Goal: Task Accomplishment & Management: Manage account settings

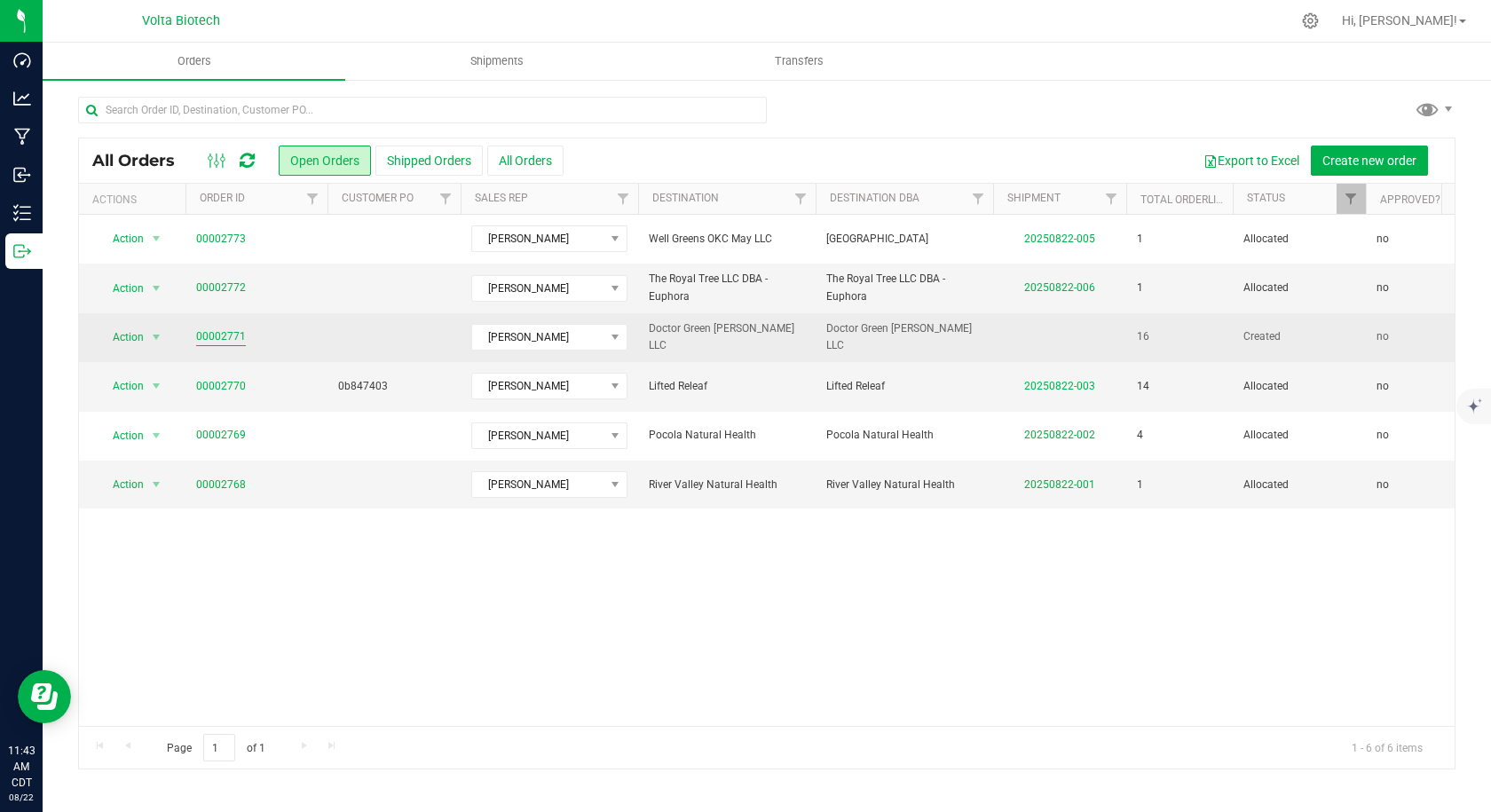
click at [195, 331] on td "00002771" at bounding box center [256, 337] width 142 height 49
click at [197, 338] on link "00002771" at bounding box center [221, 337] width 50 height 17
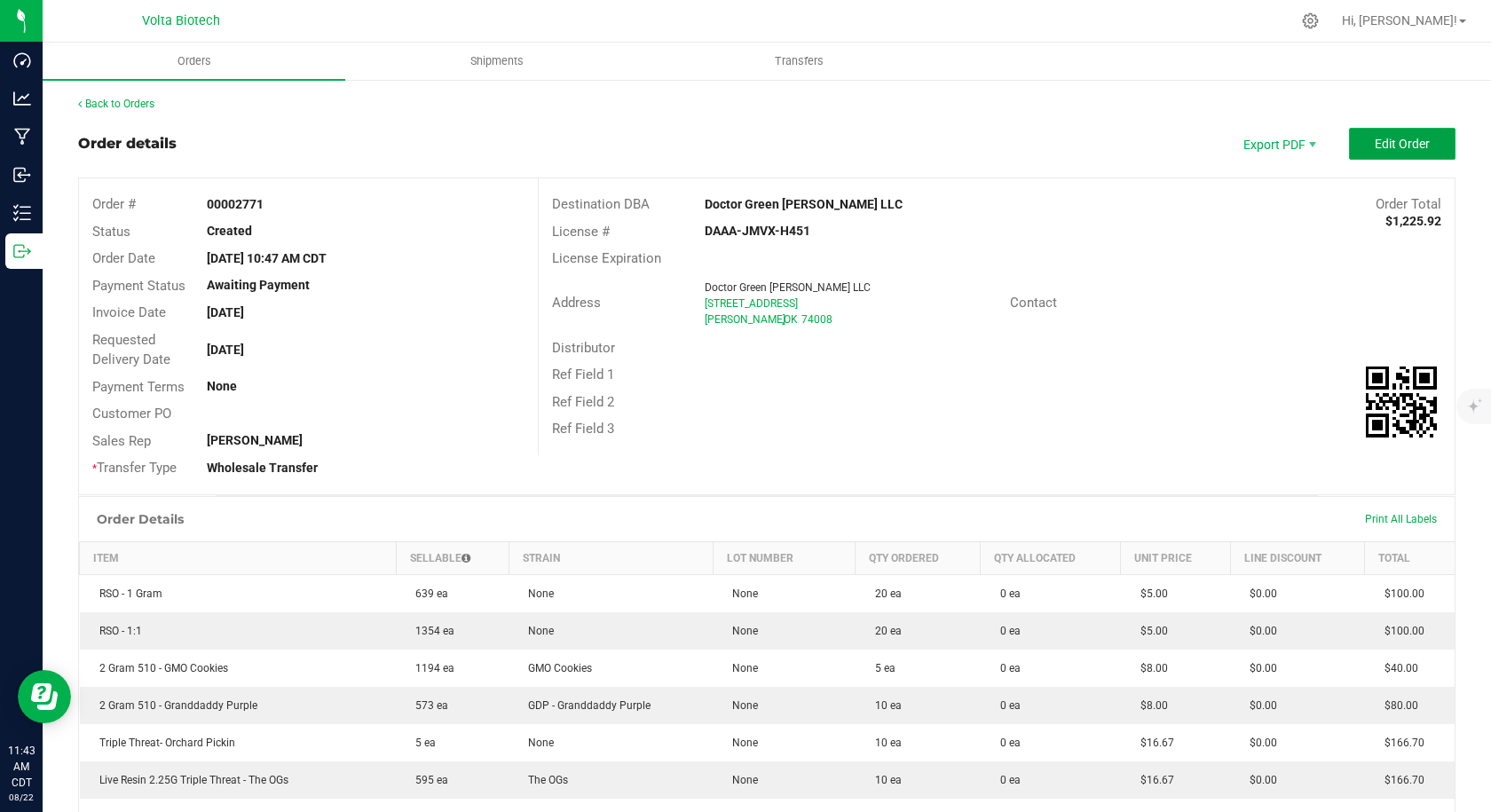
click at [1375, 142] on span "Edit Order" at bounding box center [1403, 143] width 55 height 14
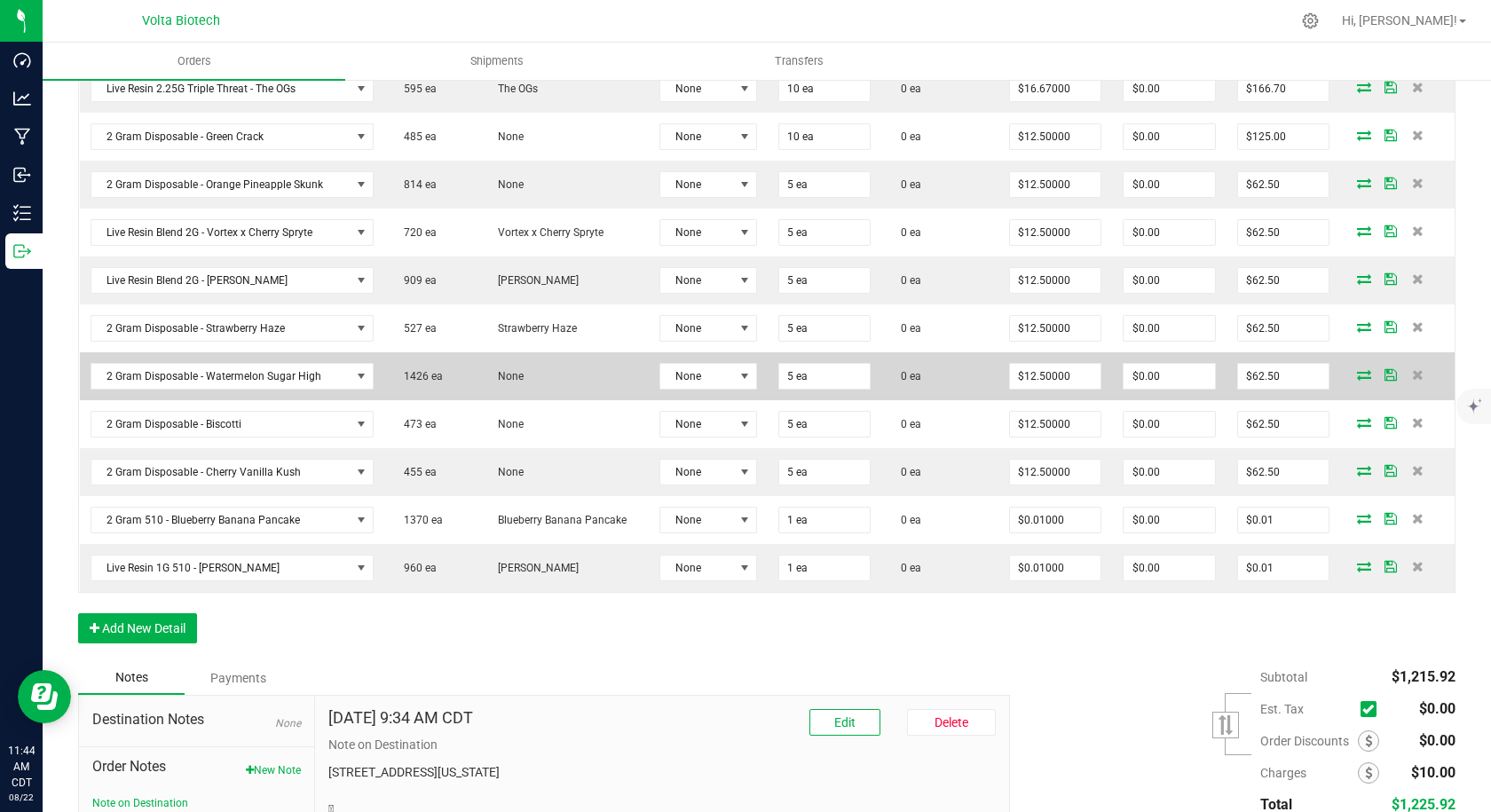
scroll to position [266, 0]
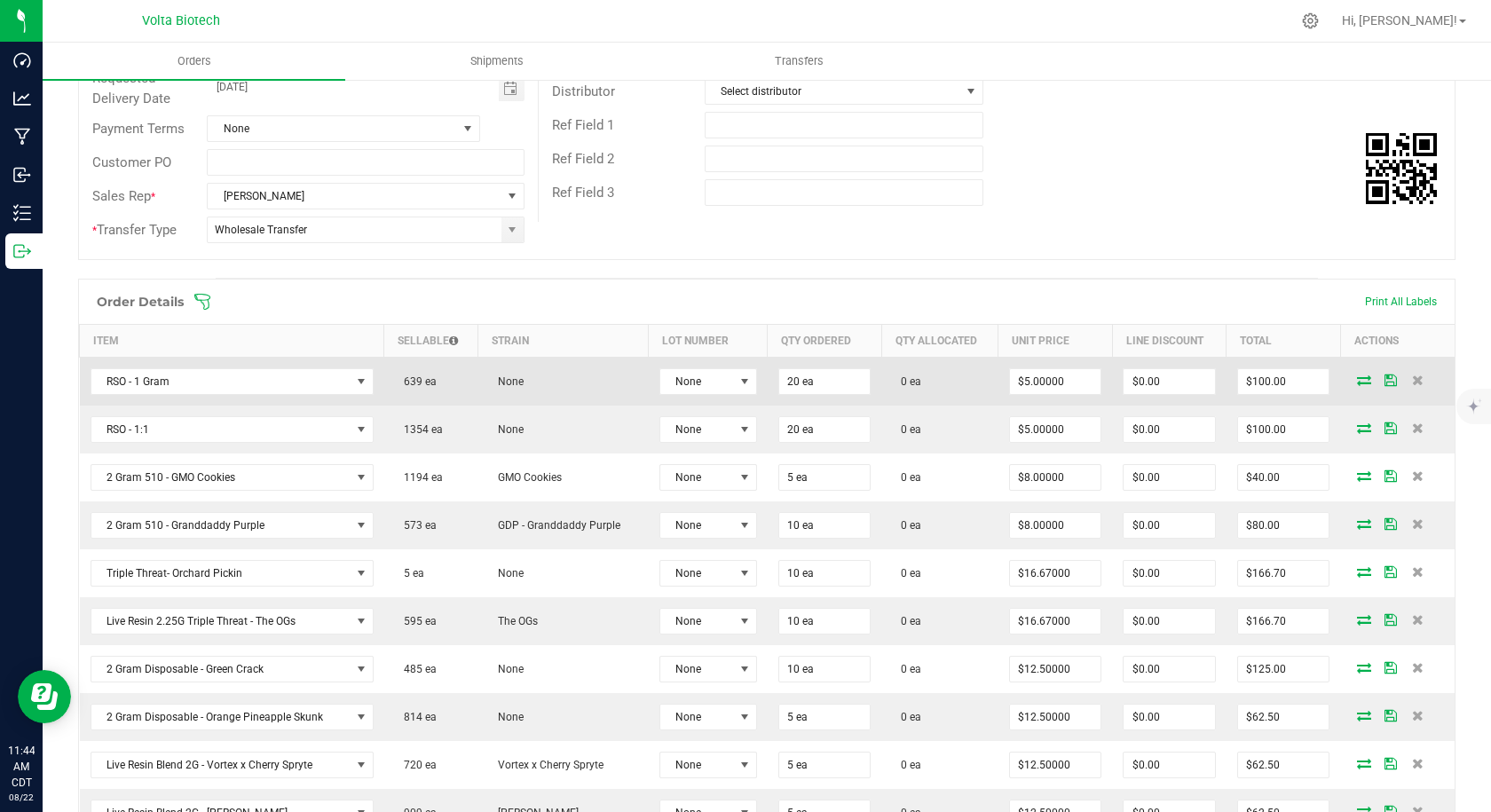
click at [1357, 377] on icon at bounding box center [1363, 380] width 14 height 11
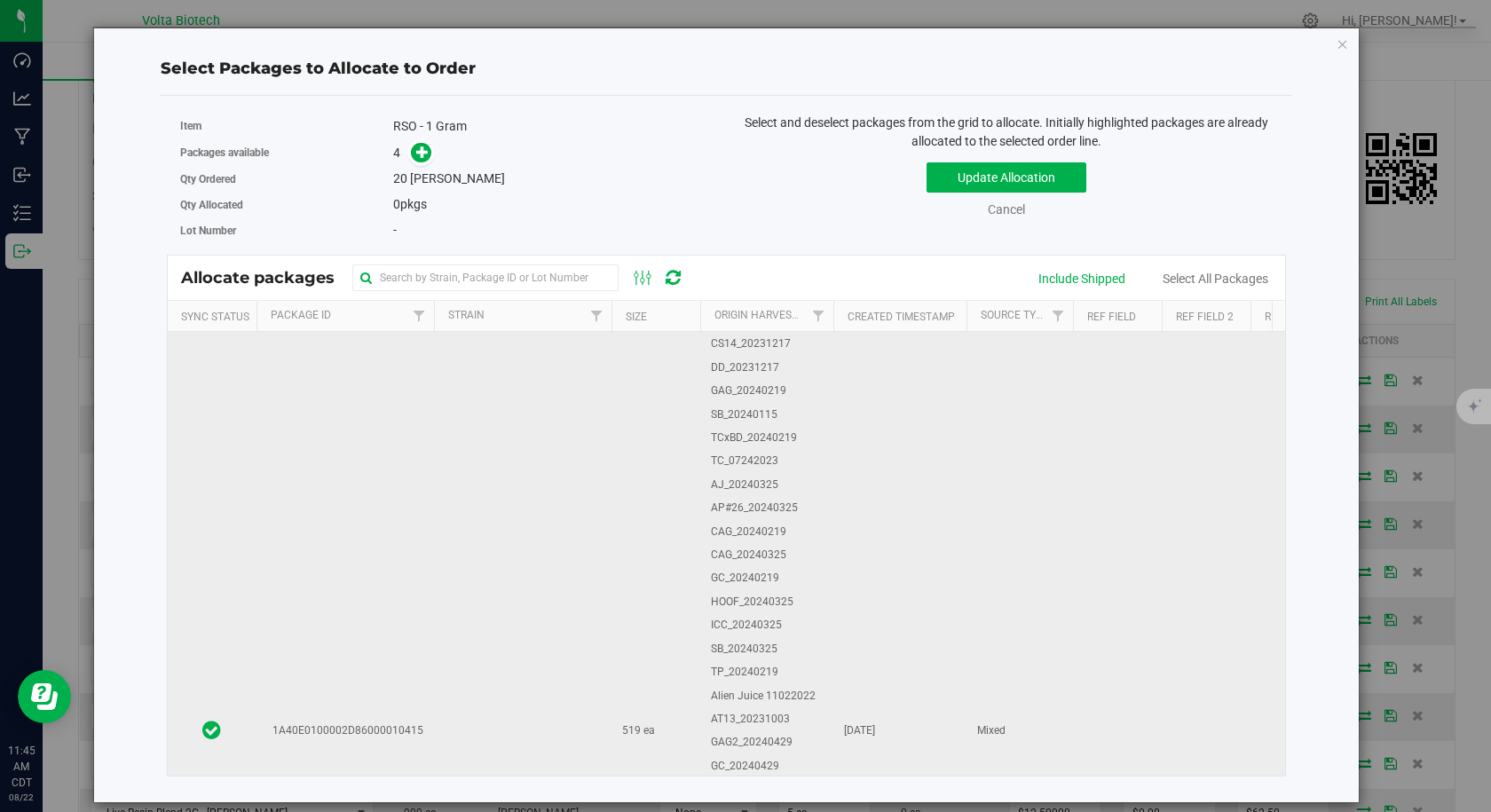
scroll to position [2839, 0]
click at [410, 521] on td "1A40E0100002D86000010415" at bounding box center [344, 804] width 178 height 1263
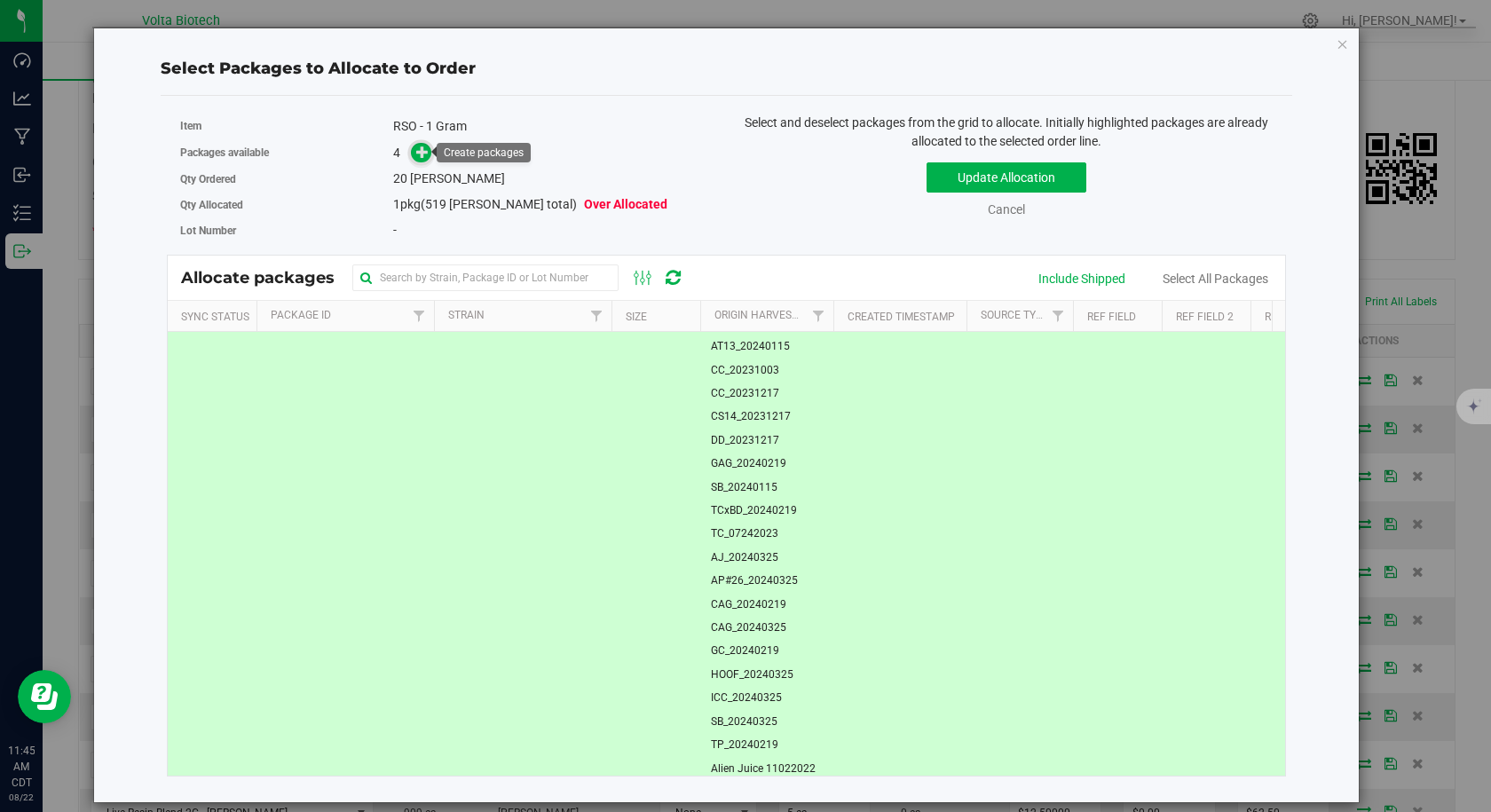
click at [414, 152] on span at bounding box center [421, 153] width 20 height 20
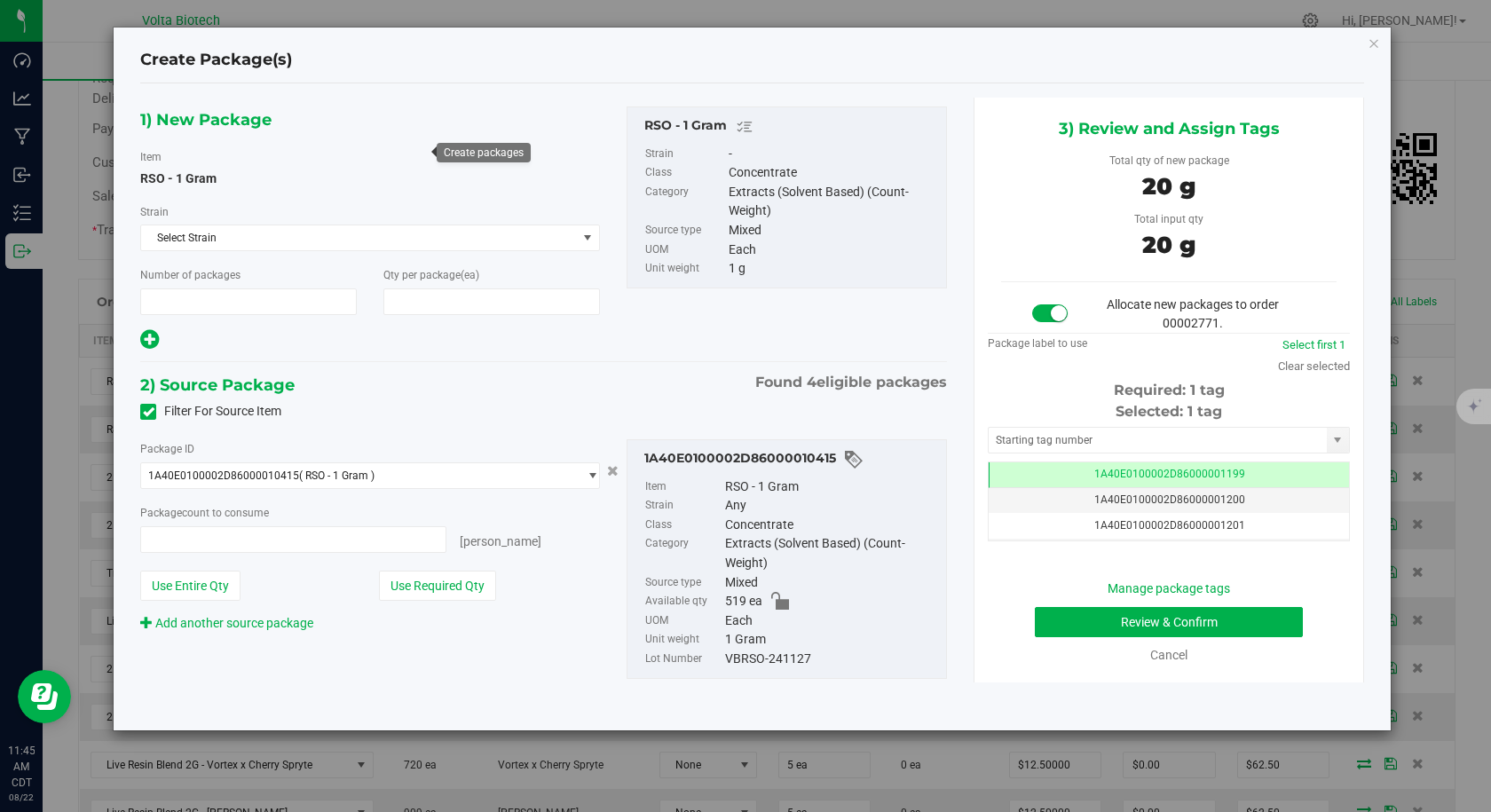
type input "1"
type input "20"
type input "20 ea"
click at [1017, 443] on input "text" at bounding box center [1157, 439] width 338 height 25
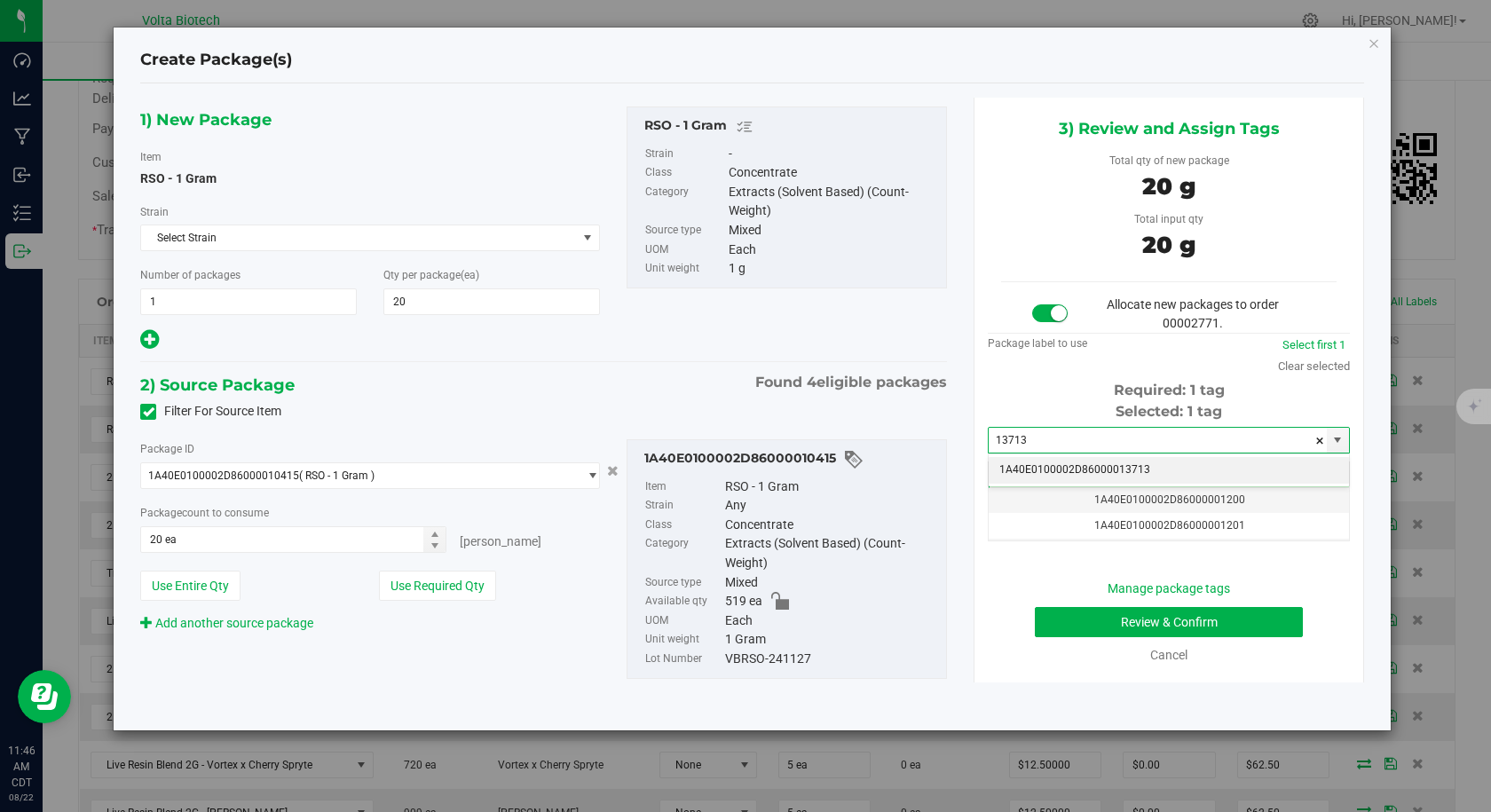
click at [1025, 461] on li "1A40E0100002D86000013713" at bounding box center [1168, 470] width 360 height 27
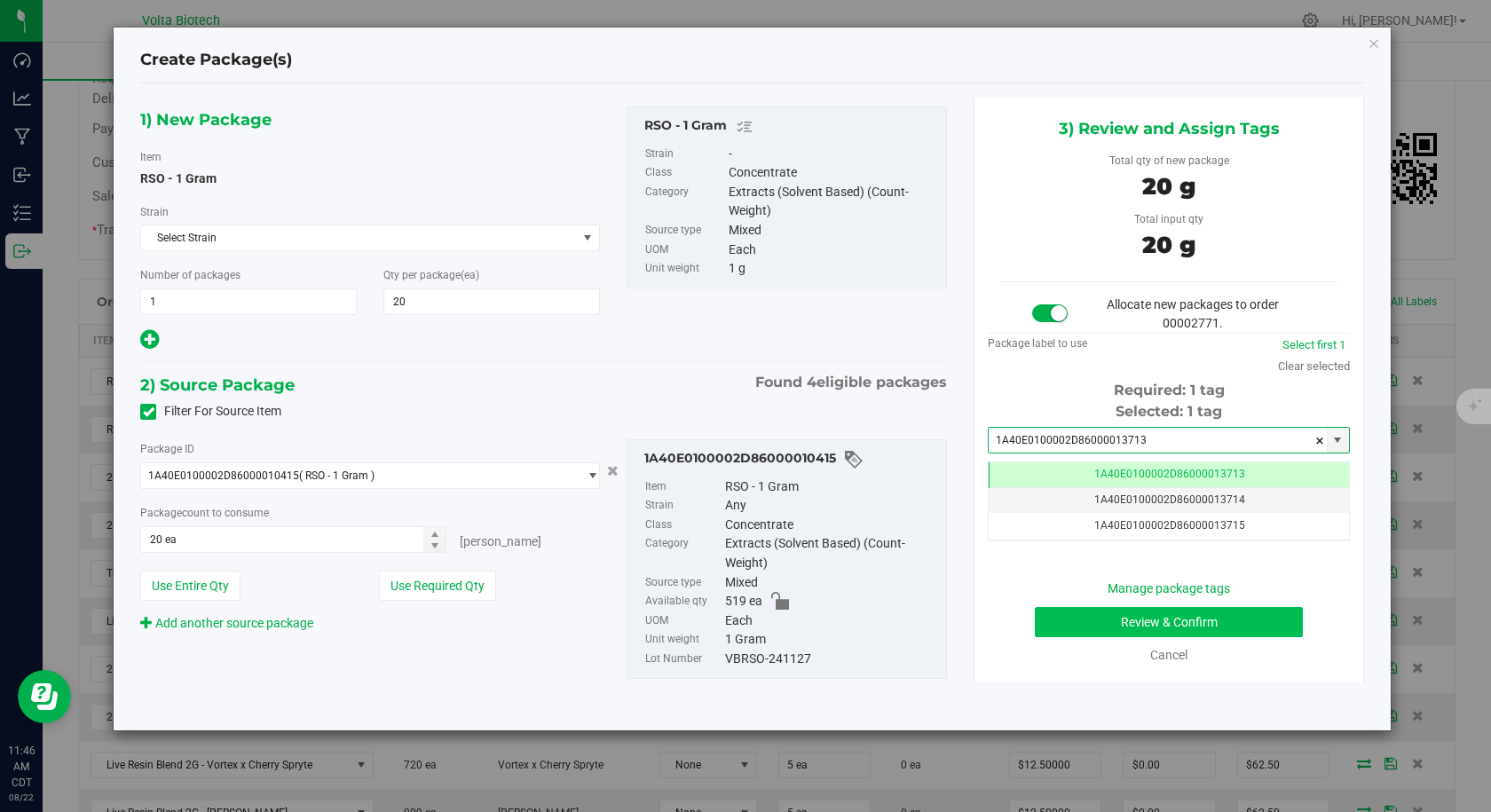
type input "1A40E0100002D86000013713"
click at [1107, 617] on button "Review & Confirm" at bounding box center [1169, 621] width 268 height 30
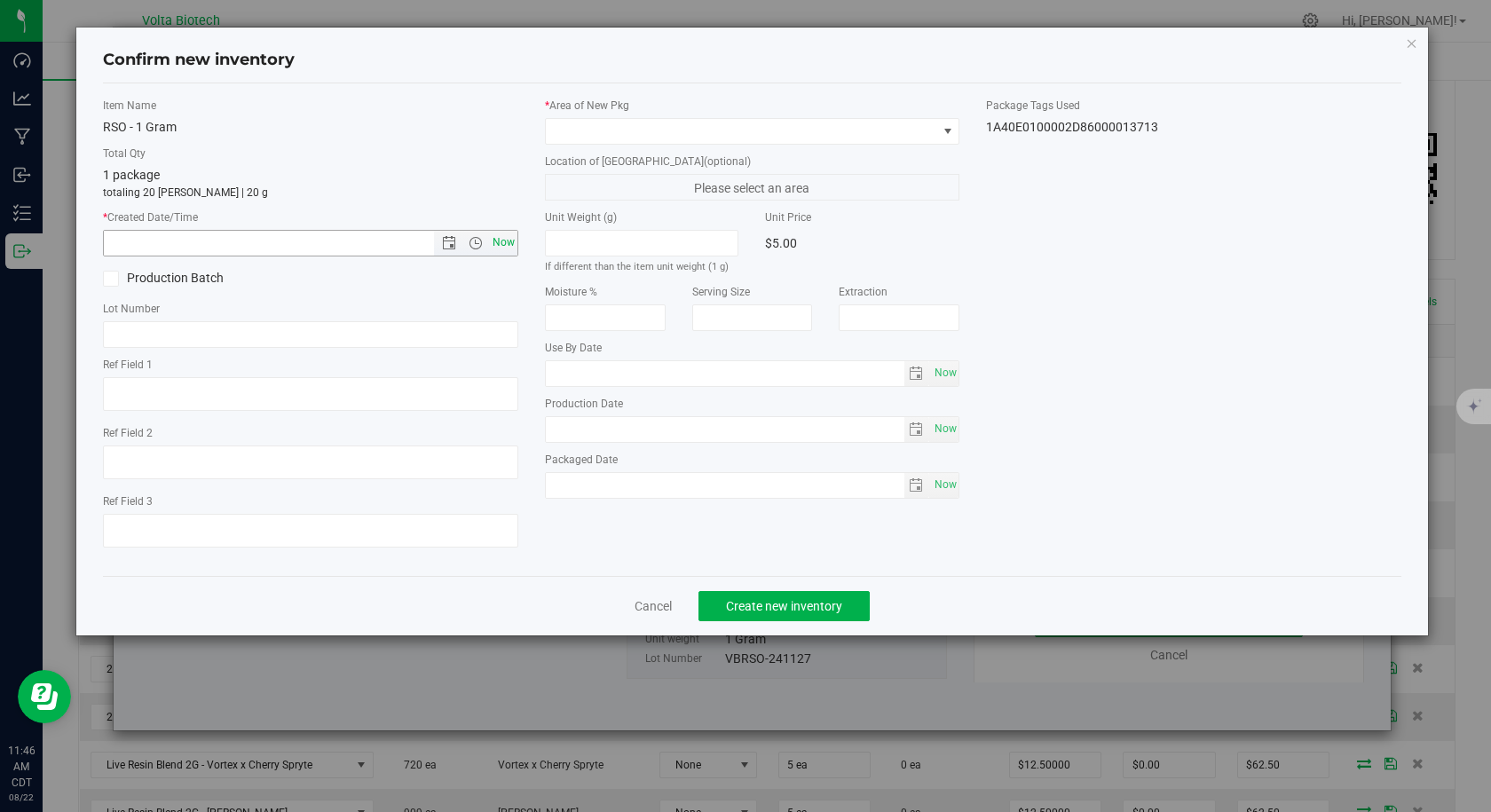
click at [507, 241] on span "Now" at bounding box center [503, 243] width 30 height 26
type input "[DATE] 11:46 AM"
click at [587, 126] on span at bounding box center [741, 131] width 391 height 25
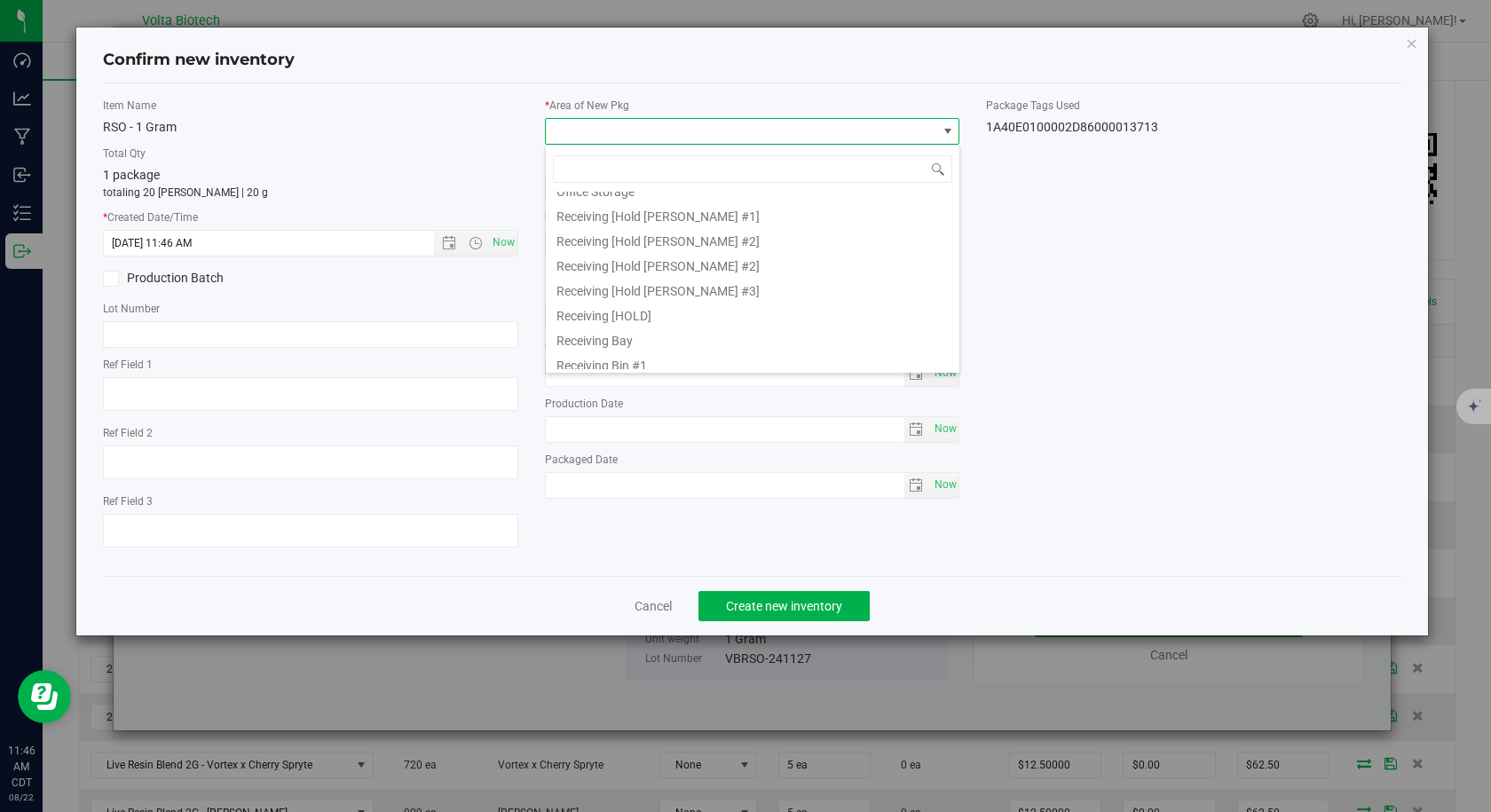
scroll to position [354, 0]
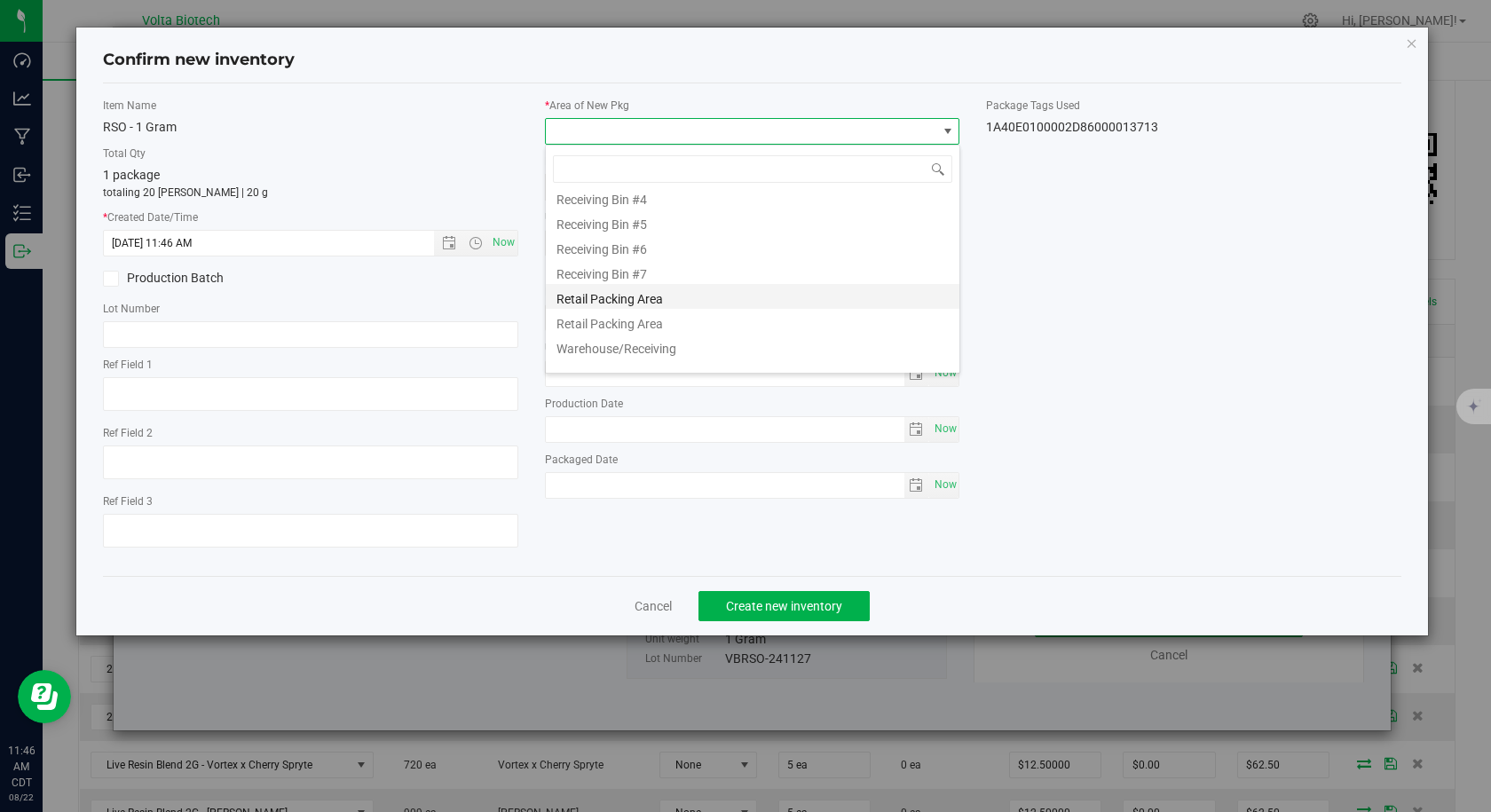
click at [655, 296] on li "Retail Packing Area" at bounding box center [752, 296] width 414 height 25
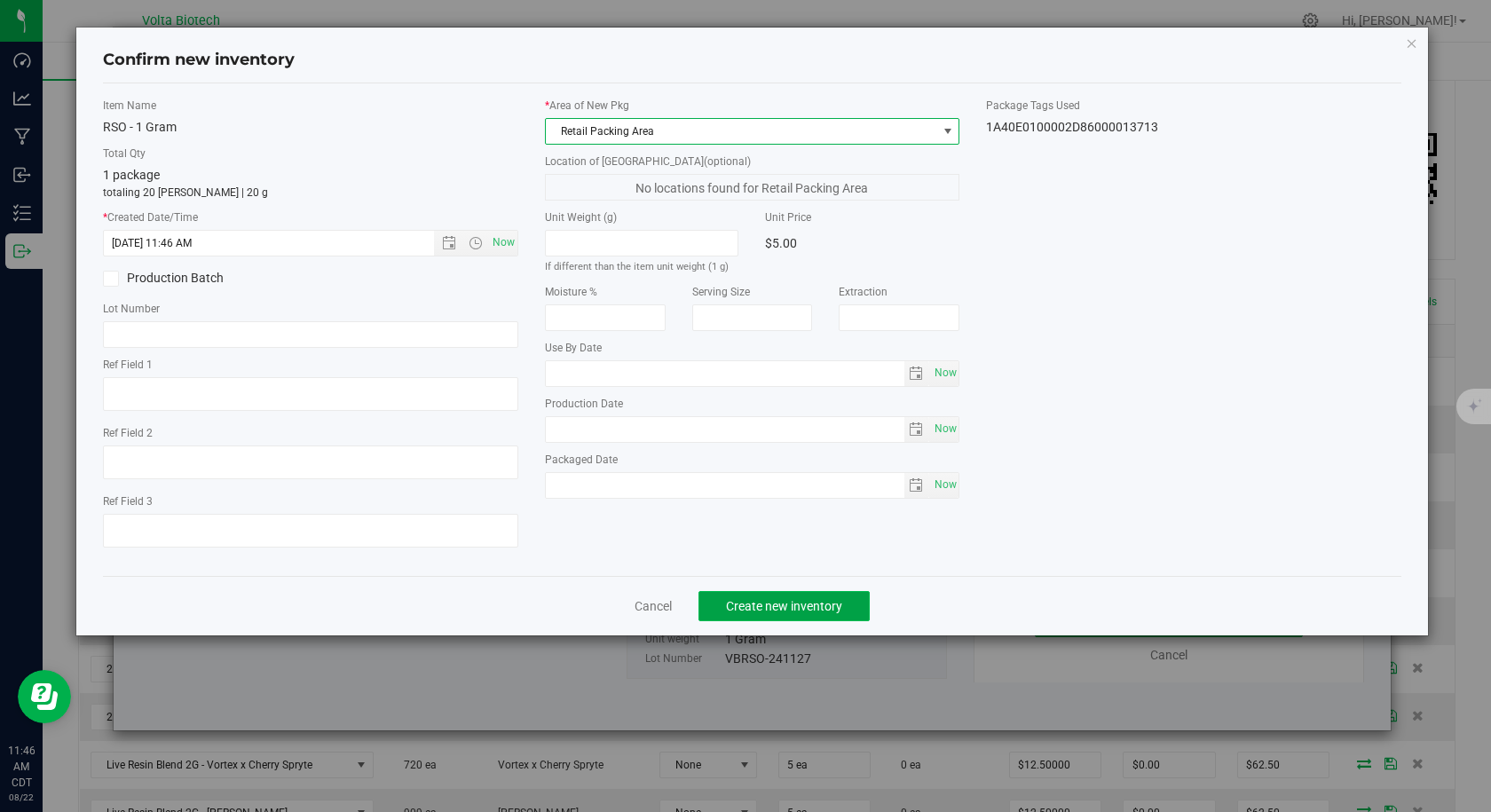
click at [775, 611] on span "Create new inventory" at bounding box center [784, 605] width 116 height 14
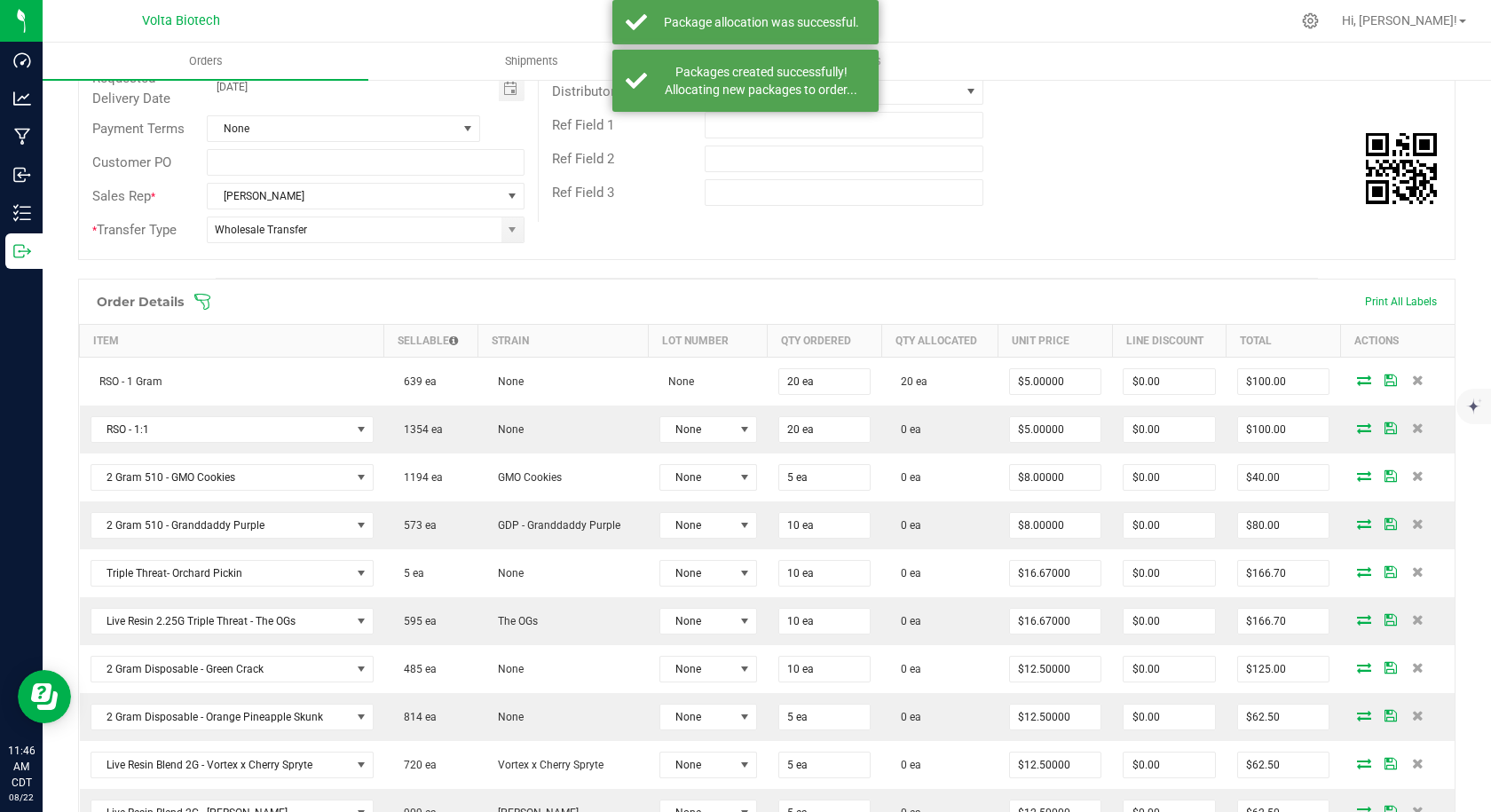
click at [1357, 426] on icon at bounding box center [1363, 428] width 14 height 11
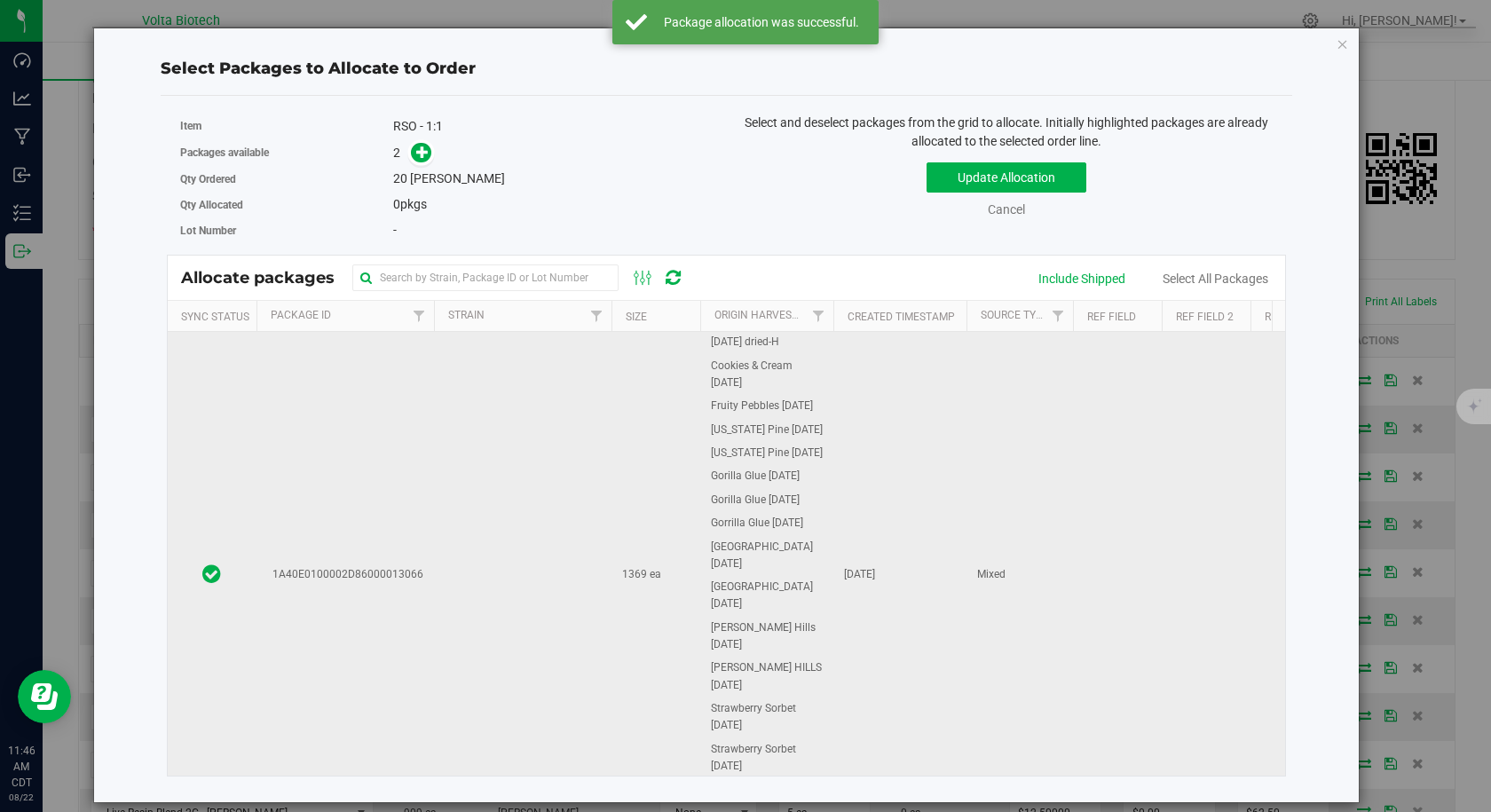
click at [413, 490] on td "1A40E0100002D86000013066" at bounding box center [344, 574] width 178 height 486
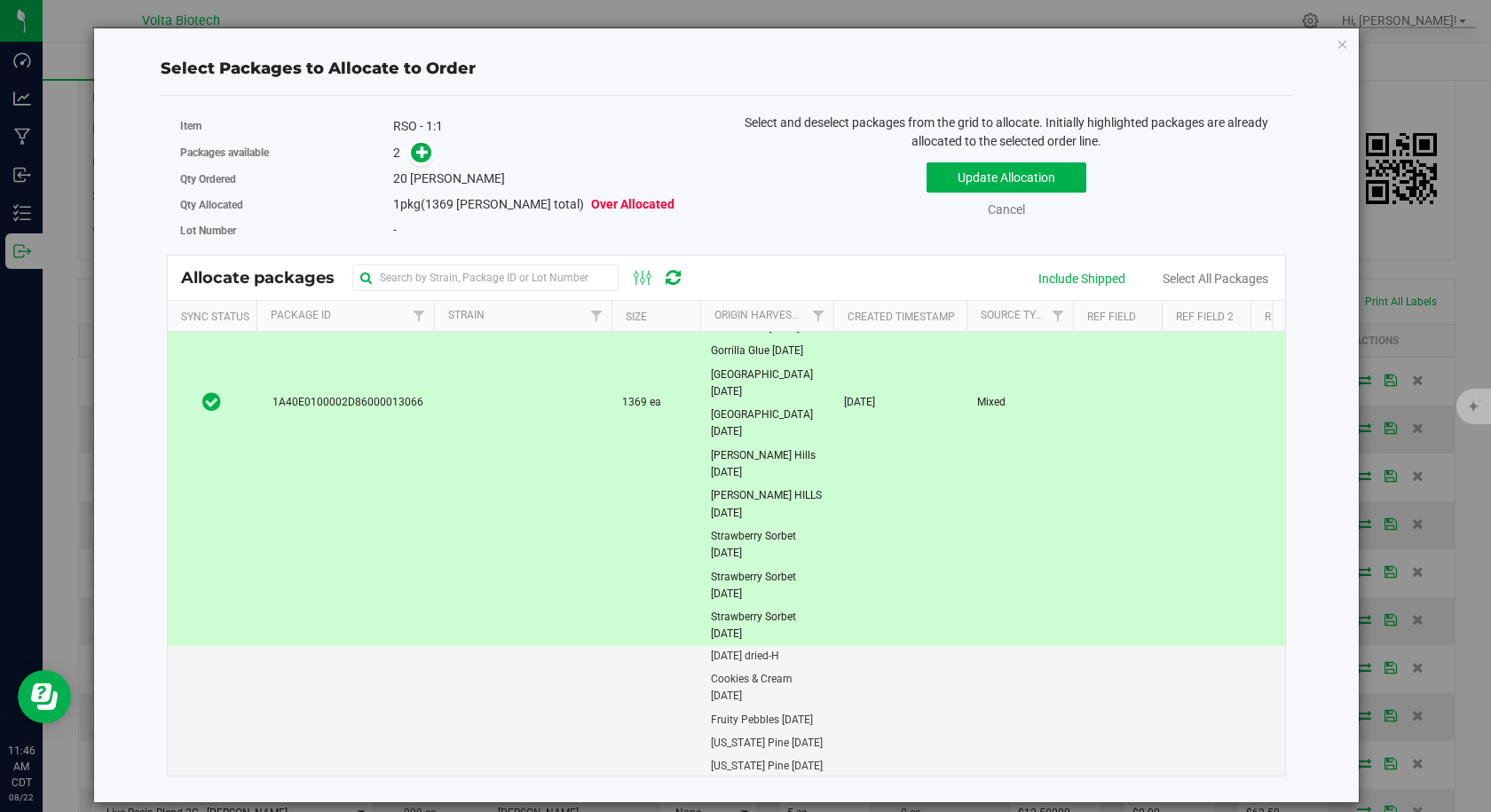
scroll to position [90, 0]
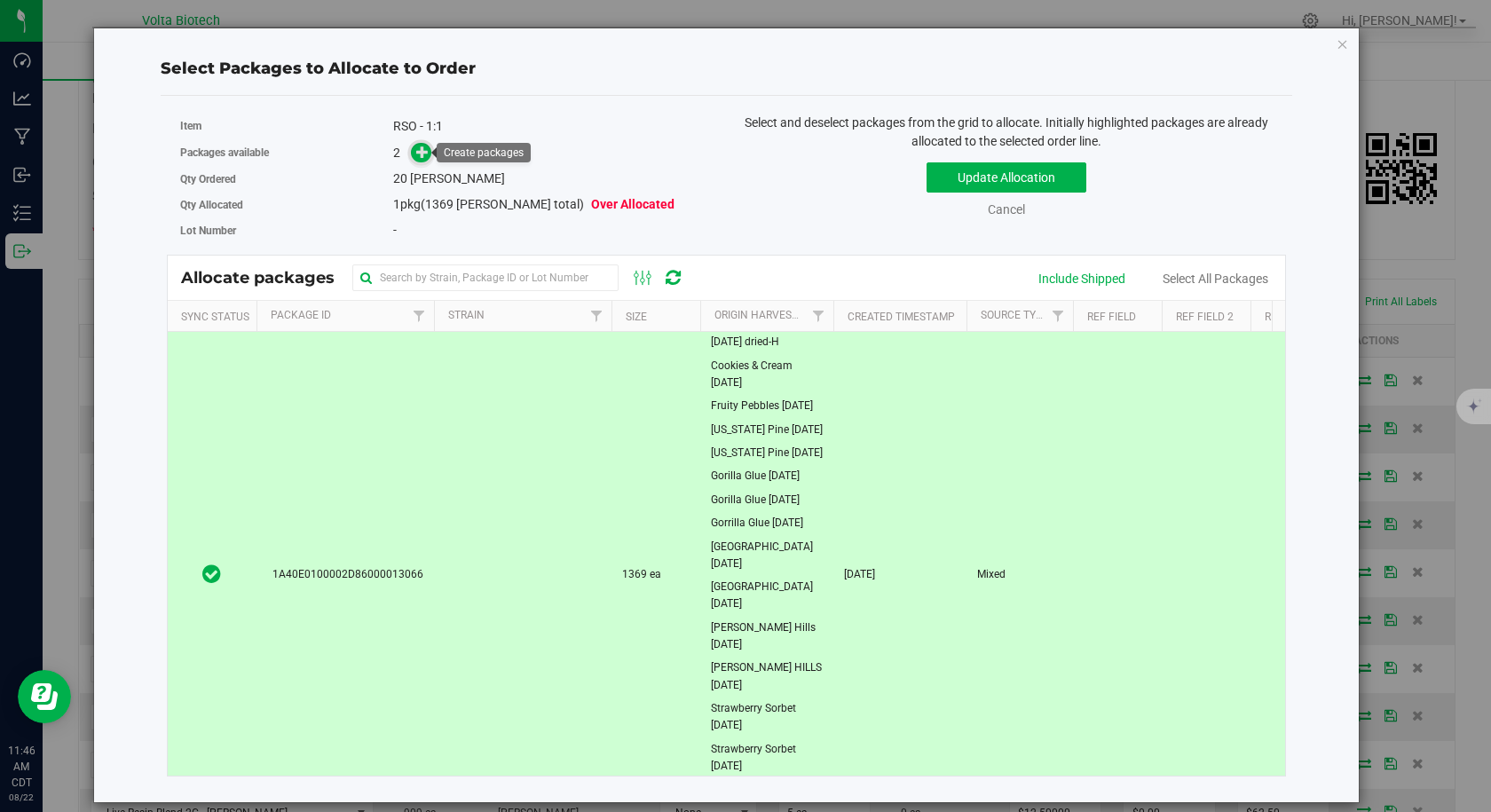
click at [423, 148] on icon at bounding box center [422, 151] width 12 height 12
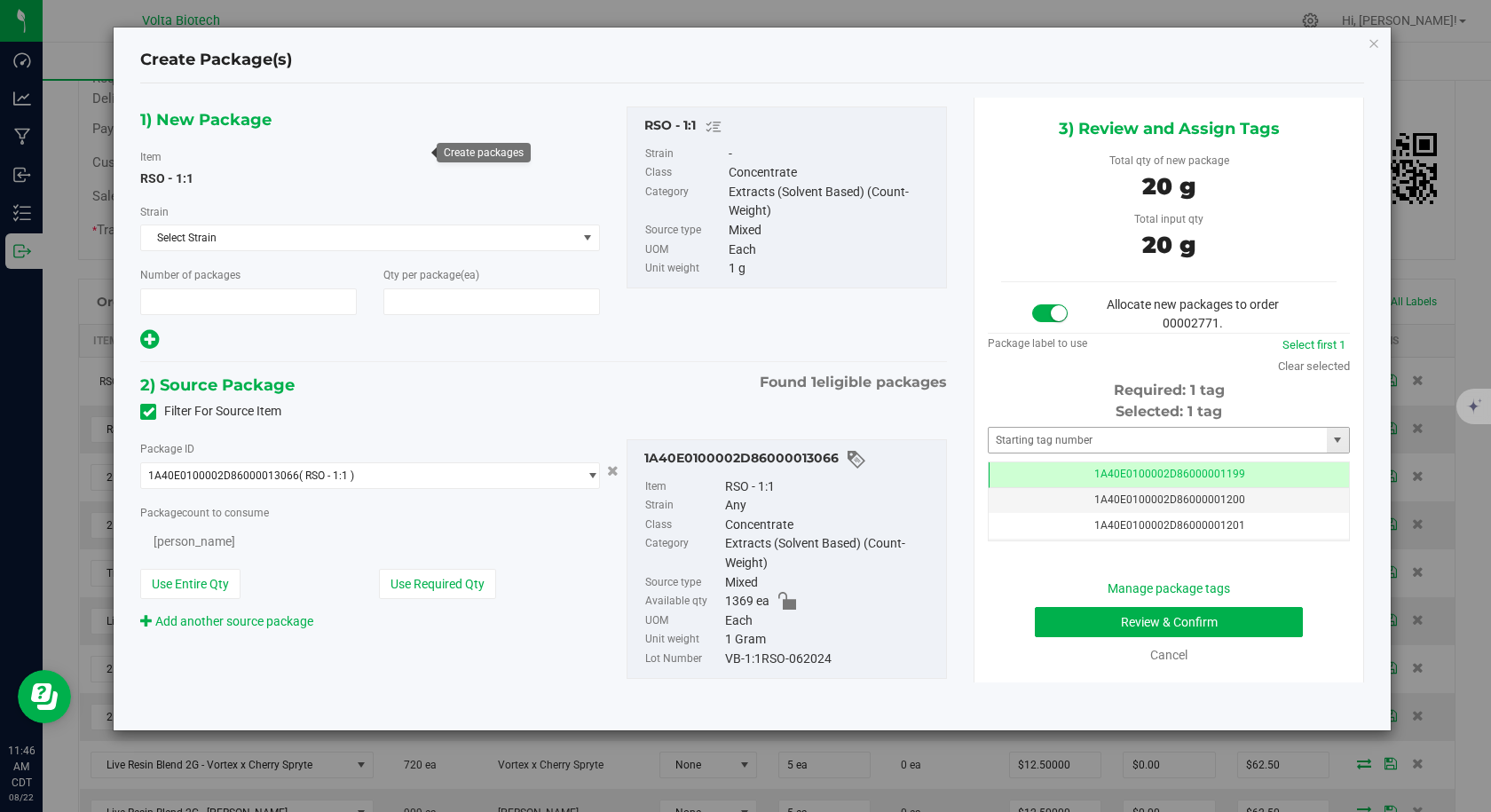
type input "1"
type input "20"
click at [1082, 444] on input "text" at bounding box center [1157, 439] width 338 height 25
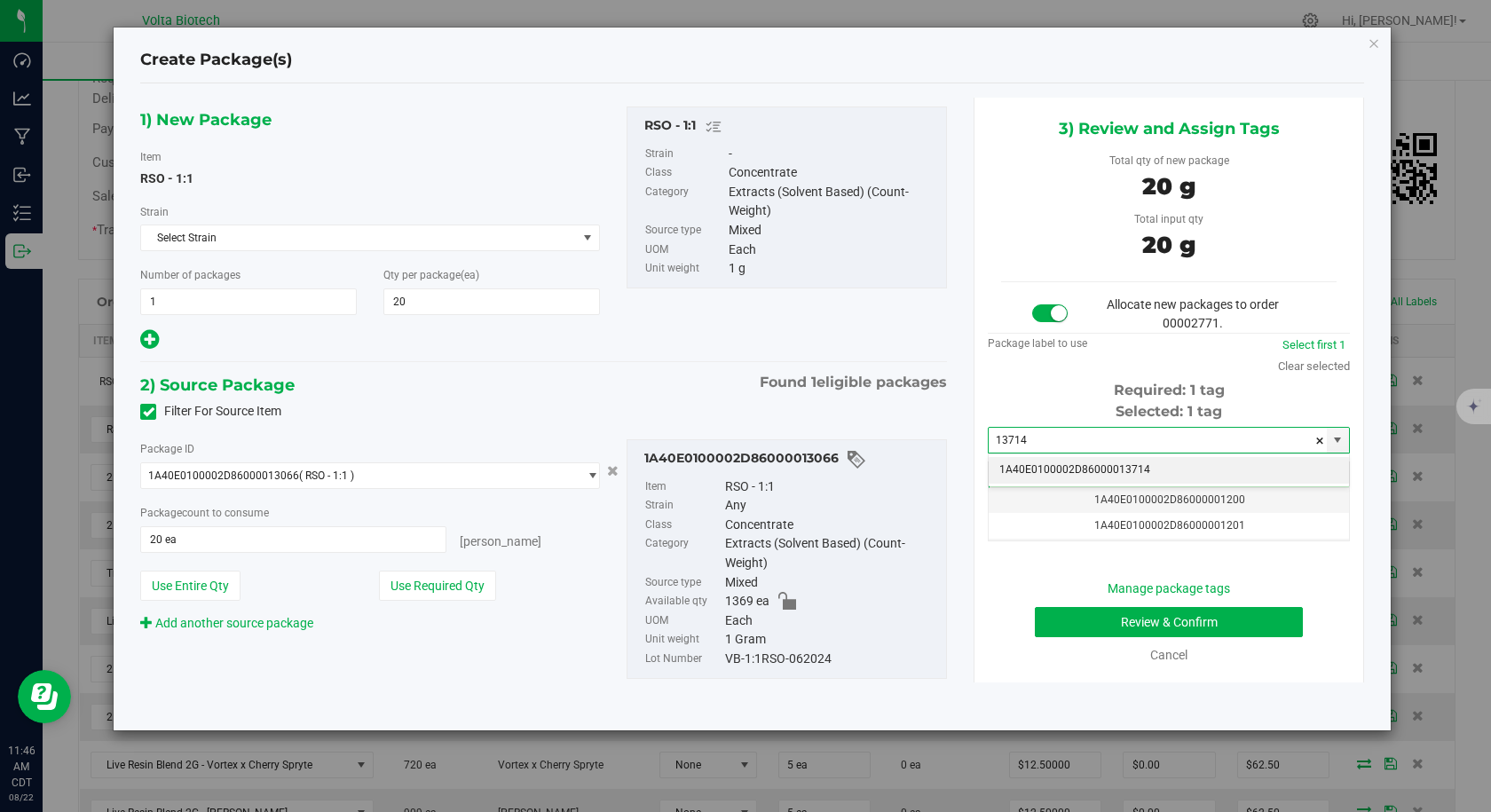
click at [1074, 469] on li "1A40E0100002D86000013714" at bounding box center [1168, 470] width 360 height 27
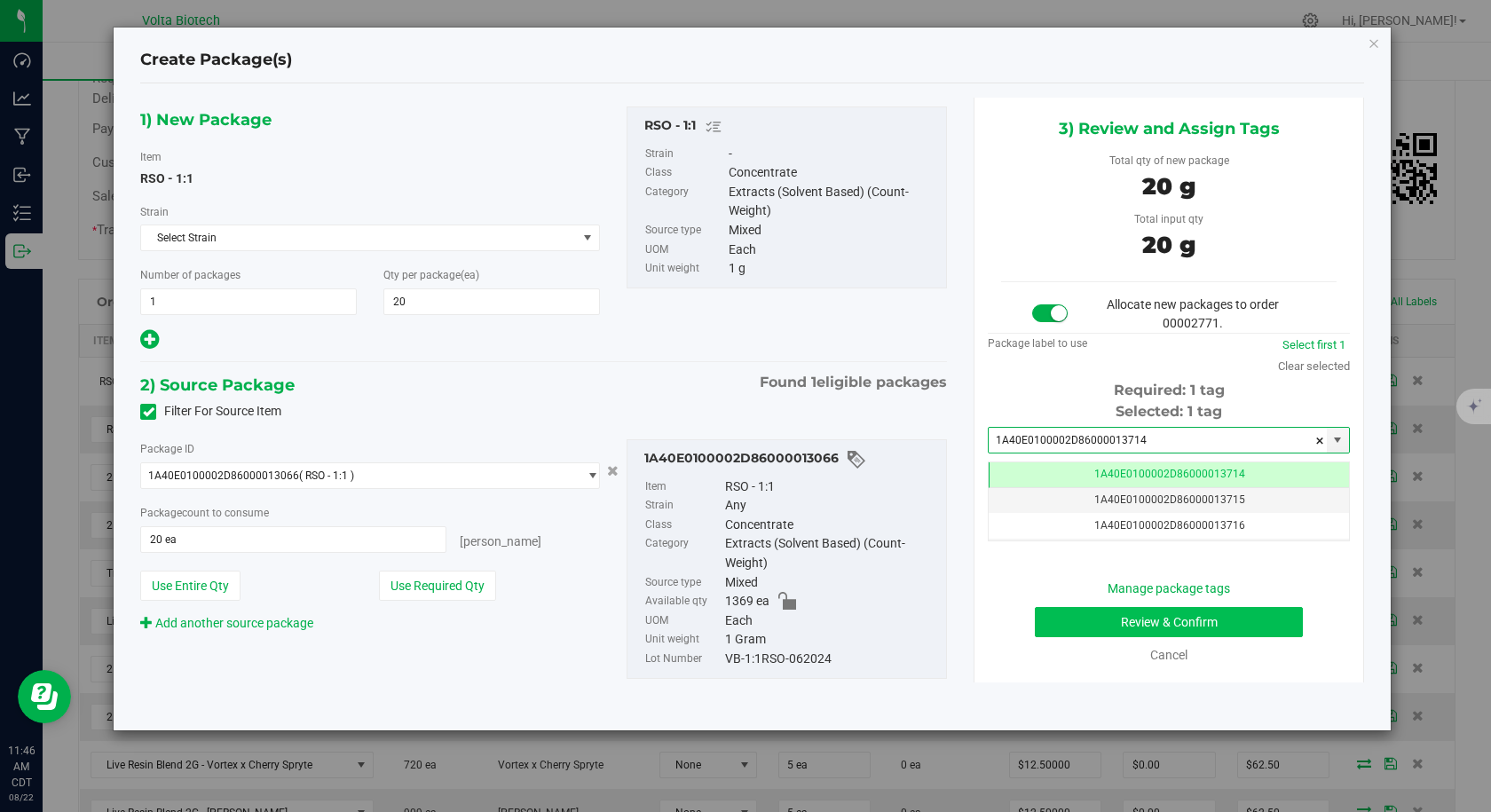
type input "1A40E0100002D86000013714"
click at [1103, 613] on button "Review & Confirm" at bounding box center [1169, 621] width 268 height 30
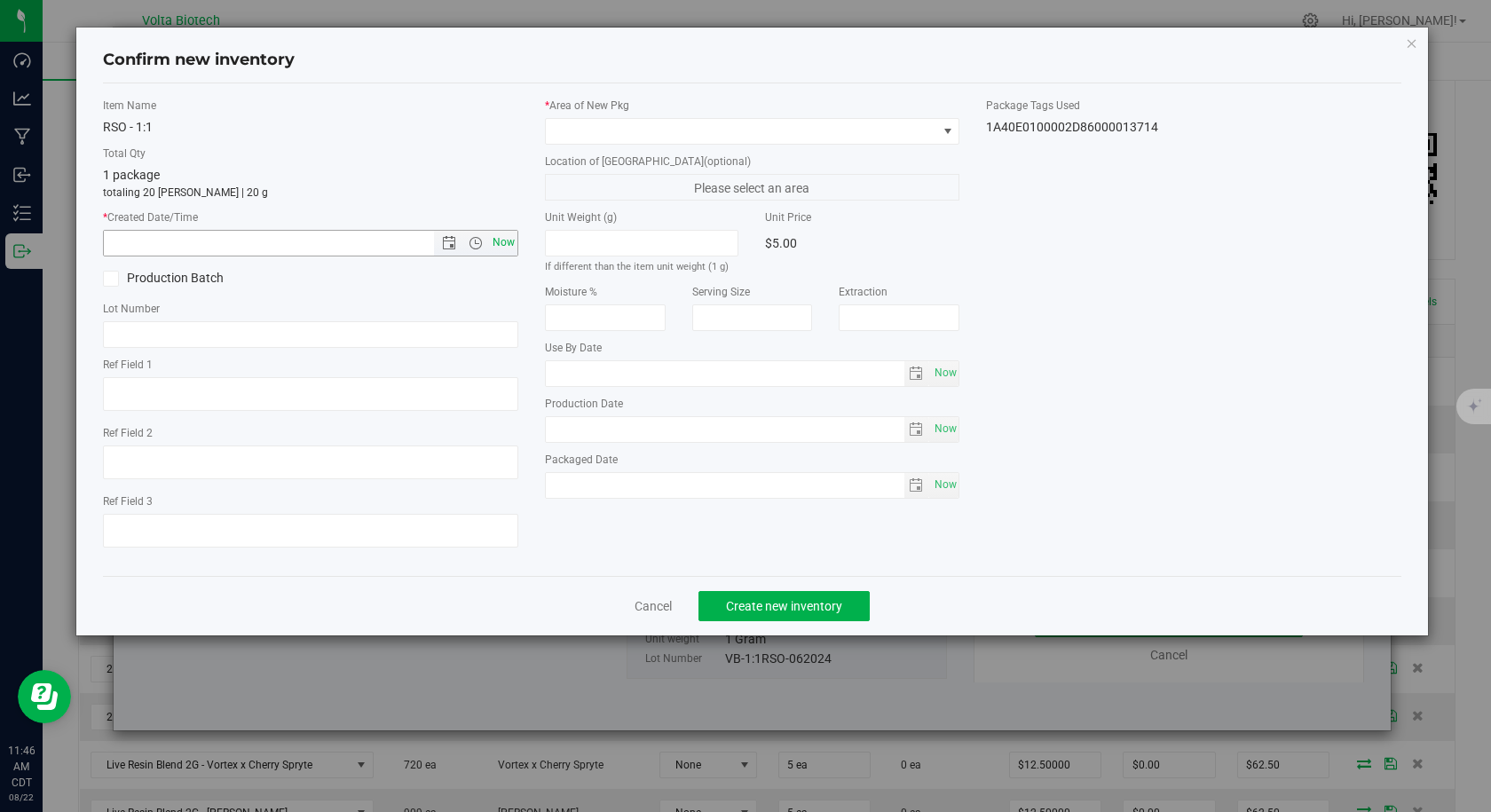
click at [492, 244] on span "Now" at bounding box center [503, 243] width 30 height 26
type input "[DATE] 11:46 AM"
click at [577, 131] on span at bounding box center [741, 131] width 391 height 25
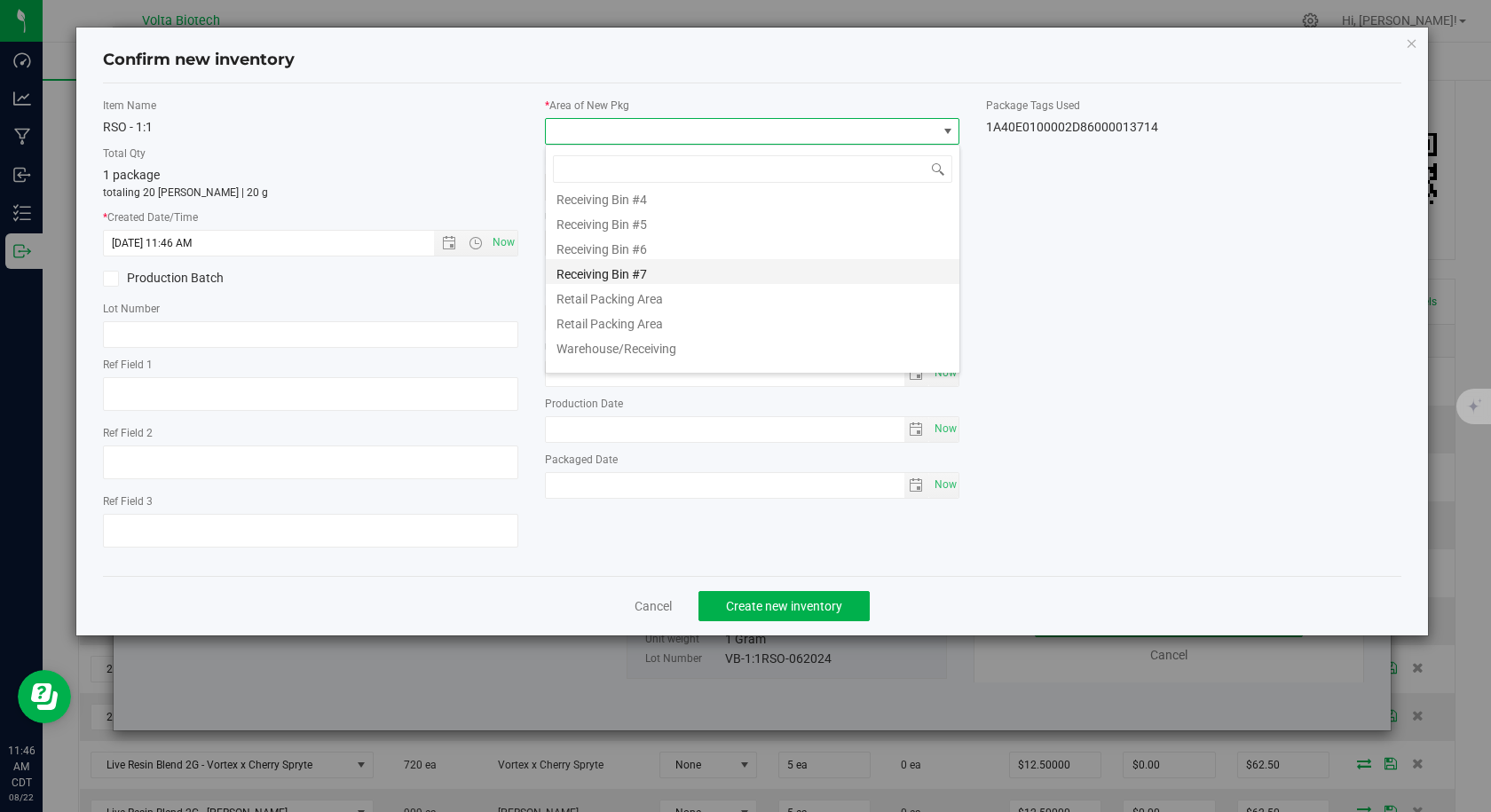
click at [659, 271] on li "Receiving Bin #7" at bounding box center [752, 271] width 414 height 25
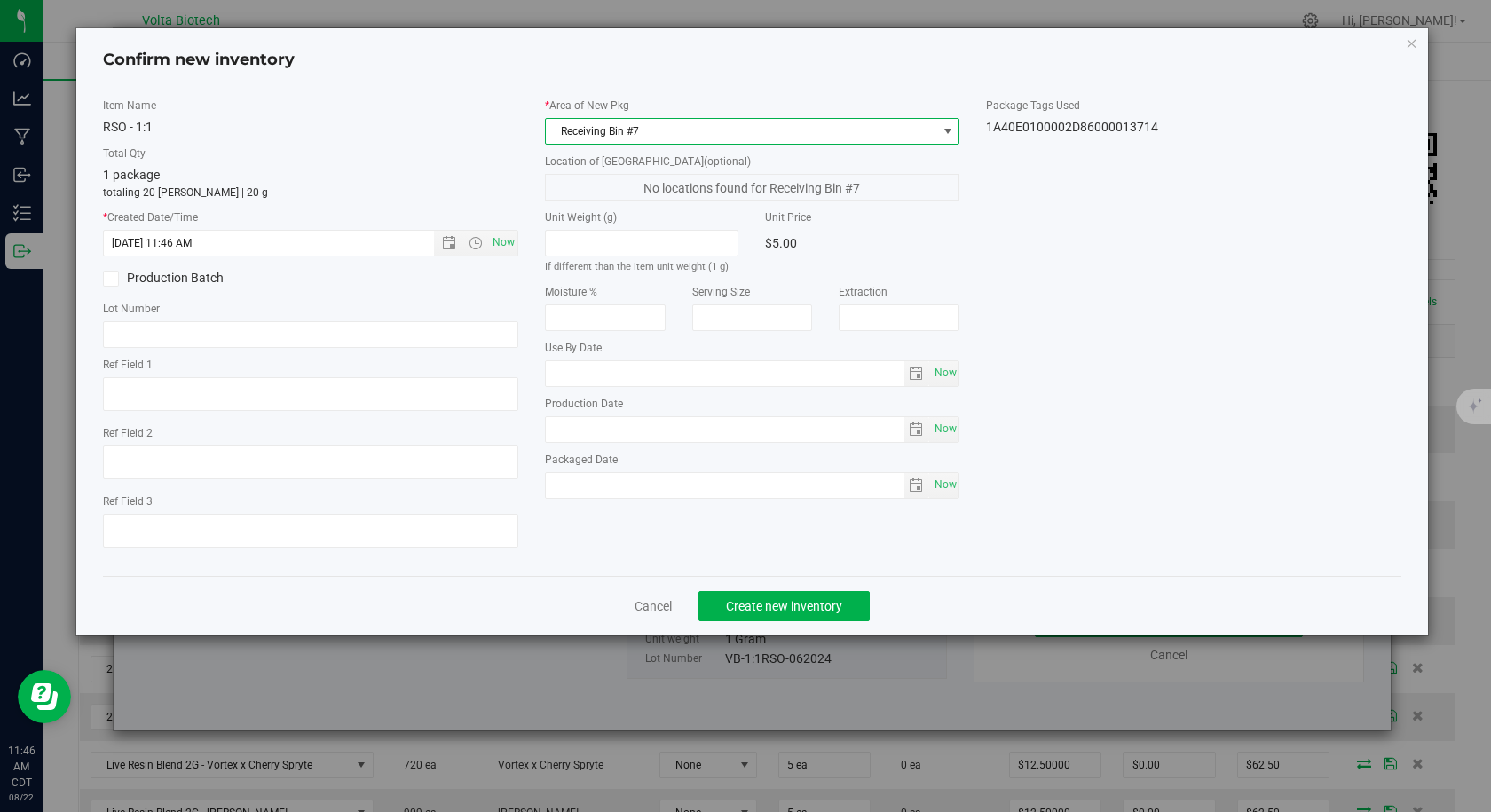
click at [639, 131] on span "Receiving Bin #7" at bounding box center [741, 131] width 391 height 25
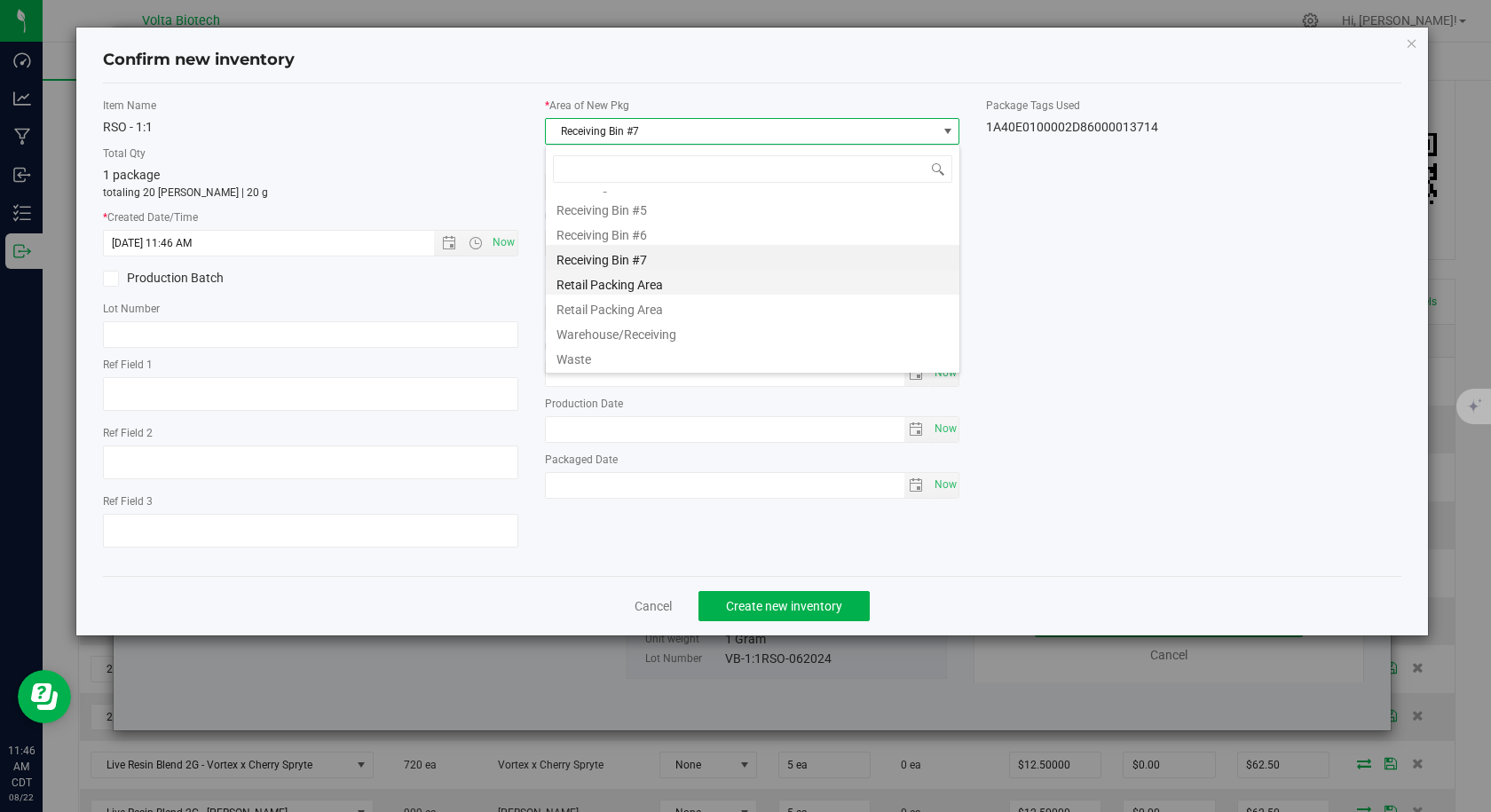
click at [616, 284] on li "Retail Packing Area" at bounding box center [752, 282] width 414 height 25
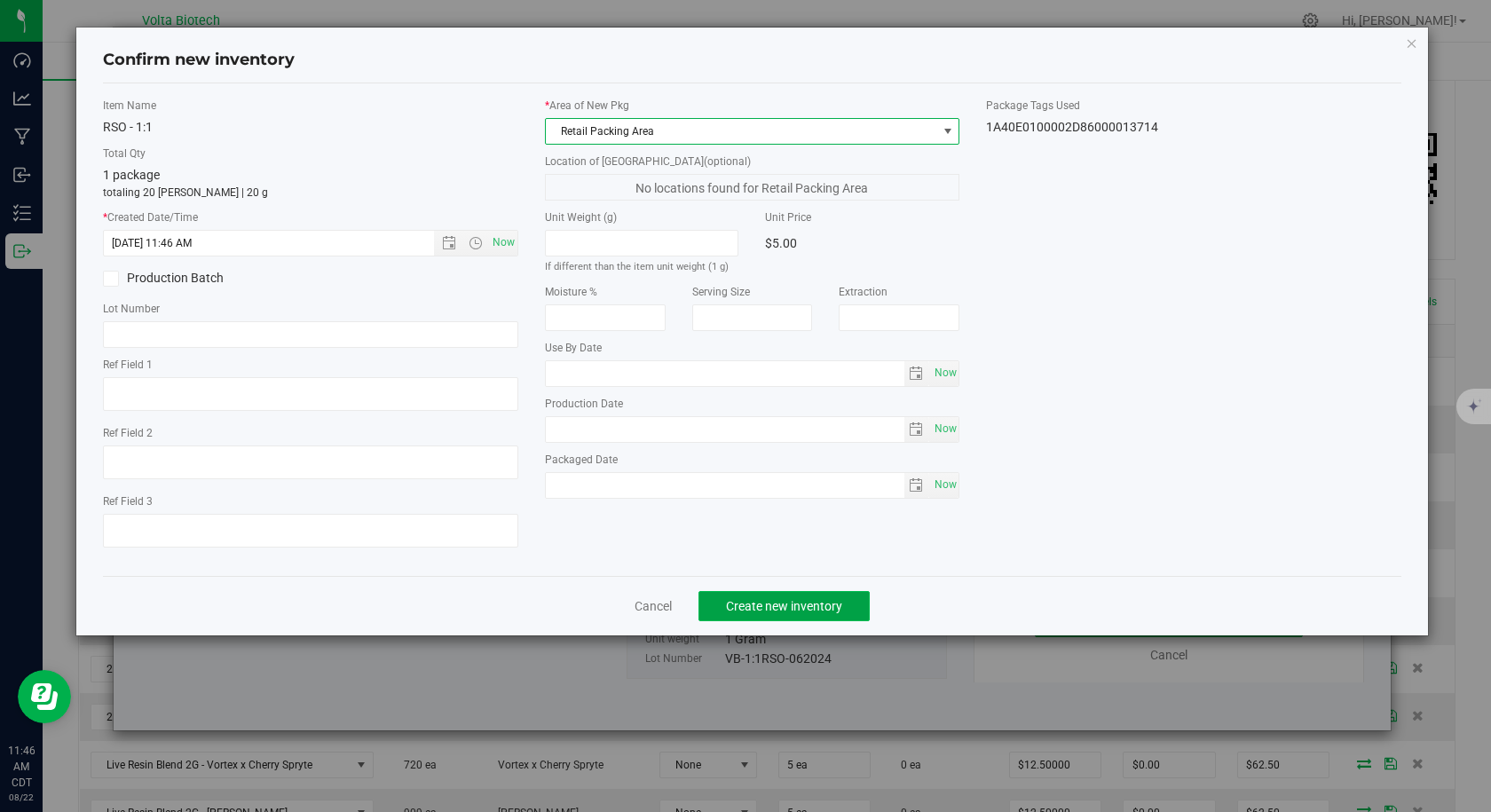
click at [734, 598] on span "Create new inventory" at bounding box center [784, 605] width 116 height 14
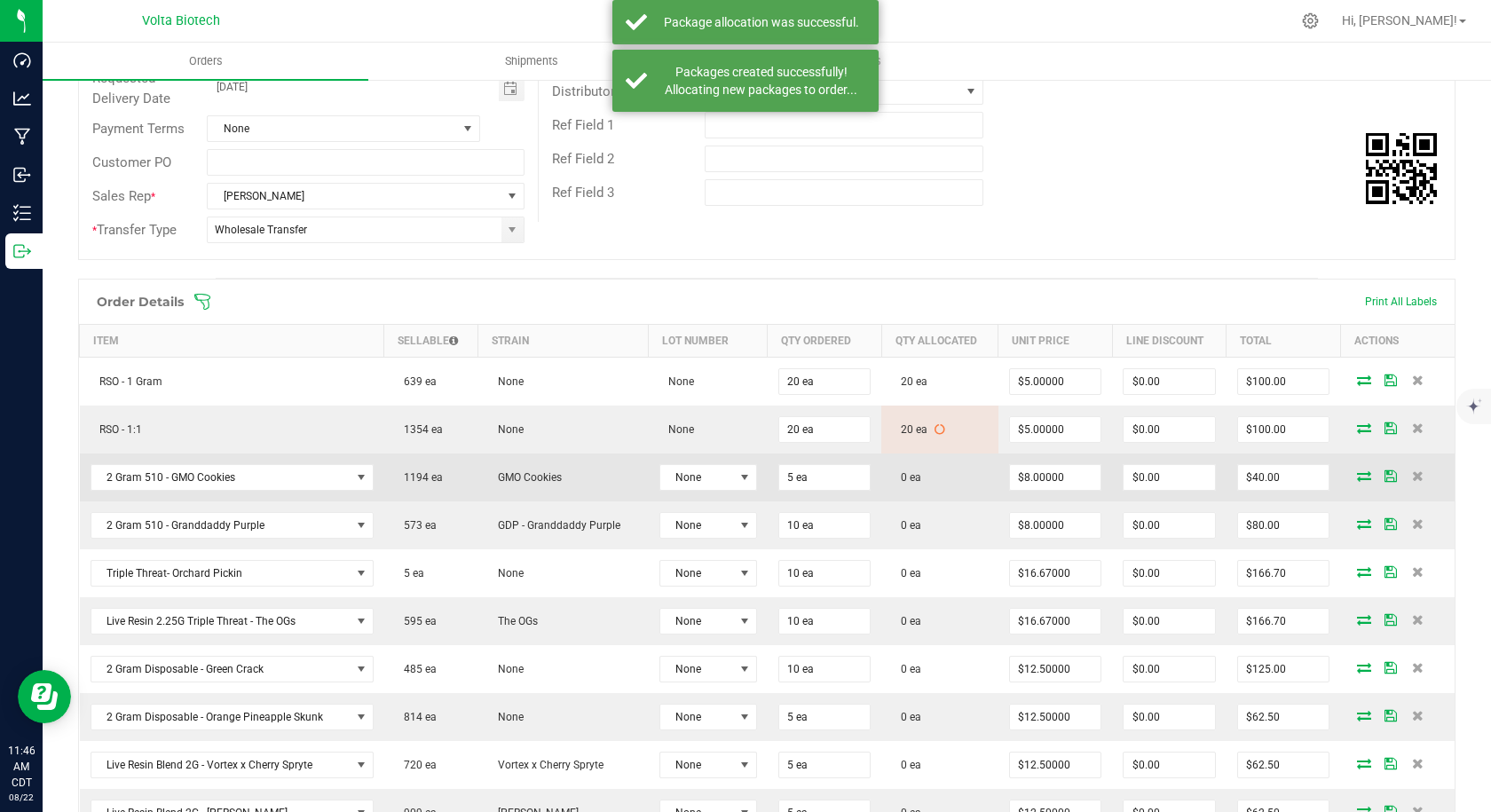
click at [1357, 476] on icon at bounding box center [1363, 476] width 14 height 11
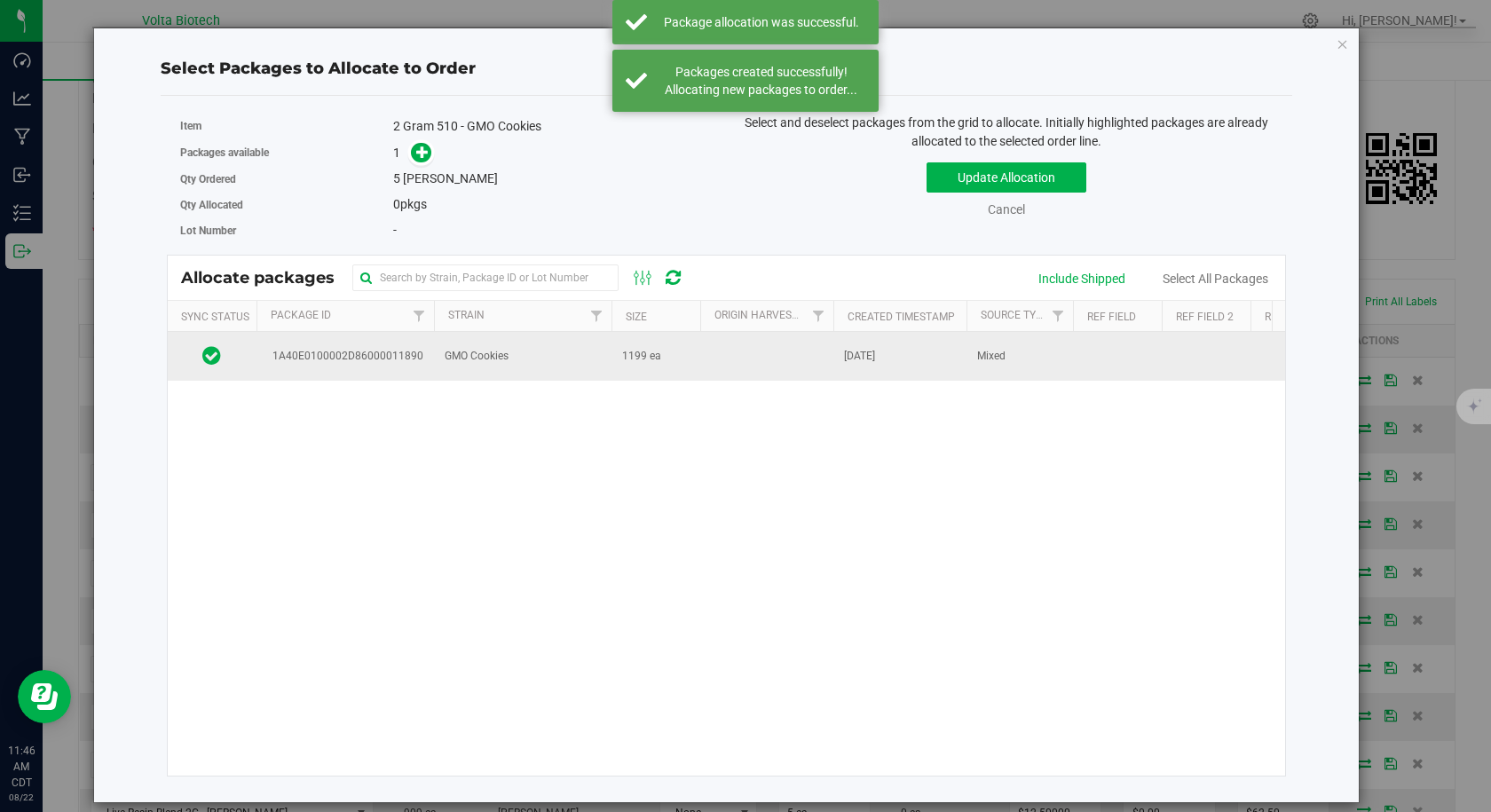
click at [393, 365] on span "1A40E0100002D86000011890" at bounding box center [344, 356] width 157 height 17
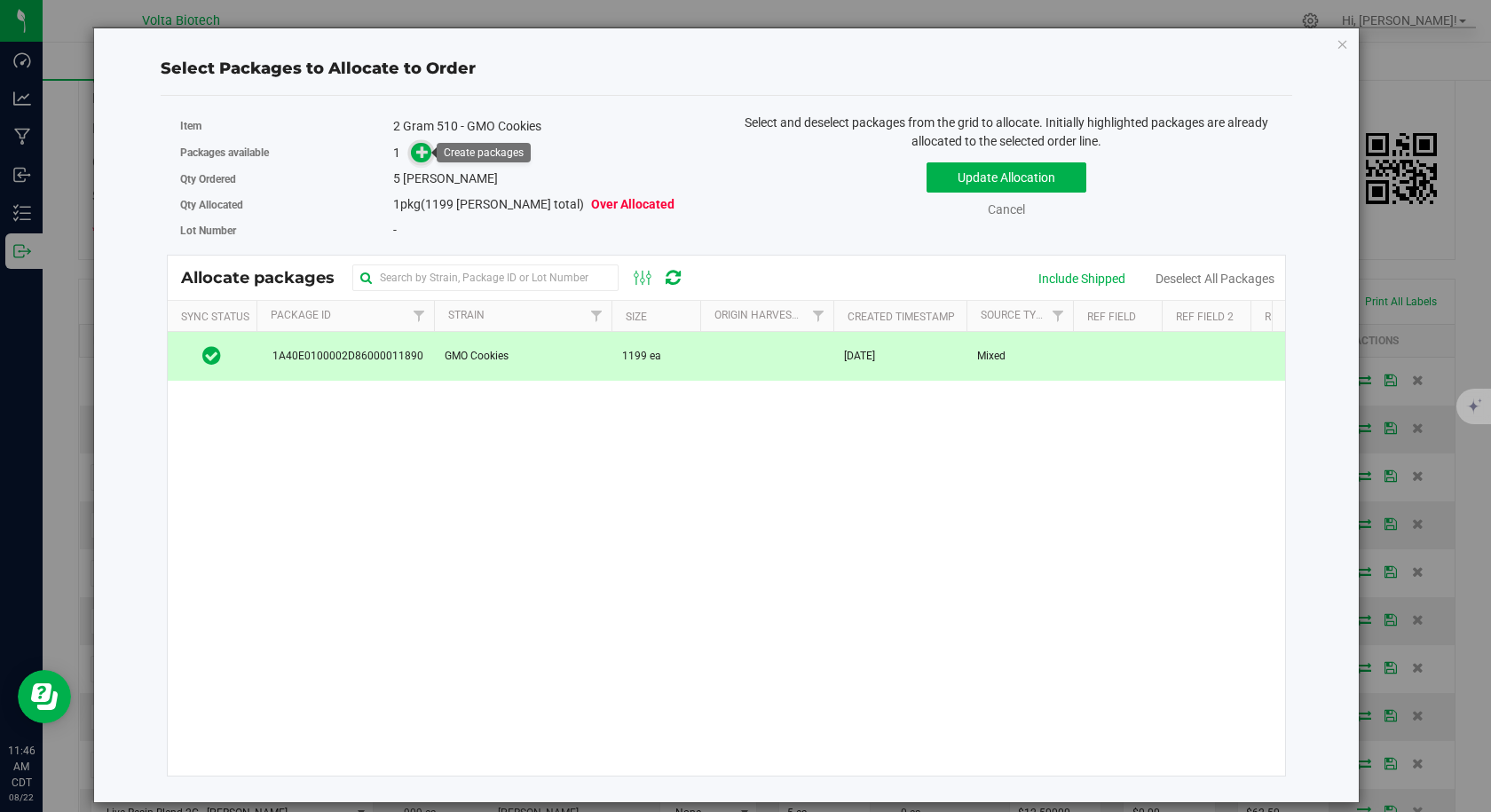
click at [425, 146] on icon at bounding box center [422, 151] width 12 height 12
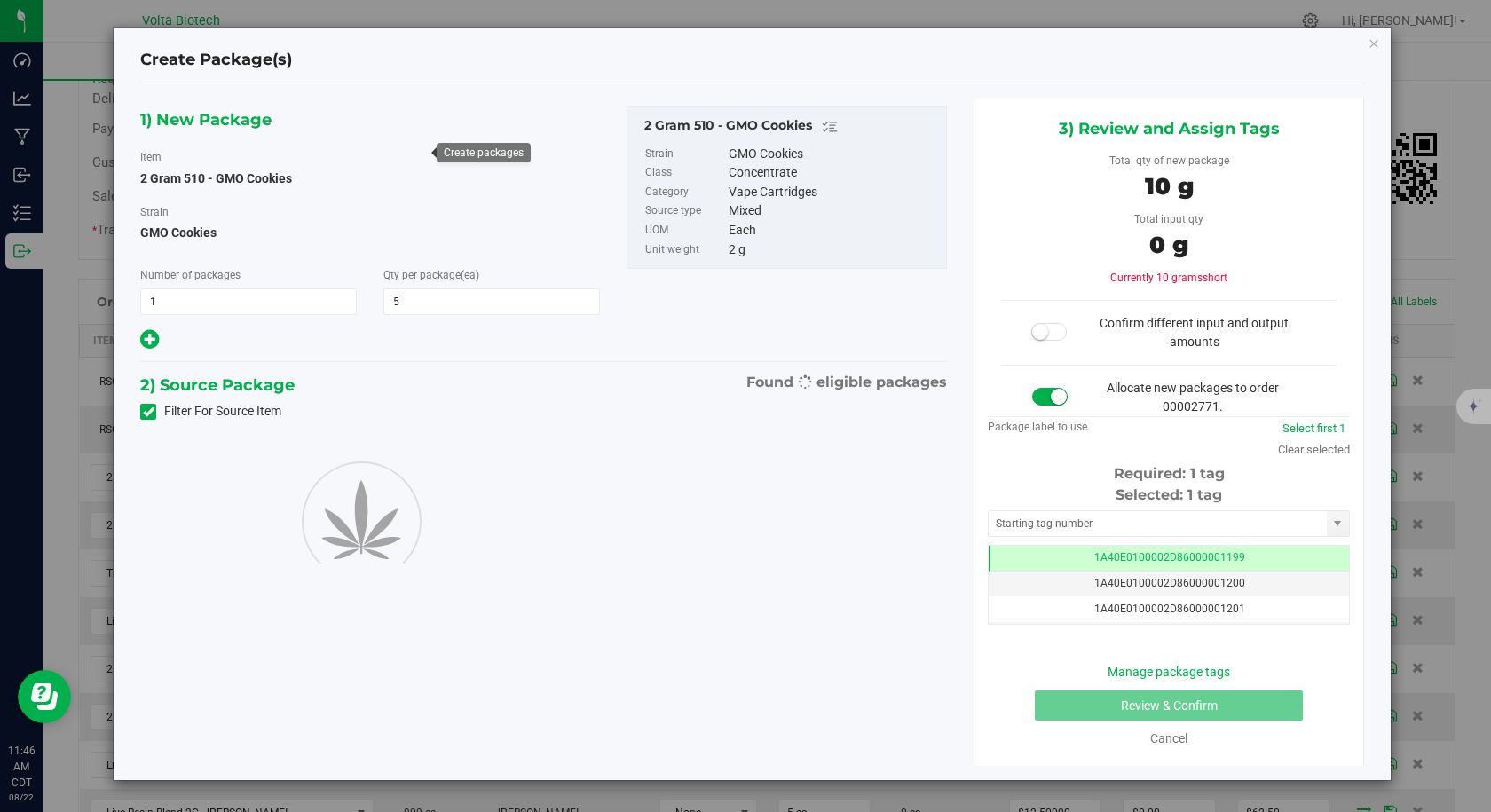
type input "5"
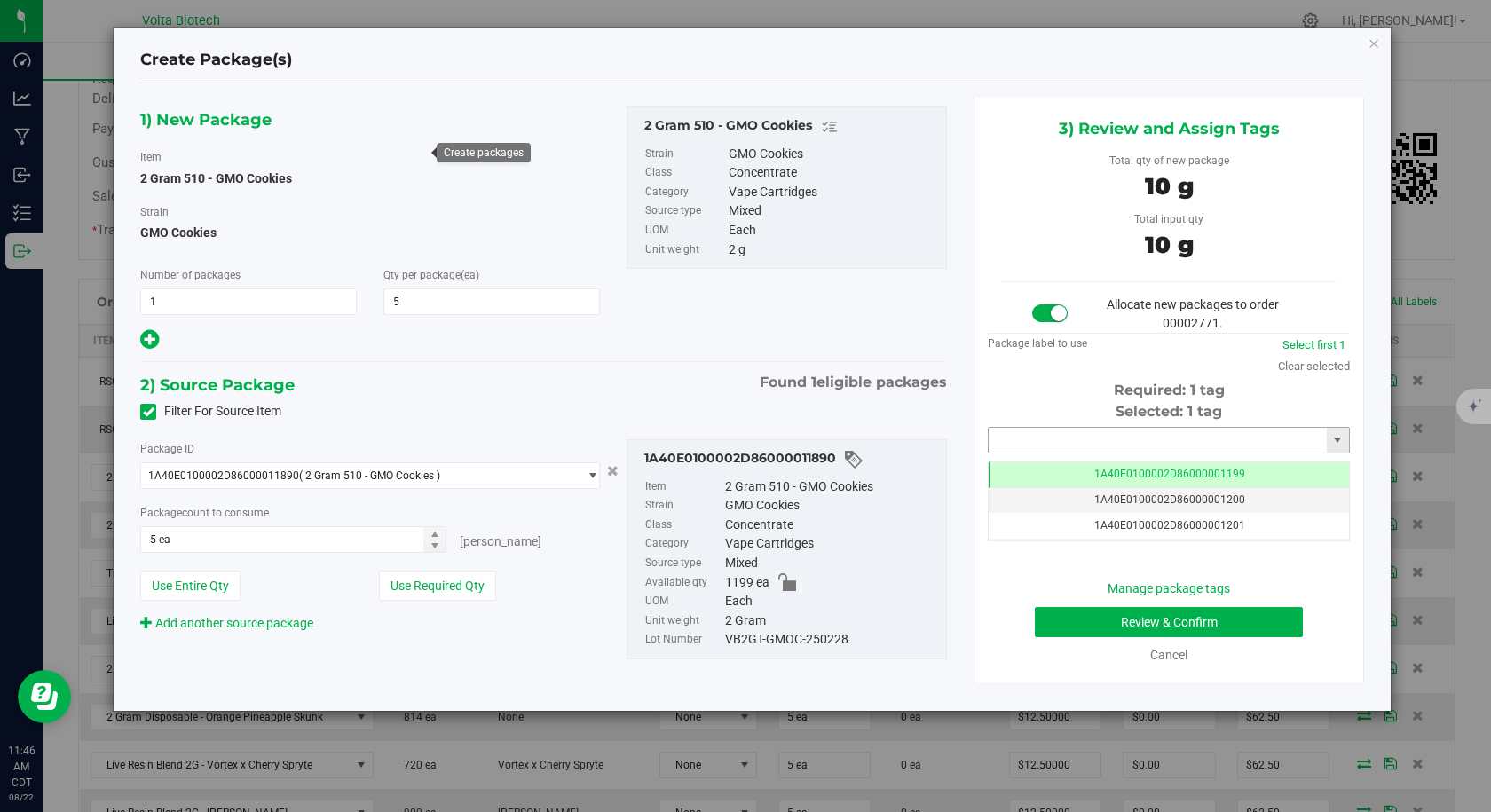
click at [1210, 441] on input "text" at bounding box center [1157, 439] width 338 height 25
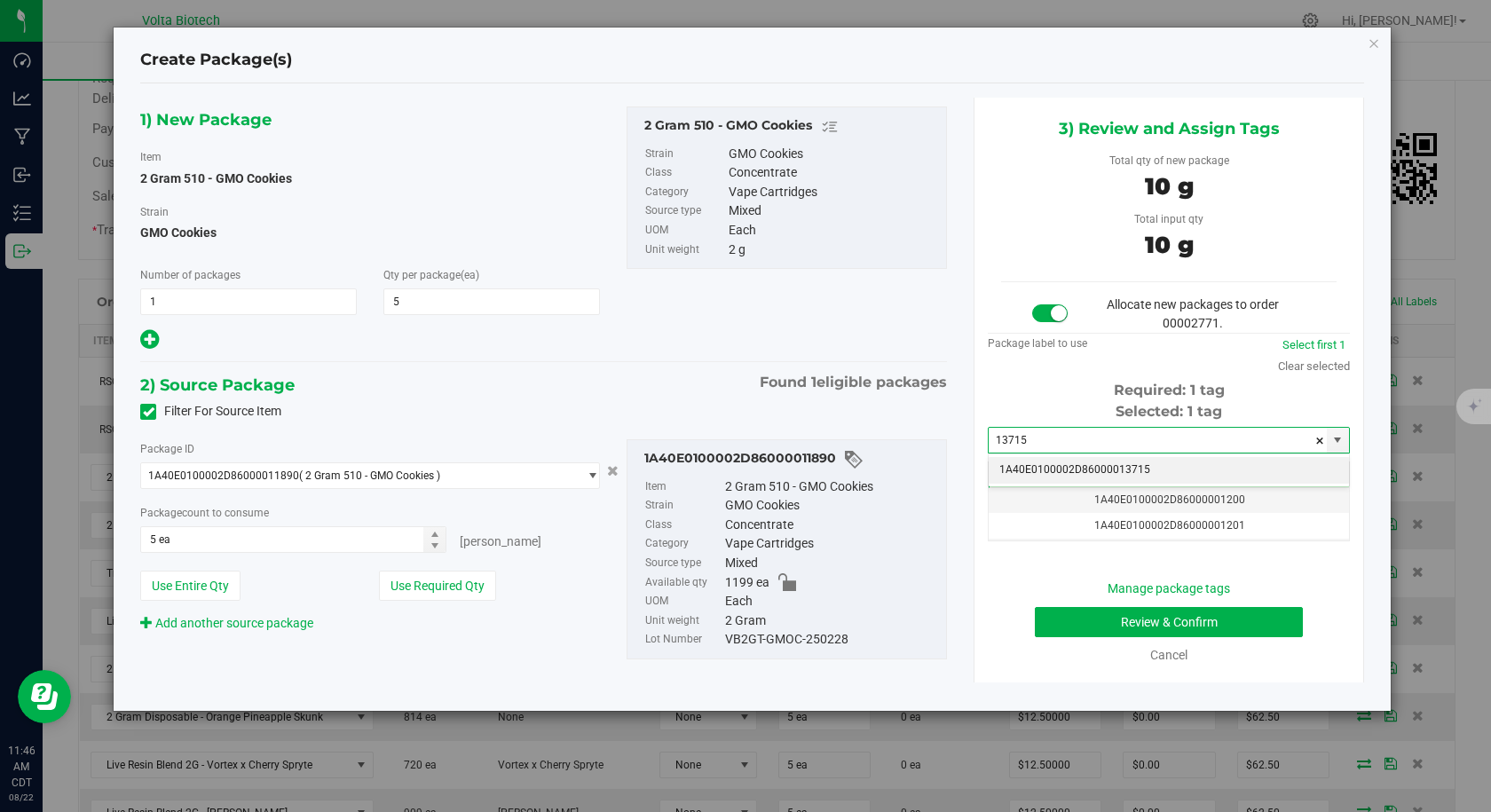
click at [1135, 466] on li "1A40E0100002D86000013715" at bounding box center [1168, 470] width 360 height 27
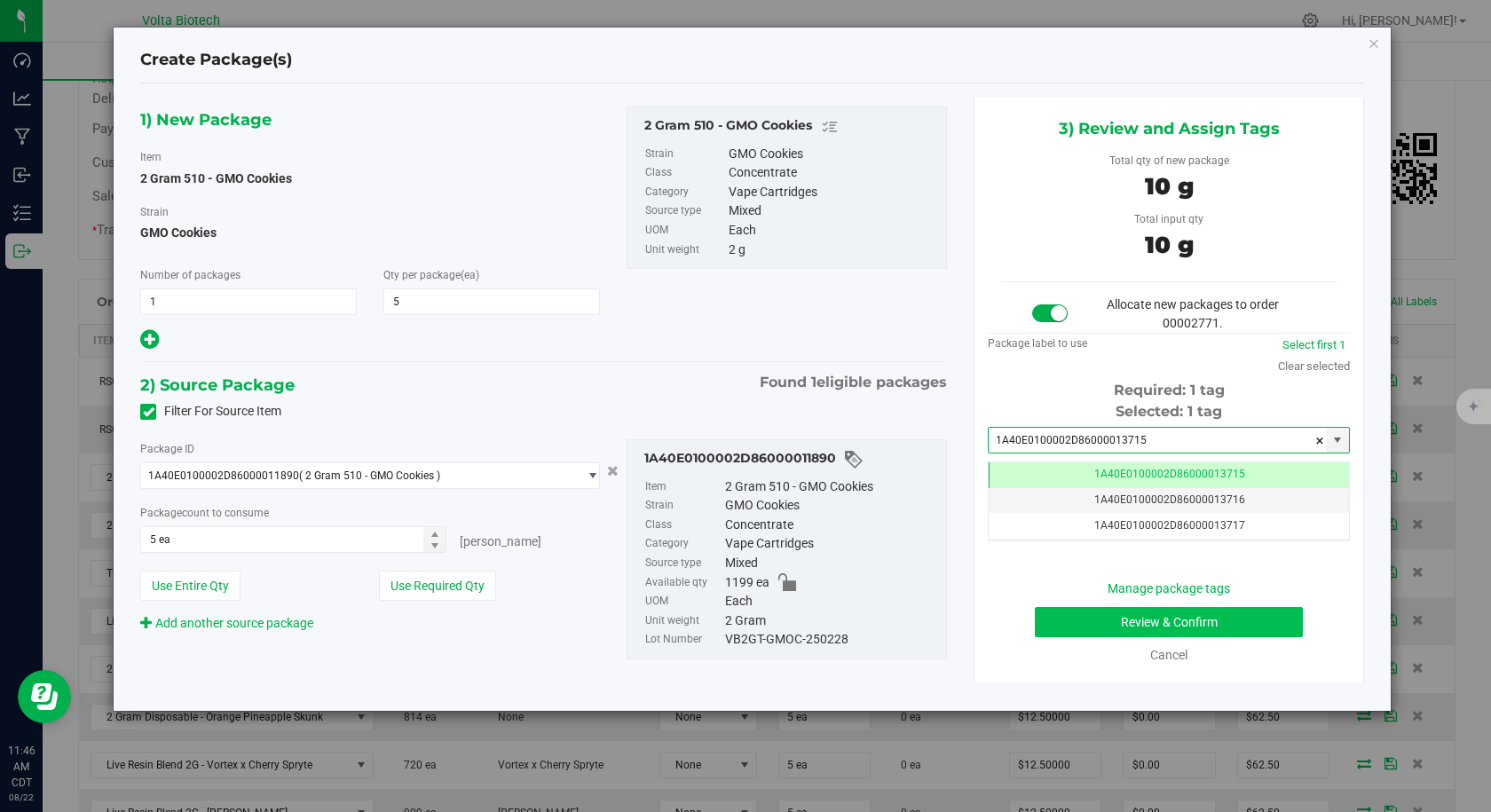
type input "1A40E0100002D86000013715"
click at [1119, 621] on button "Review & Confirm" at bounding box center [1169, 621] width 268 height 30
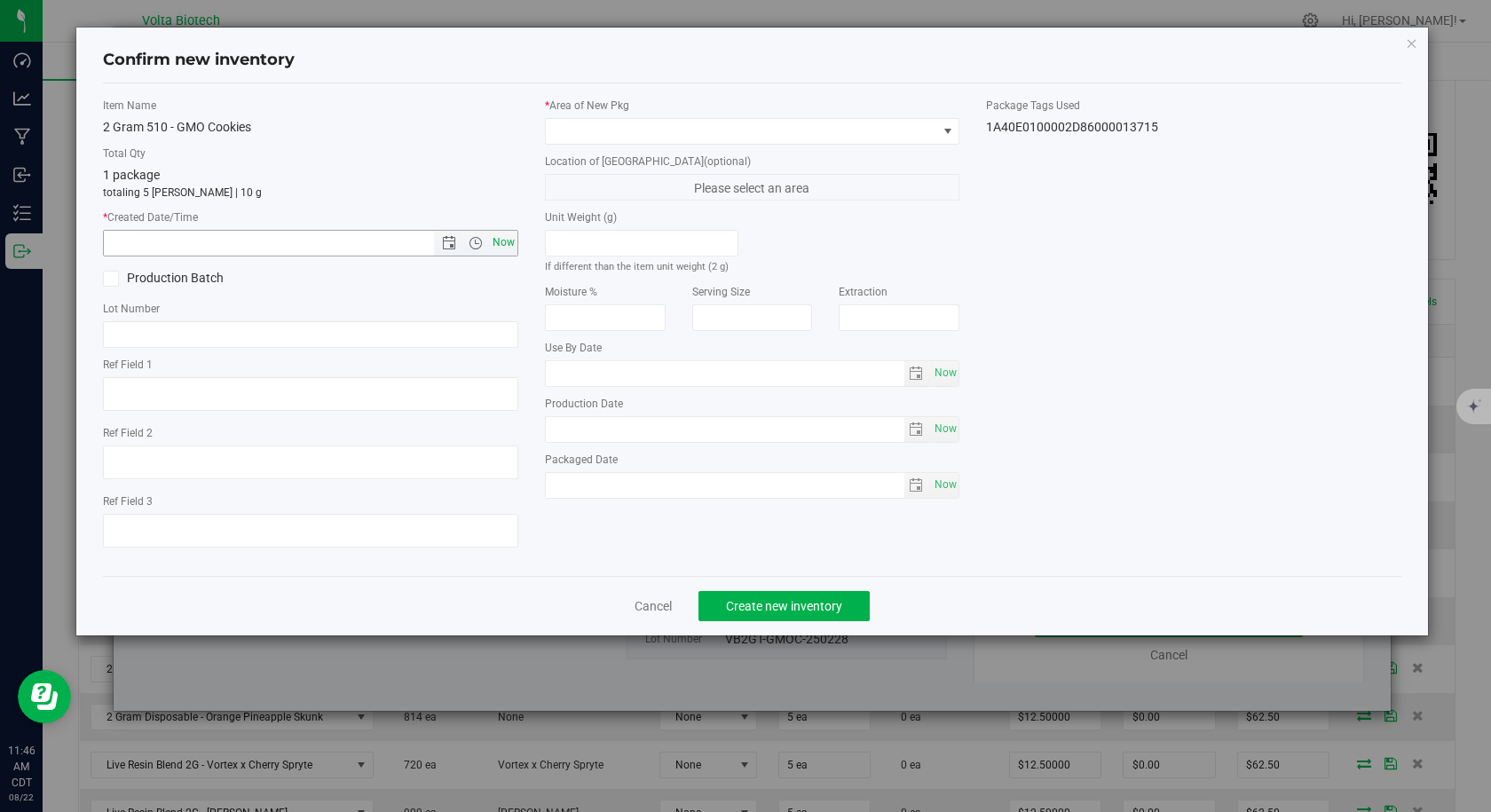
click at [502, 251] on span "Now" at bounding box center [503, 243] width 30 height 26
type input "[DATE] 11:47 AM"
click at [570, 143] on span at bounding box center [741, 131] width 391 height 25
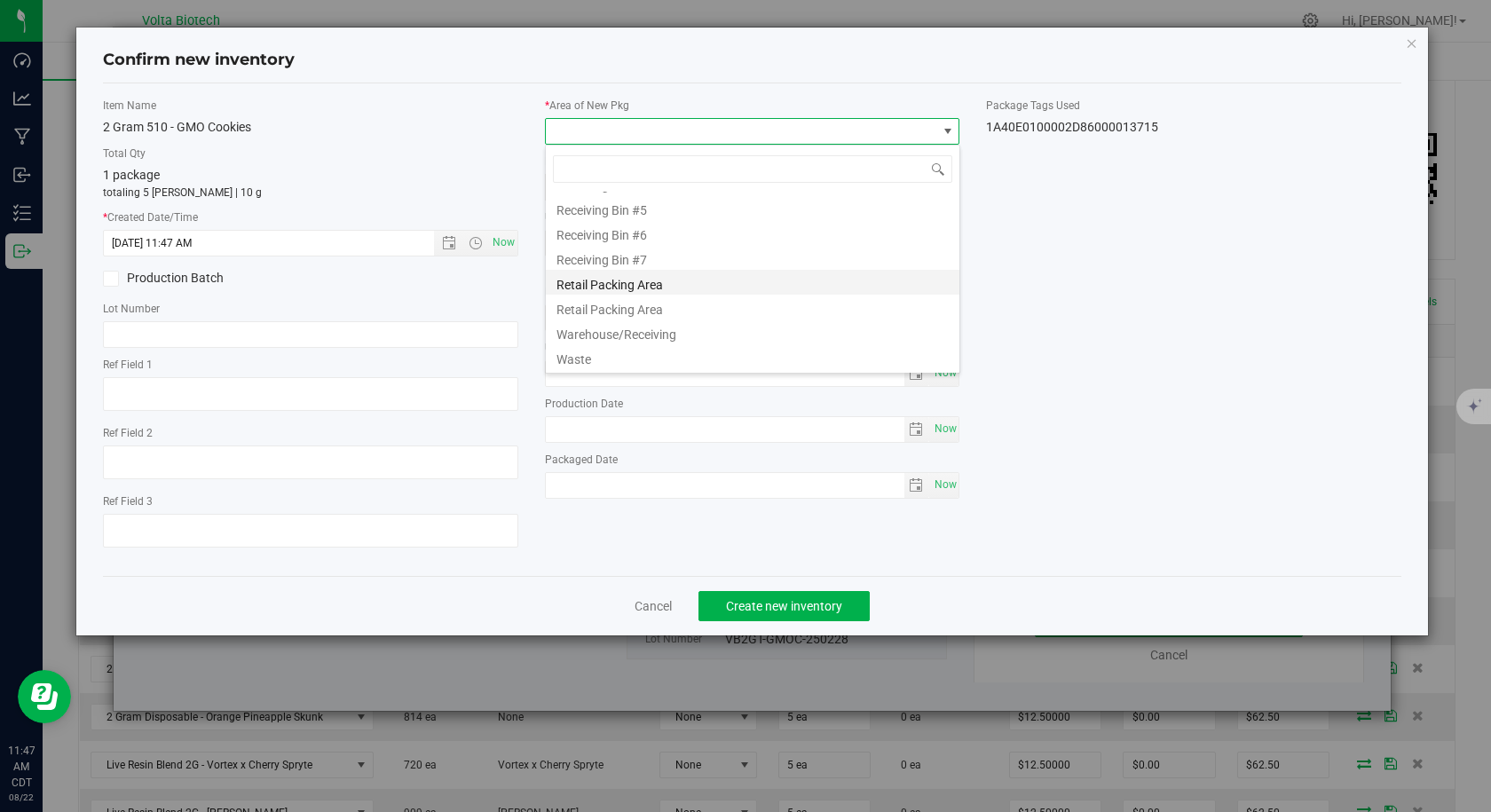
click at [615, 294] on li "Retail Packing Area" at bounding box center [752, 282] width 414 height 25
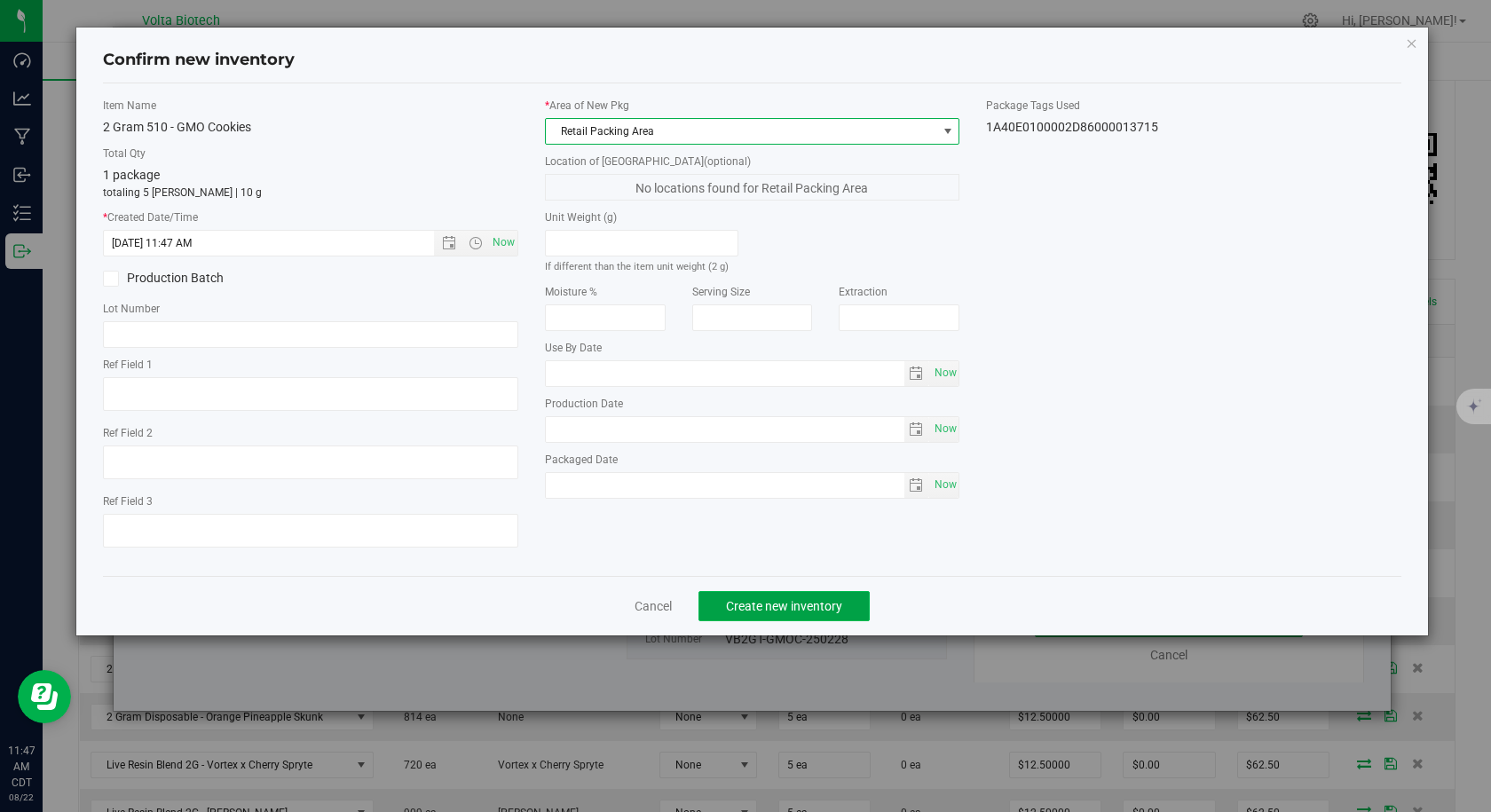
click at [791, 609] on span "Create new inventory" at bounding box center [784, 605] width 116 height 14
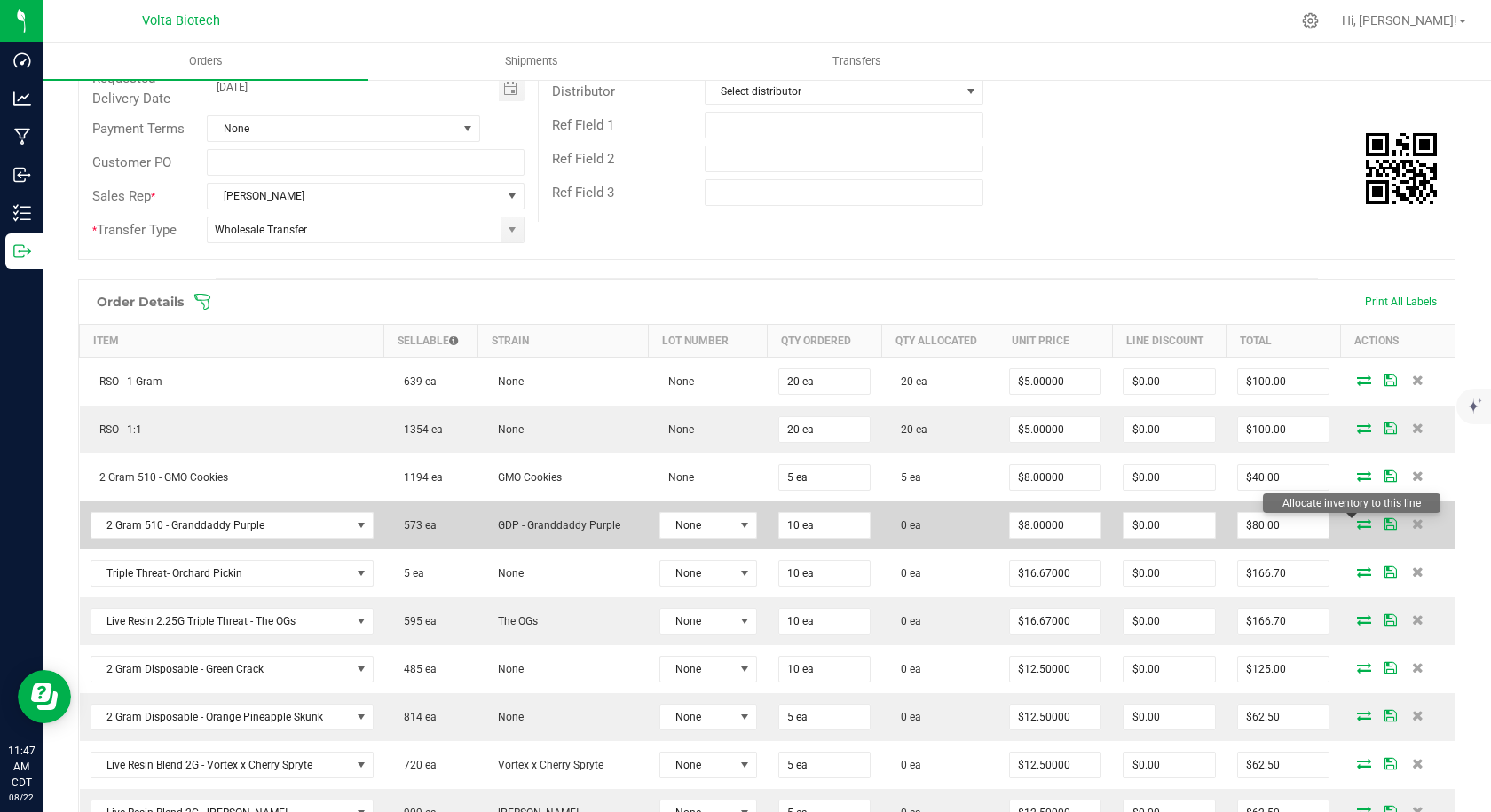
click at [1357, 527] on icon at bounding box center [1363, 524] width 14 height 11
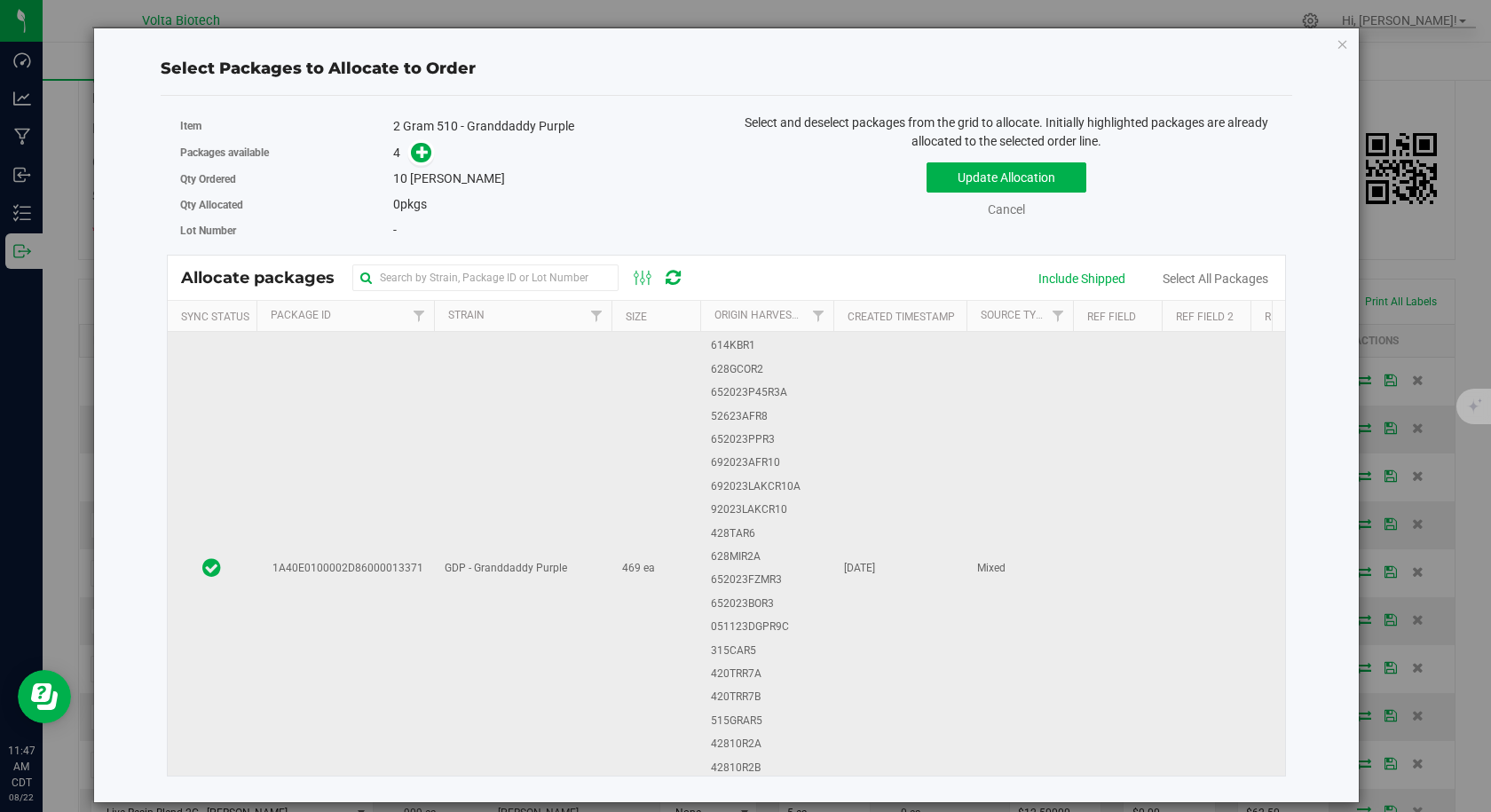
click at [399, 541] on td "1A40E0100002D86000013371" at bounding box center [344, 569] width 178 height 982
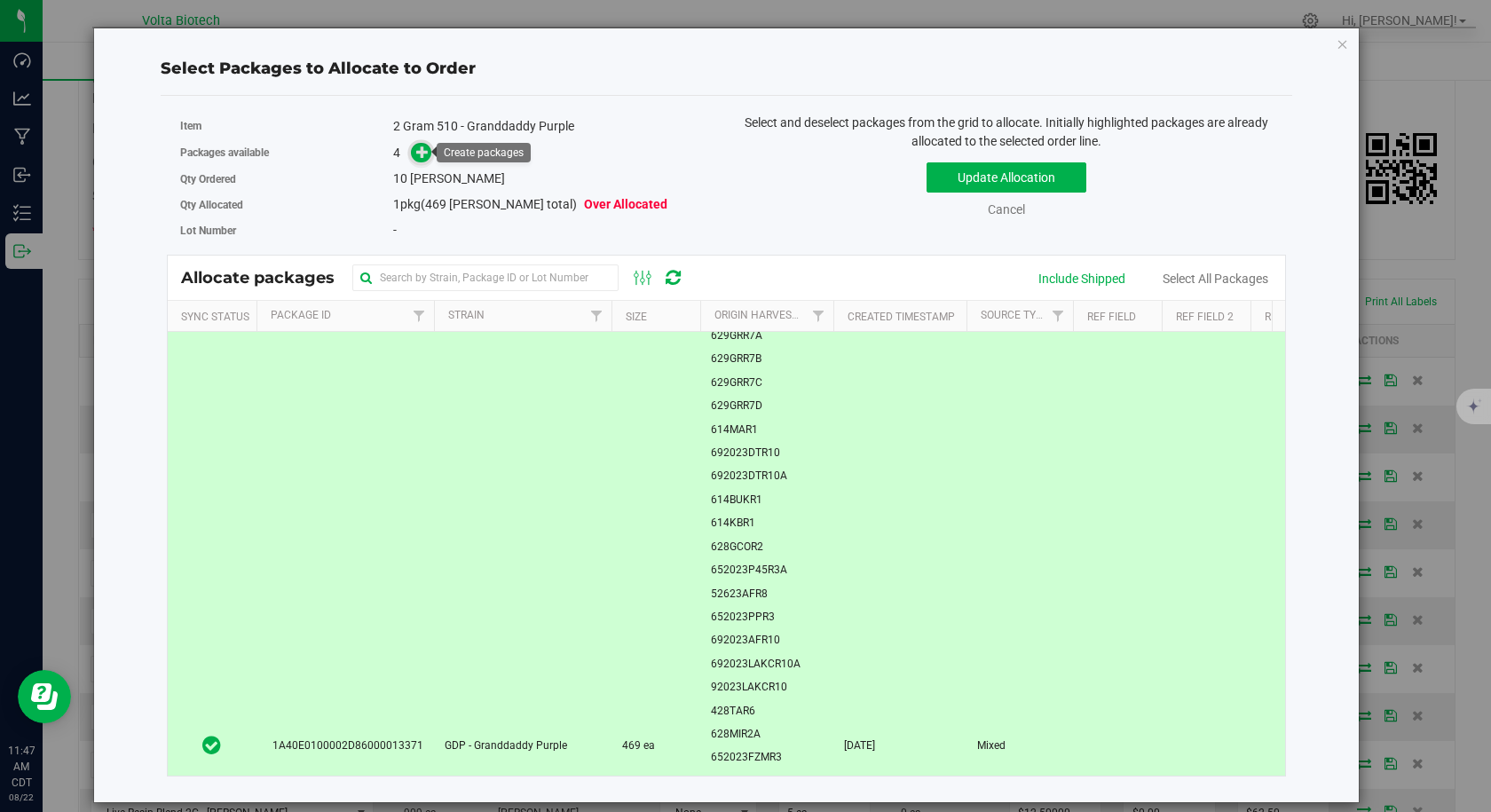
click at [425, 157] on icon at bounding box center [422, 151] width 12 height 12
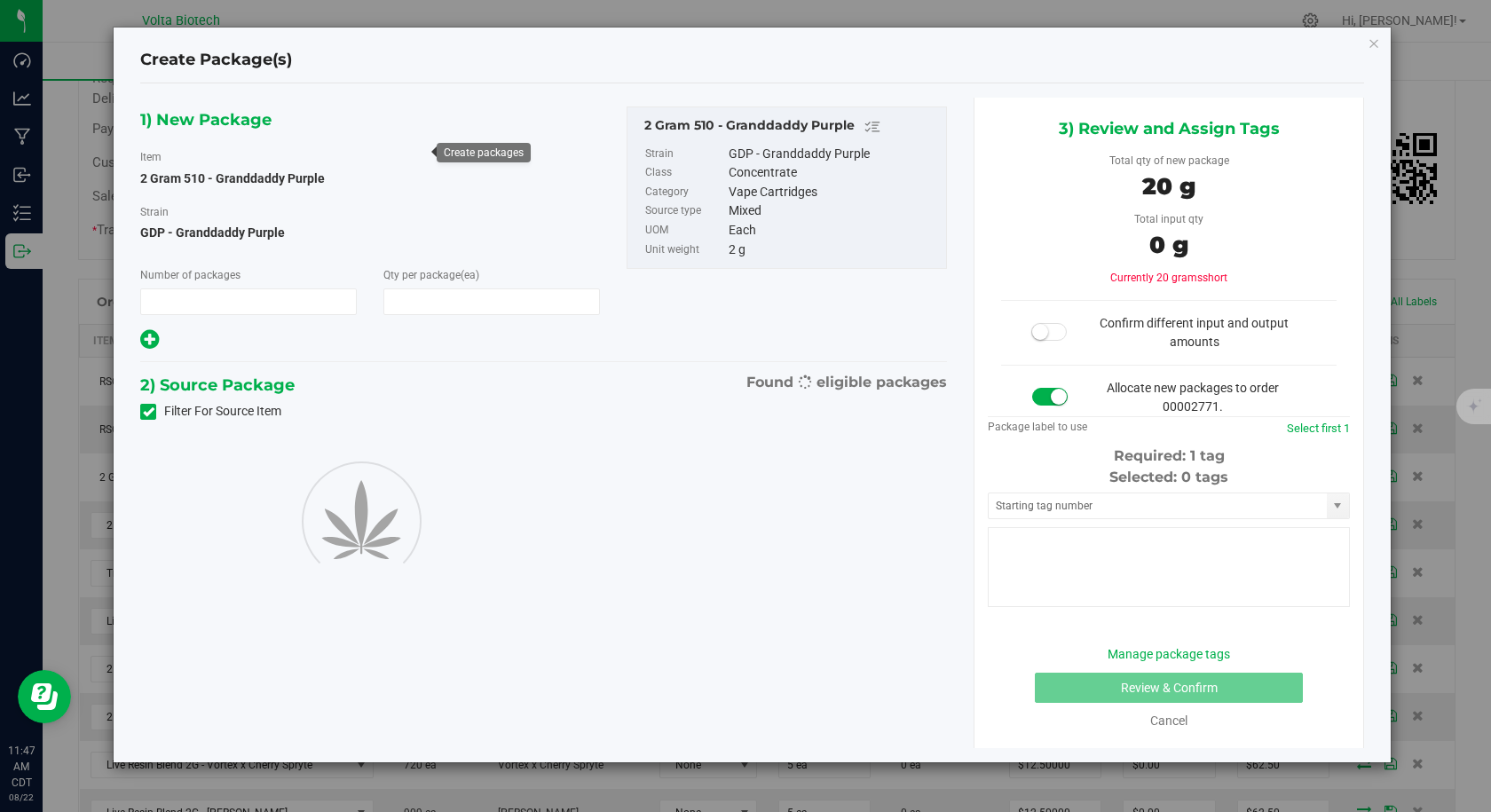
type input "1"
type input "10"
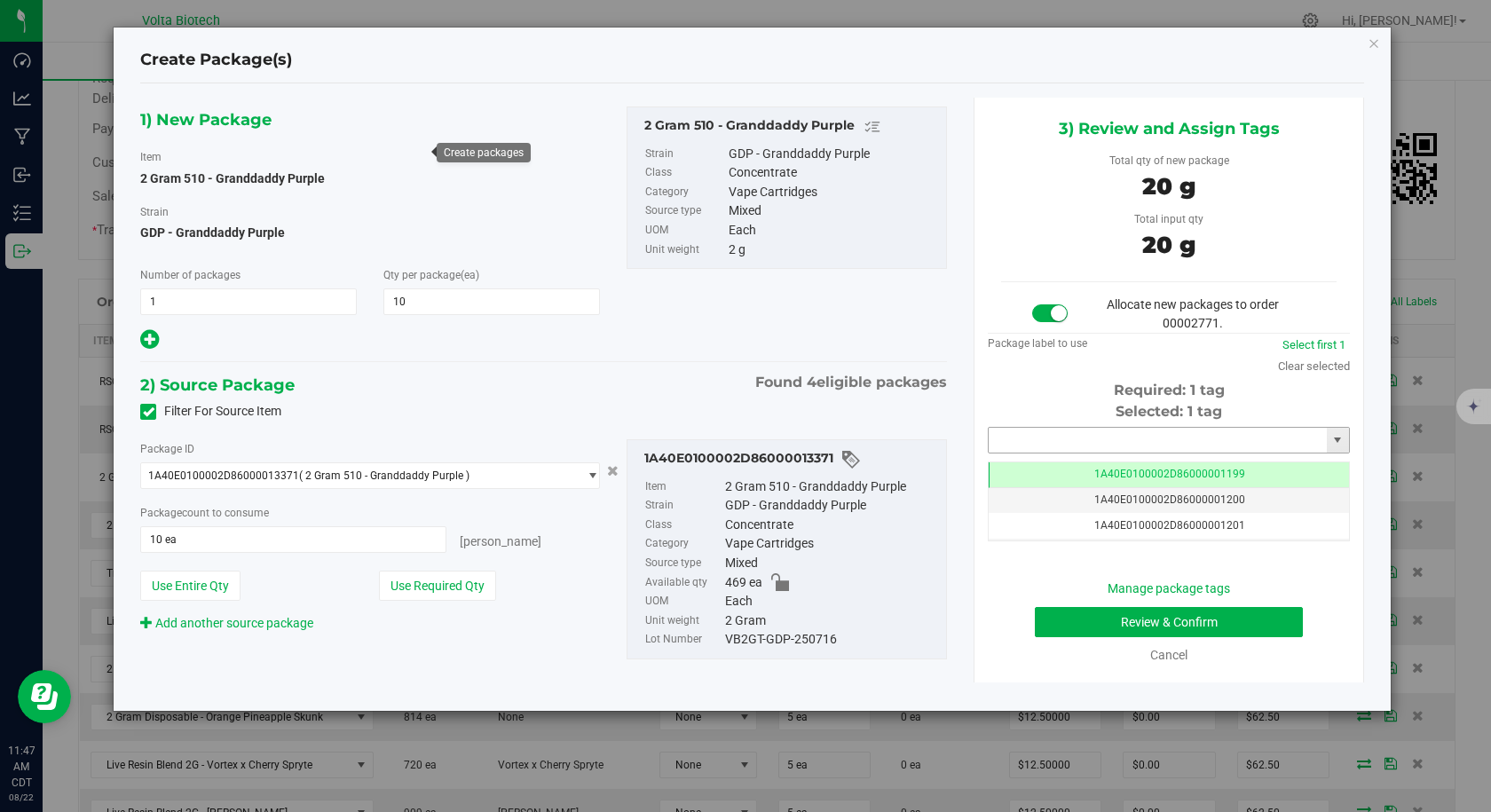
click at [1065, 444] on input "text" at bounding box center [1157, 439] width 338 height 25
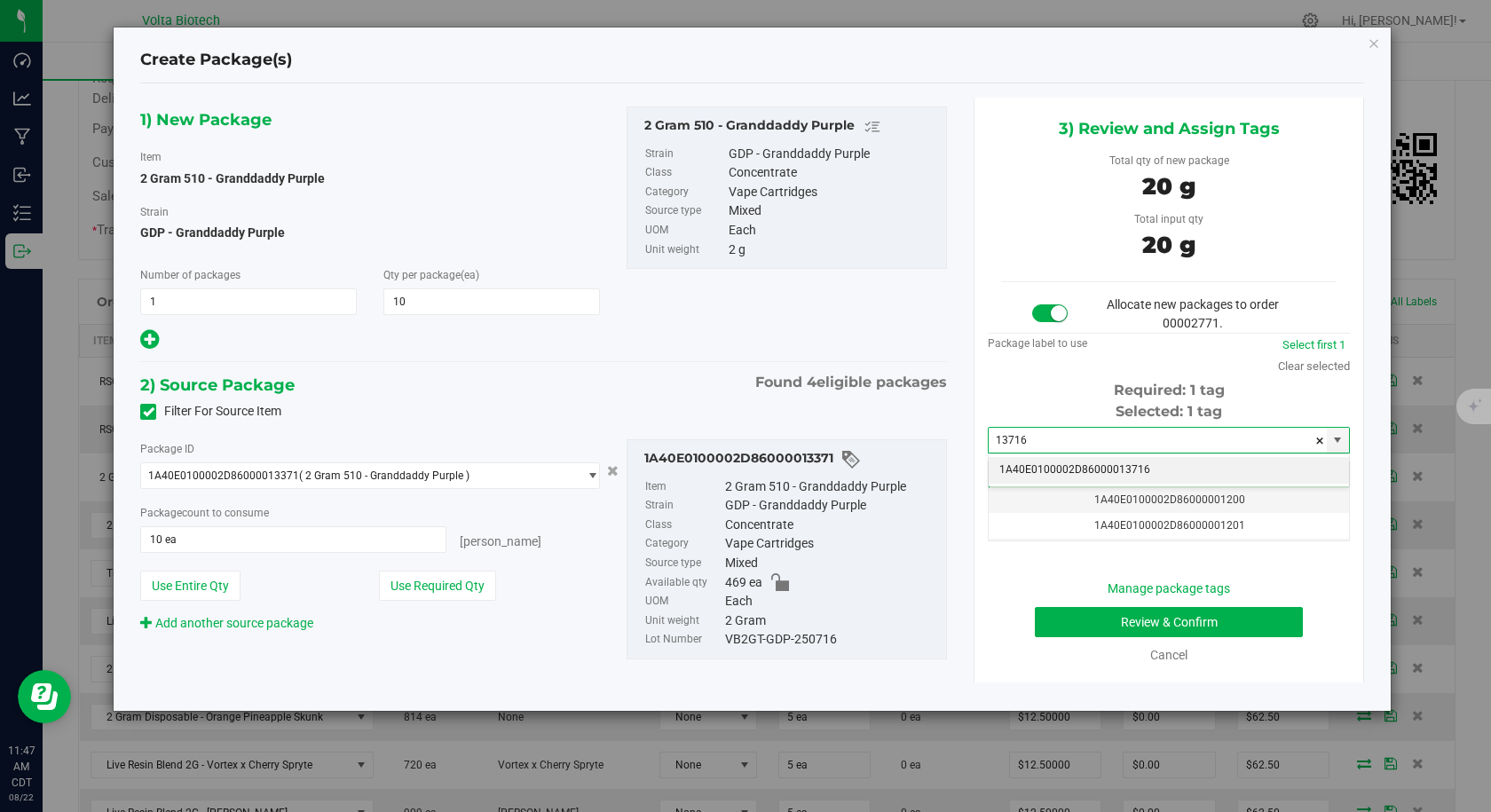
click at [1058, 470] on li "1A40E0100002D86000013716" at bounding box center [1168, 470] width 360 height 27
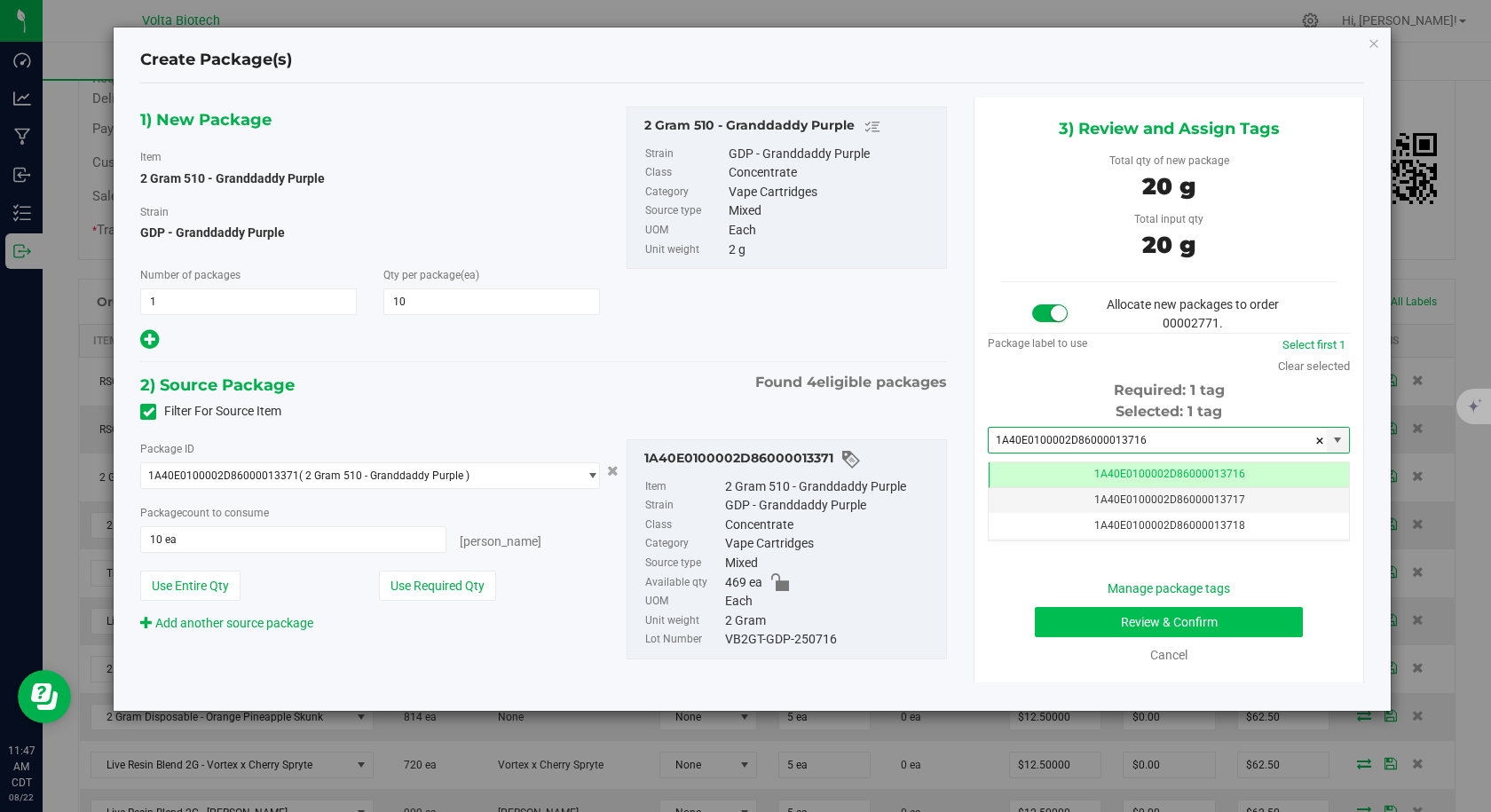
type input "1A40E0100002D86000013716"
click at [1110, 628] on button "Review & Confirm" at bounding box center [1169, 621] width 268 height 30
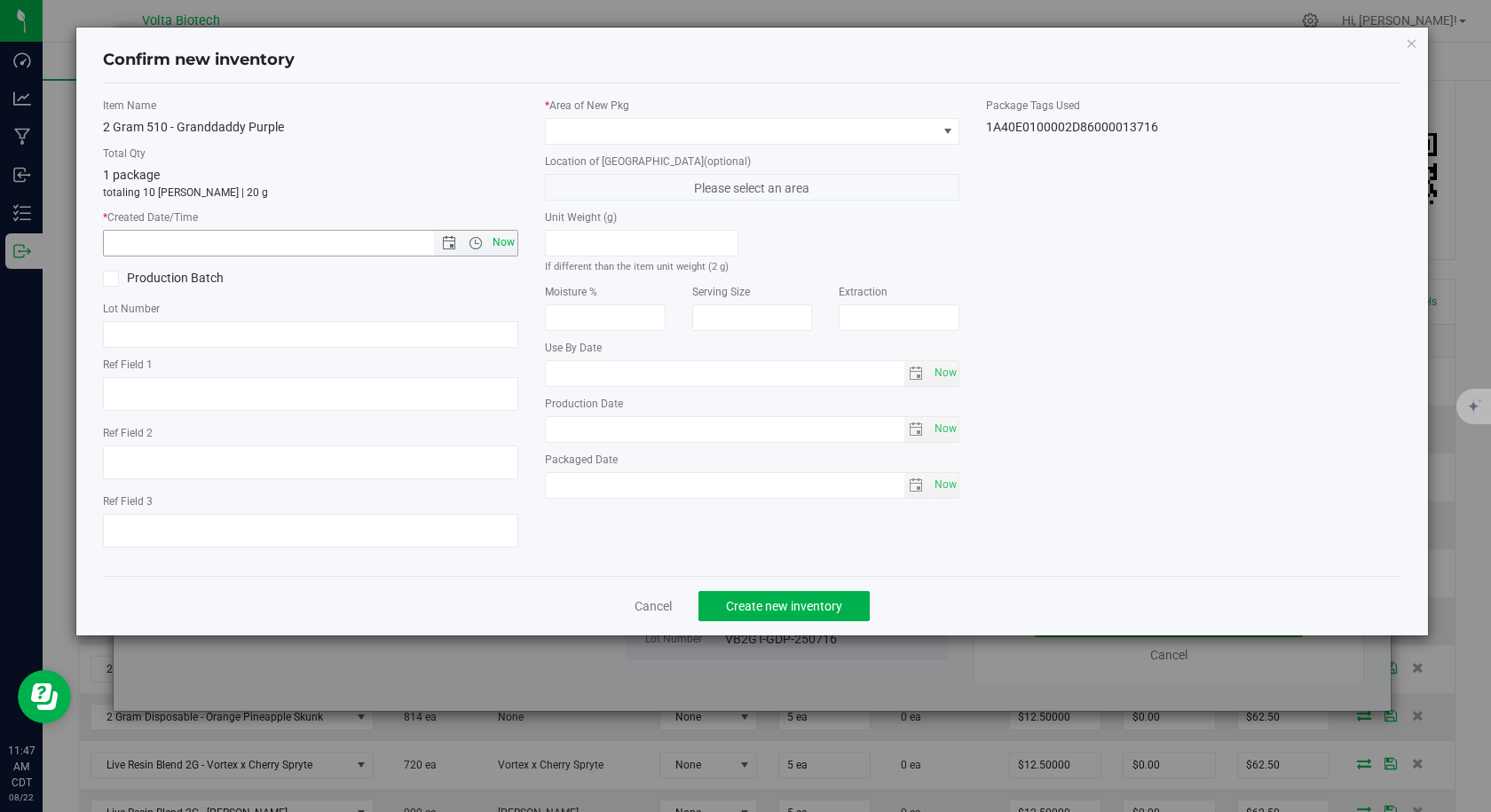
click at [501, 247] on span "Now" at bounding box center [503, 243] width 30 height 26
type input "[DATE] 11:47 AM"
click at [583, 141] on span at bounding box center [741, 131] width 391 height 25
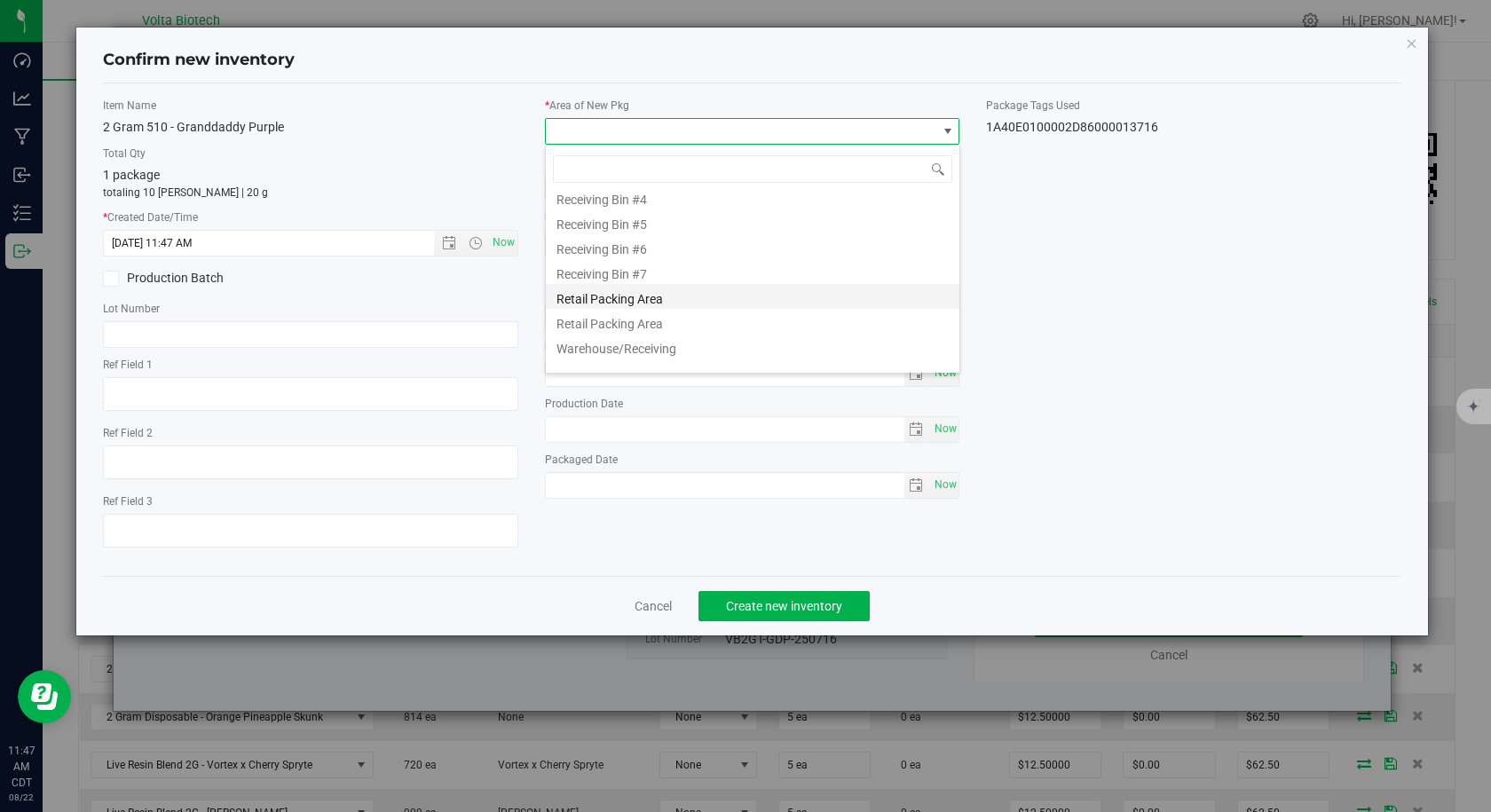
click at [598, 300] on li "Retail Packing Area" at bounding box center [752, 296] width 414 height 25
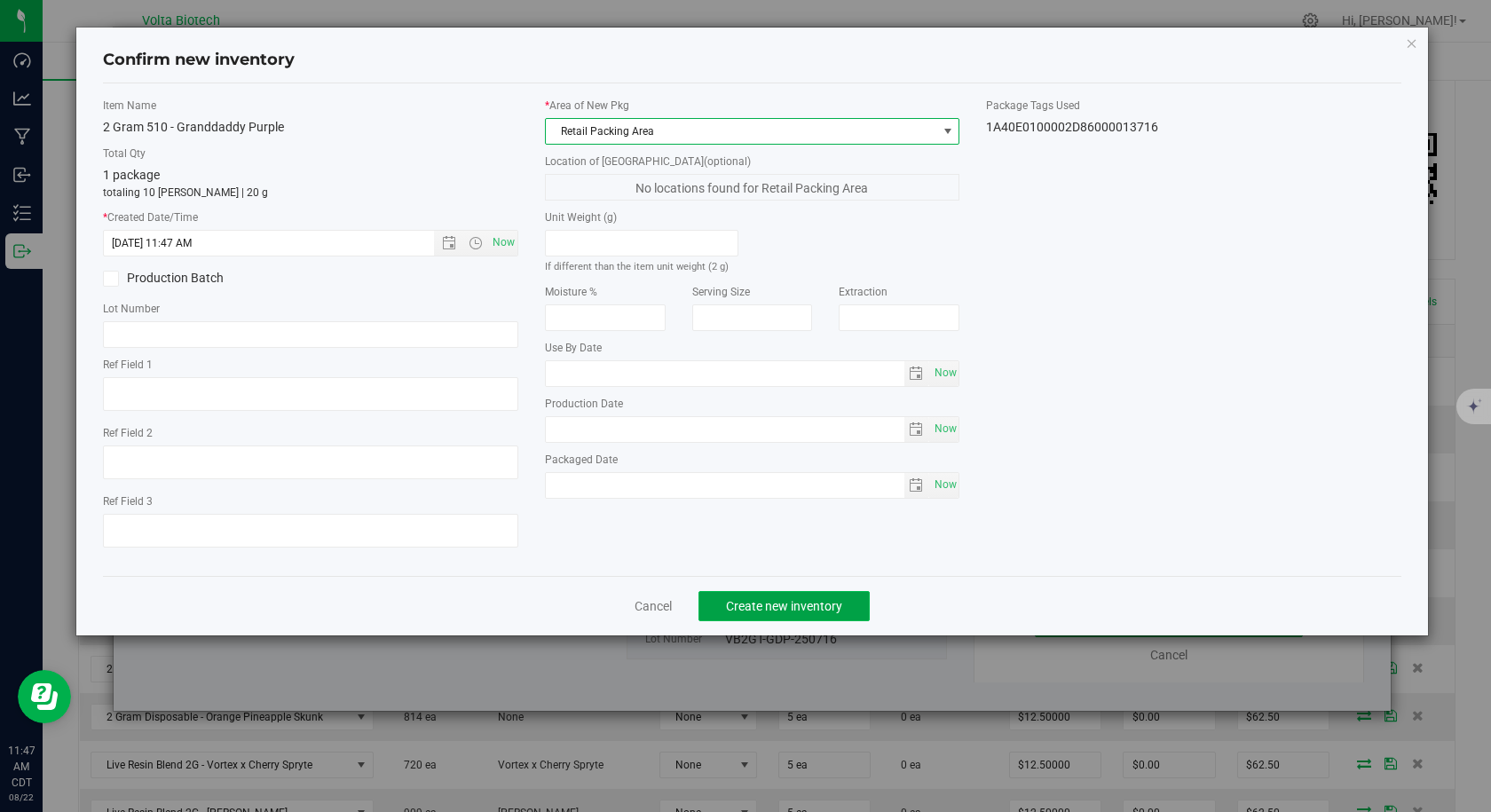
click at [740, 598] on span "Create new inventory" at bounding box center [784, 605] width 116 height 14
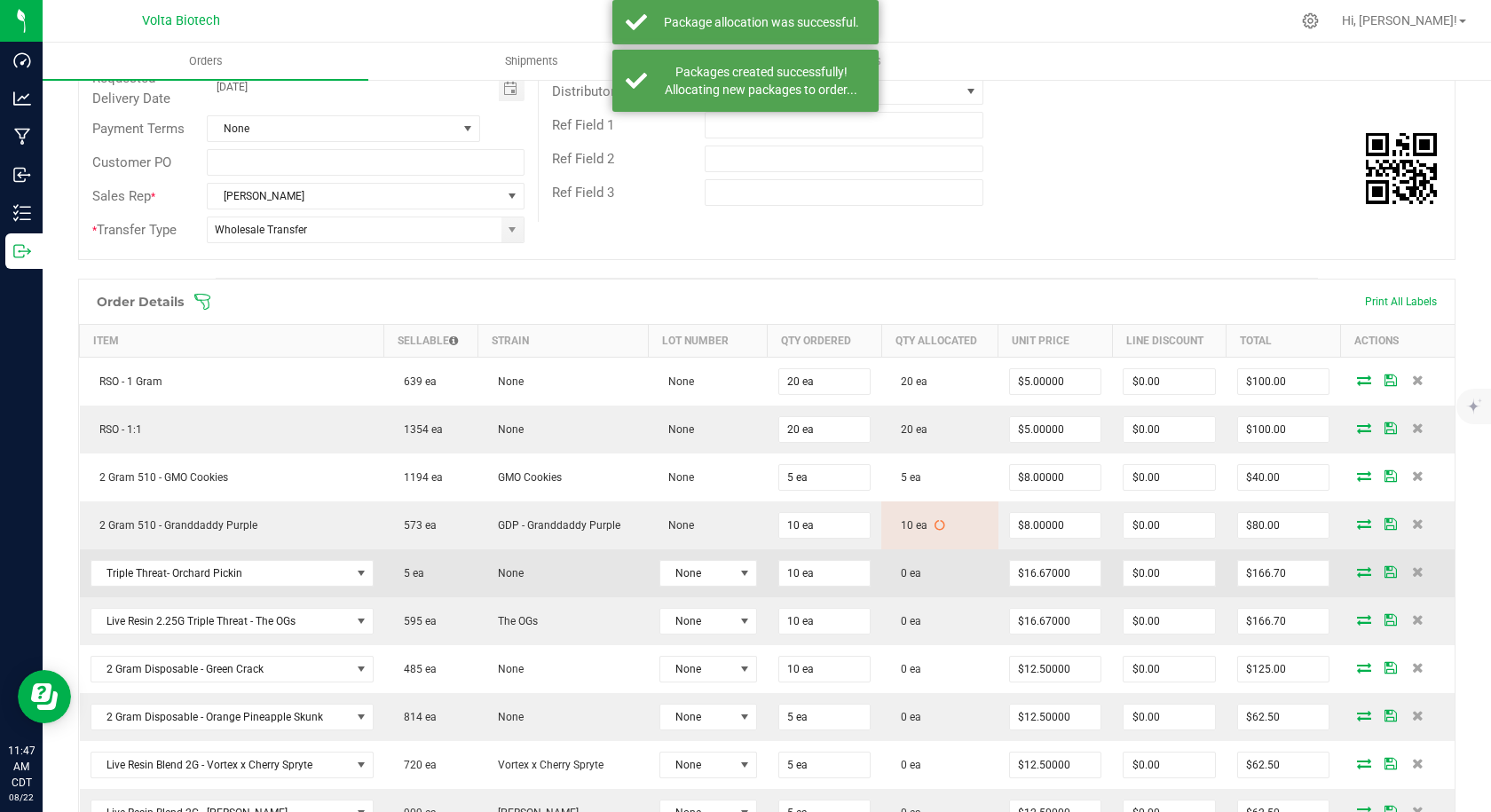
click at [1357, 571] on icon at bounding box center [1363, 572] width 14 height 11
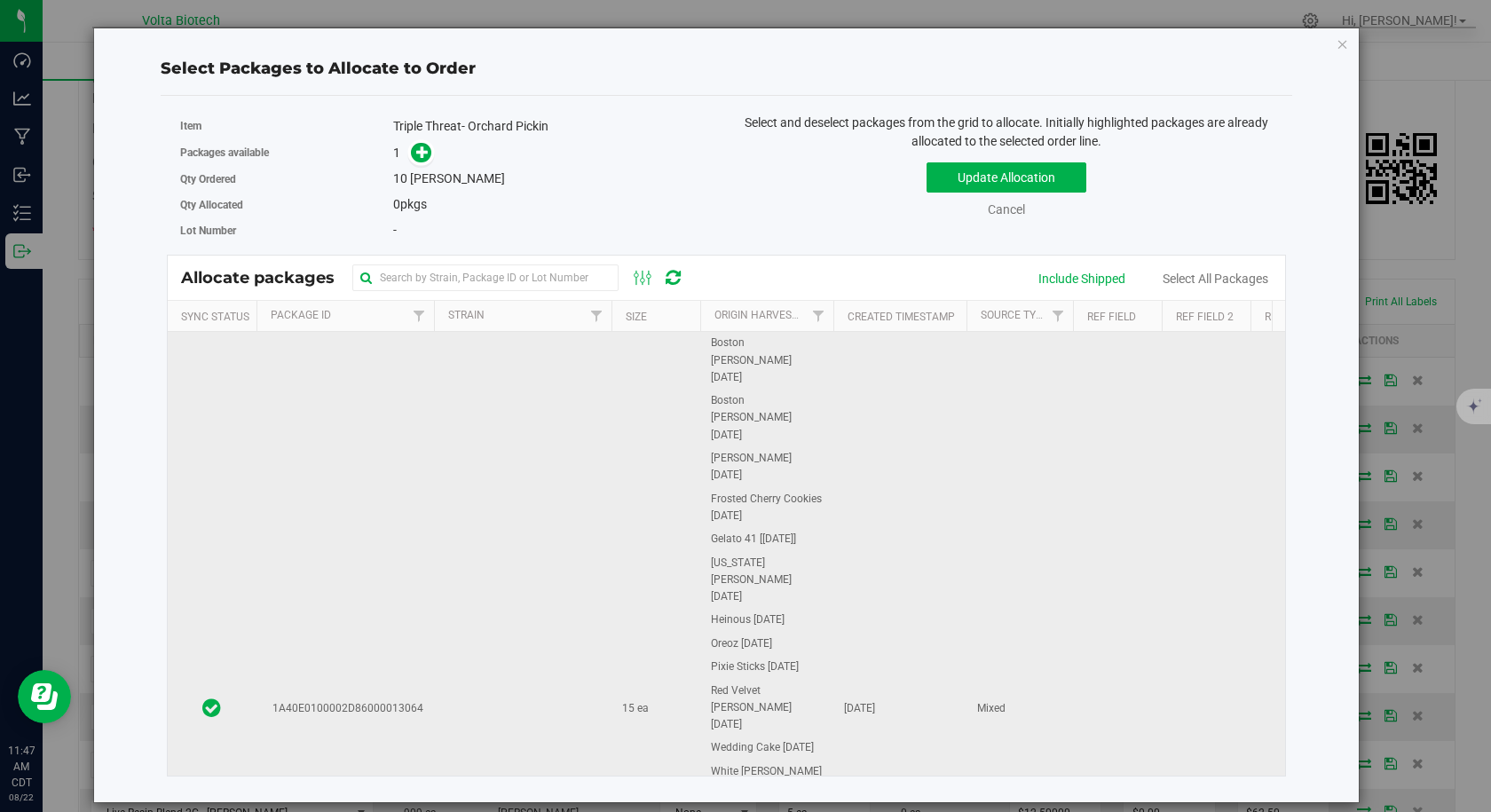
click at [395, 556] on td "1A40E0100002D86000013064" at bounding box center [344, 709] width 178 height 913
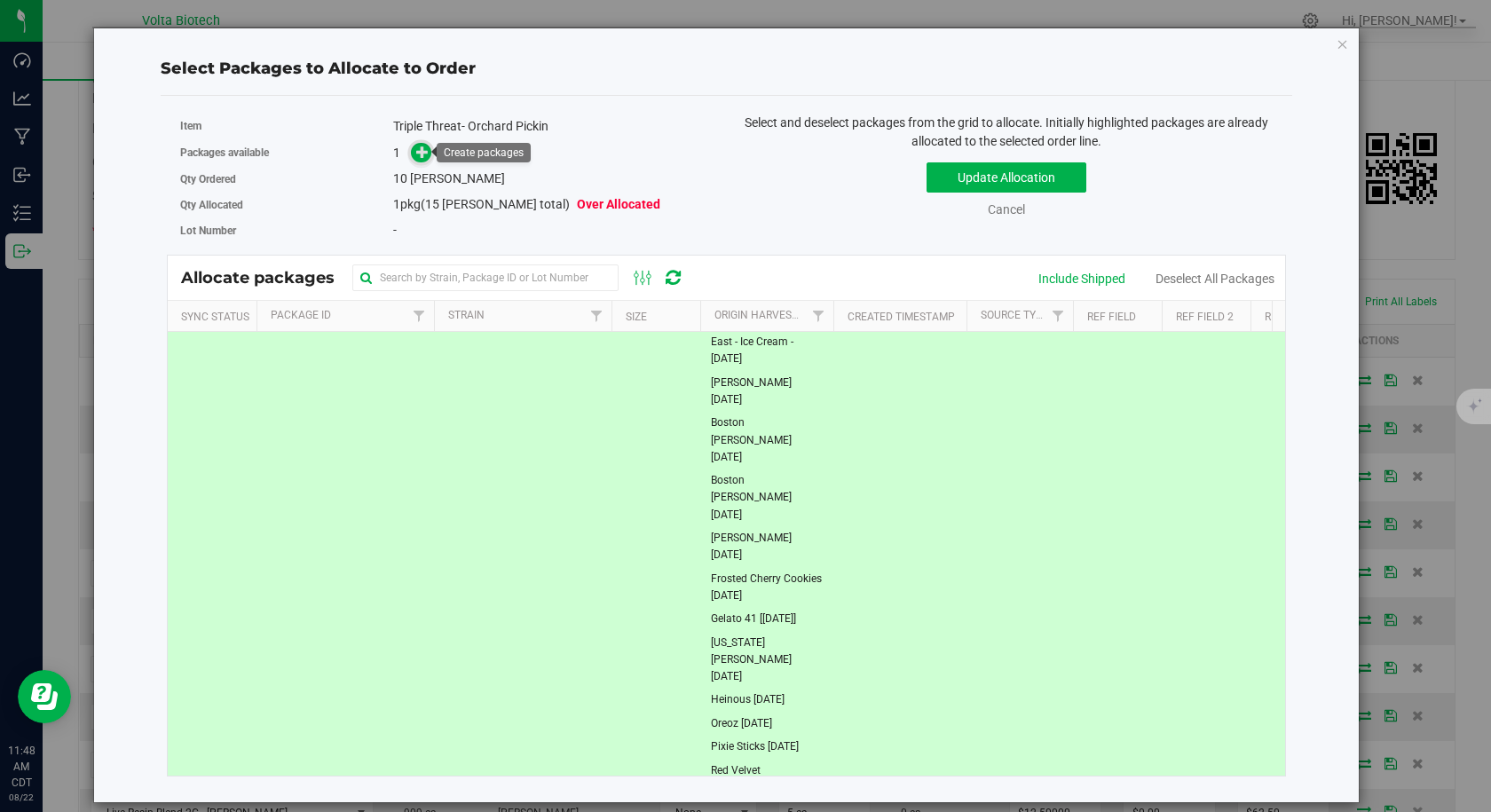
click at [426, 159] on span at bounding box center [421, 153] width 20 height 20
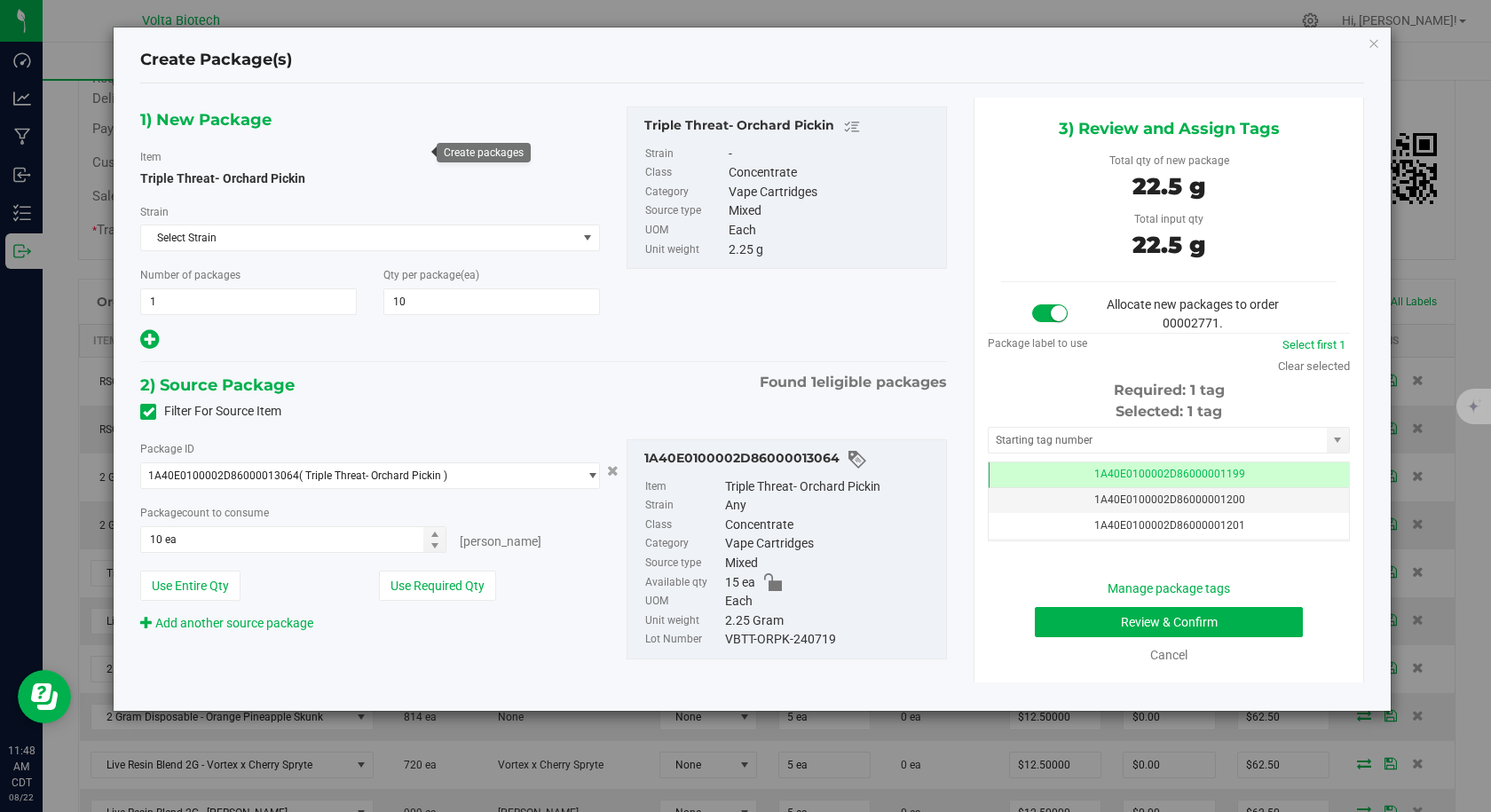
type input "10"
click at [1056, 442] on input "text" at bounding box center [1157, 439] width 338 height 25
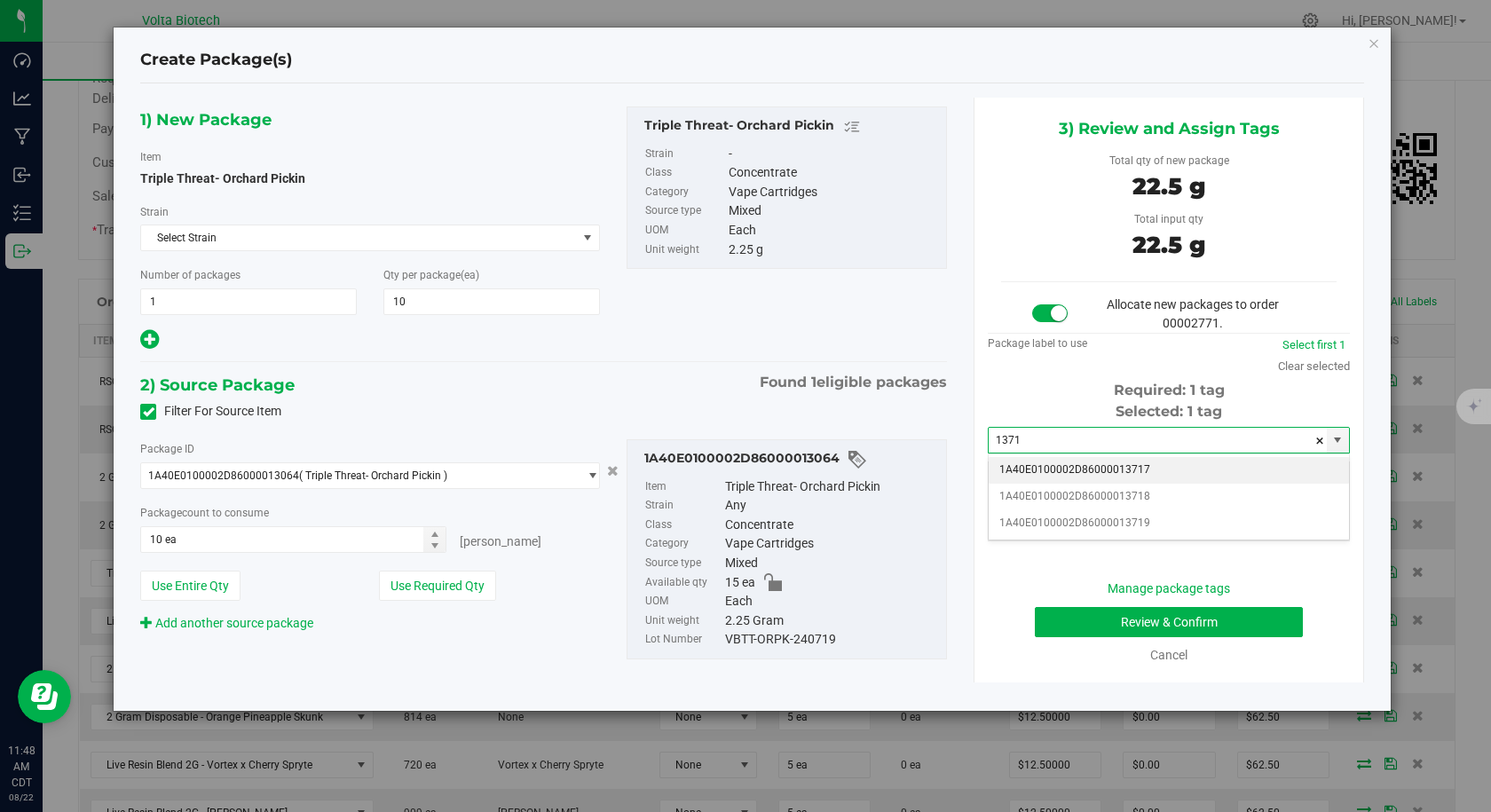
click at [1084, 461] on li "1A40E0100002D86000013717" at bounding box center [1168, 470] width 360 height 27
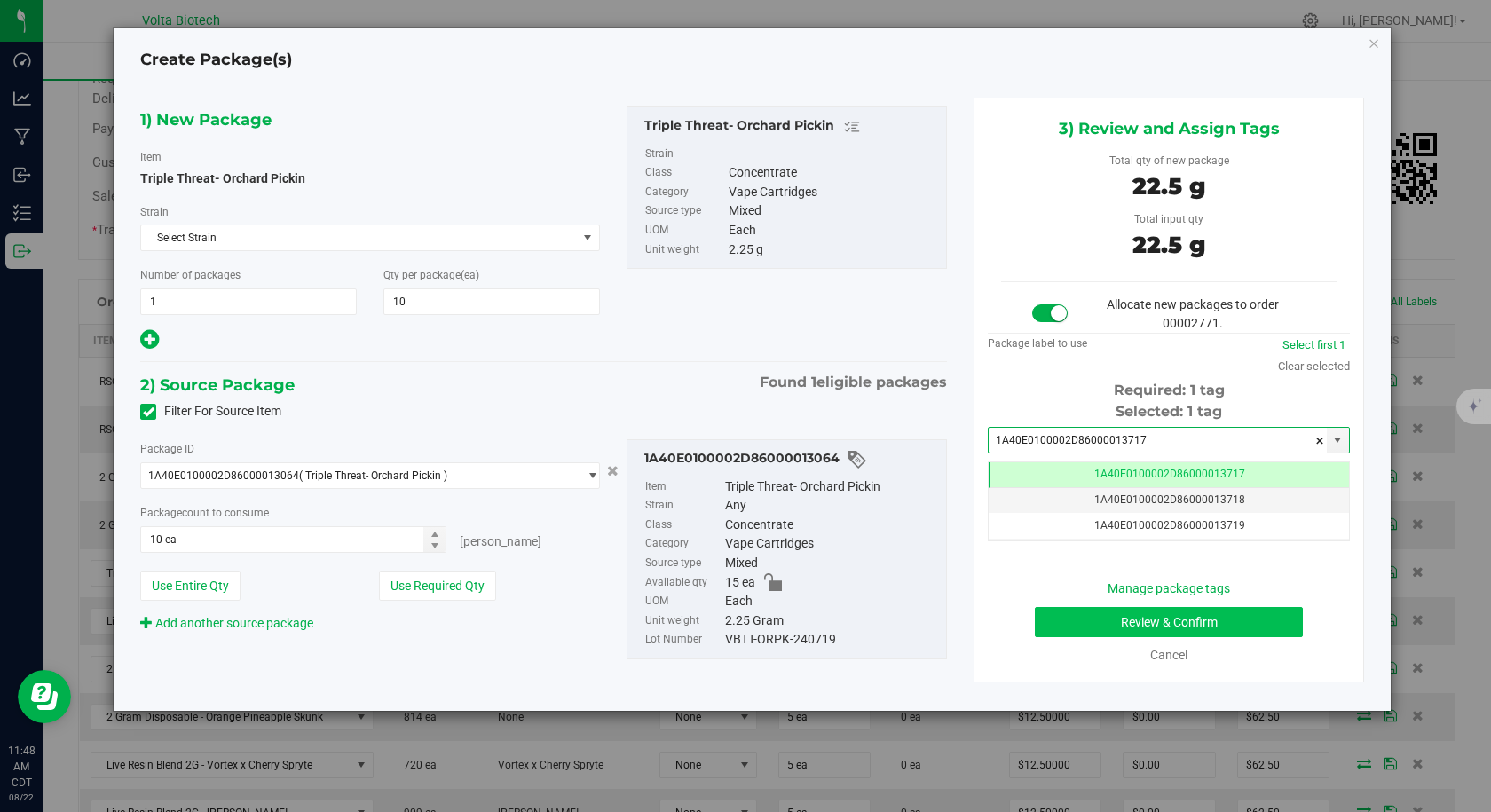
type input "1A40E0100002D86000013717"
click at [1123, 616] on button "Review & Confirm" at bounding box center [1169, 621] width 268 height 30
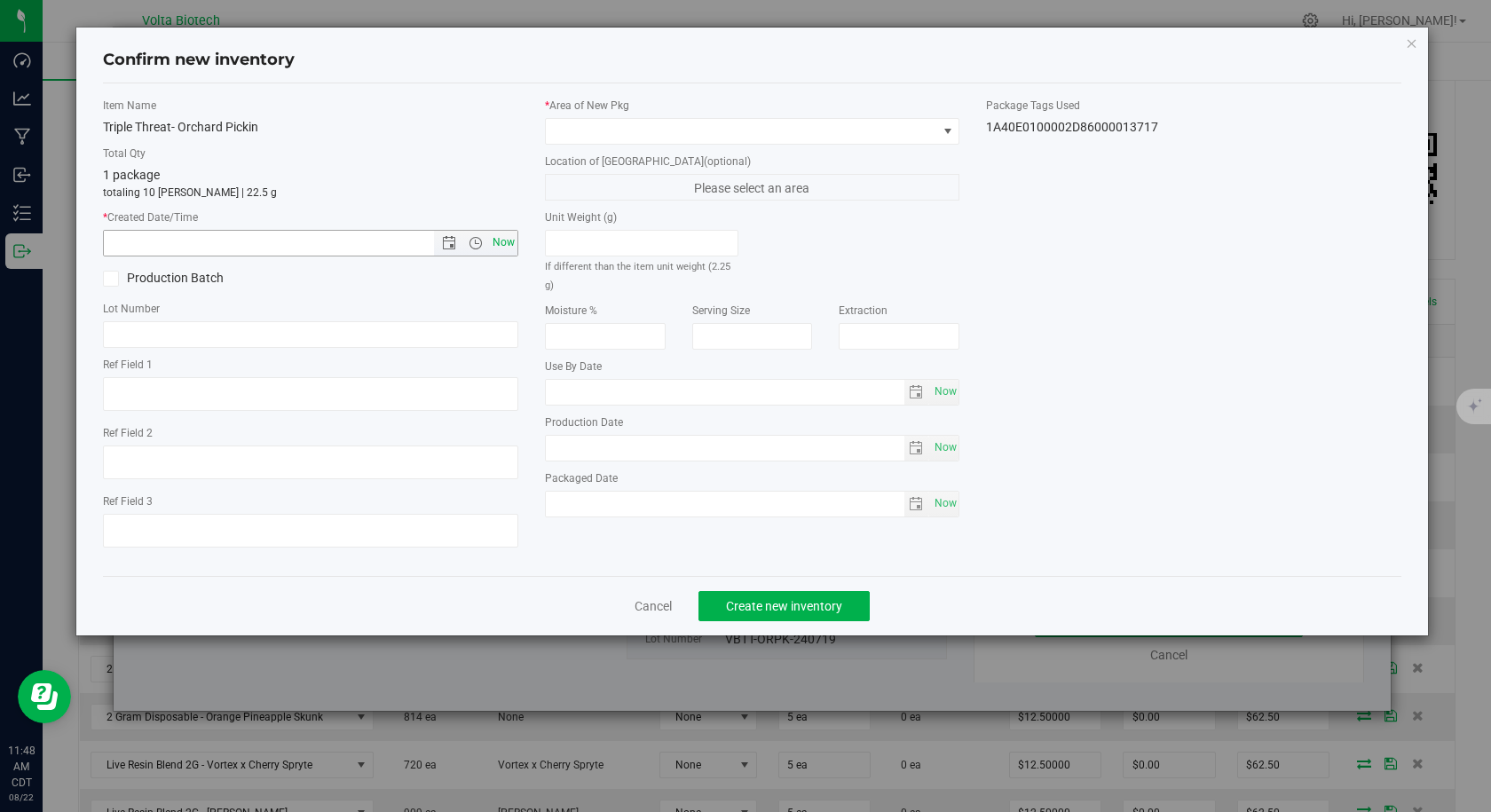
click at [500, 241] on span "Now" at bounding box center [503, 243] width 30 height 26
type input "[DATE] 11:48 AM"
click at [570, 143] on span at bounding box center [741, 131] width 391 height 25
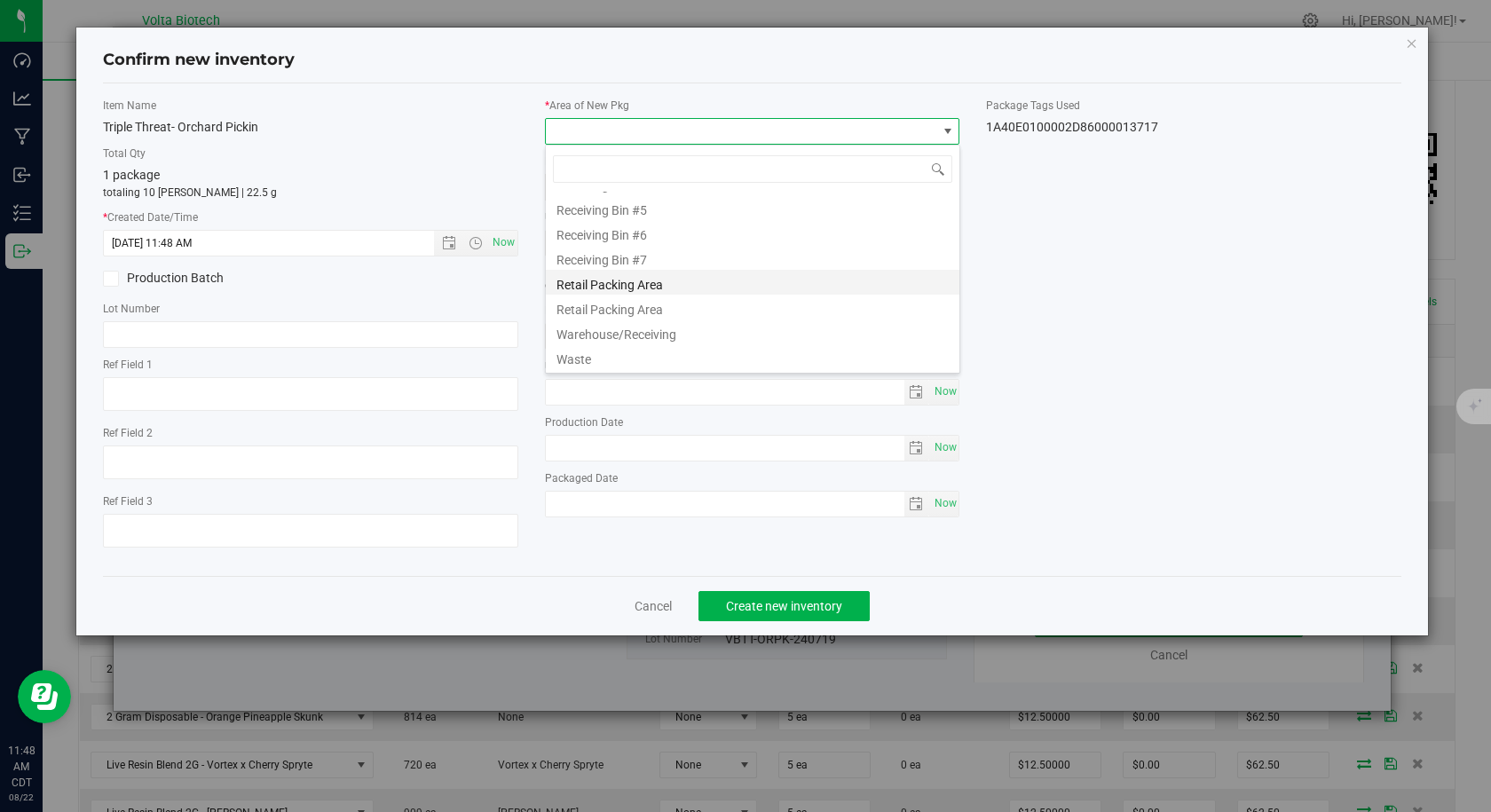
click at [637, 284] on li "Retail Packing Area" at bounding box center [752, 282] width 414 height 25
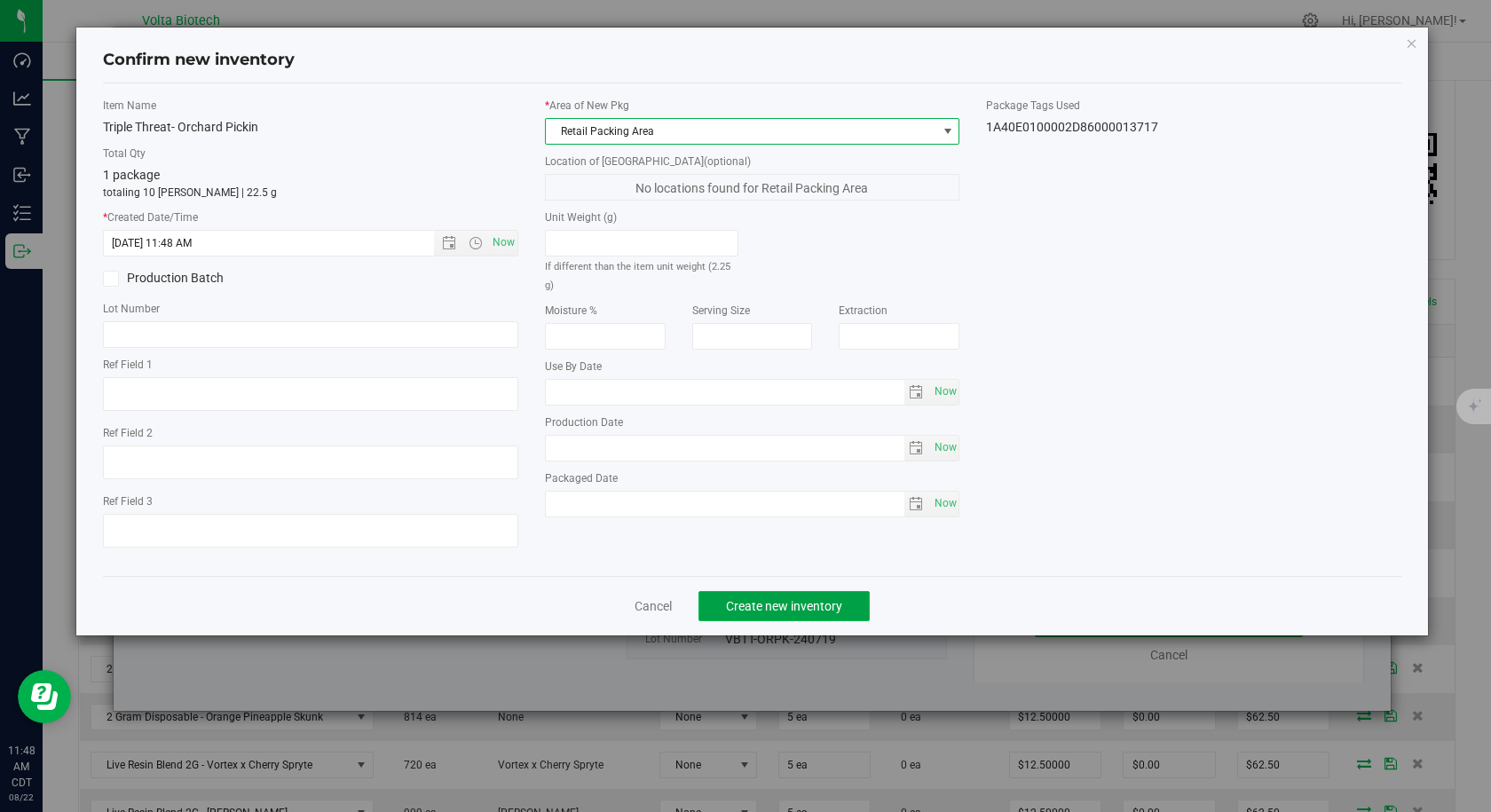
click at [779, 596] on button "Create new inventory" at bounding box center [784, 606] width 171 height 30
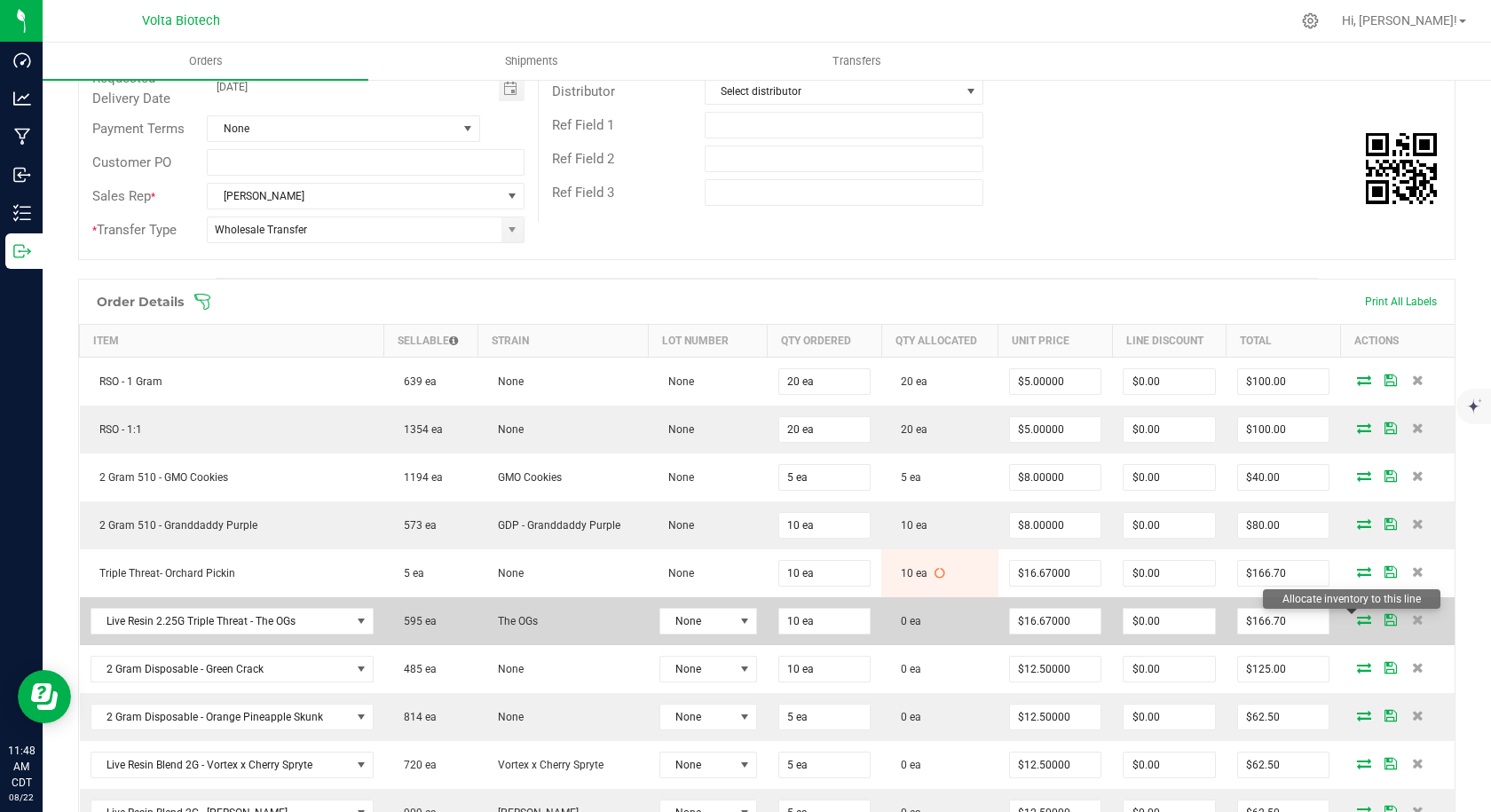
click at [1357, 621] on icon at bounding box center [1363, 620] width 14 height 11
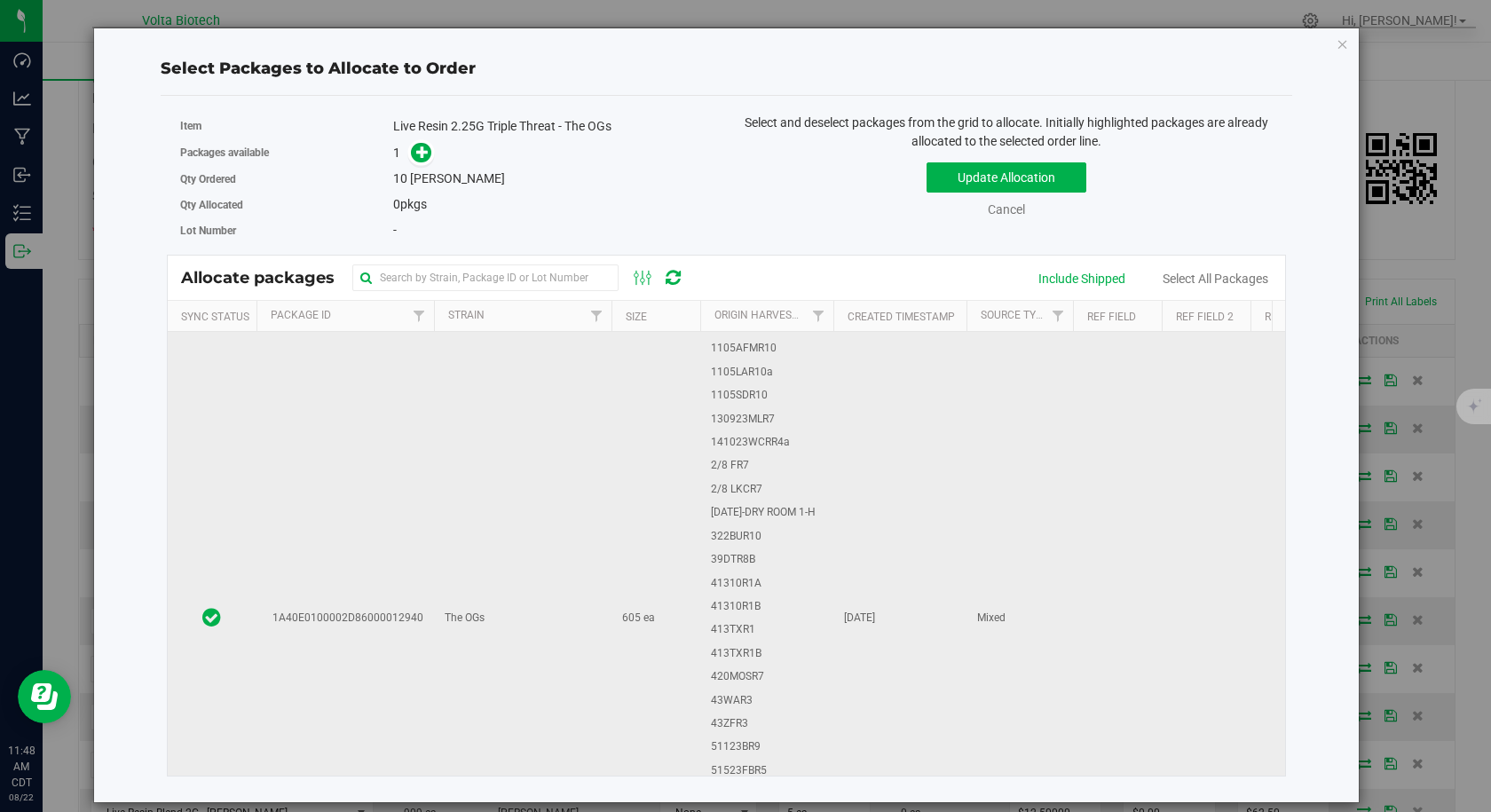
click at [398, 597] on td "1A40E0100002D86000012940" at bounding box center [344, 618] width 178 height 1637
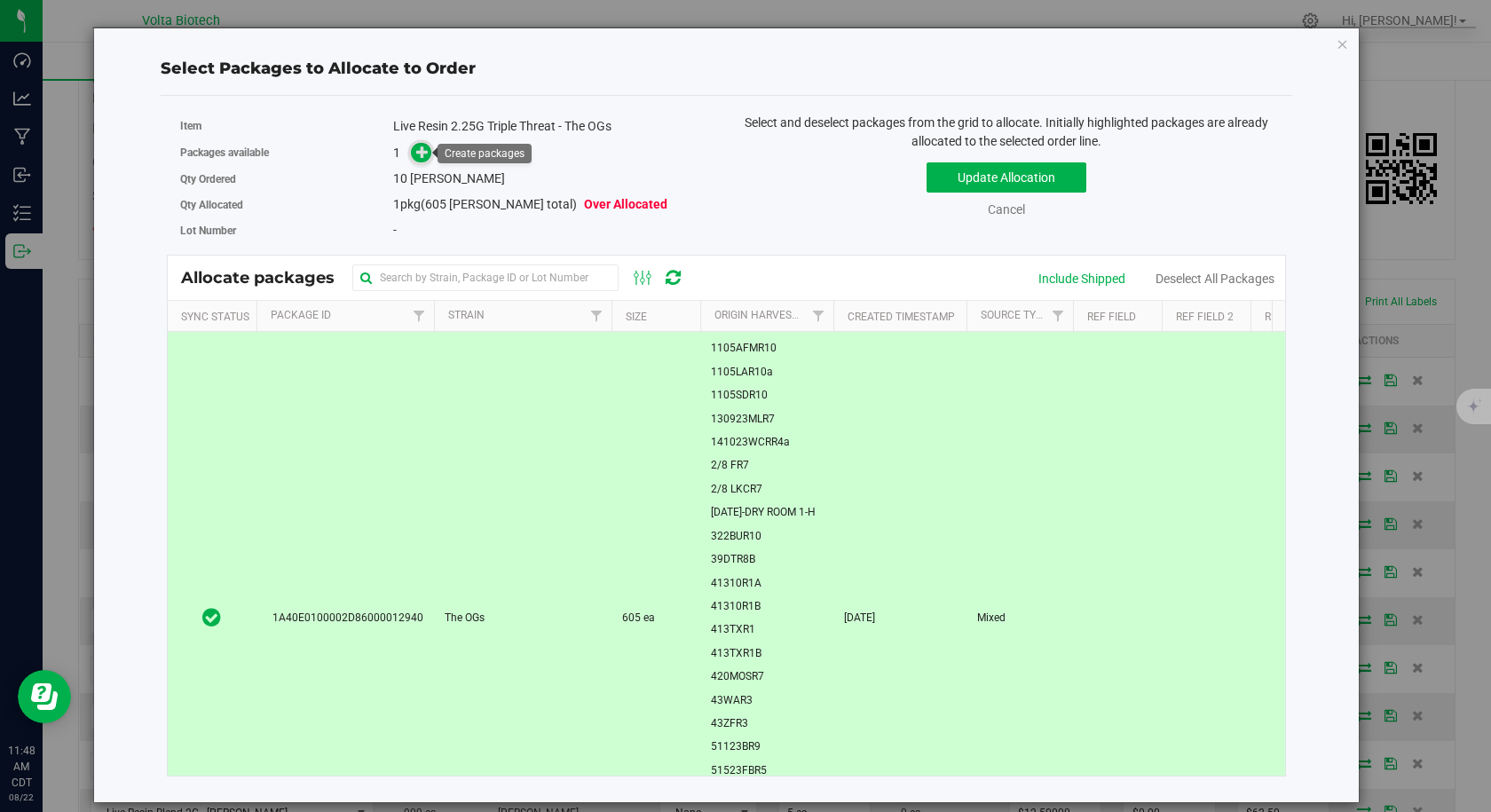
click at [422, 149] on icon at bounding box center [422, 151] width 12 height 12
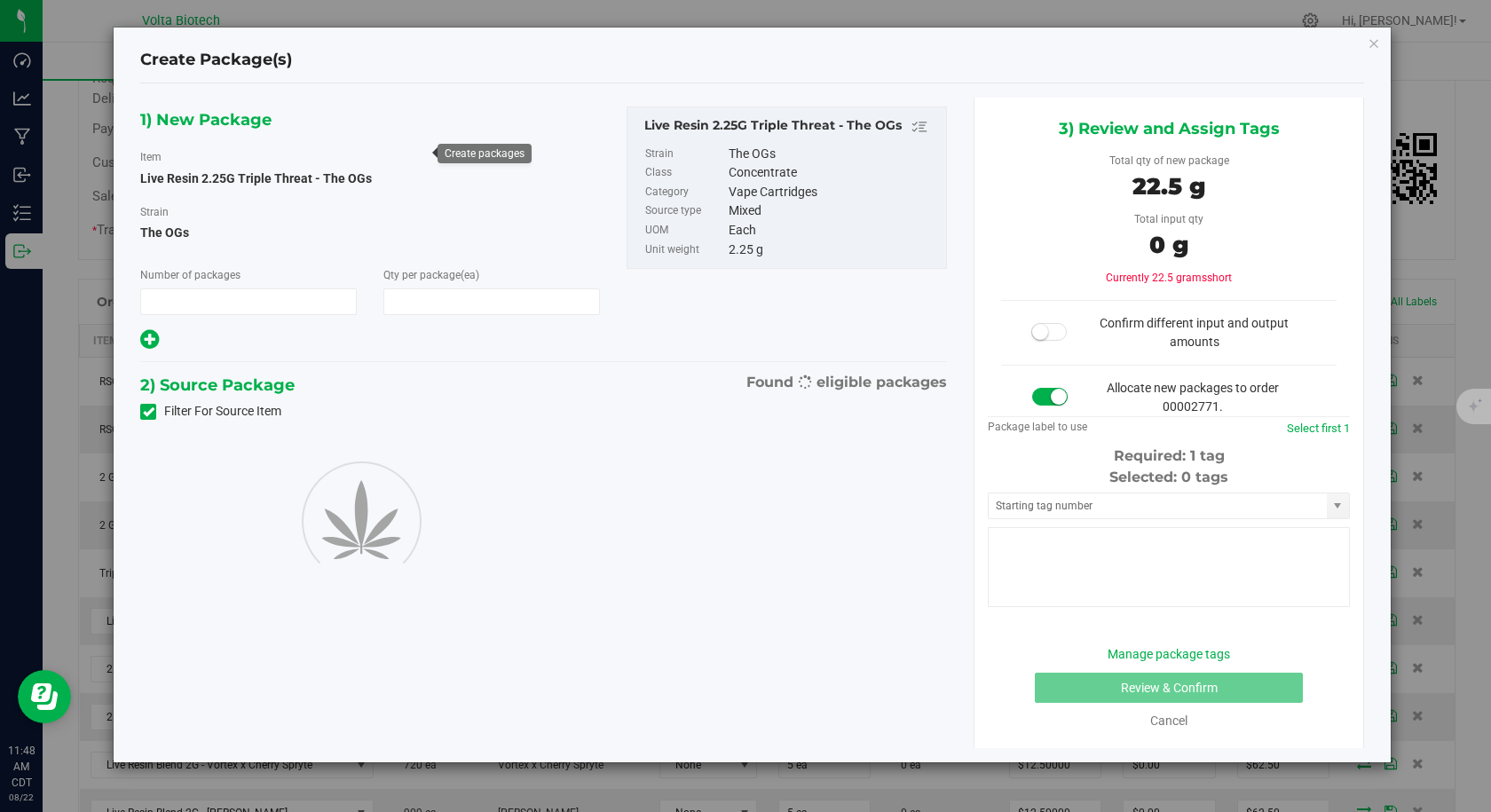
type input "1"
type input "10"
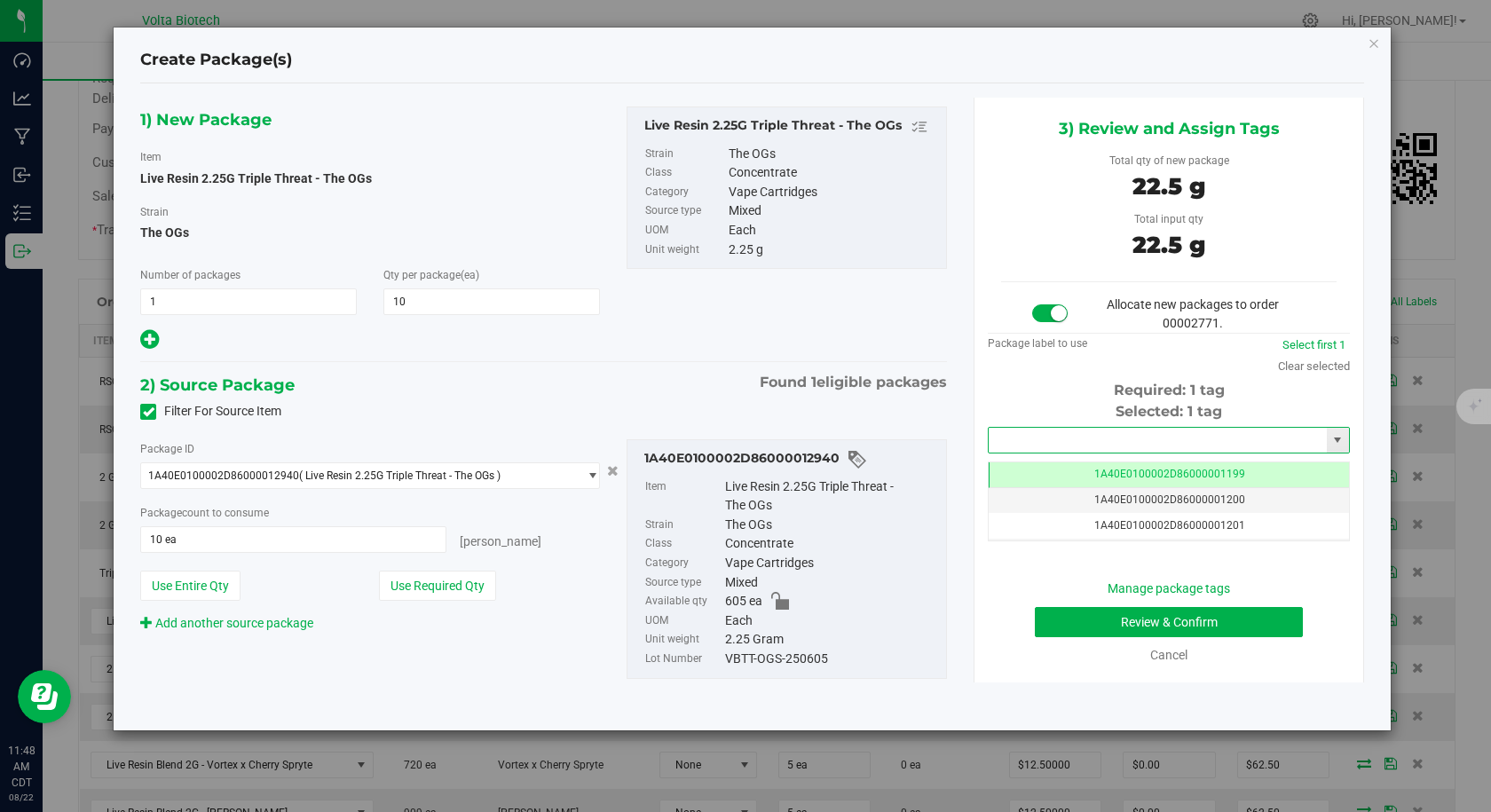
click at [1004, 439] on input "text" at bounding box center [1157, 439] width 338 height 25
click at [1008, 469] on li "1A40E0100002D86000013718" at bounding box center [1168, 470] width 360 height 27
type input "1A40E0100002D86000013718"
click at [1113, 635] on button "Review & Confirm" at bounding box center [1169, 621] width 268 height 30
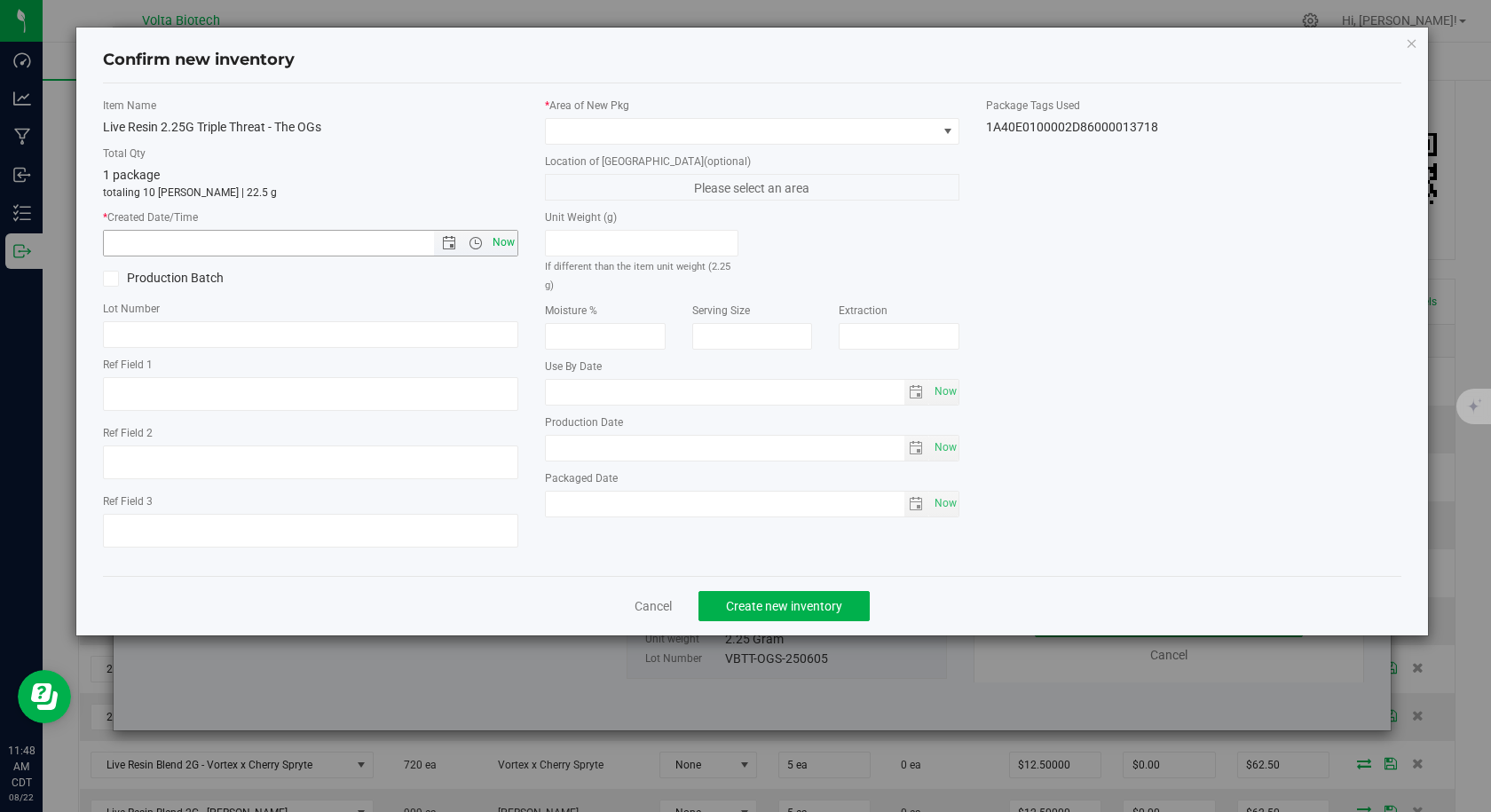
click at [488, 237] on span "Now" at bounding box center [503, 243] width 30 height 26
type input "[DATE] 11:48 AM"
drag, startPoint x: 600, startPoint y: 99, endPoint x: 600, endPoint y: 133, distance: 34.0
click at [600, 101] on label "* Area of [GEOGRAPHIC_DATA]" at bounding box center [752, 105] width 415 height 16
click at [600, 133] on span at bounding box center [741, 131] width 391 height 25
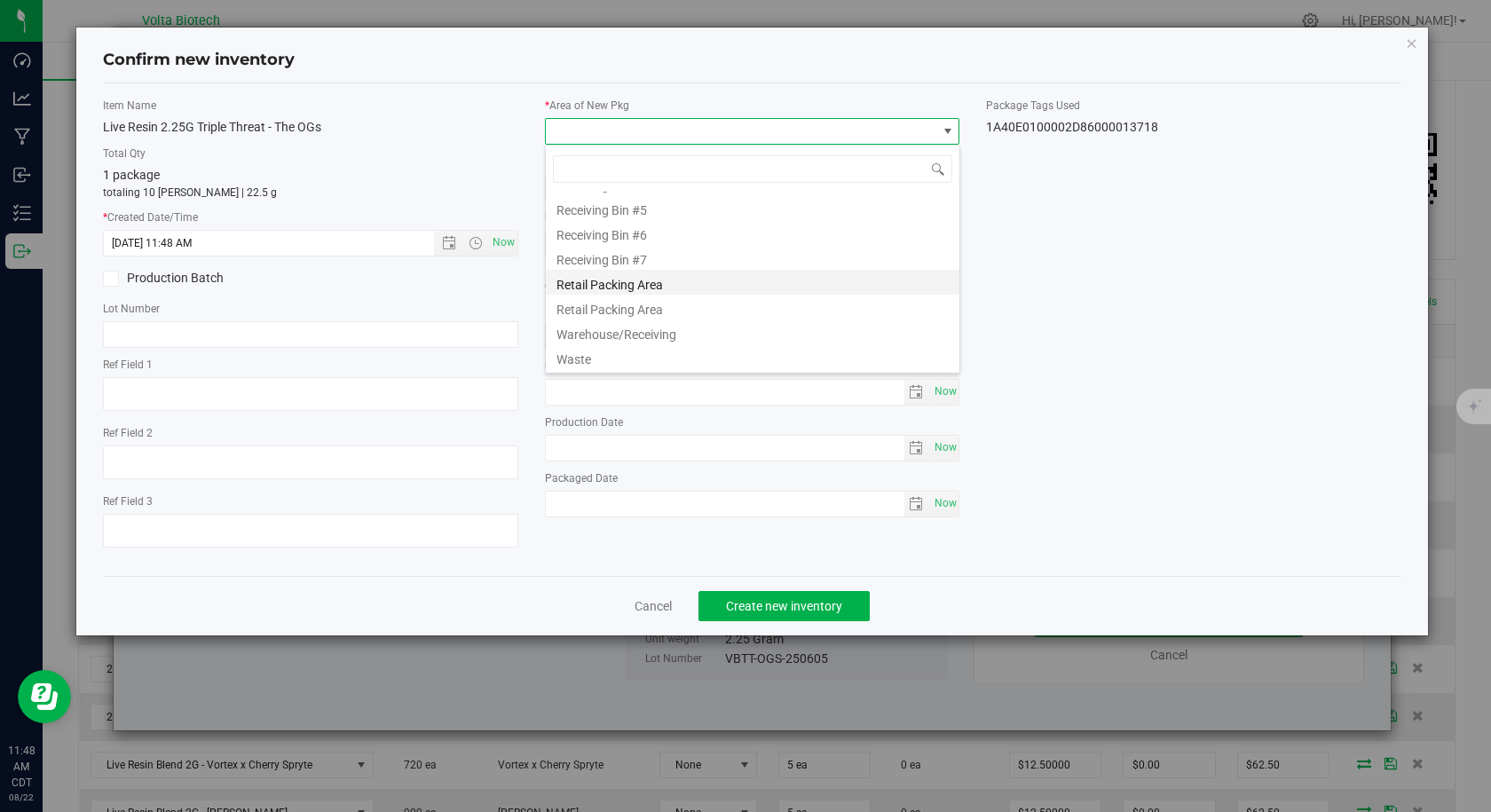
click at [672, 288] on li "Retail Packing Area" at bounding box center [752, 282] width 414 height 25
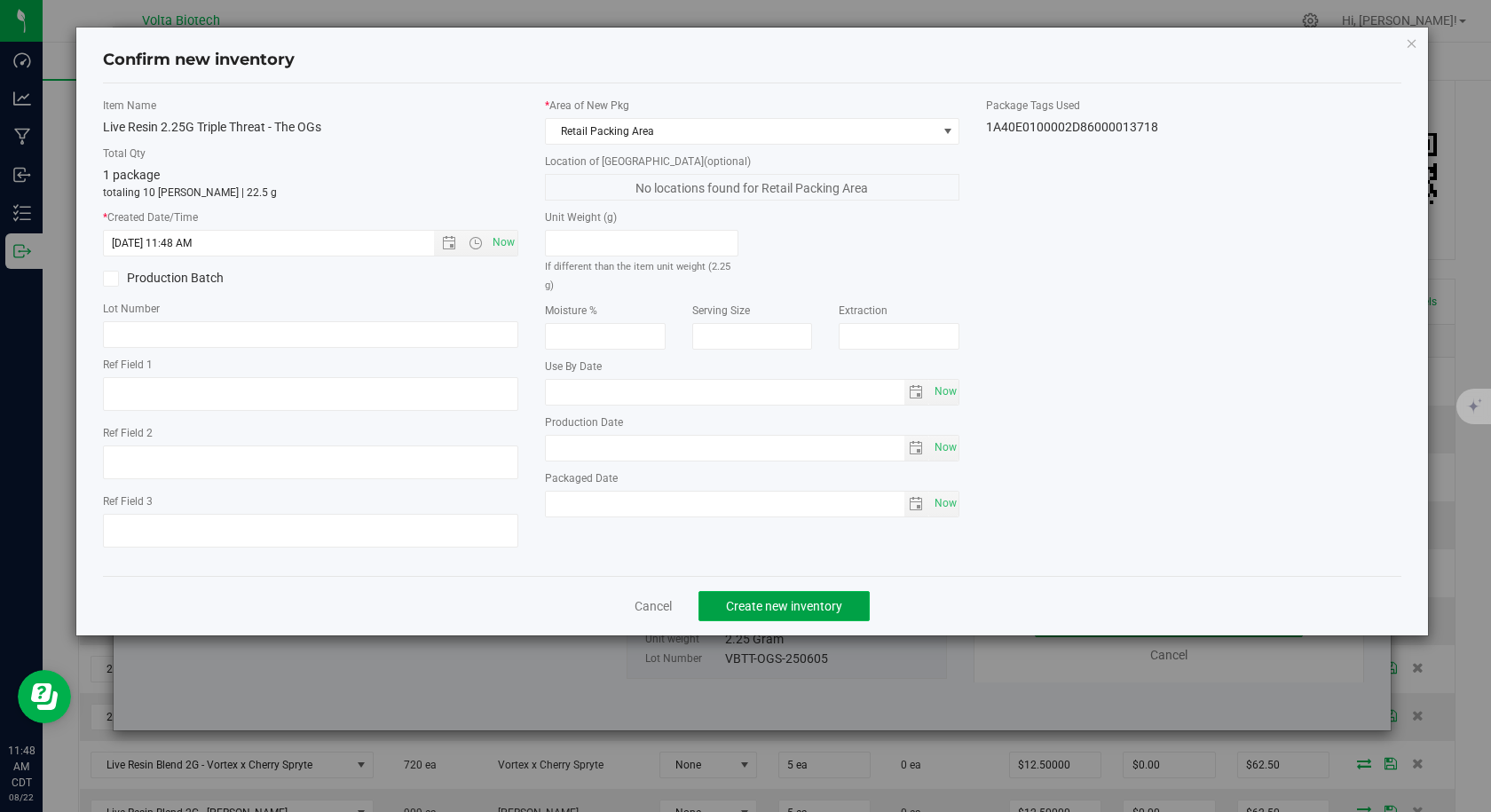
click at [757, 609] on span "Create new inventory" at bounding box center [784, 605] width 116 height 14
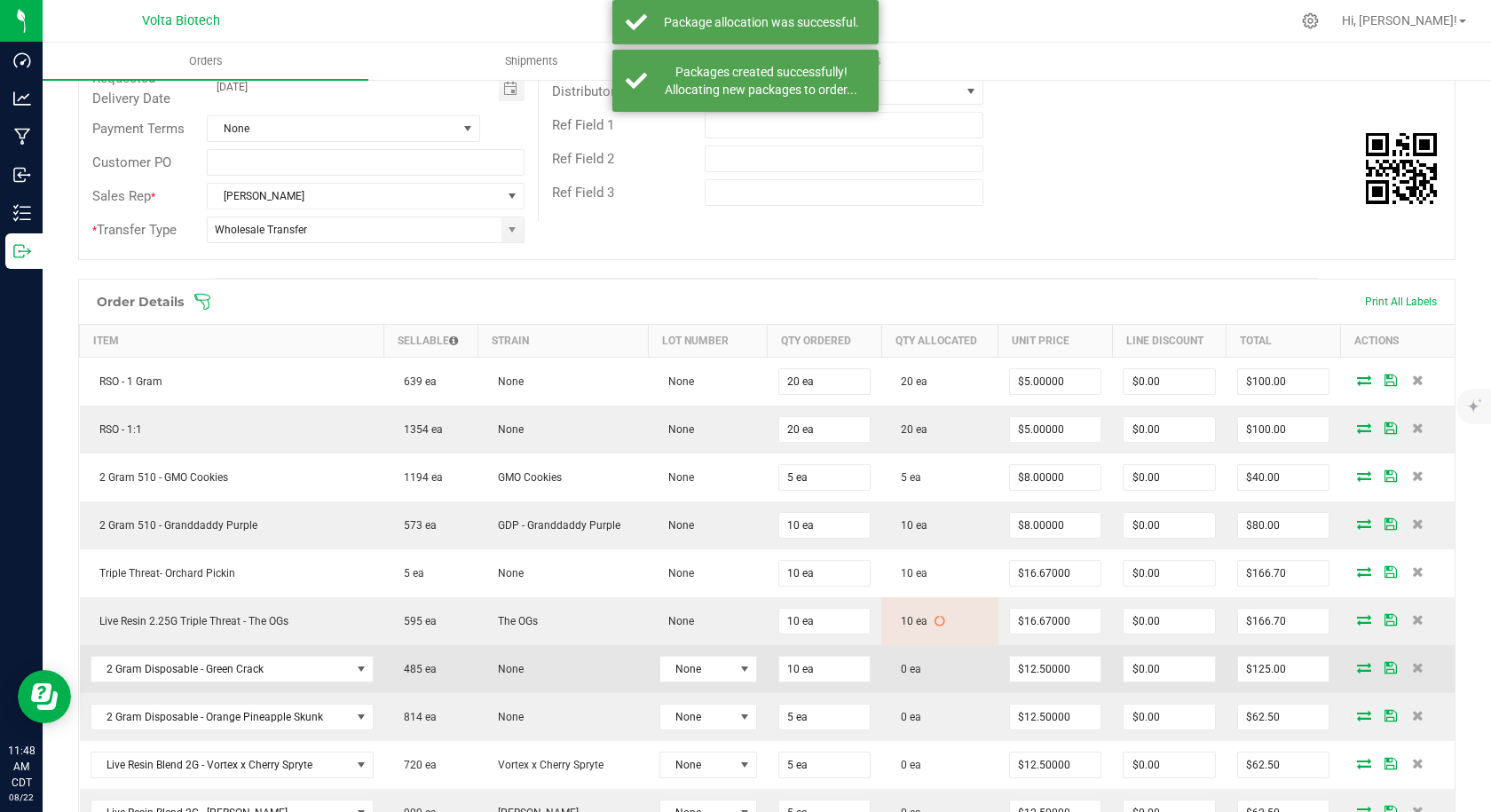
click at [1357, 667] on icon at bounding box center [1363, 667] width 14 height 11
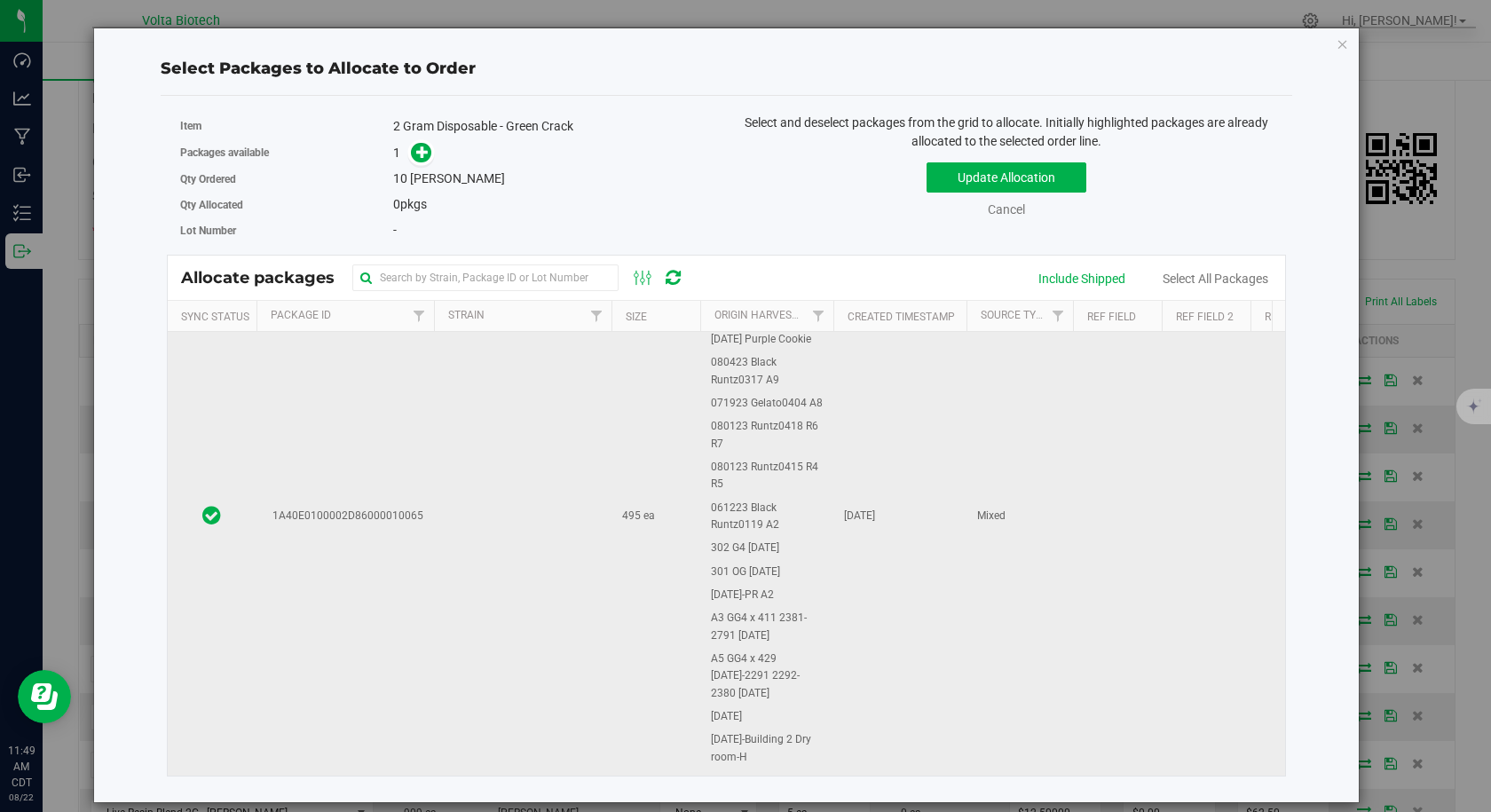
click at [365, 592] on td "1A40E0100002D86000010065" at bounding box center [344, 516] width 178 height 1256
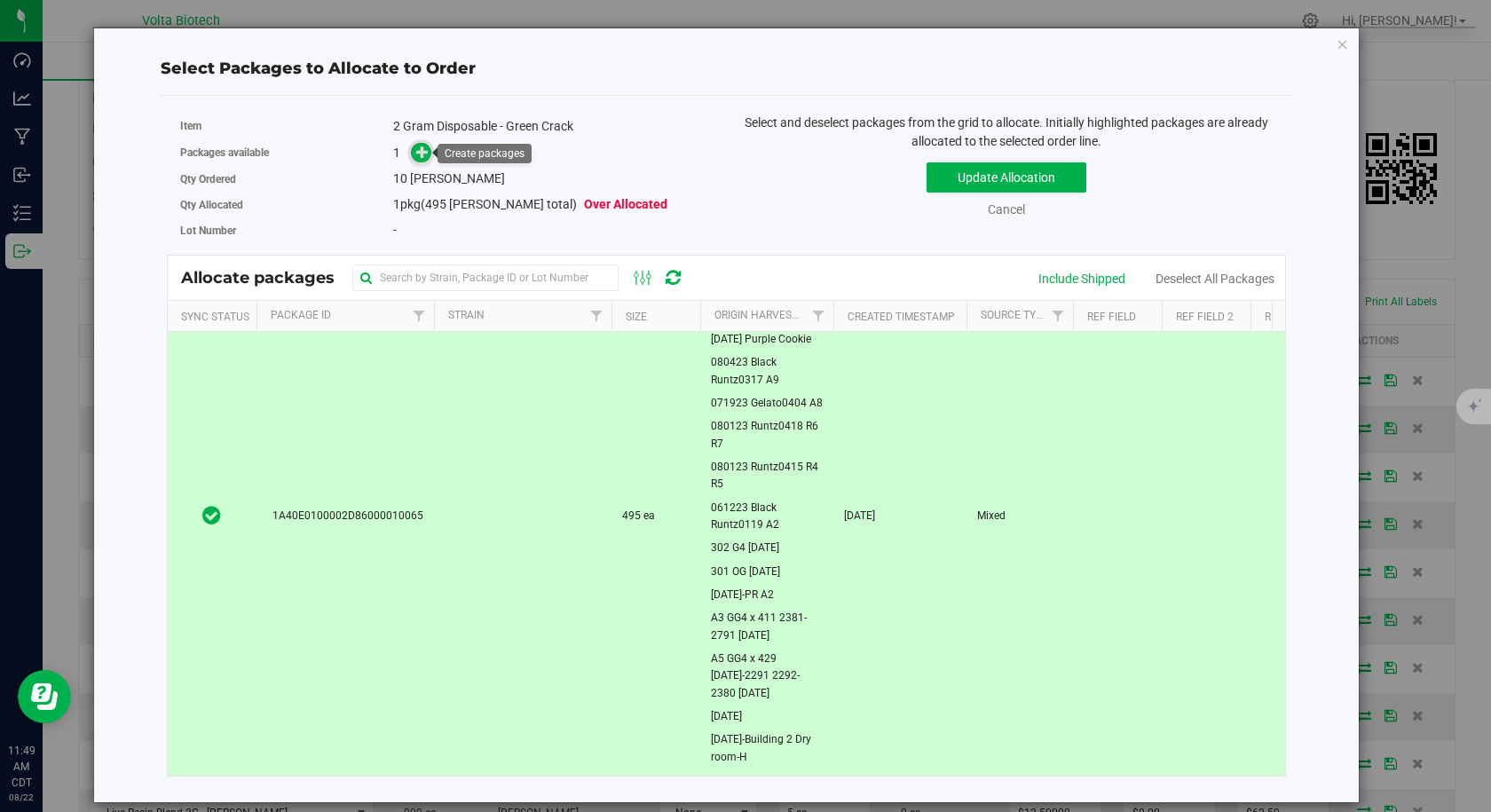
click at [425, 159] on span at bounding box center [421, 153] width 20 height 20
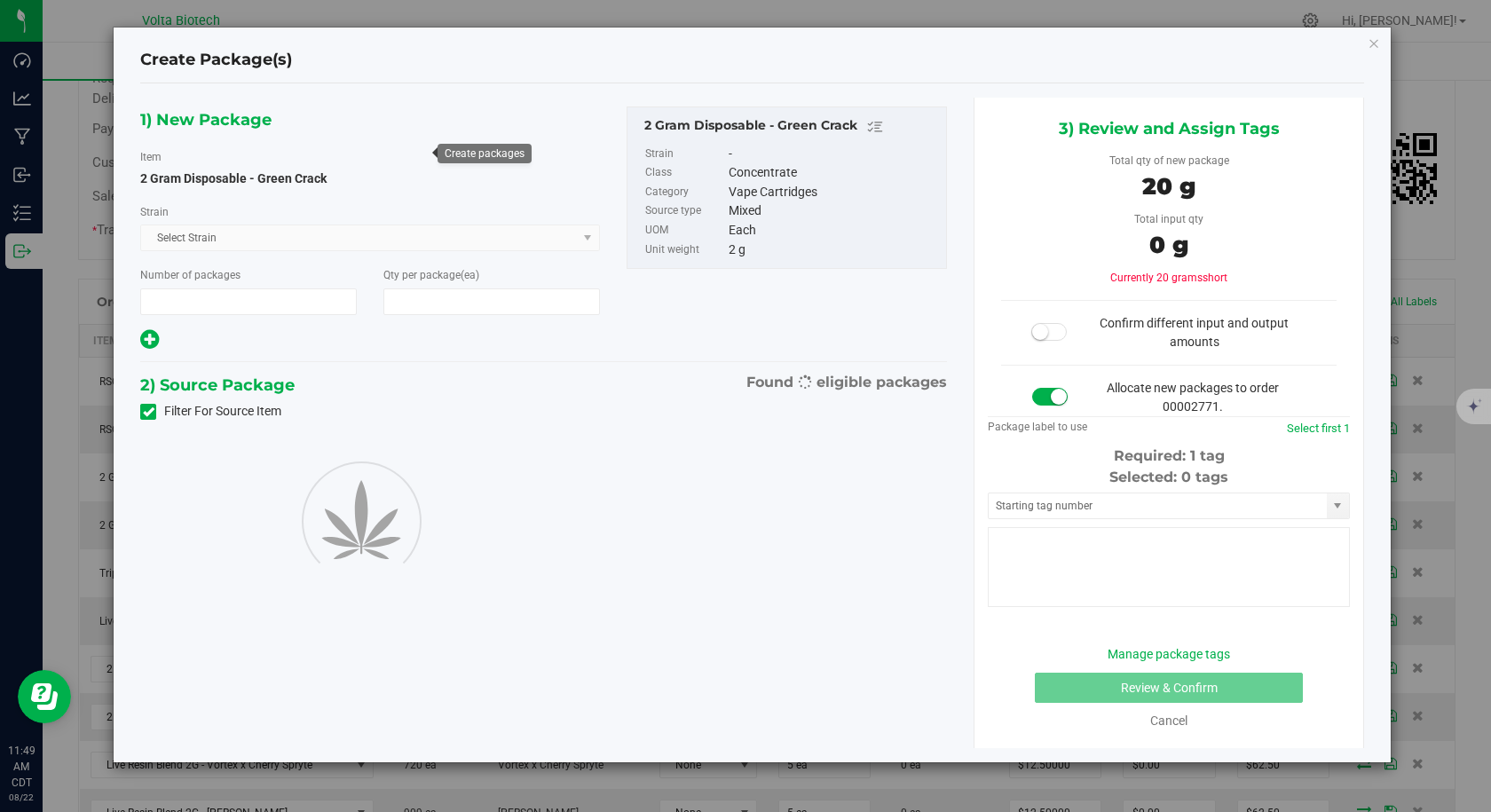
type input "1"
type input "10"
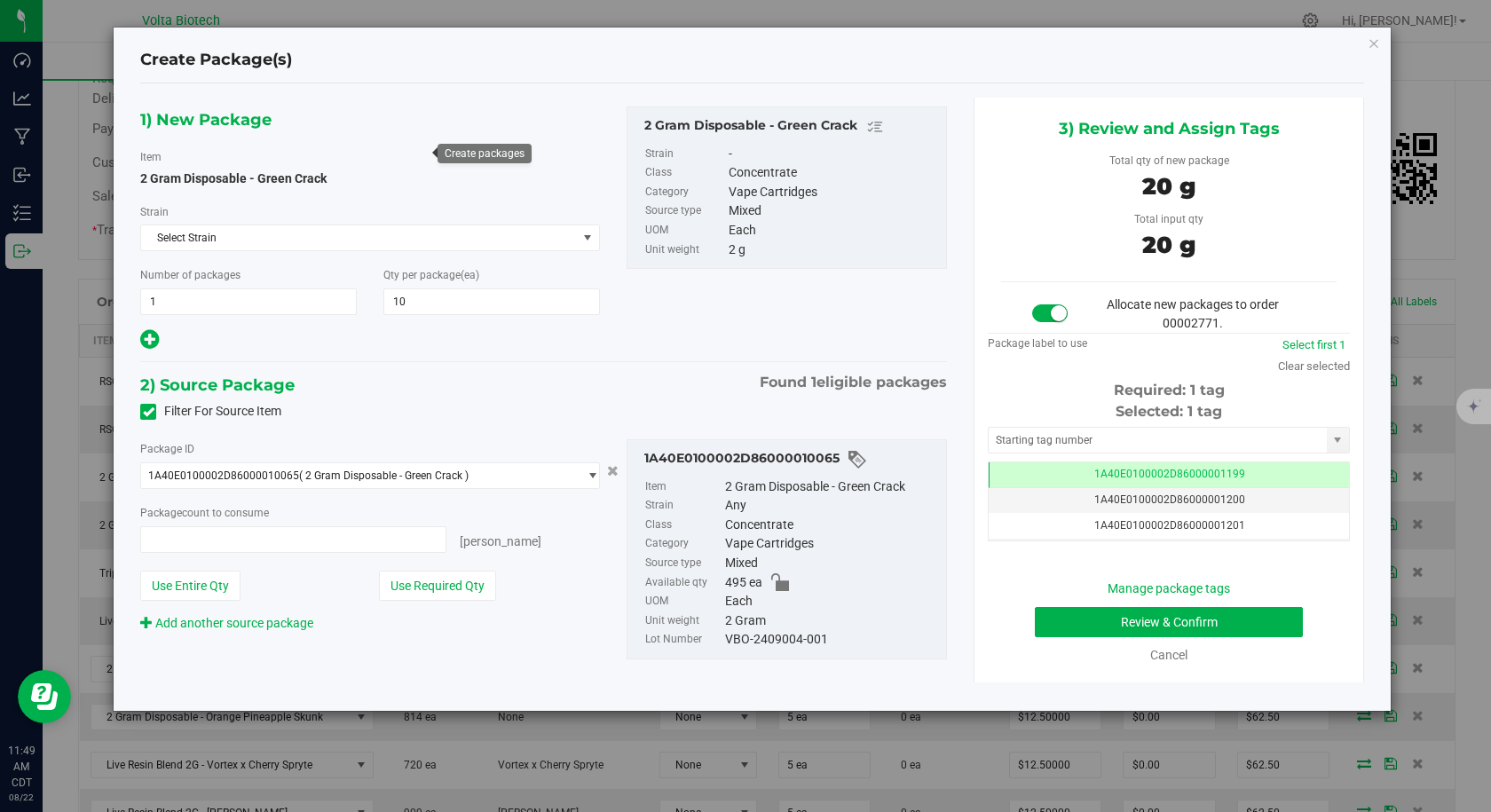
type input "10 ea"
click at [1042, 441] on input "text" at bounding box center [1157, 439] width 338 height 25
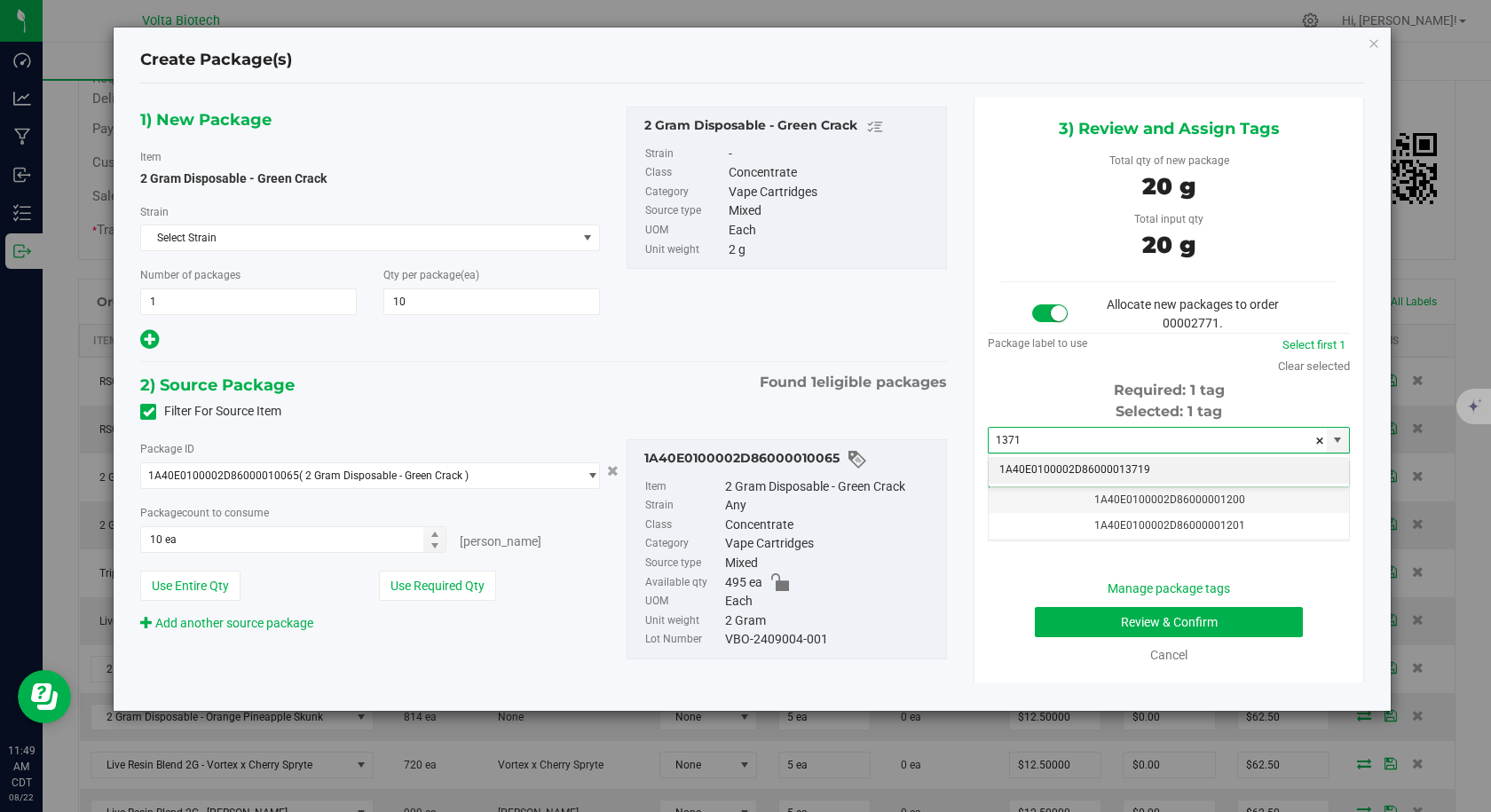
click at [1043, 460] on li "1A40E0100002D86000013719" at bounding box center [1168, 470] width 360 height 27
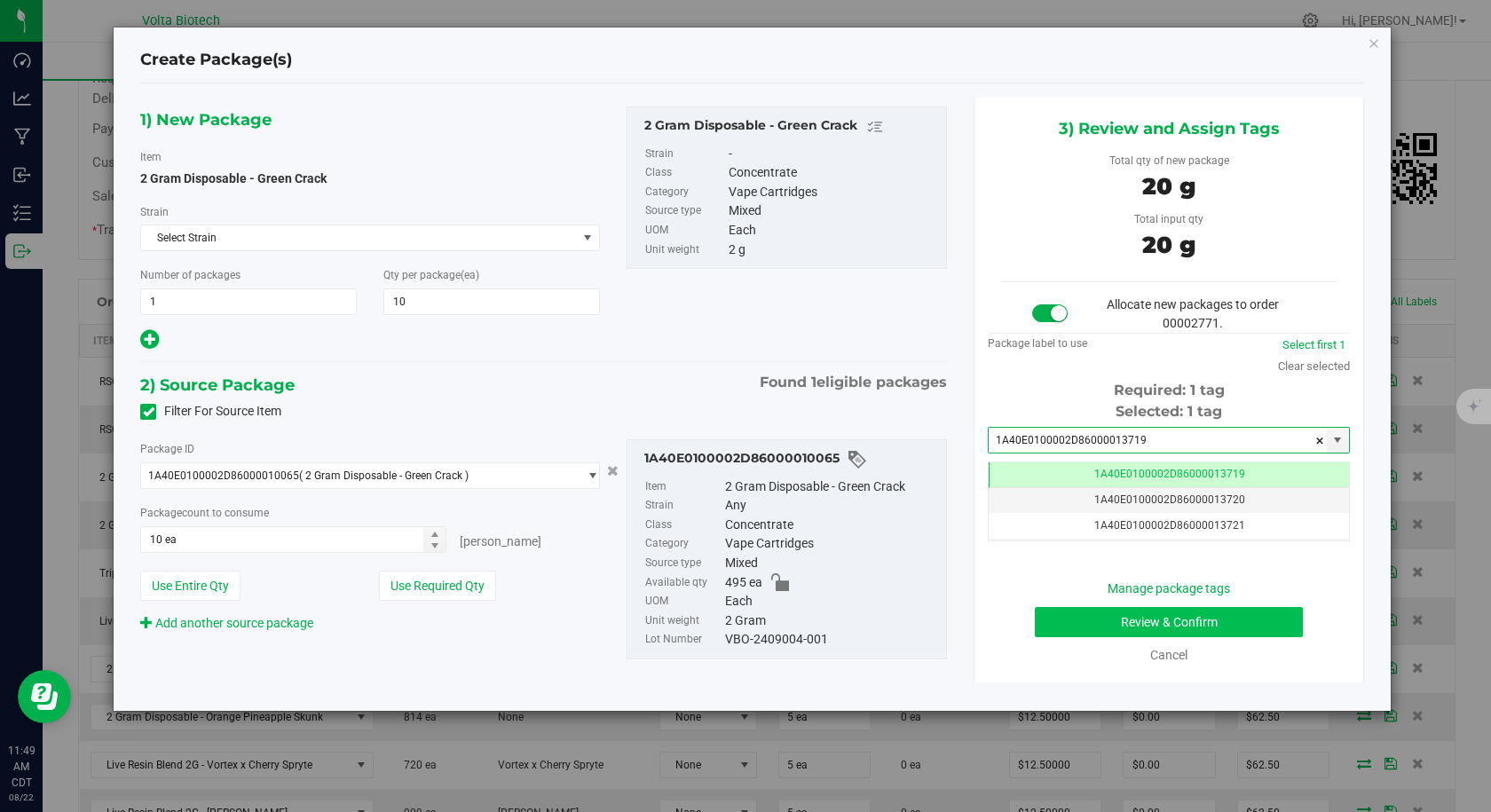
type input "1A40E0100002D86000013719"
click at [1135, 627] on button "Review & Confirm" at bounding box center [1169, 621] width 268 height 30
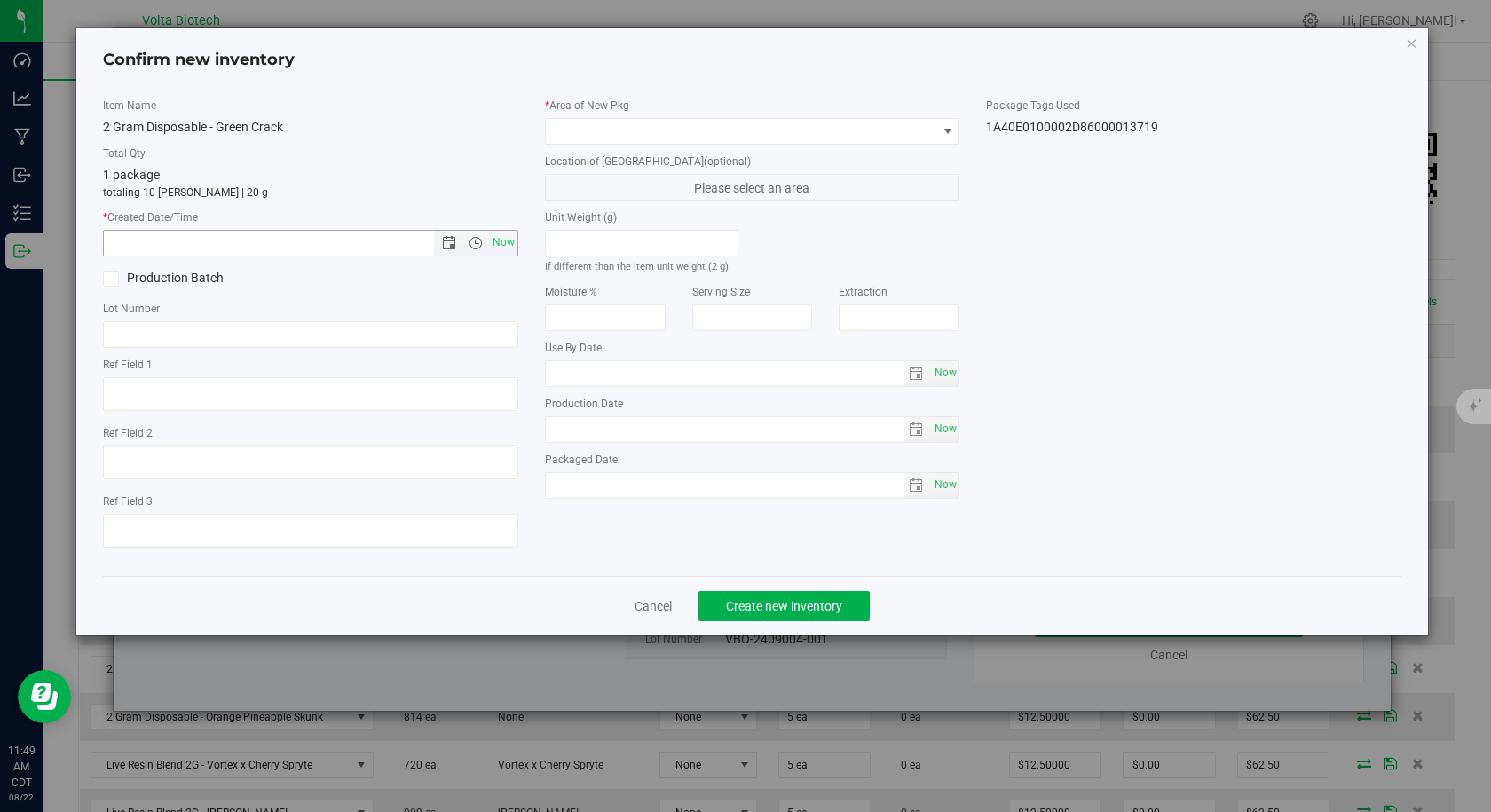
drag, startPoint x: 503, startPoint y: 247, endPoint x: 543, endPoint y: 159, distance: 96.7
click at [503, 248] on span "Now" at bounding box center [503, 243] width 30 height 26
type input "[DATE] 11:49 AM"
click at [562, 134] on span at bounding box center [741, 131] width 391 height 25
click at [656, 604] on link "Cancel" at bounding box center [653, 606] width 37 height 17
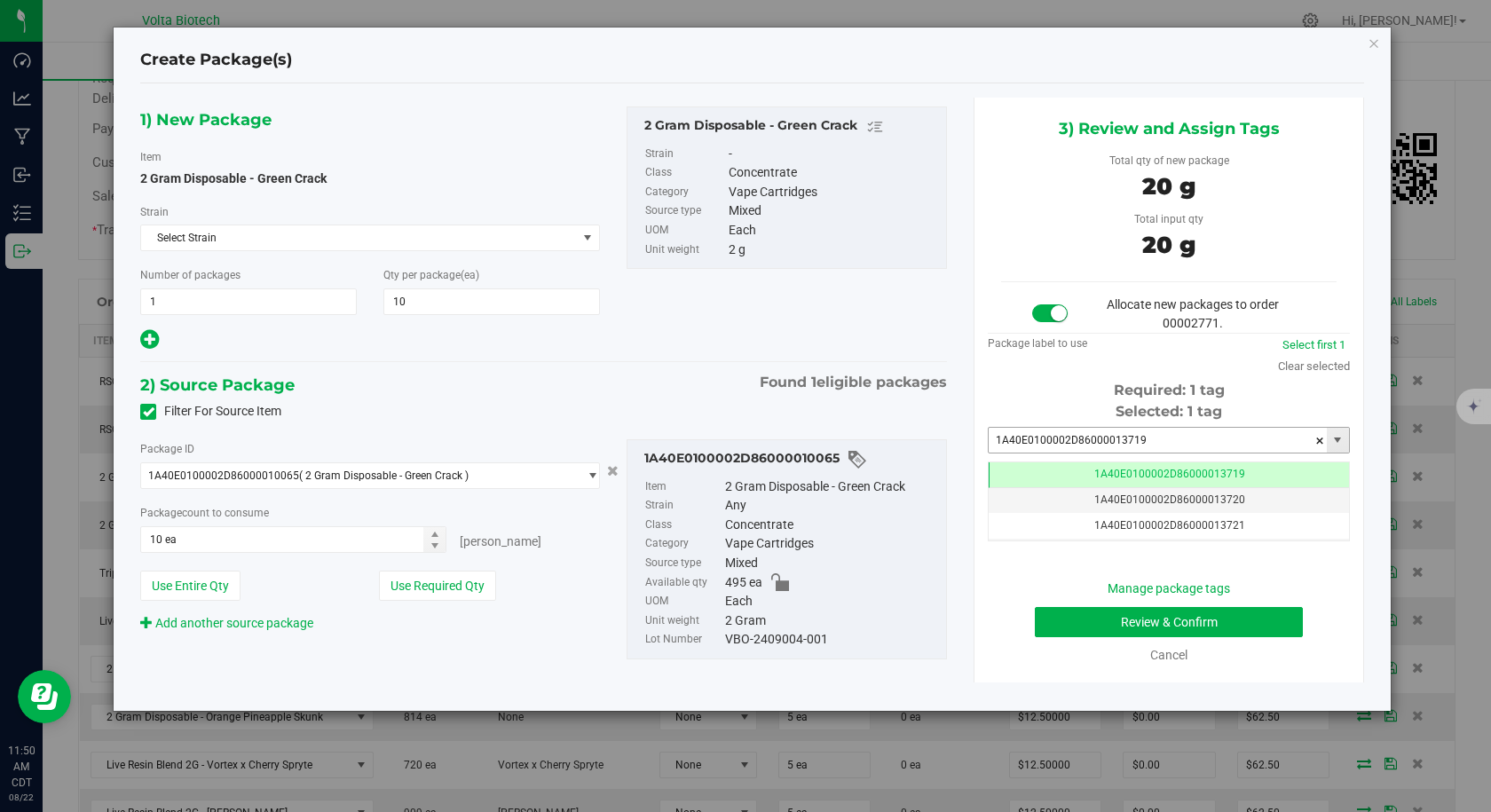
click at [1166, 447] on input "1A40E0100002D86000013719" at bounding box center [1157, 439] width 338 height 25
click at [1134, 620] on button "Review & Confirm" at bounding box center [1169, 621] width 268 height 30
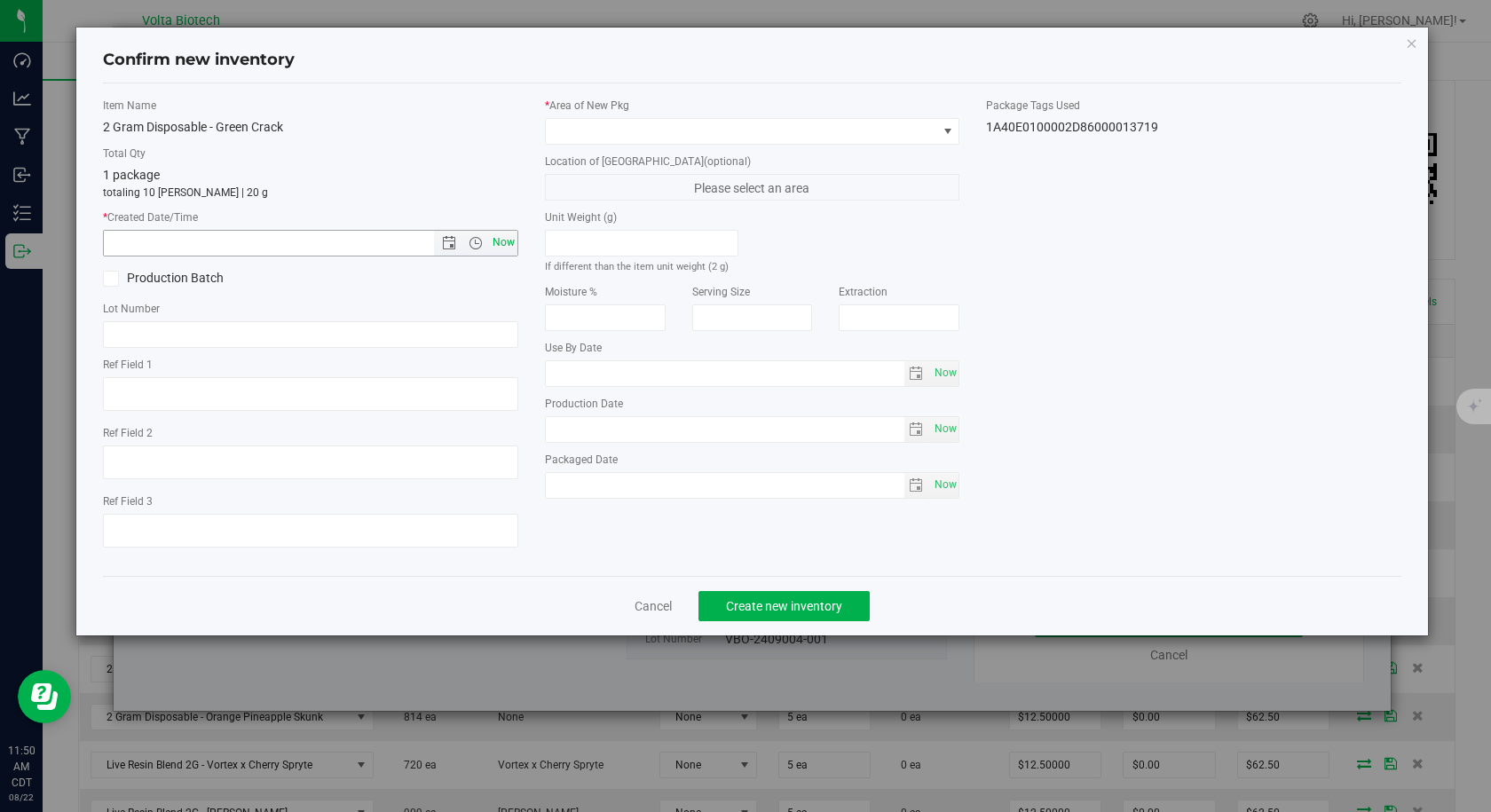
click at [495, 244] on span "Now" at bounding box center [503, 243] width 30 height 26
type input "[DATE] 11:50 AM"
click at [574, 127] on span at bounding box center [741, 131] width 391 height 25
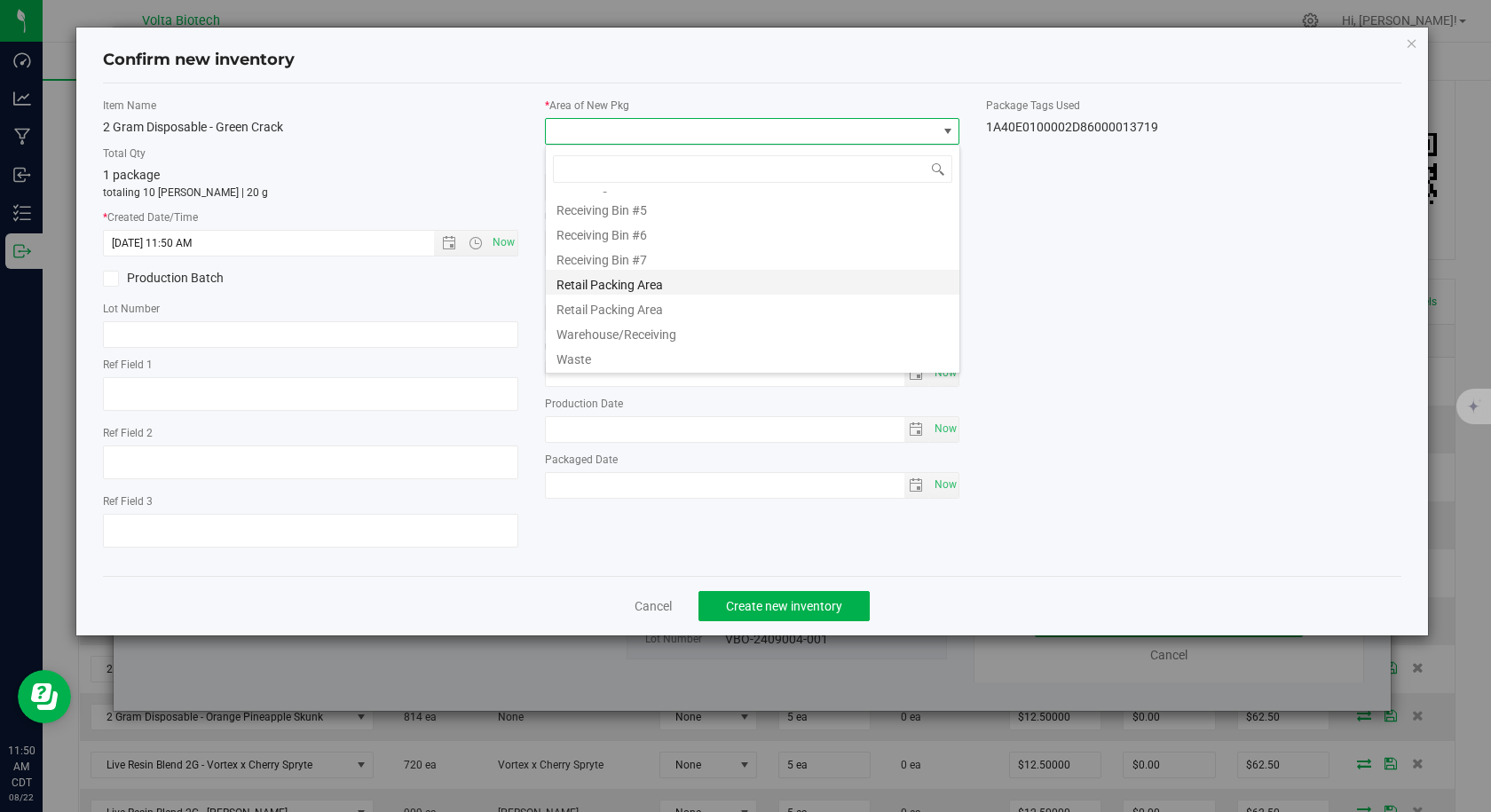
click at [665, 290] on li "Retail Packing Area" at bounding box center [752, 282] width 414 height 25
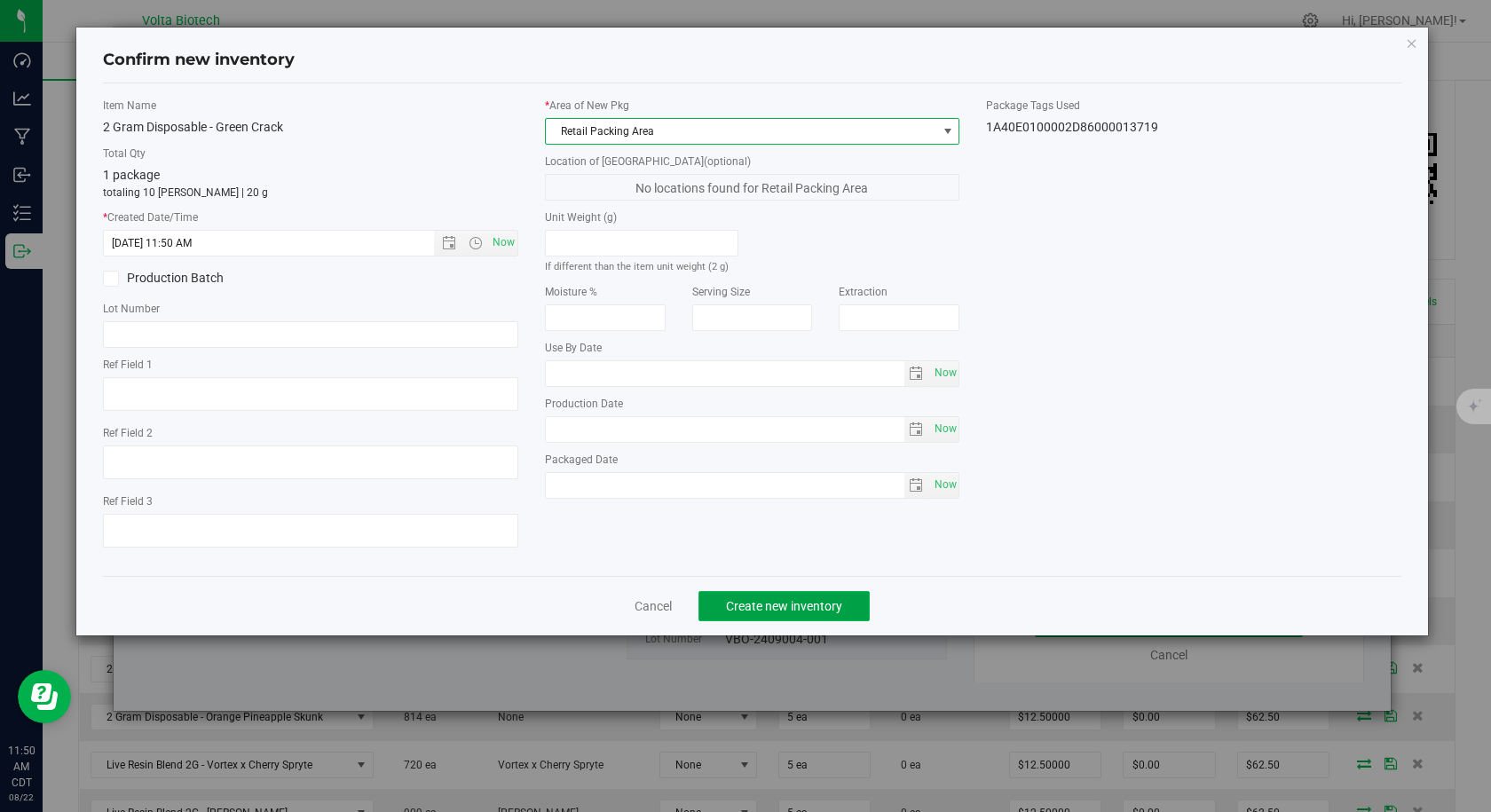
click at [752, 607] on span "Create new inventory" at bounding box center [784, 605] width 116 height 14
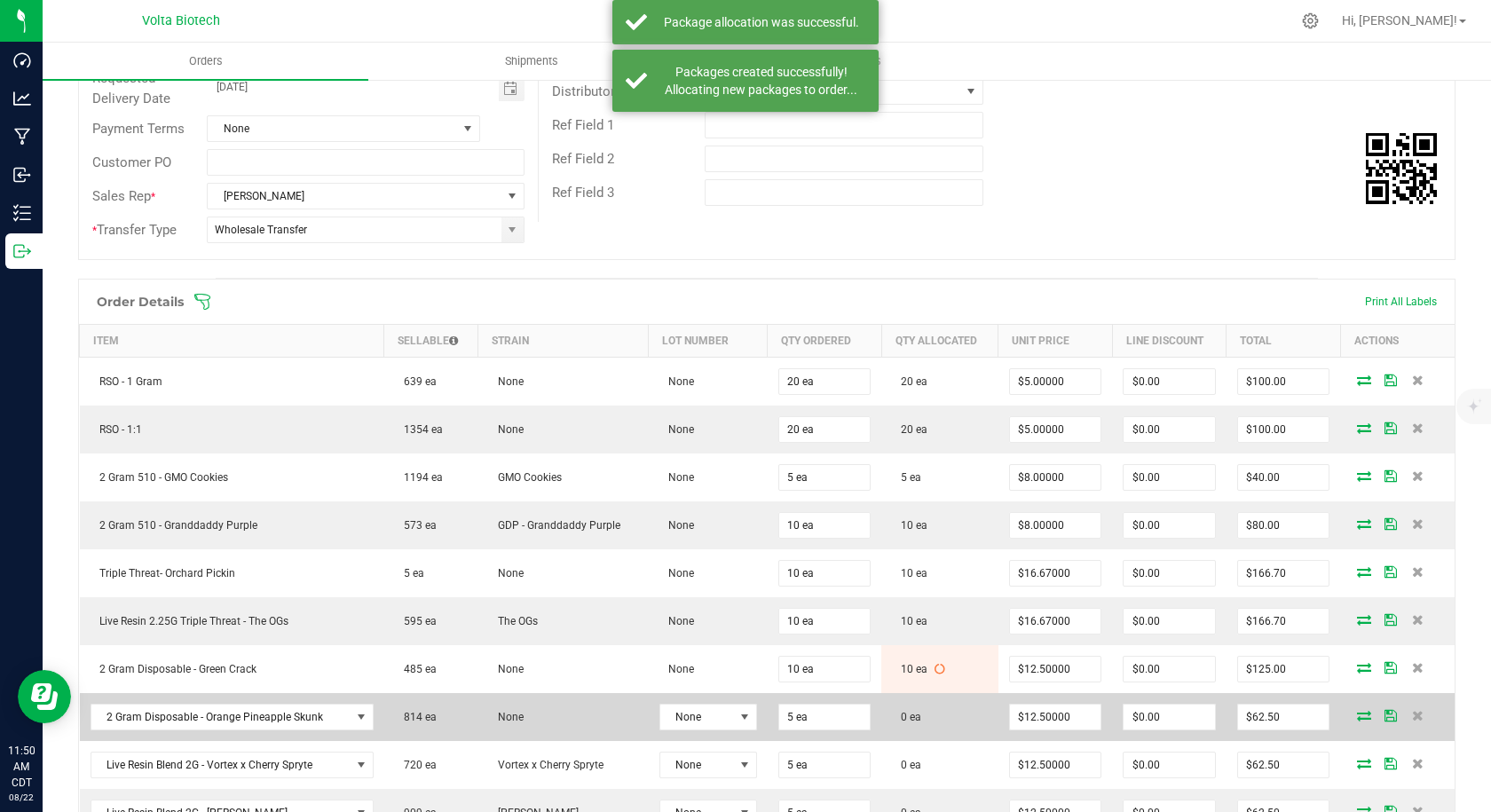
click at [1357, 717] on icon at bounding box center [1363, 715] width 14 height 11
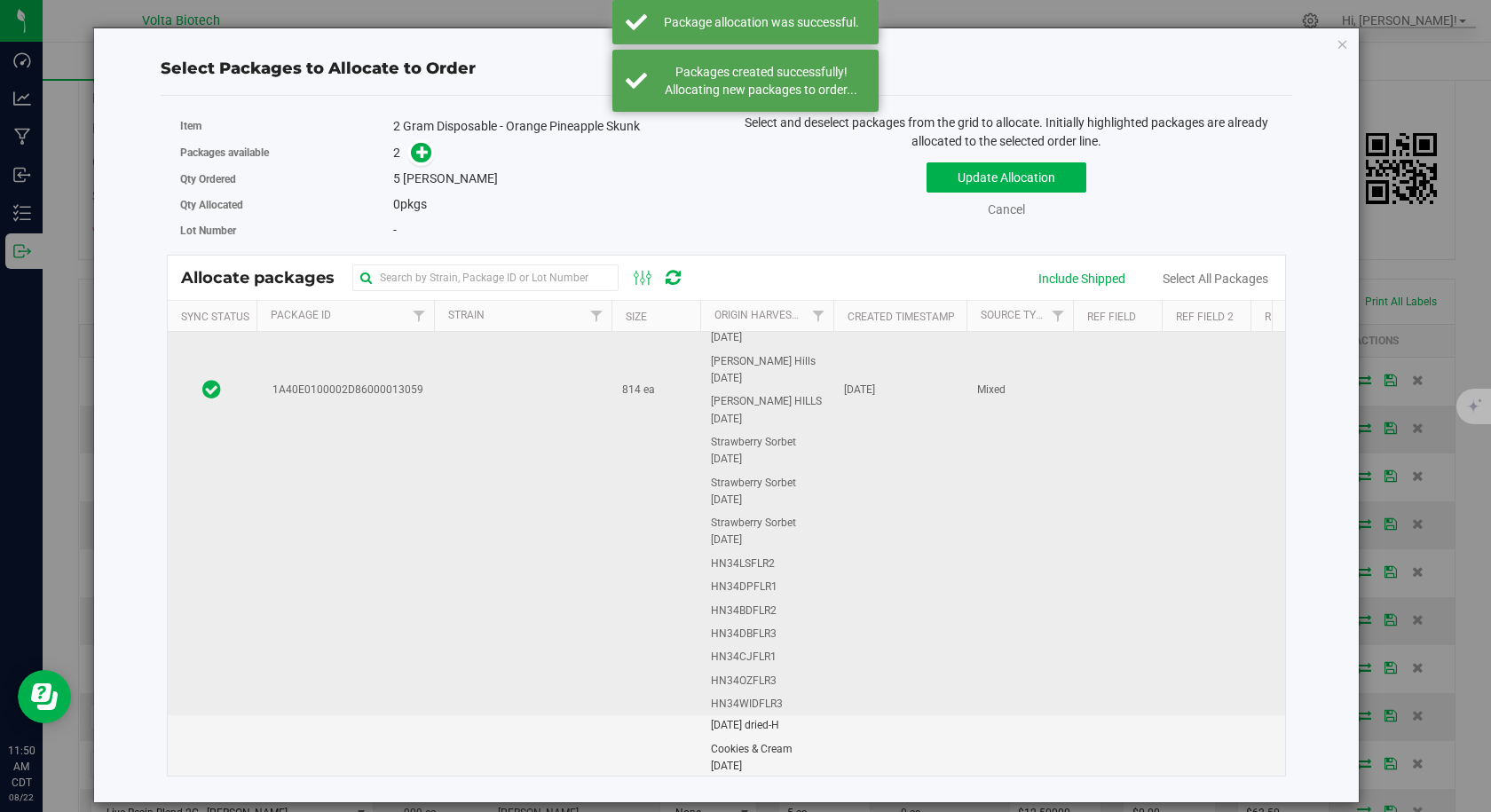
click at [394, 475] on td "1A40E0100002D86000013059" at bounding box center [344, 389] width 178 height 649
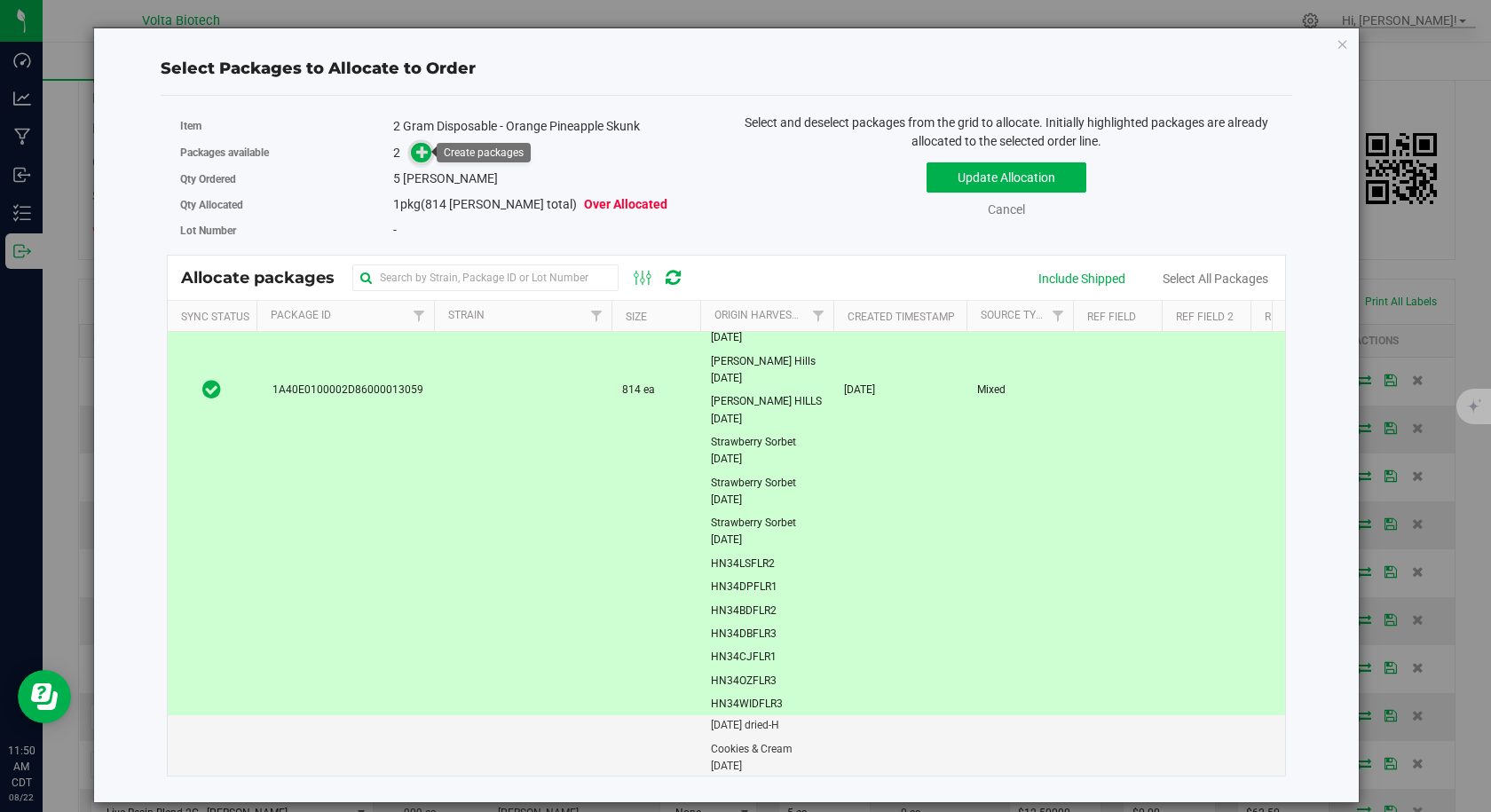
drag, startPoint x: 418, startPoint y: 150, endPoint x: 426, endPoint y: 143, distance: 10.6
click at [418, 150] on icon at bounding box center [422, 151] width 12 height 12
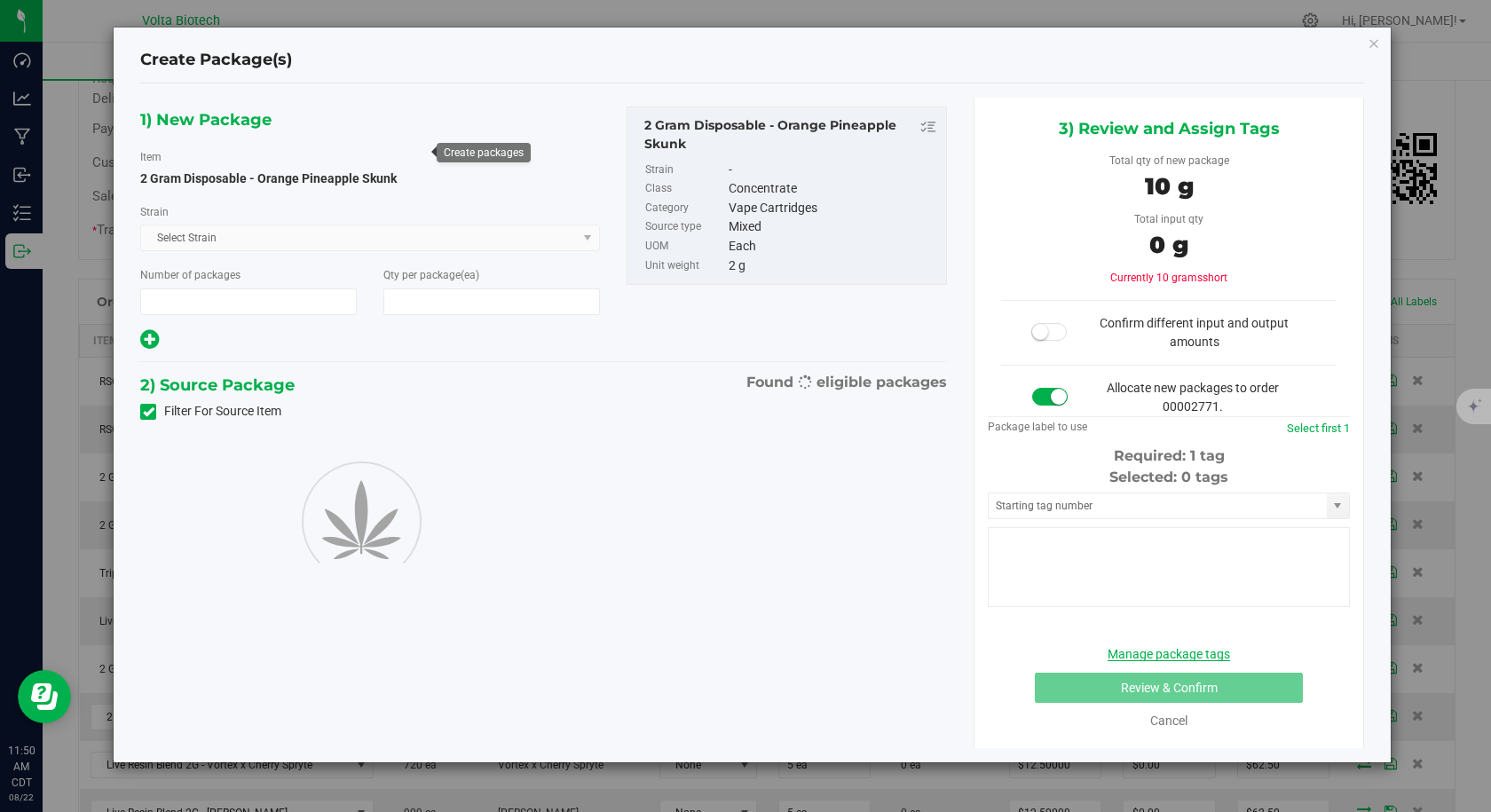
type input "1"
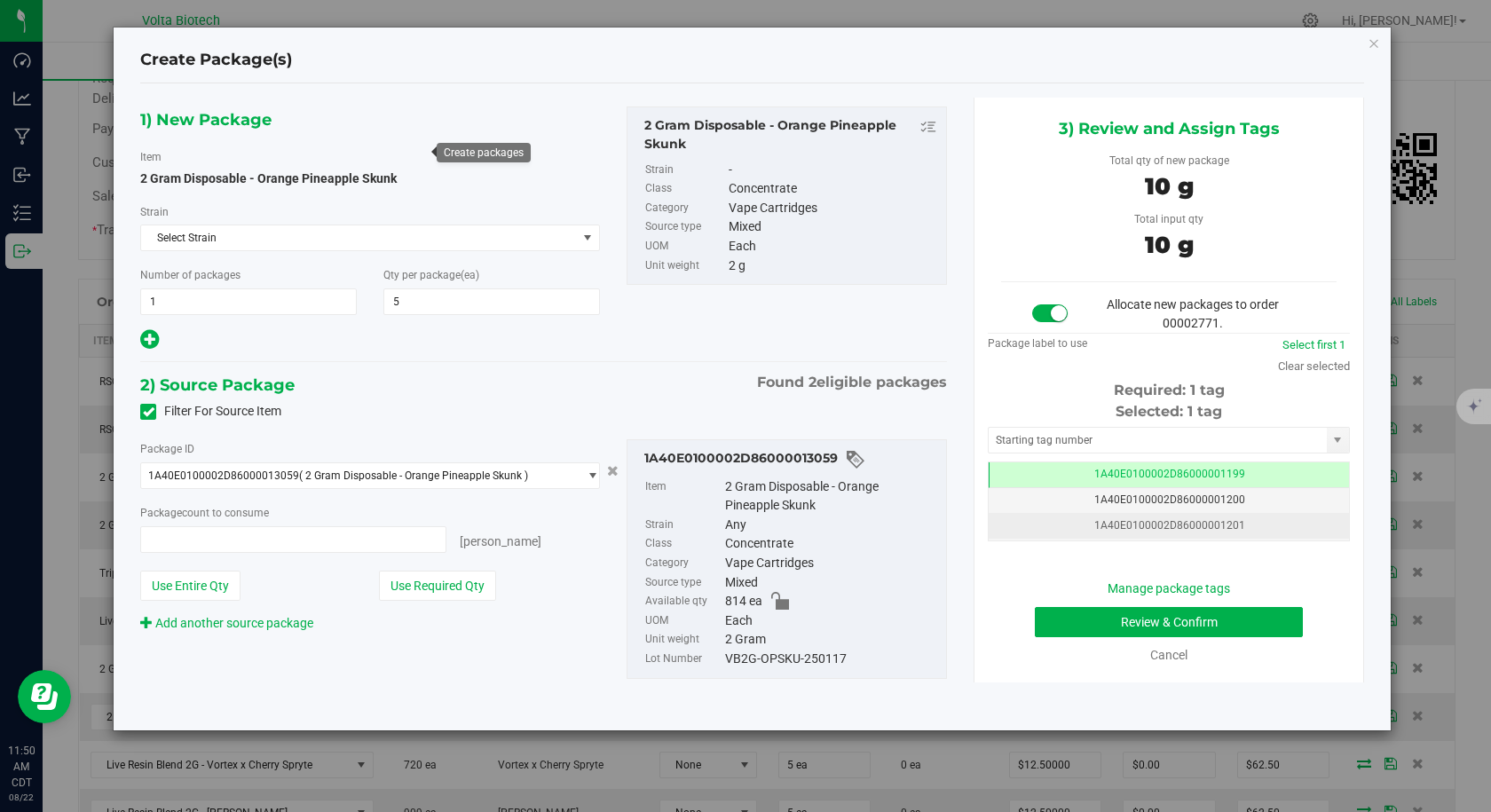
type input "5"
type input "5 ea"
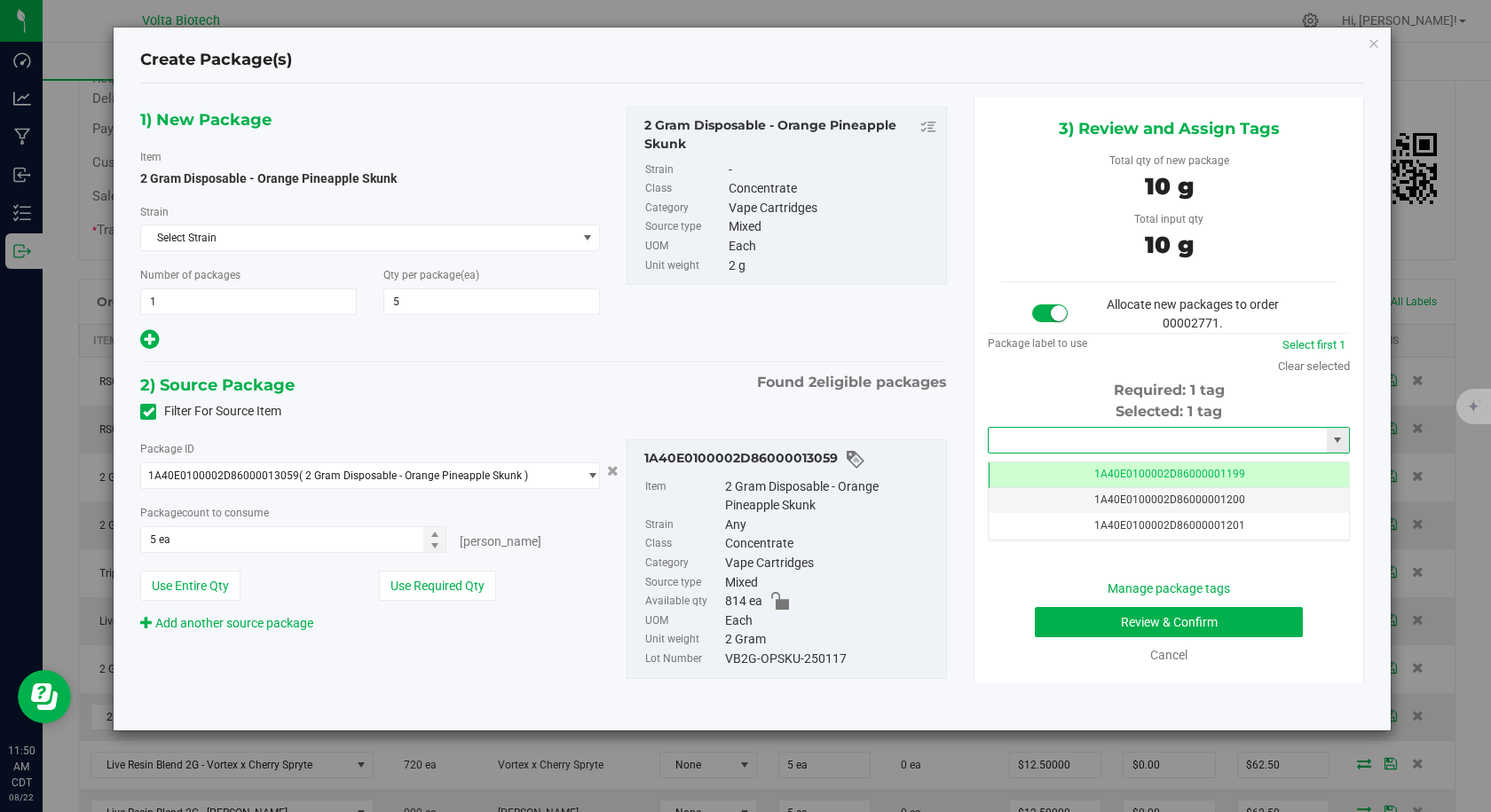
click at [1044, 444] on input "text" at bounding box center [1157, 439] width 338 height 25
click at [1037, 467] on li "1A40E0100002D86000013720" at bounding box center [1168, 470] width 360 height 27
type input "1A40E0100002D86000013720"
click at [1074, 611] on button "Review & Confirm" at bounding box center [1169, 621] width 268 height 30
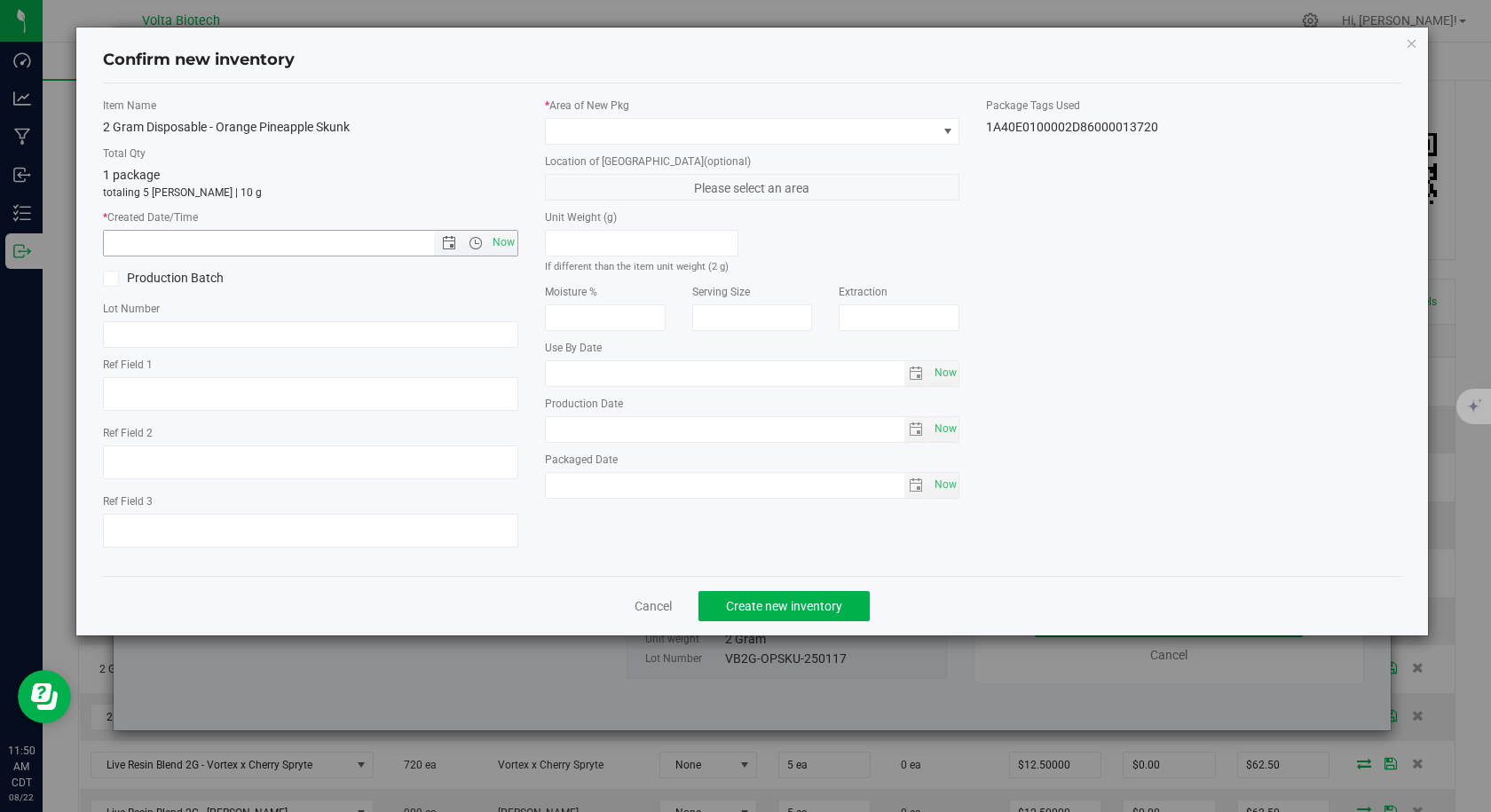
click at [501, 238] on span "Now" at bounding box center [503, 243] width 30 height 26
type input "[DATE] 11:50 AM"
click at [598, 124] on span at bounding box center [741, 131] width 391 height 25
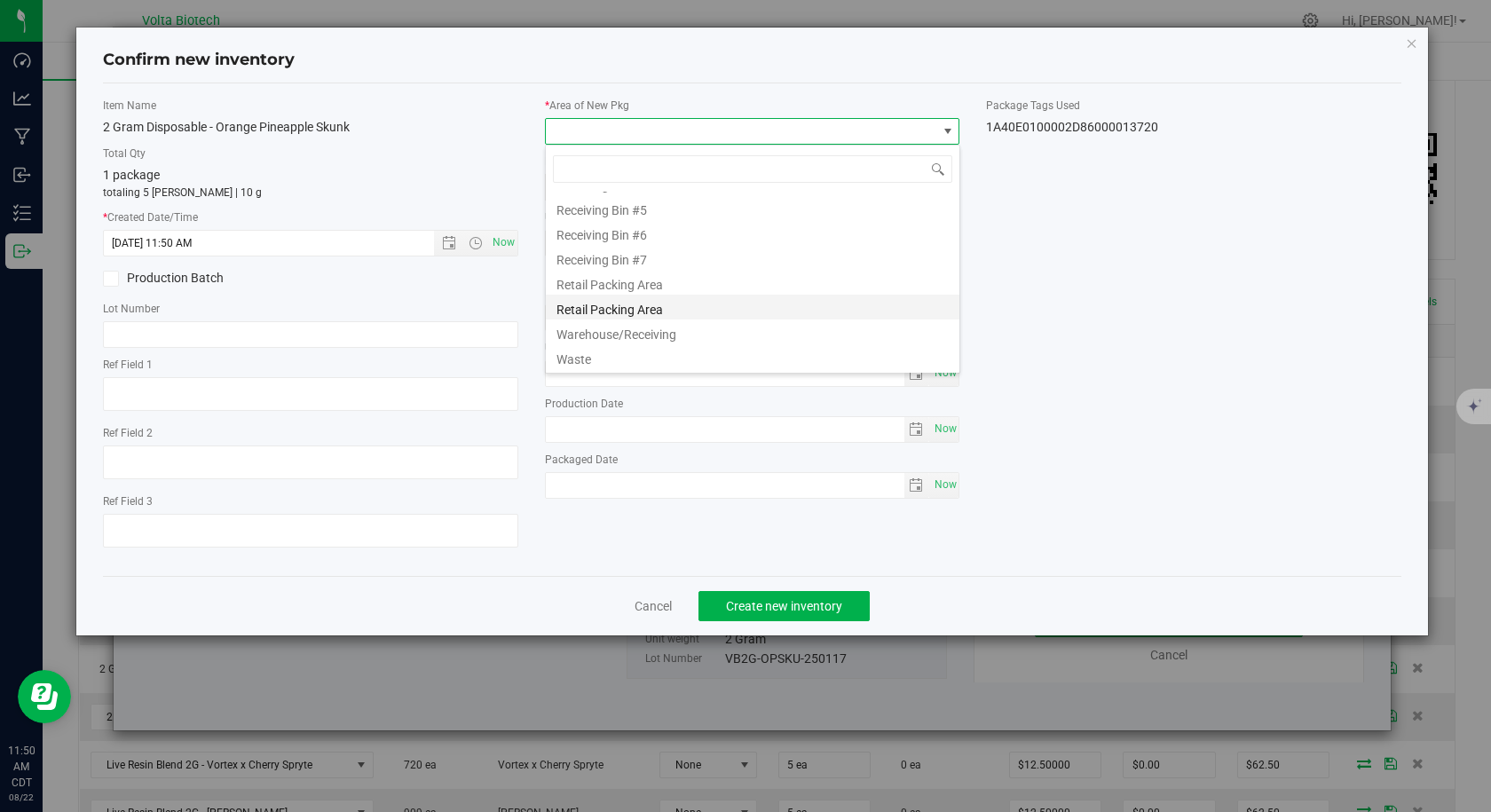
click at [655, 295] on li "Retail Packing Area" at bounding box center [752, 307] width 414 height 25
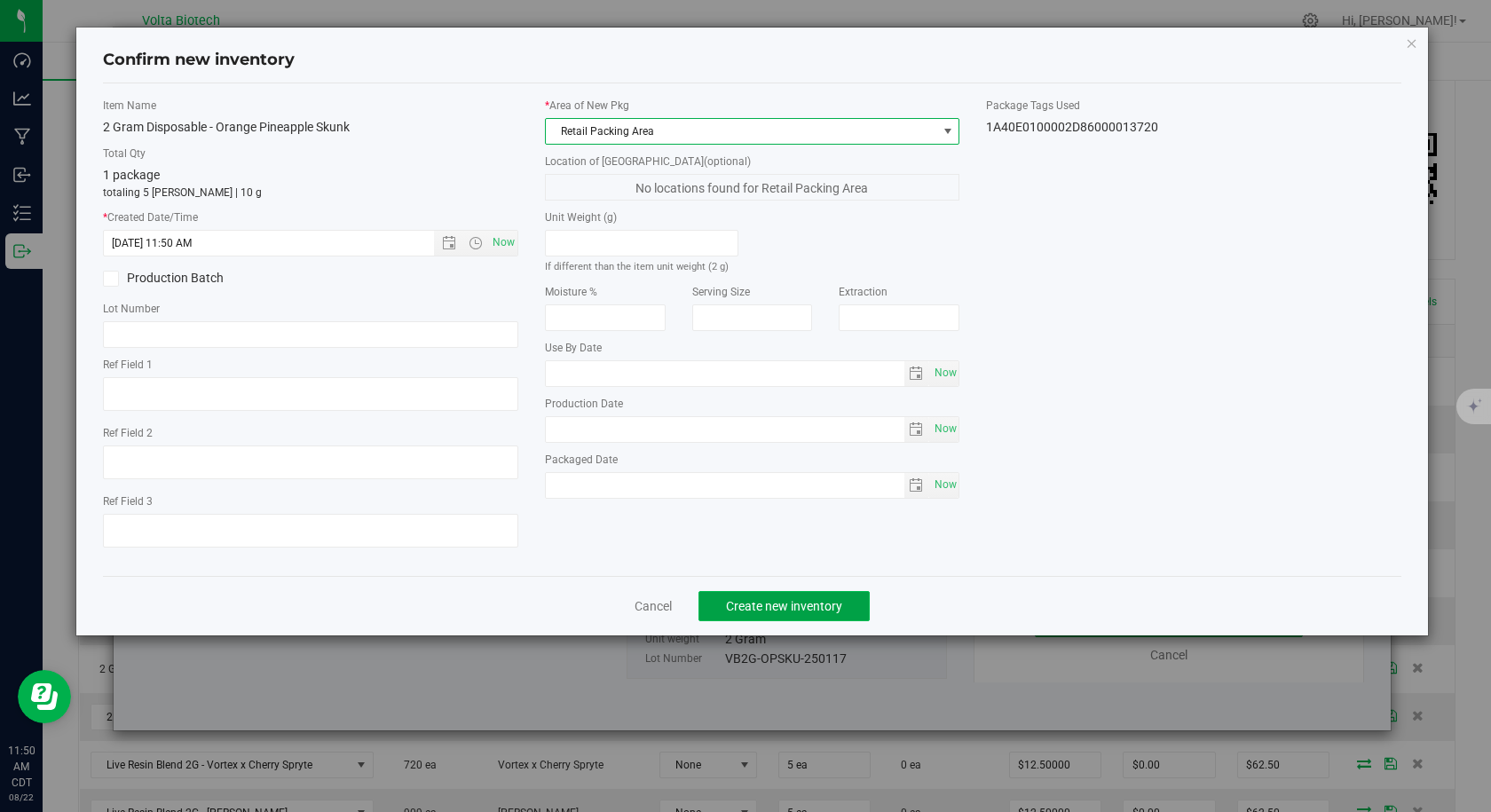
drag, startPoint x: 746, startPoint y: 609, endPoint x: 759, endPoint y: 619, distance: 16.4
click at [747, 612] on span "Create new inventory" at bounding box center [784, 605] width 116 height 14
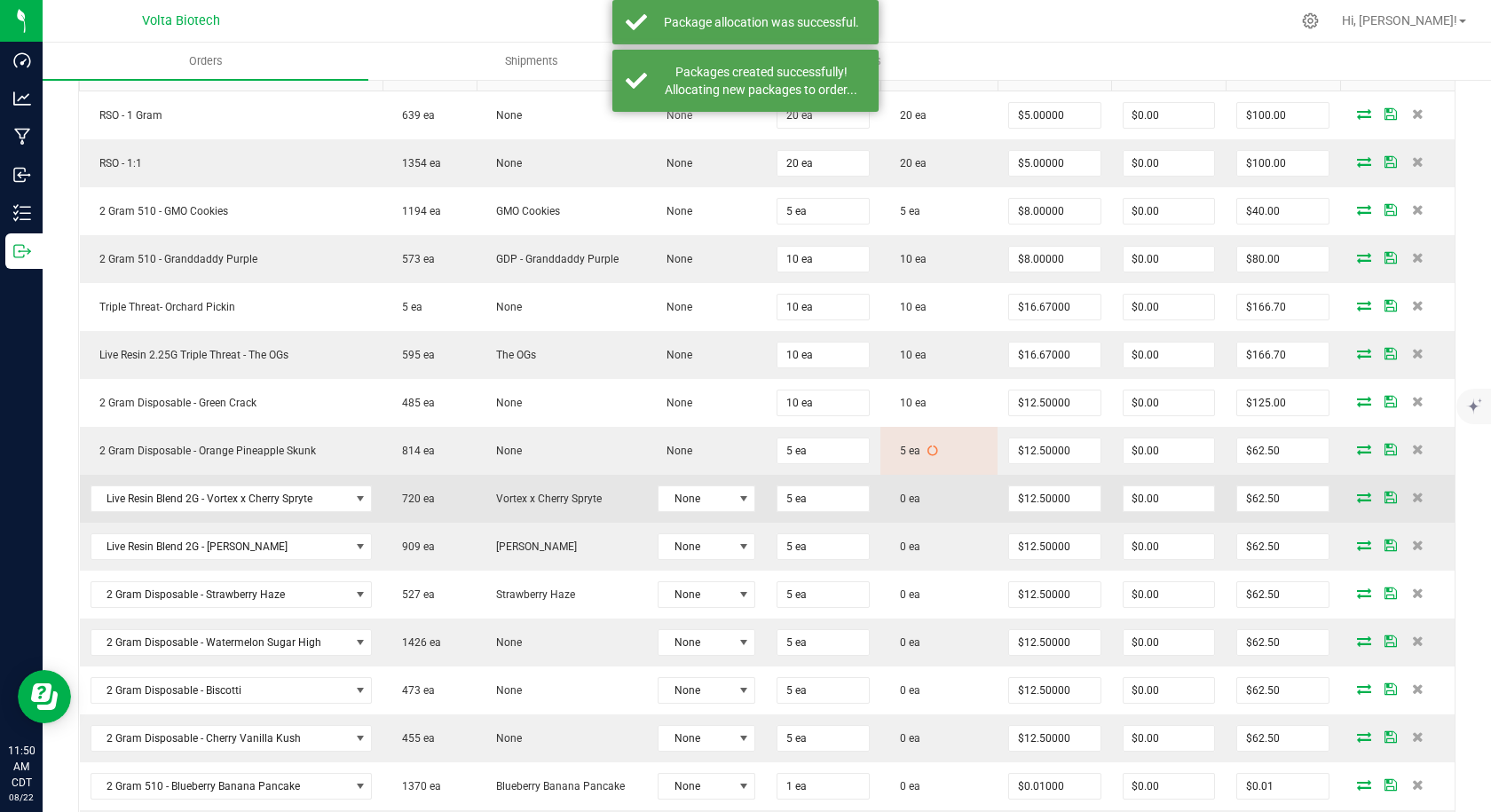
click at [1357, 499] on icon at bounding box center [1363, 497] width 14 height 11
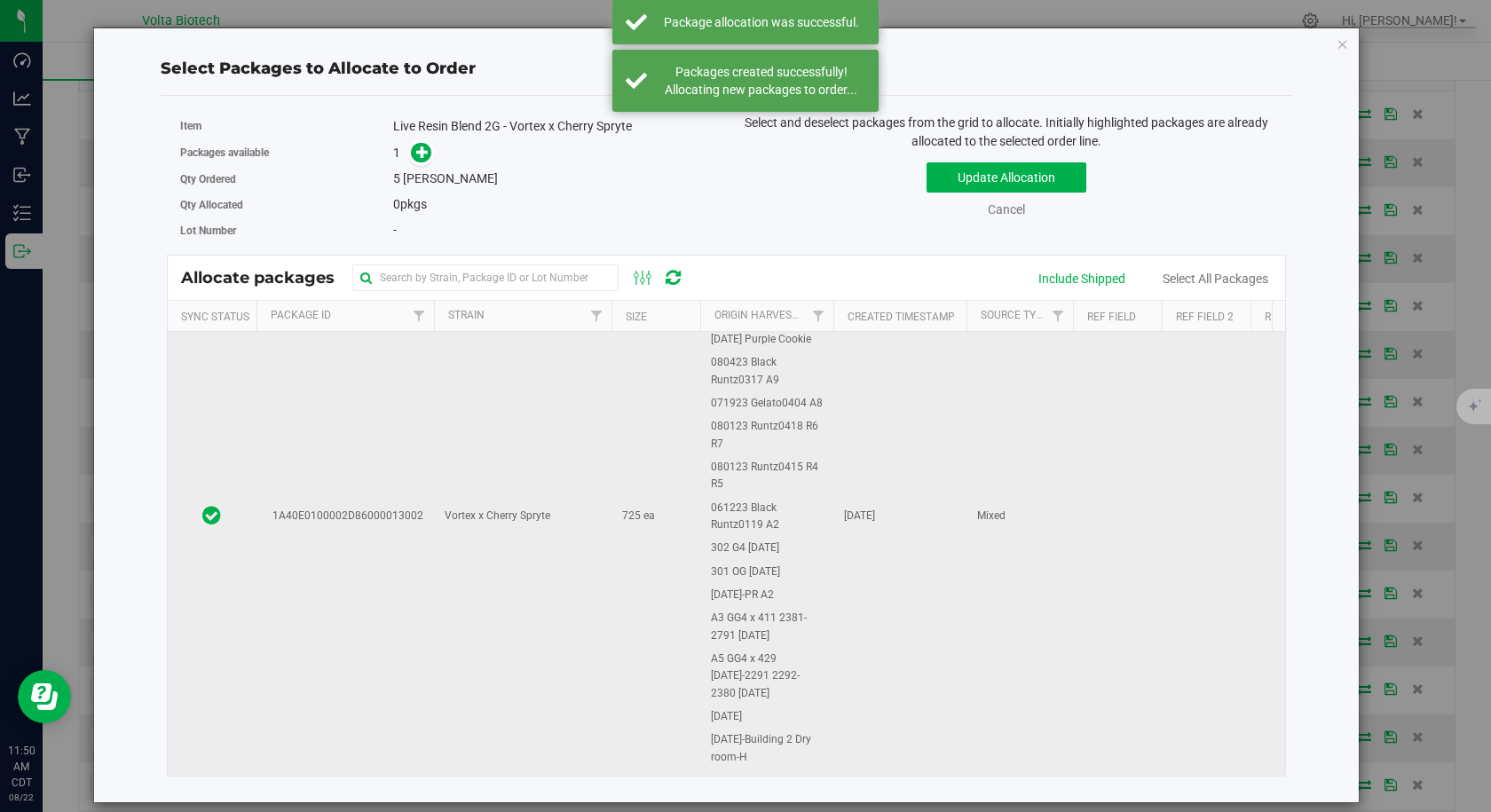
click at [379, 494] on td "1A40E0100002D86000013002" at bounding box center [344, 516] width 178 height 1256
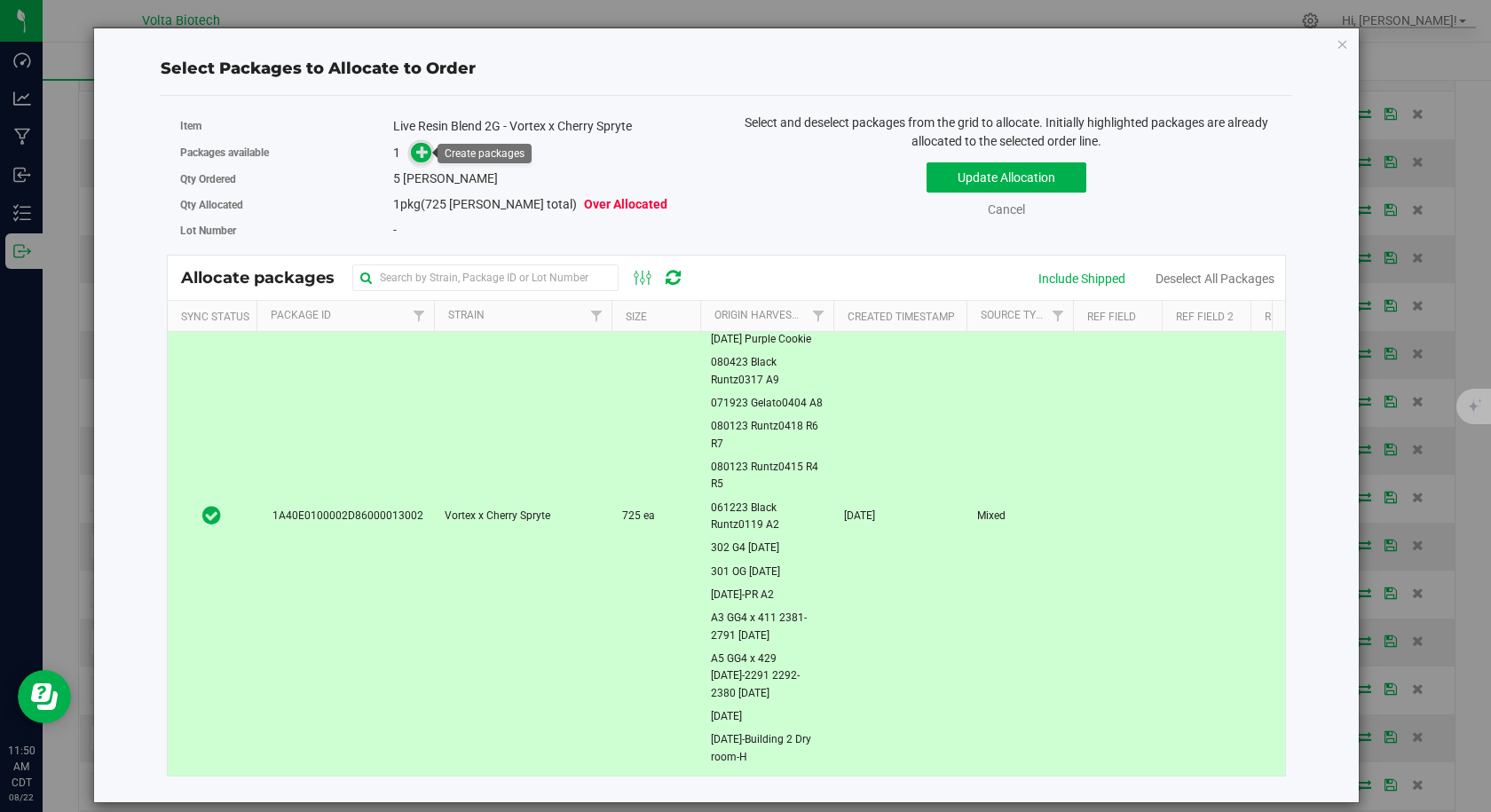
click at [425, 152] on icon at bounding box center [422, 151] width 12 height 12
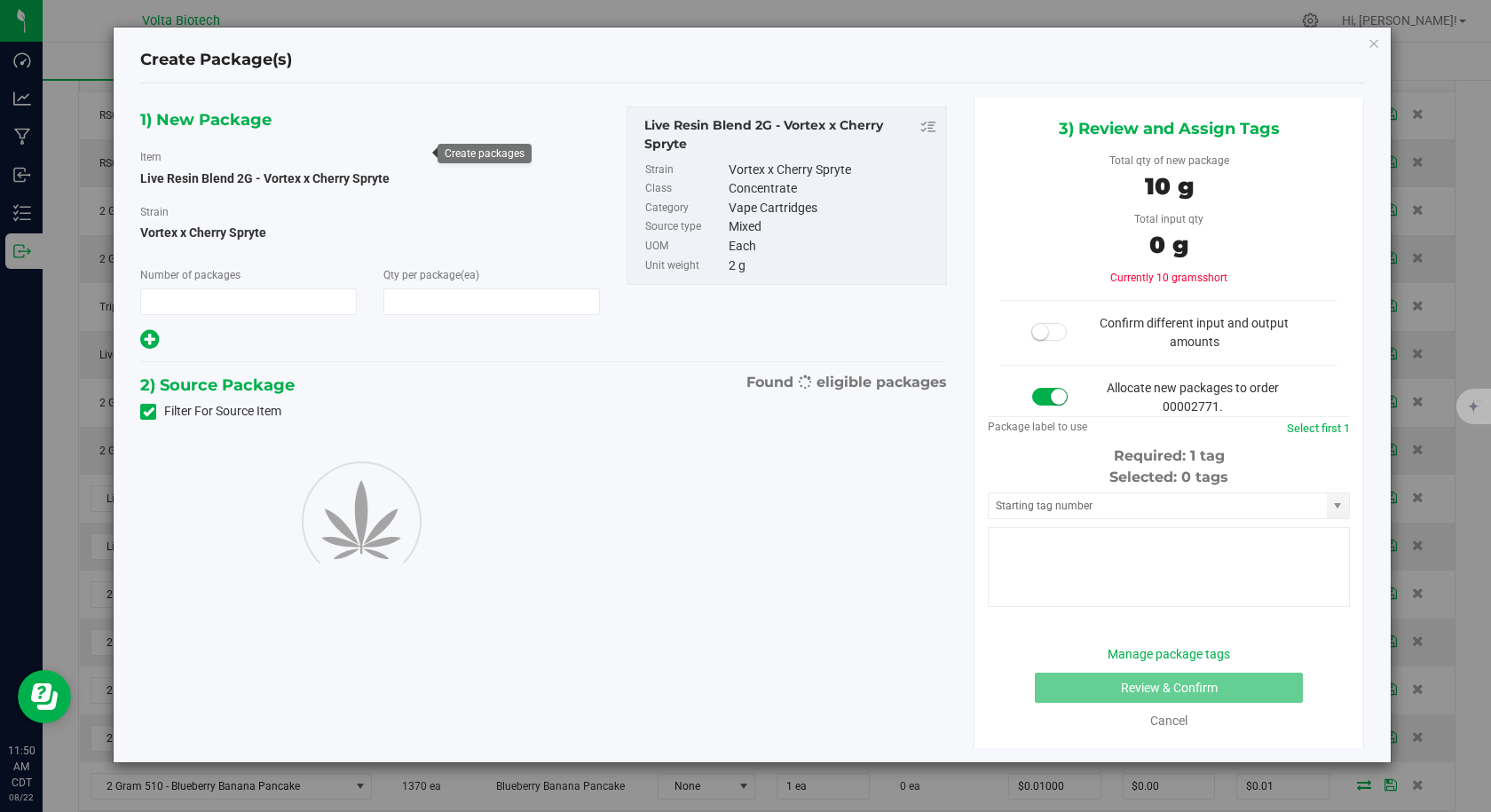
type input "1"
type input "5"
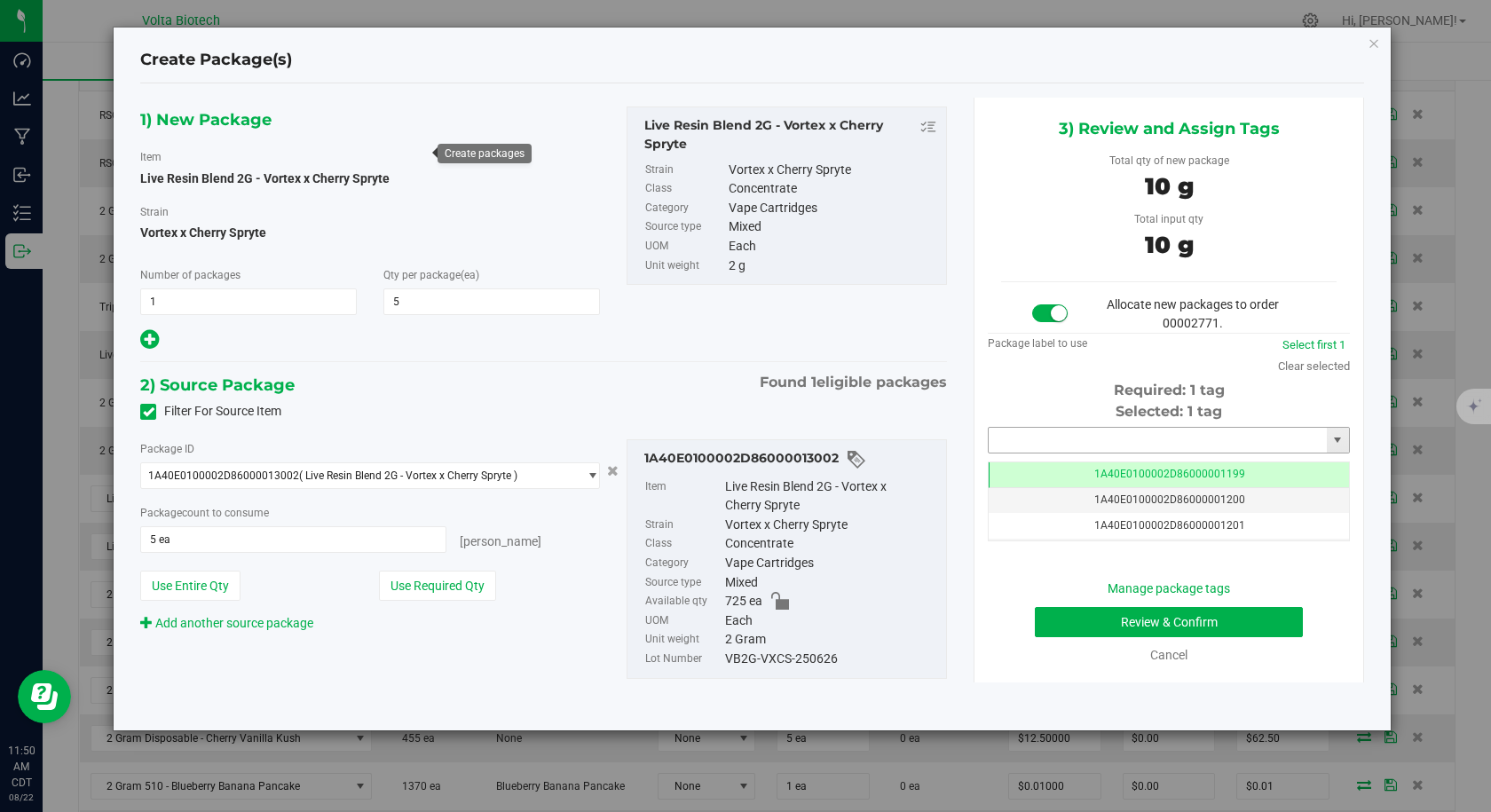
click at [1011, 436] on input "text" at bounding box center [1157, 439] width 338 height 25
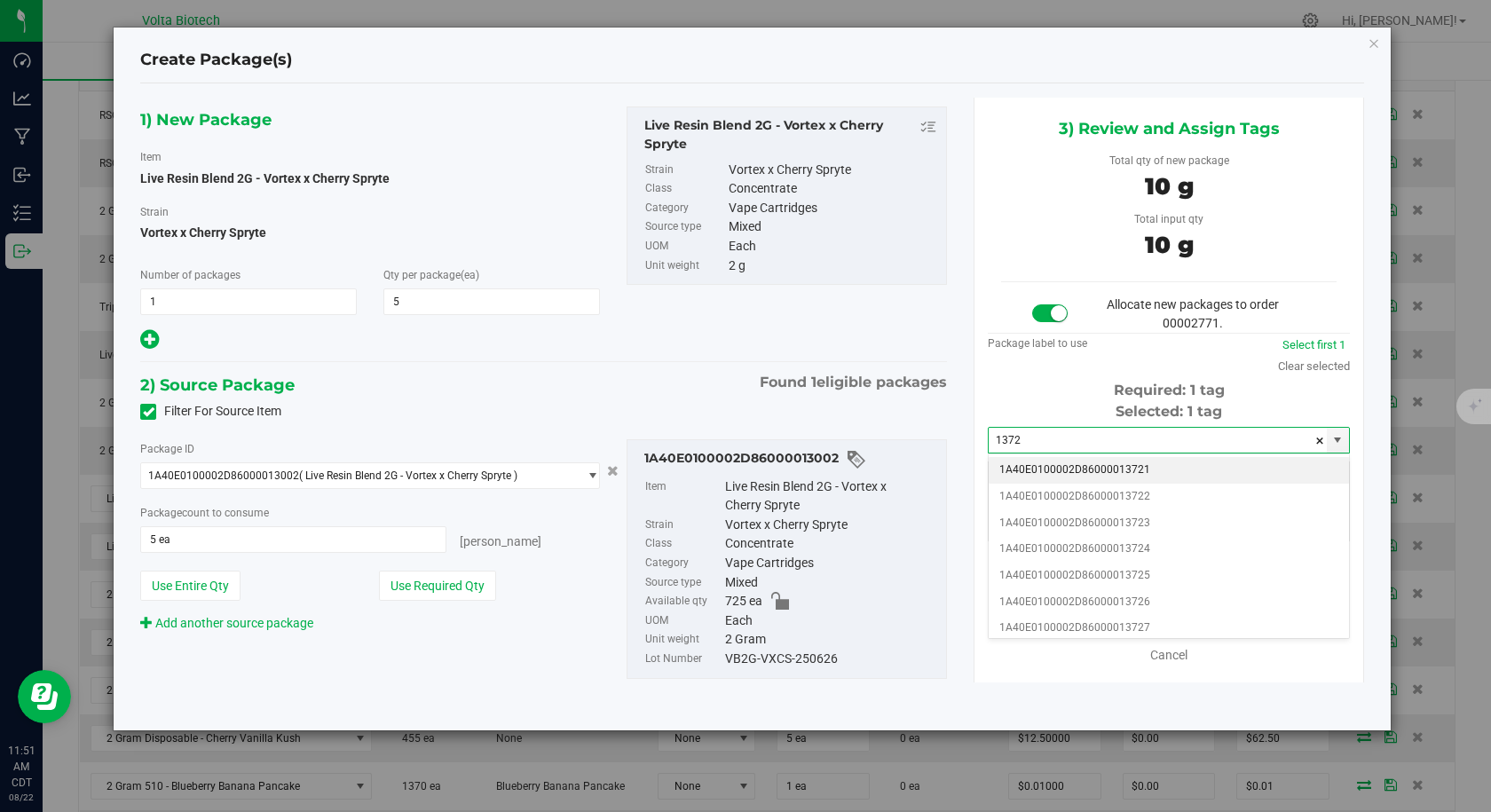
click at [1012, 464] on li "1A40E0100002D86000013721" at bounding box center [1168, 470] width 360 height 27
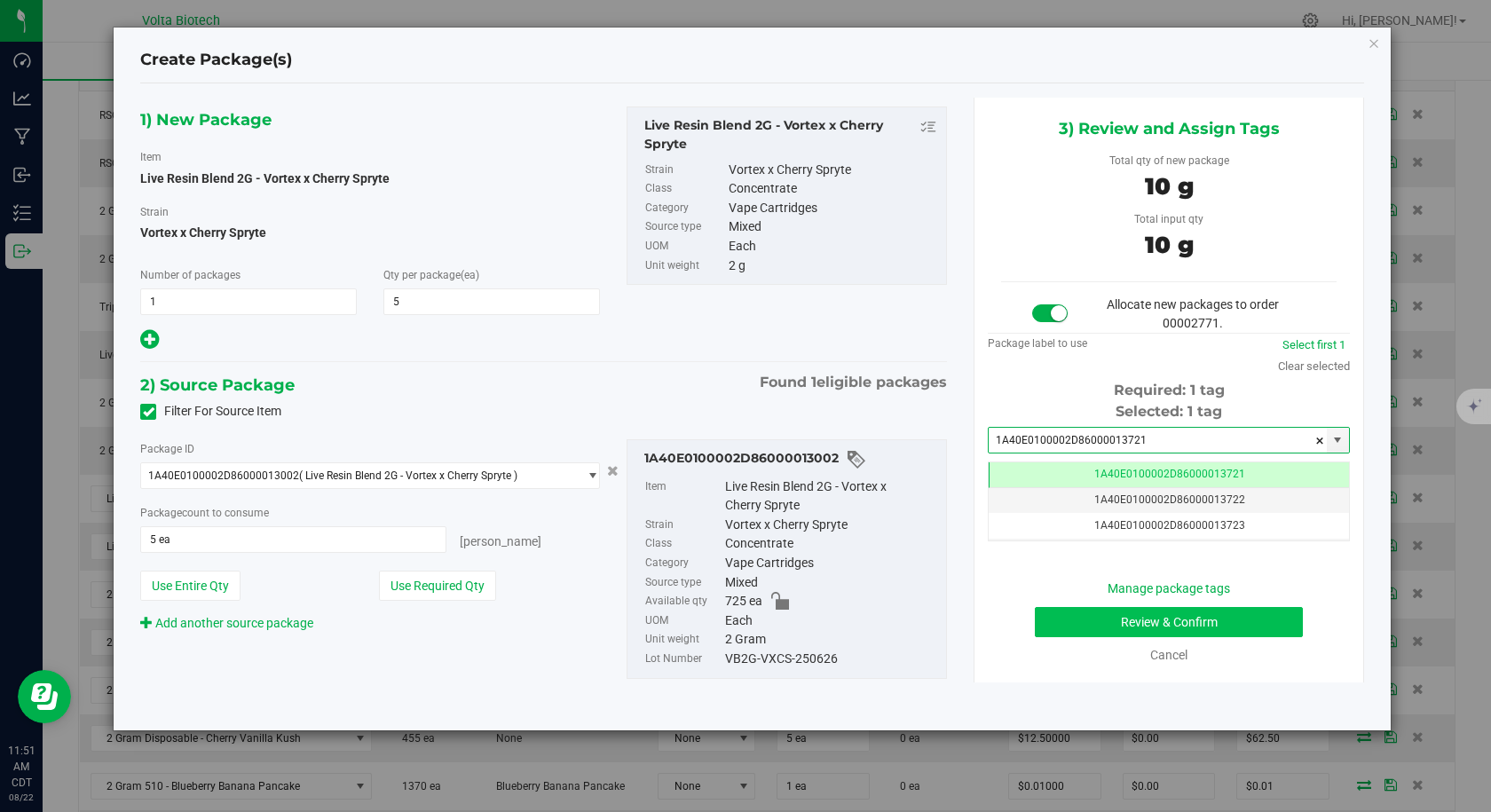
type input "1A40E0100002D86000013721"
click at [1136, 626] on button "Review & Confirm" at bounding box center [1169, 621] width 268 height 30
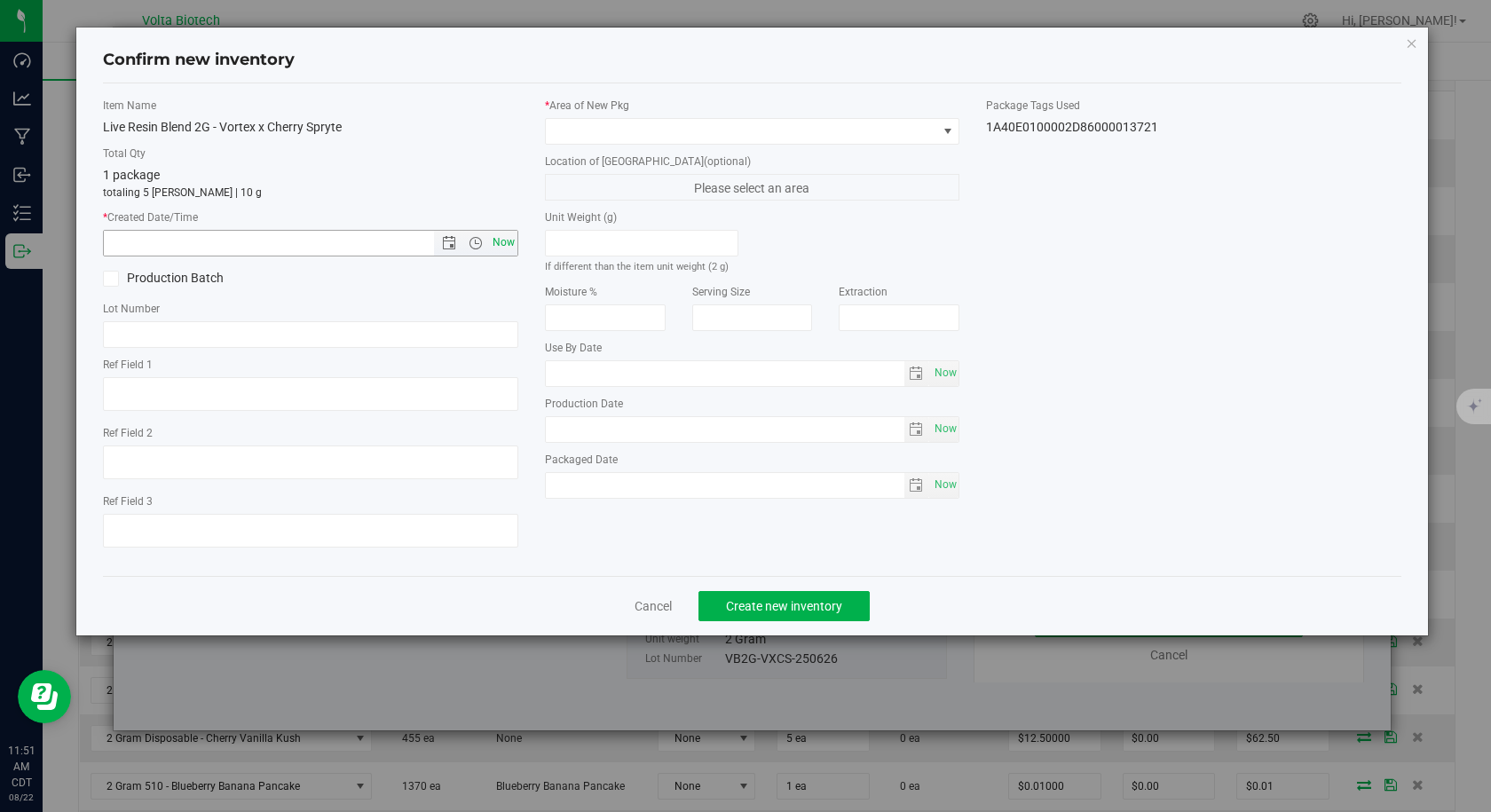
click at [506, 243] on span "Now" at bounding box center [503, 243] width 30 height 26
type input "[DATE] 11:51 AM"
click at [597, 141] on span at bounding box center [741, 131] width 391 height 25
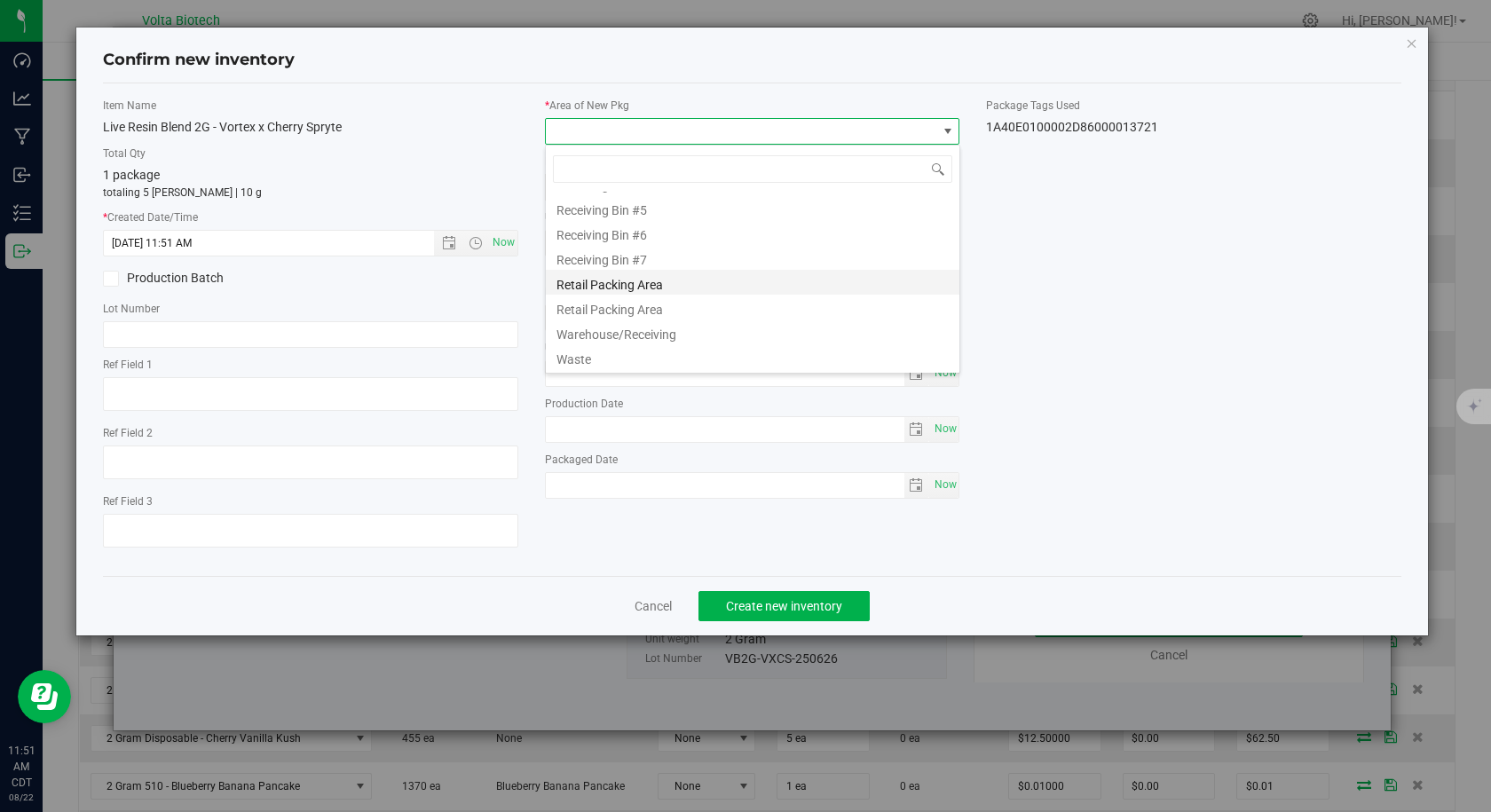
click at [650, 286] on li "Retail Packing Area" at bounding box center [752, 282] width 414 height 25
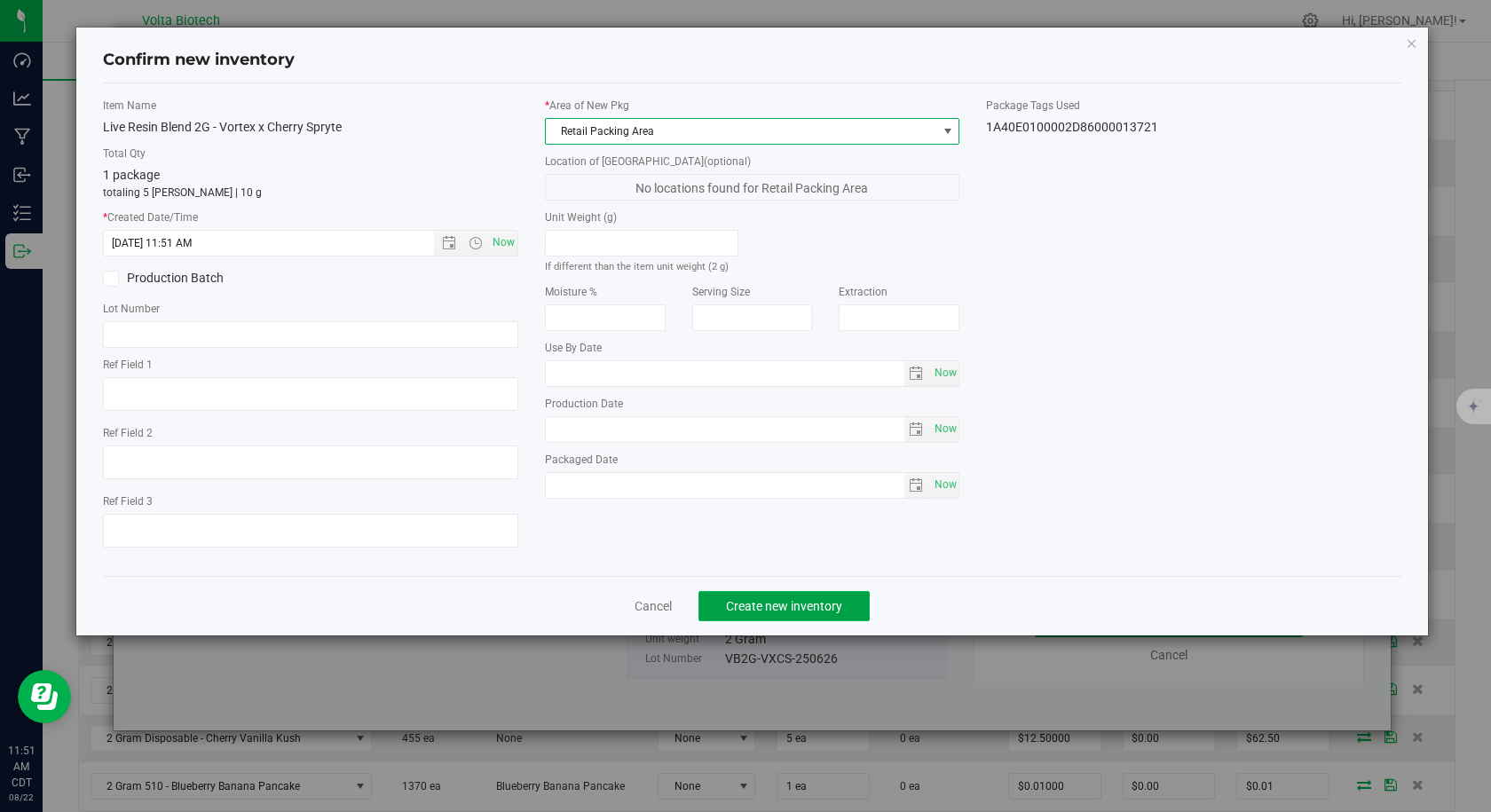
click at [743, 619] on button "Create new inventory" at bounding box center [784, 606] width 171 height 30
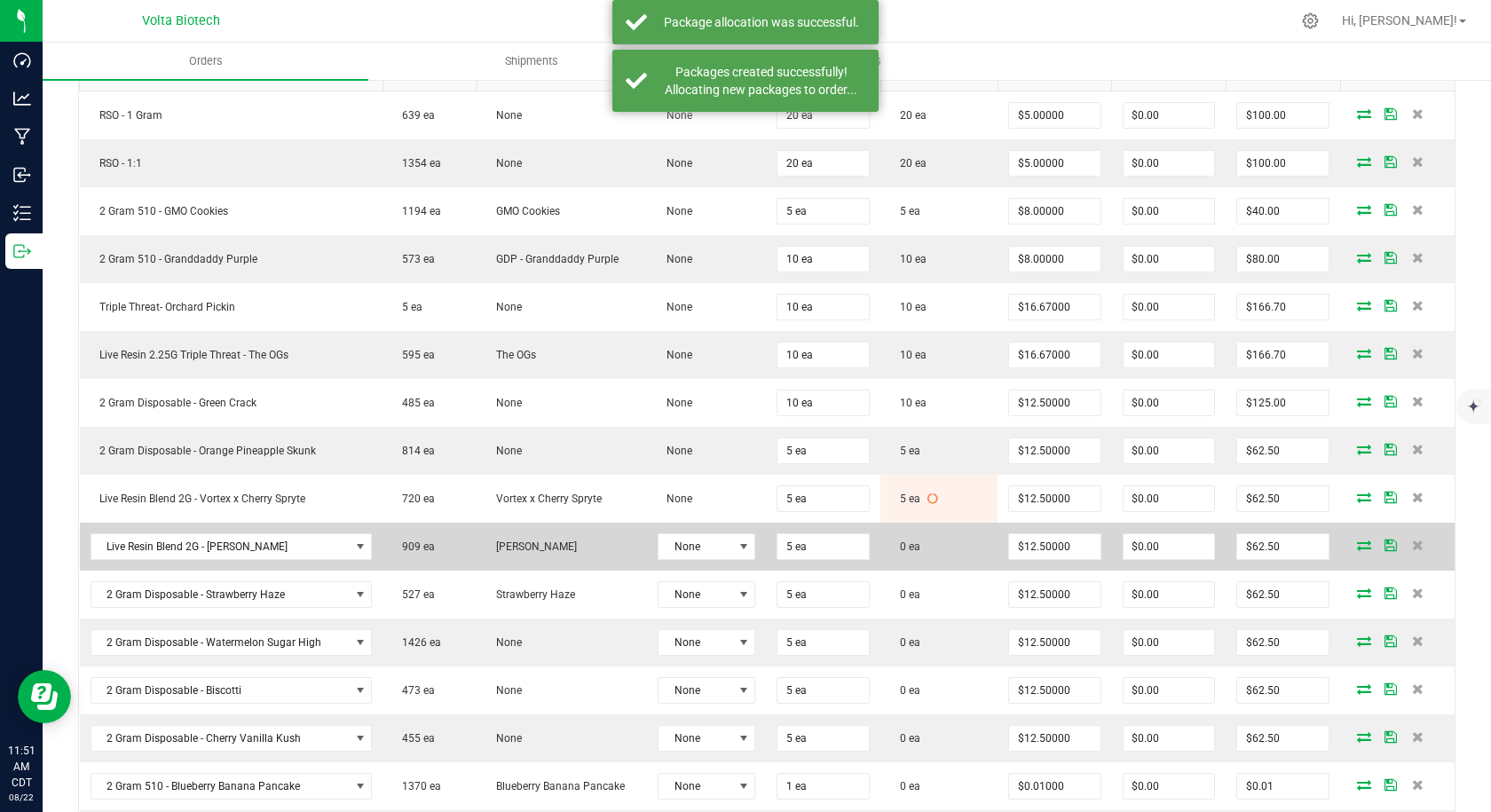
click at [1357, 546] on icon at bounding box center [1363, 545] width 14 height 11
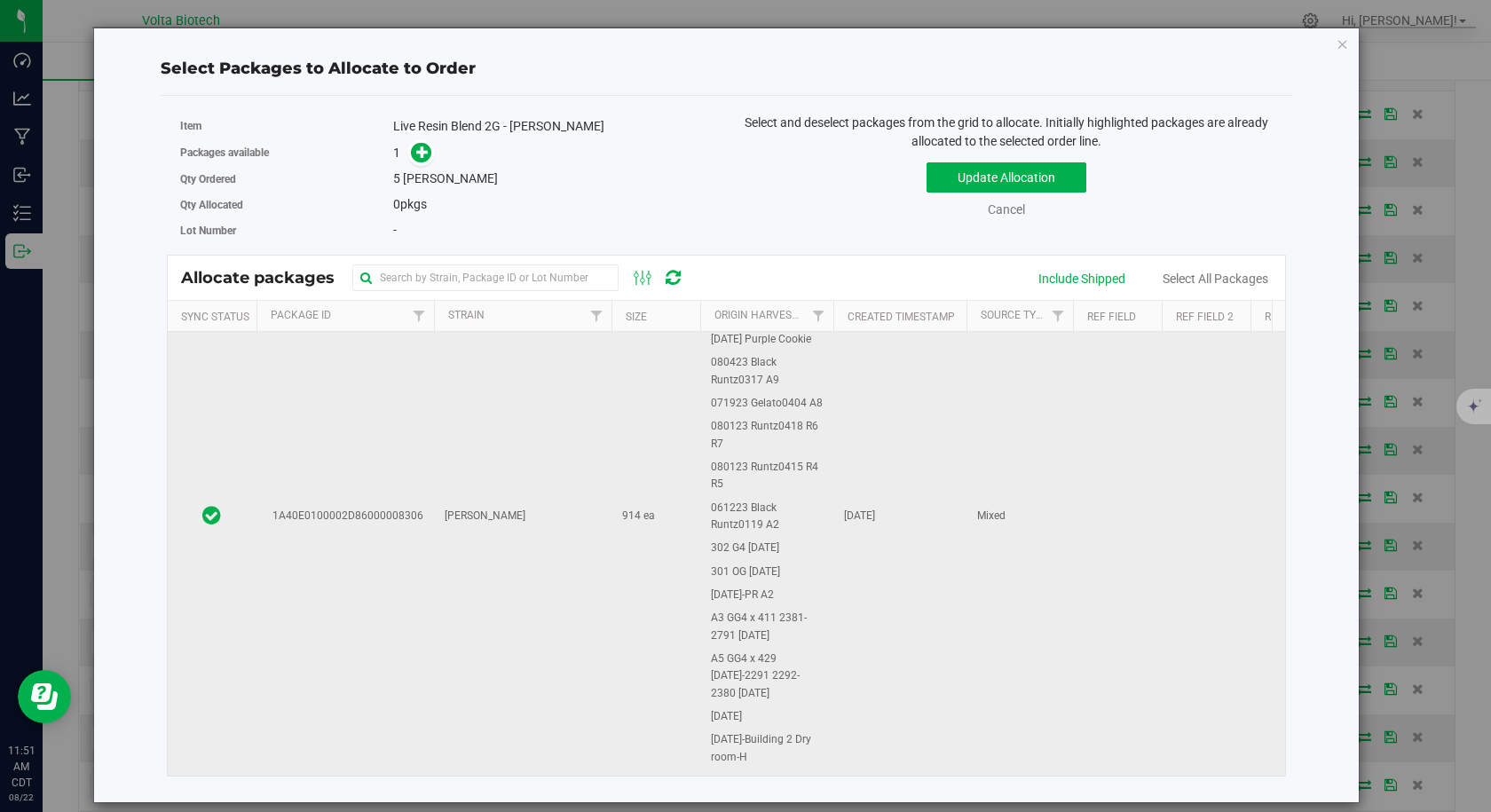
click at [365, 552] on td "1A40E0100002D86000008306" at bounding box center [344, 516] width 178 height 1256
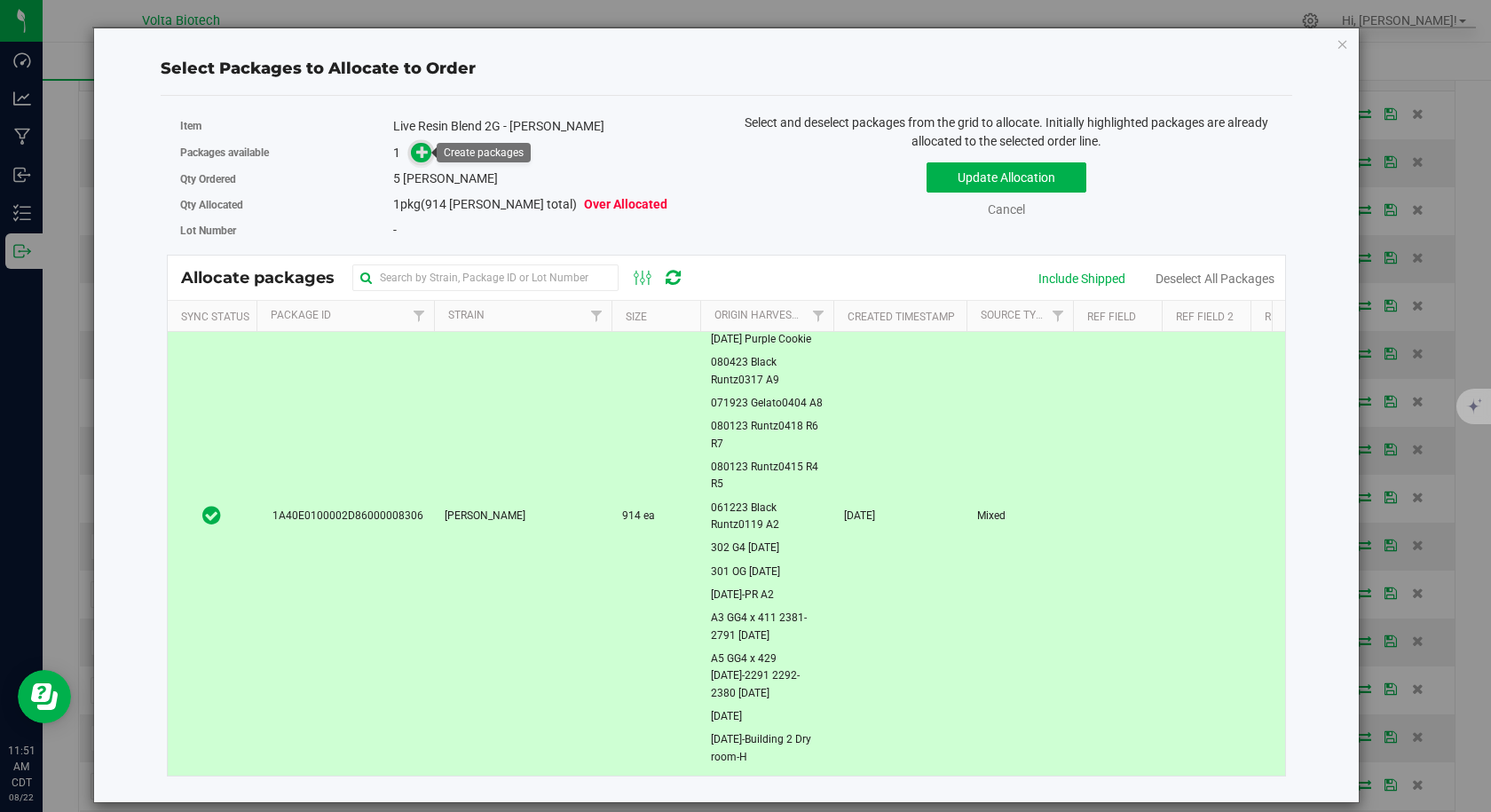
click at [423, 145] on icon at bounding box center [422, 151] width 12 height 12
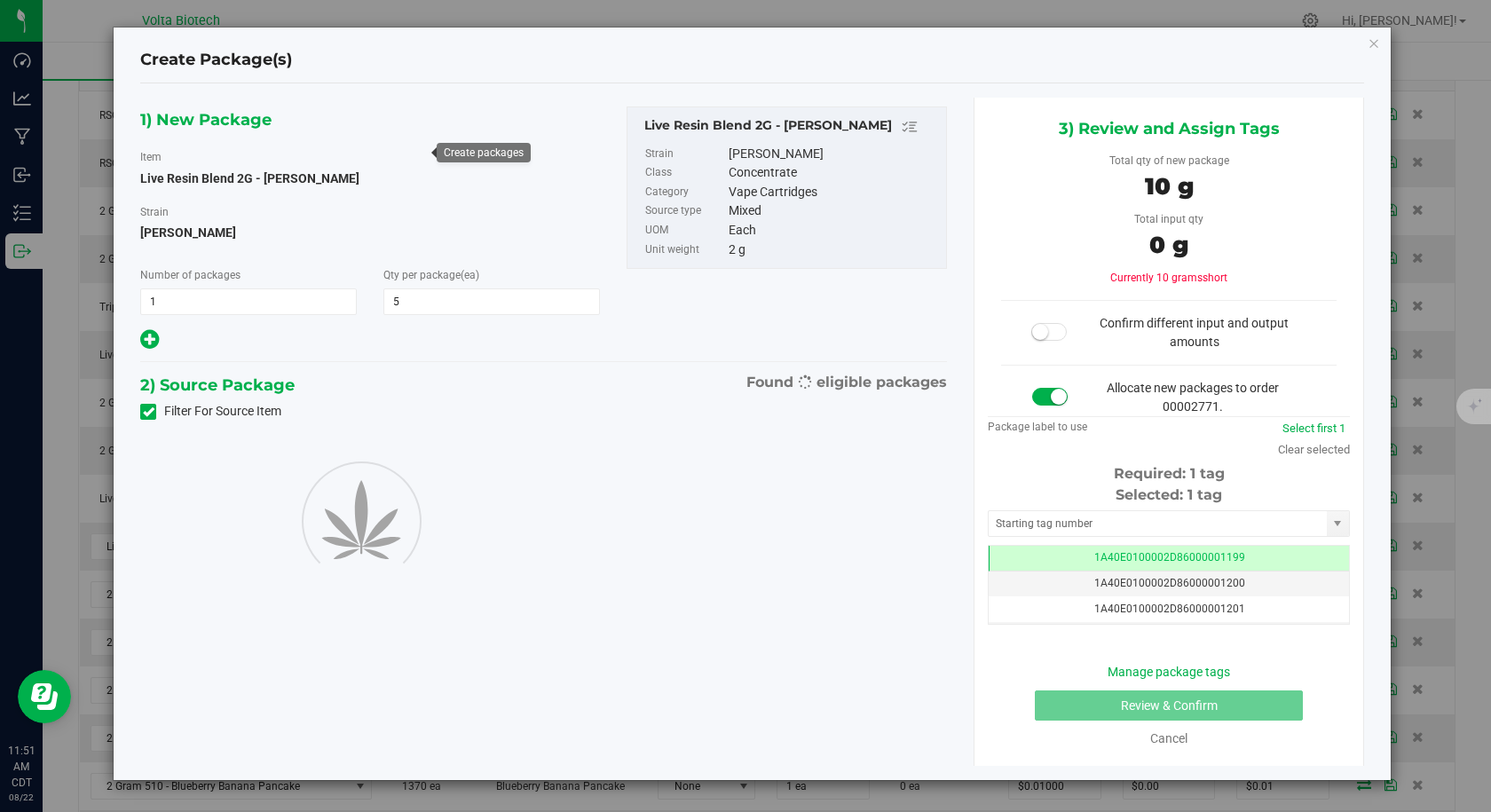
type input "5"
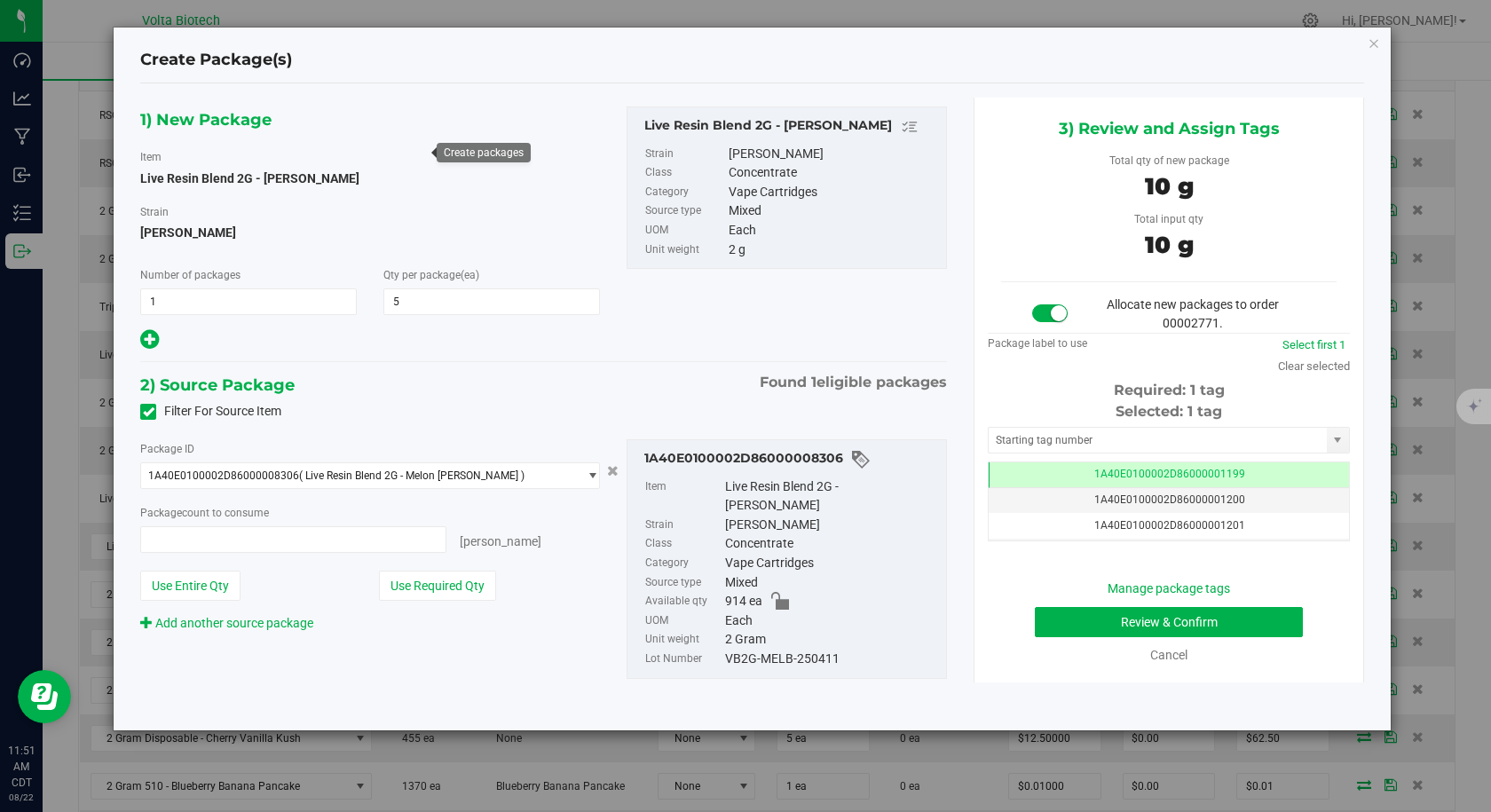
type input "5 ea"
click at [1058, 448] on input "text" at bounding box center [1157, 439] width 338 height 25
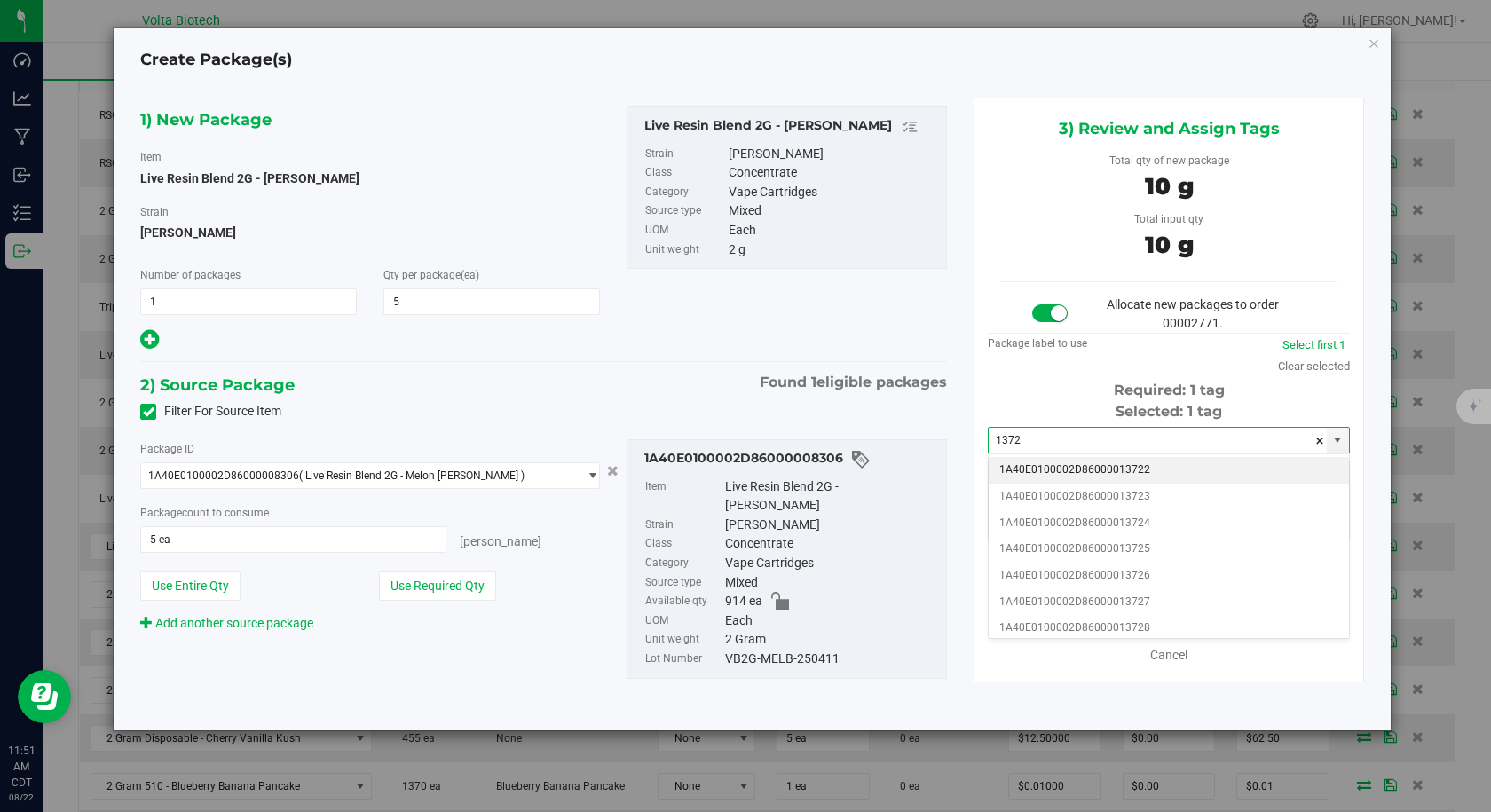
click at [1148, 465] on li "1A40E0100002D86000013722" at bounding box center [1168, 470] width 360 height 27
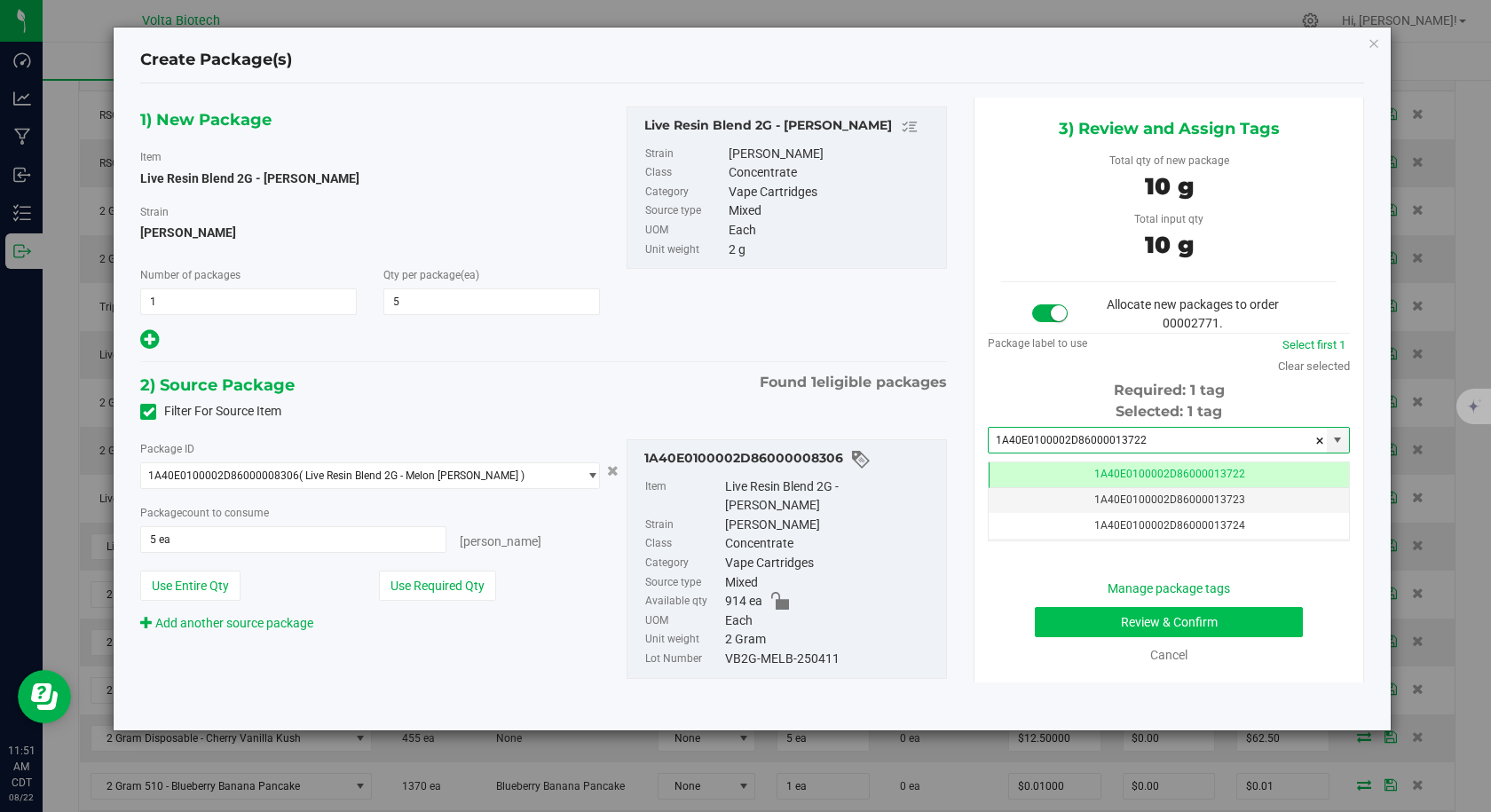
type input "1A40E0100002D86000013722"
click at [1138, 619] on button "Review & Confirm" at bounding box center [1169, 621] width 268 height 30
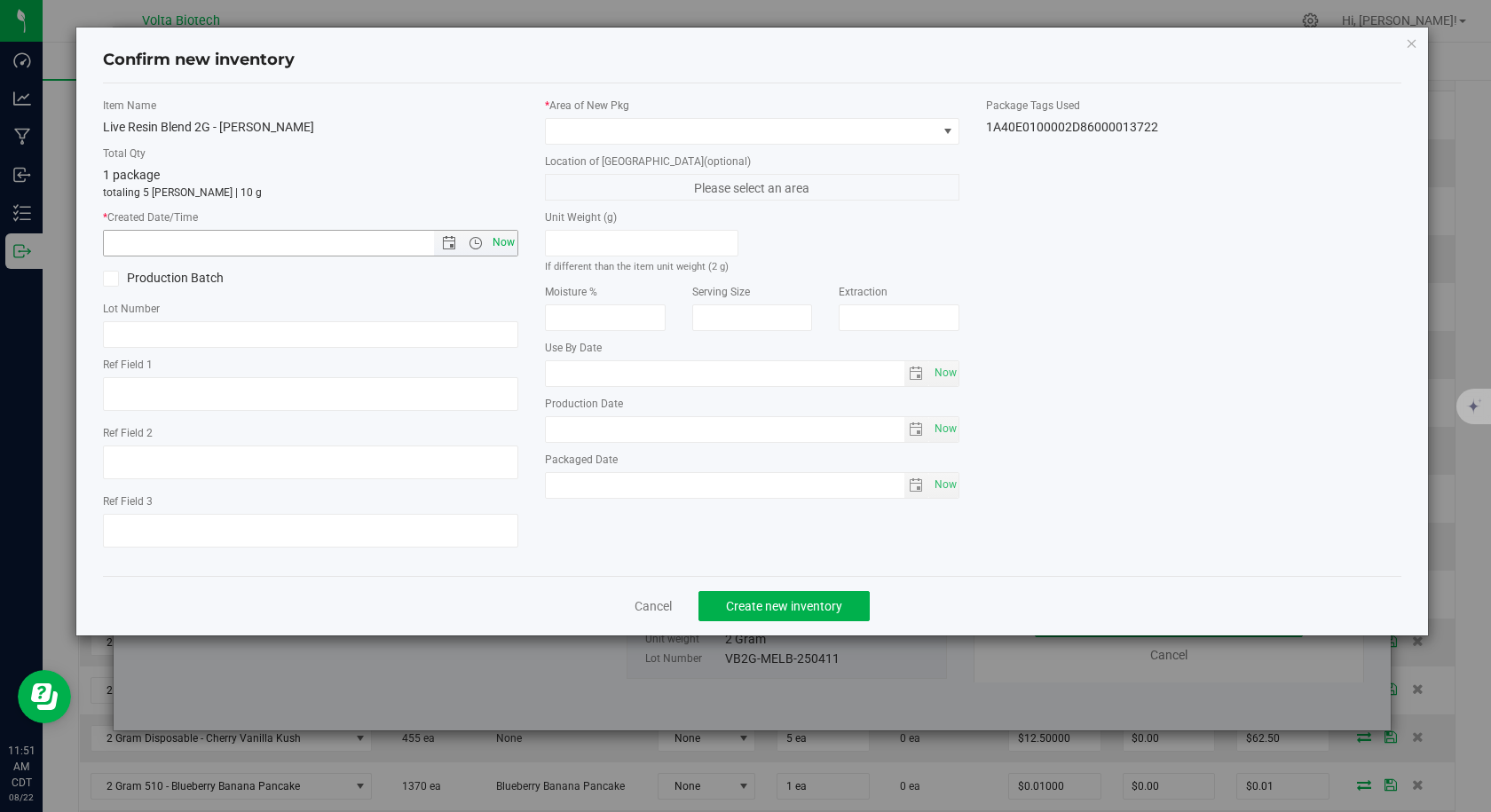
click at [495, 244] on span "Now" at bounding box center [503, 243] width 30 height 26
type input "[DATE] 11:51 AM"
click at [557, 139] on span at bounding box center [741, 131] width 391 height 25
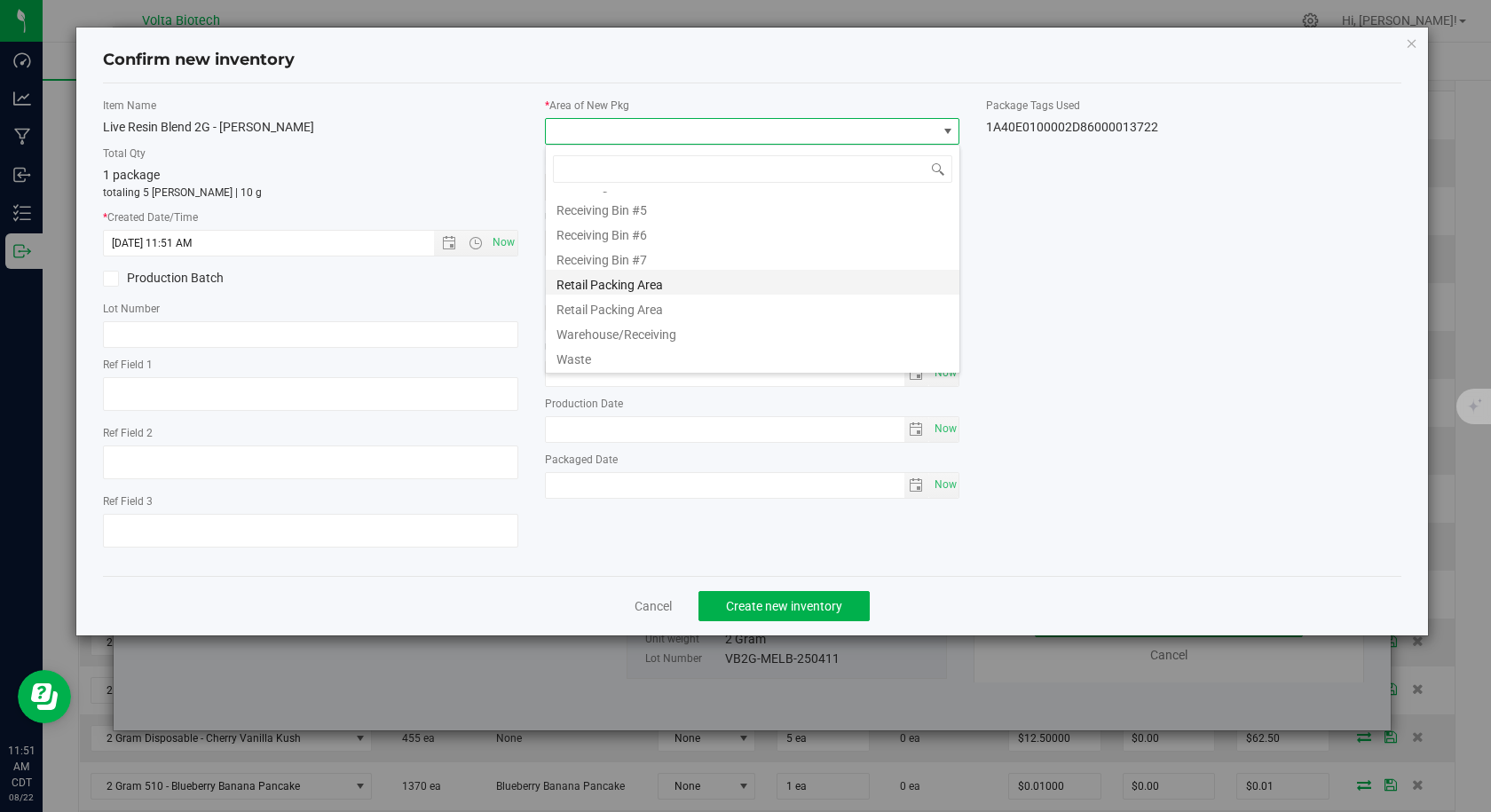
click at [645, 288] on li "Retail Packing Area" at bounding box center [752, 282] width 414 height 25
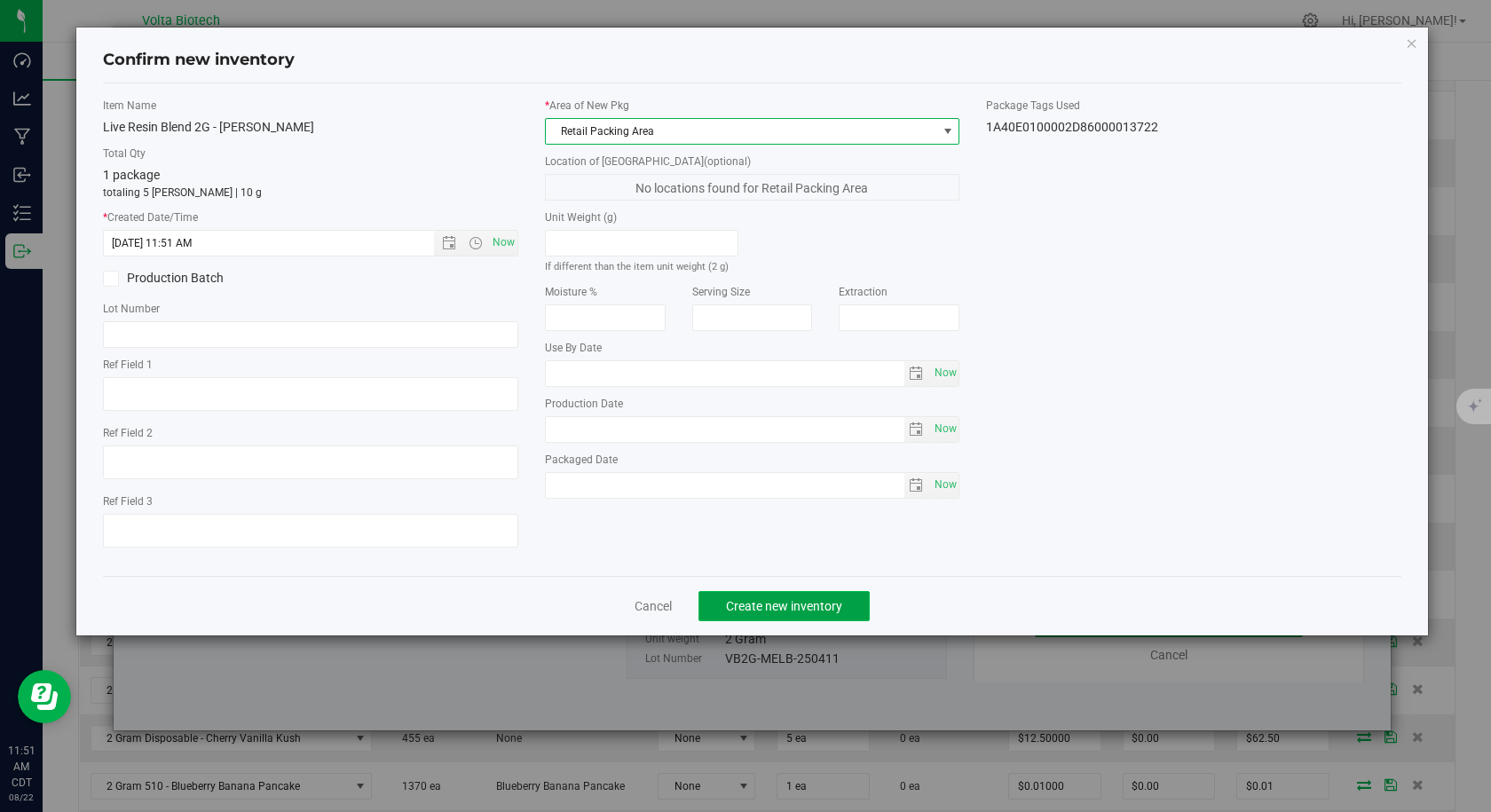
click at [738, 602] on span "Create new inventory" at bounding box center [784, 605] width 116 height 14
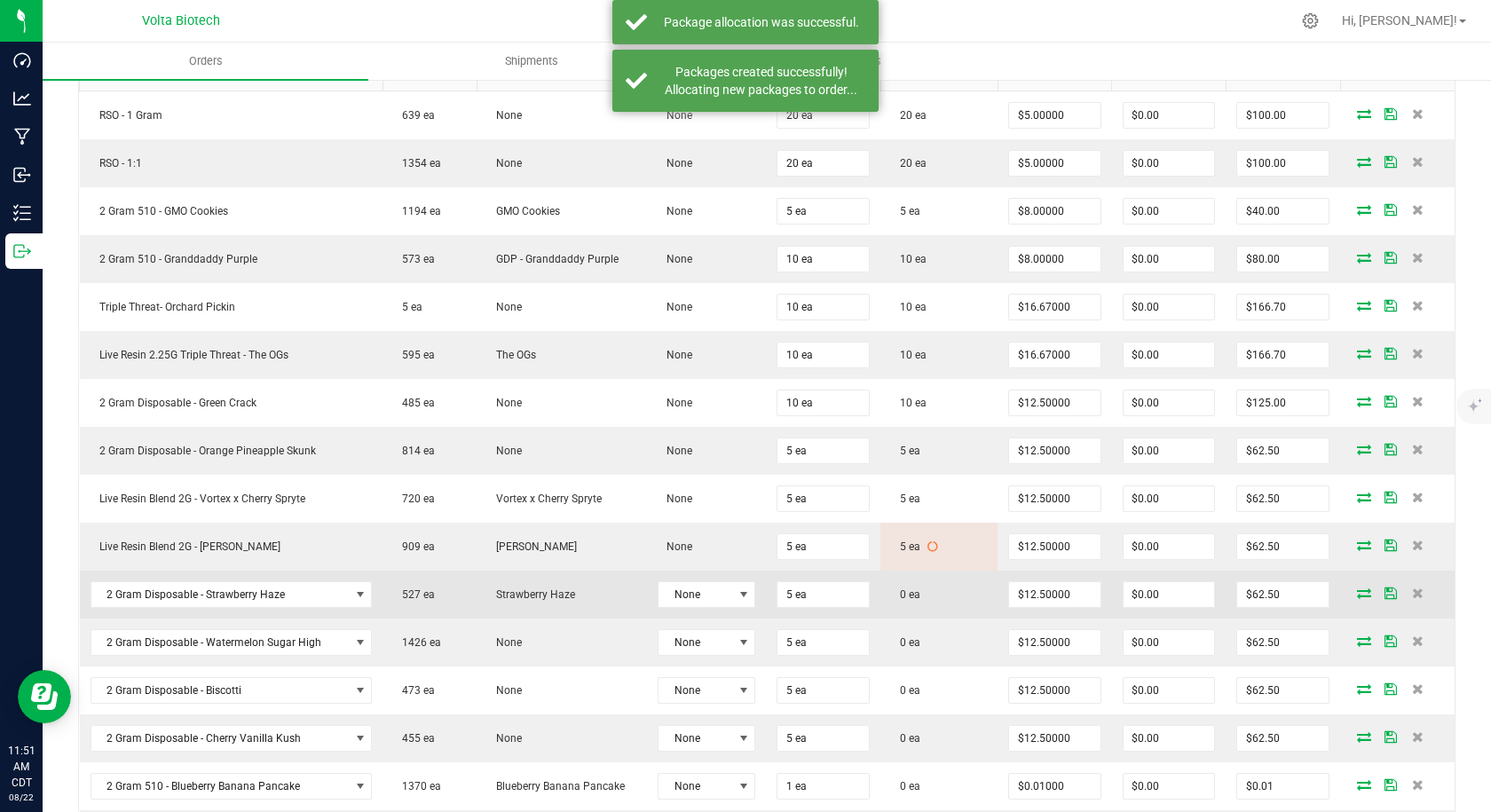
click at [1357, 597] on icon at bounding box center [1363, 593] width 14 height 11
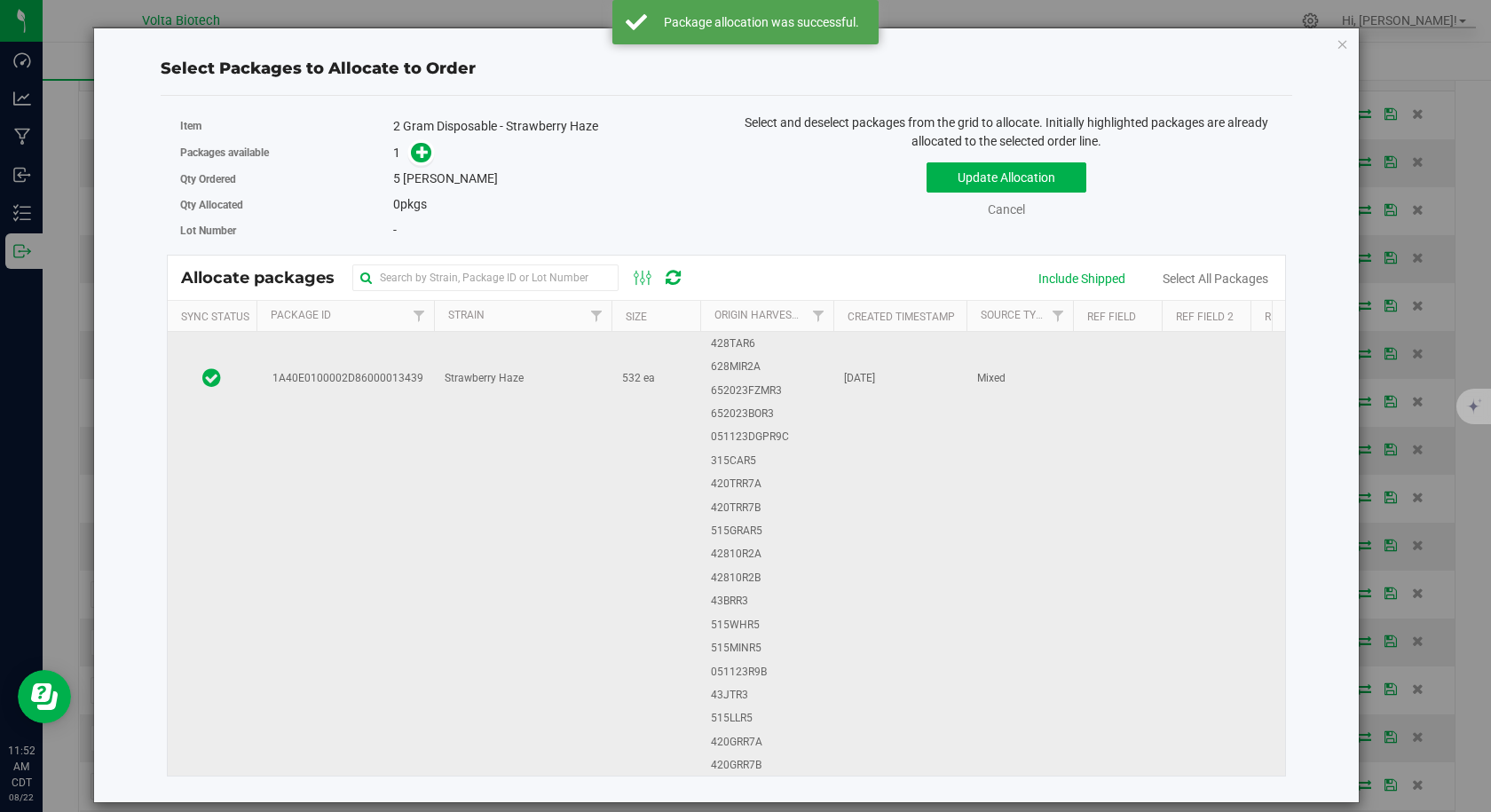
click at [402, 464] on td "1A40E0100002D86000013439" at bounding box center [344, 379] width 178 height 981
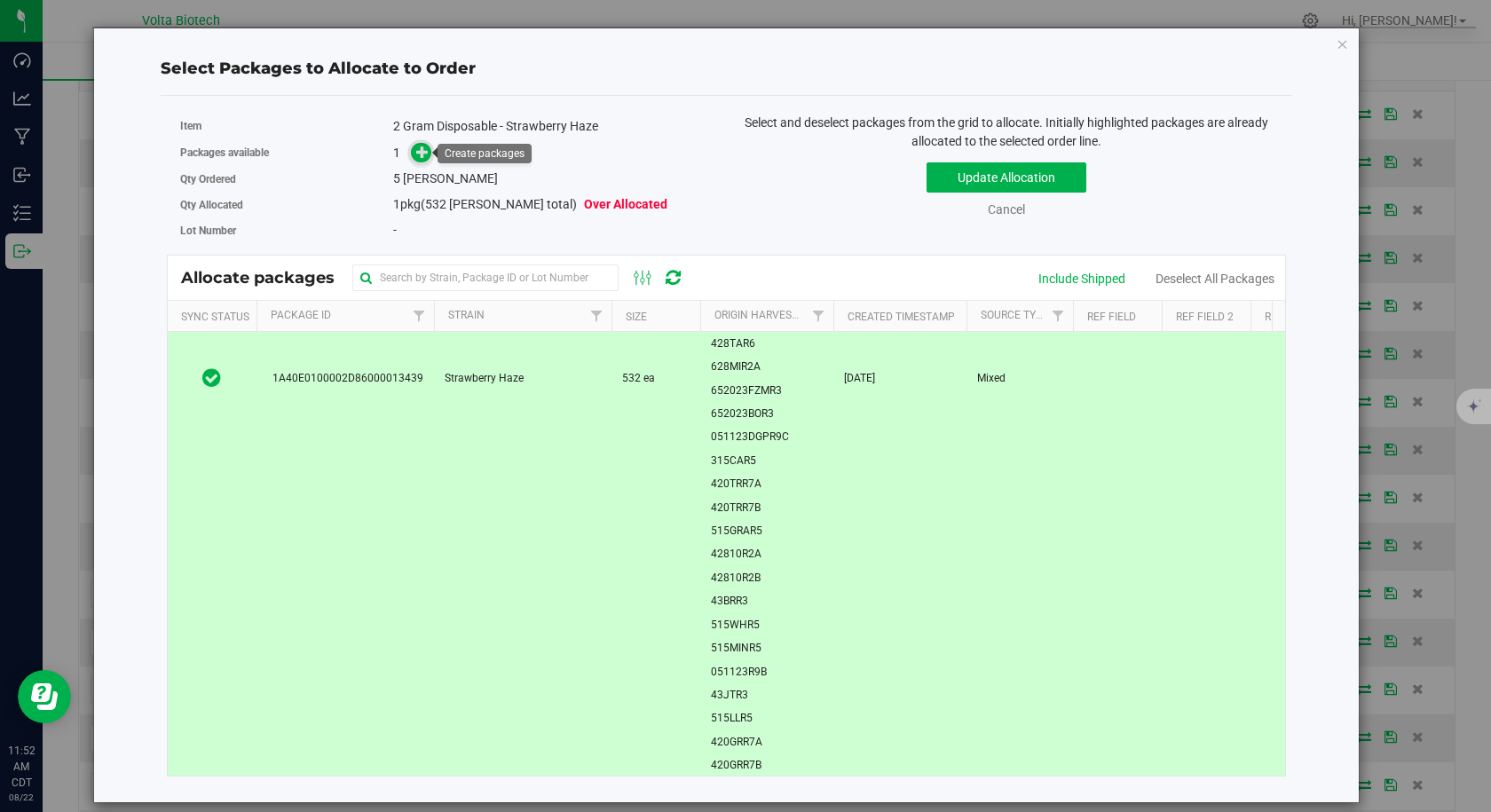
click at [420, 152] on icon at bounding box center [422, 151] width 12 height 12
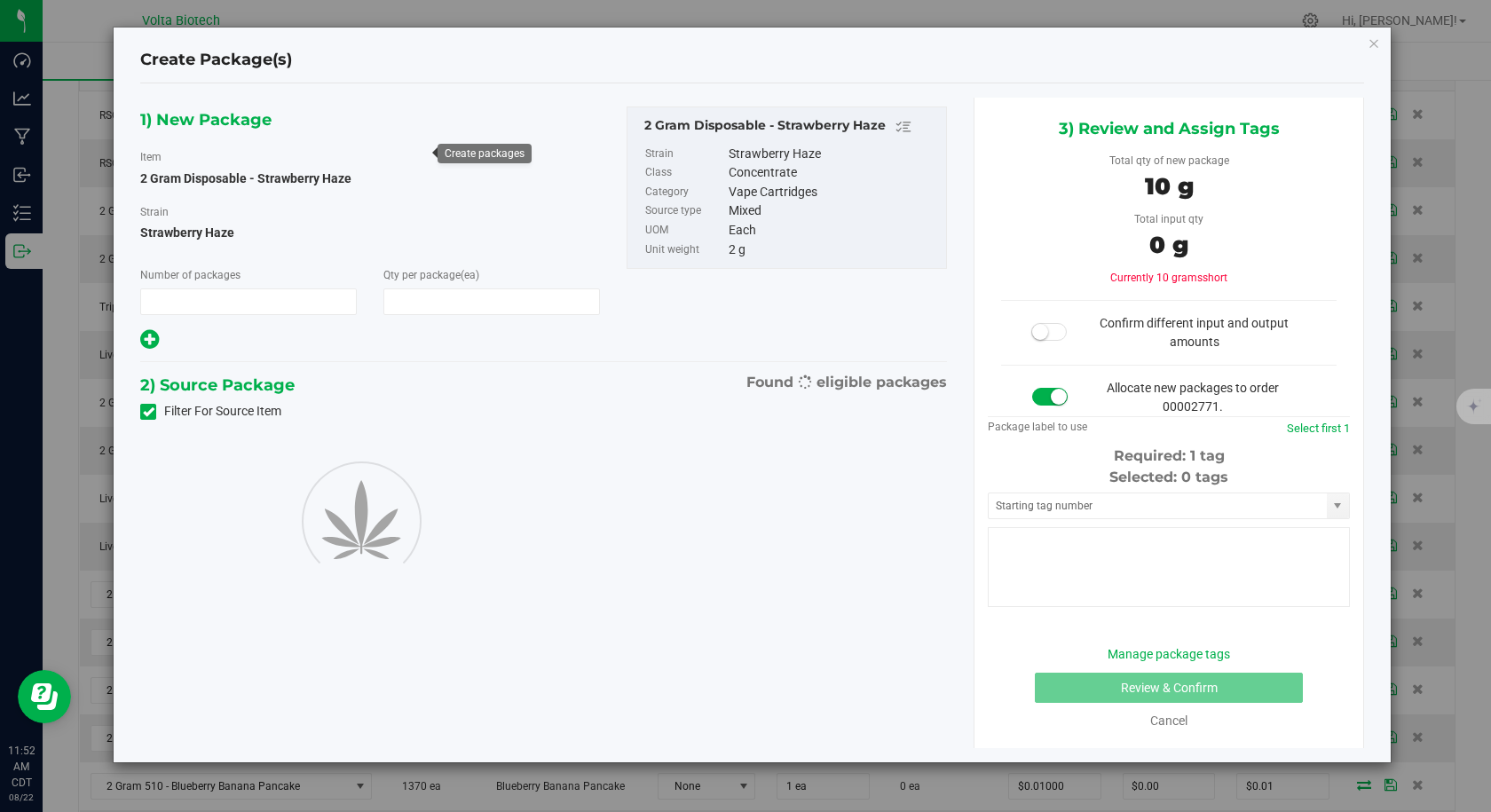
type input "1"
type input "5"
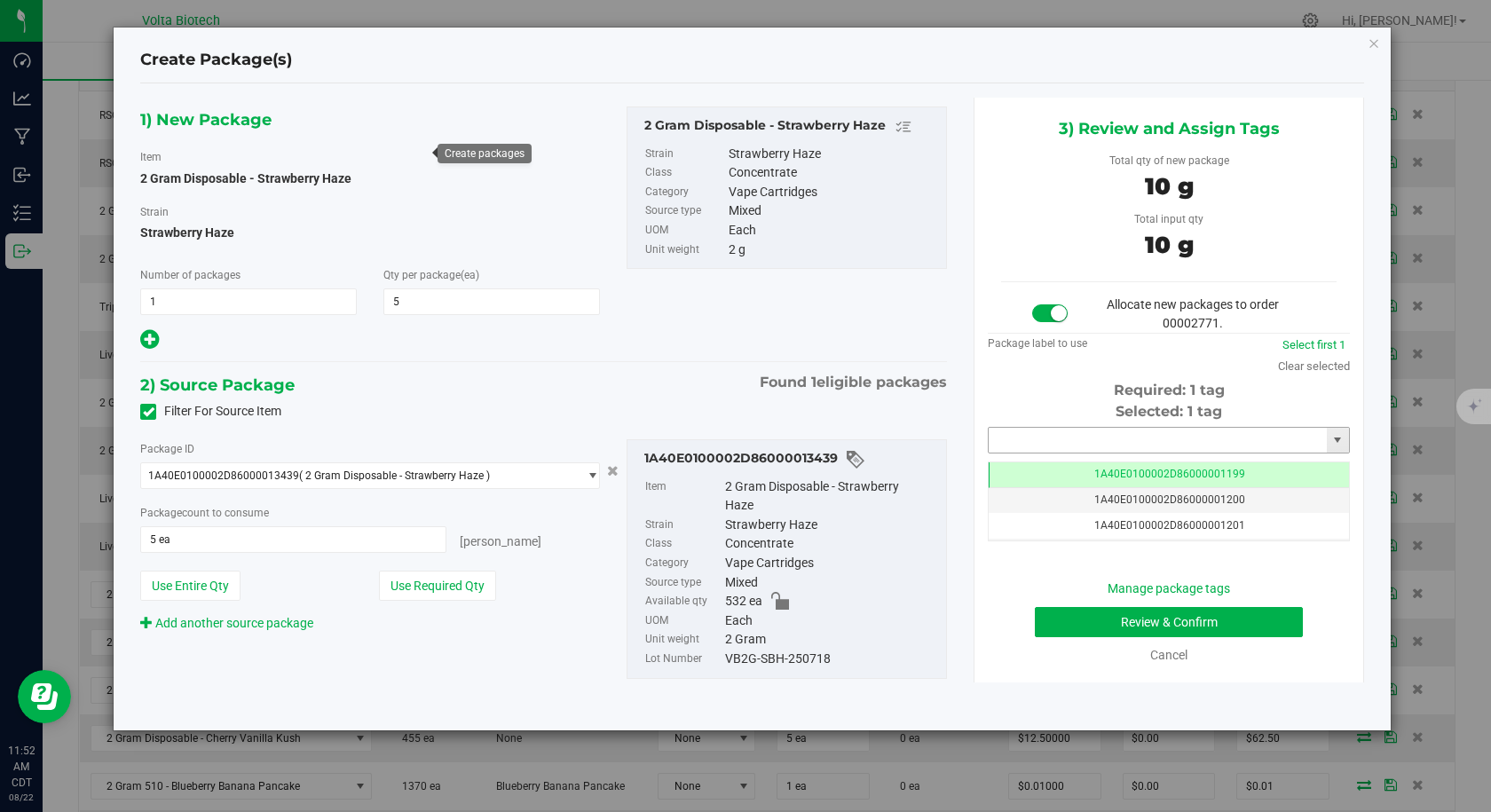
click at [1031, 448] on input "text" at bounding box center [1157, 439] width 338 height 25
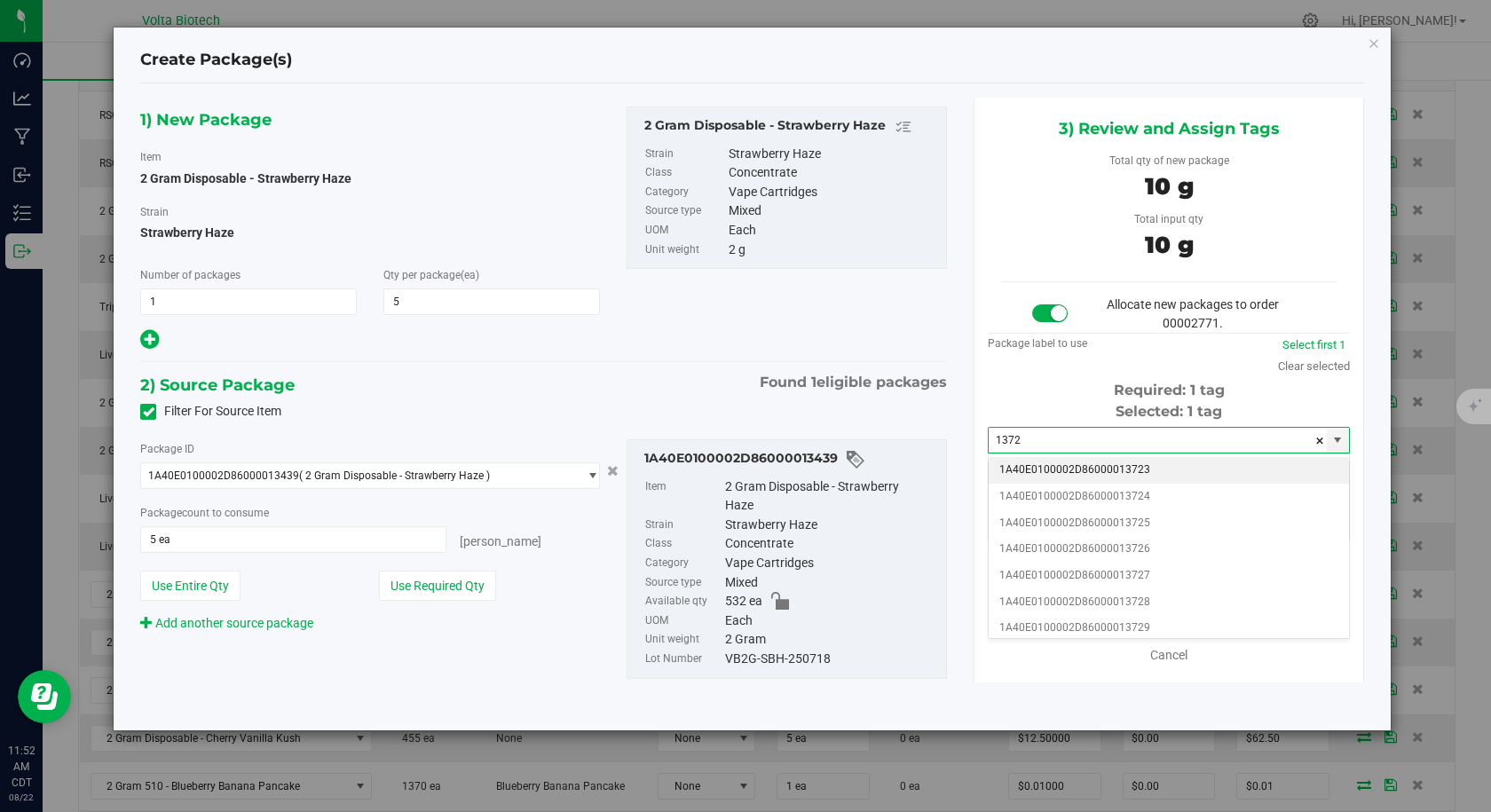
click at [1131, 468] on li "1A40E0100002D86000013723" at bounding box center [1168, 470] width 360 height 27
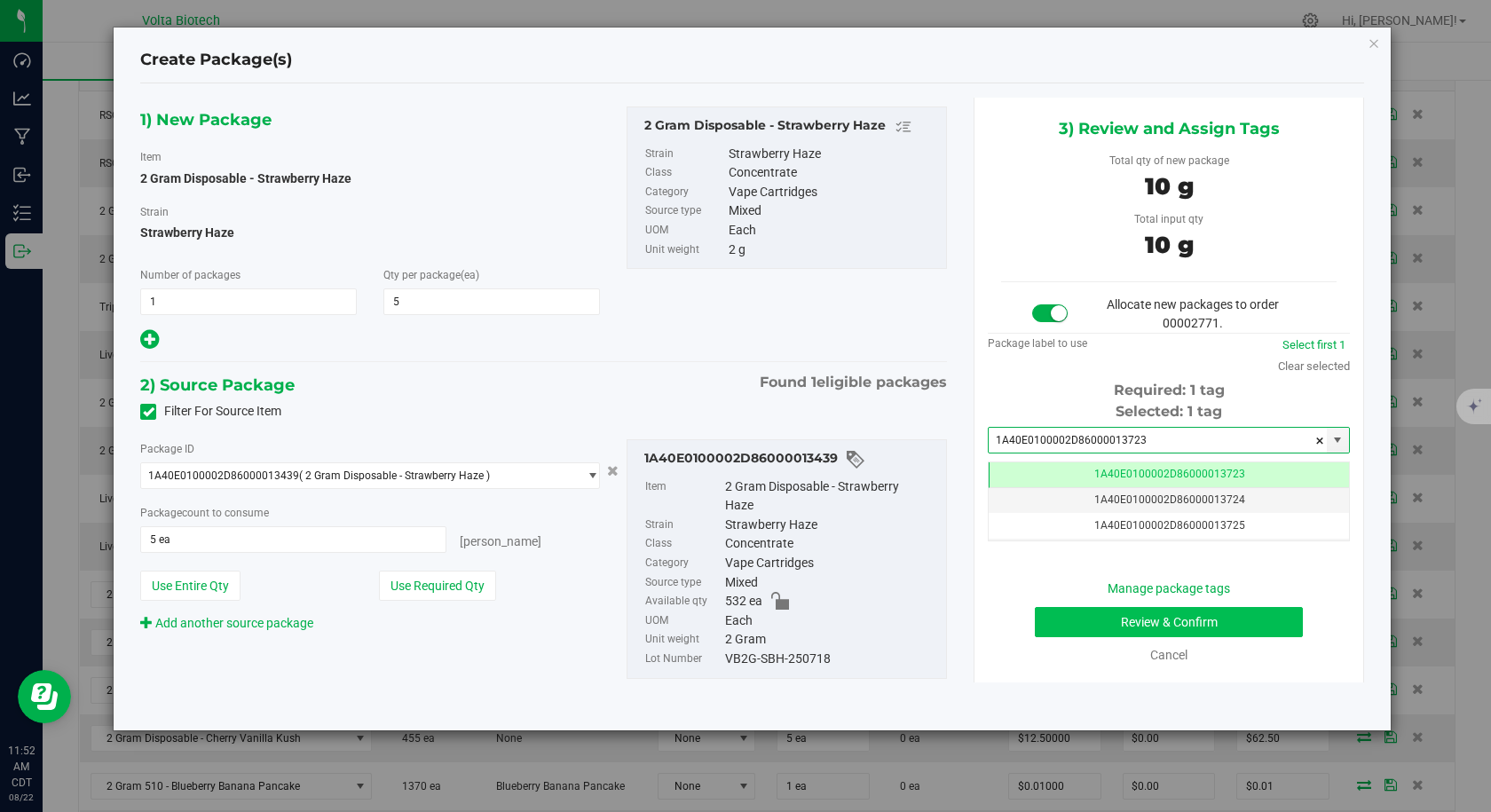
type input "1A40E0100002D86000013723"
click at [1146, 619] on button "Review & Confirm" at bounding box center [1169, 621] width 268 height 30
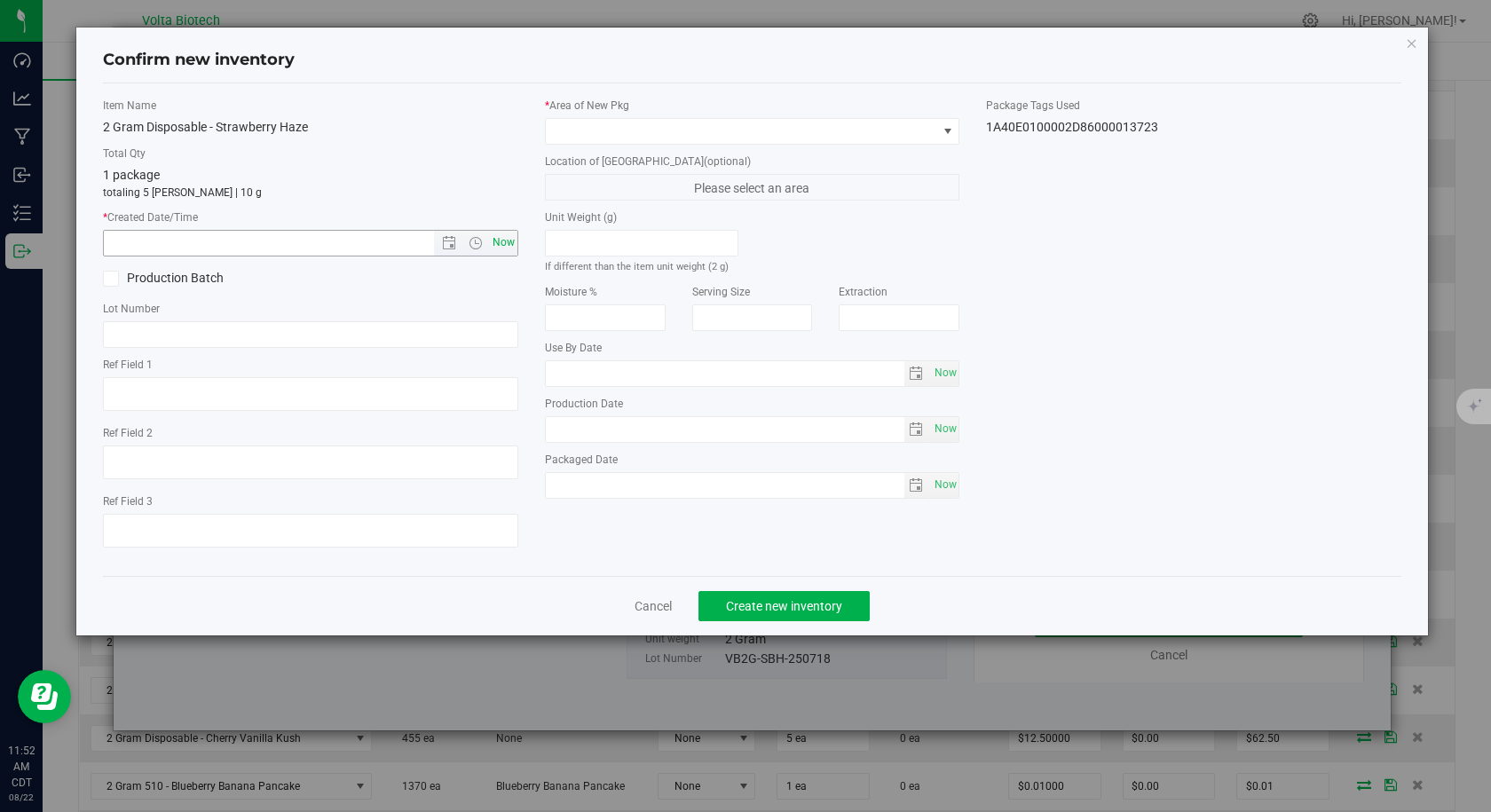
click at [506, 247] on span "Now" at bounding box center [503, 243] width 30 height 26
type input "[DATE] 11:52 AM"
click at [570, 127] on span at bounding box center [741, 131] width 391 height 25
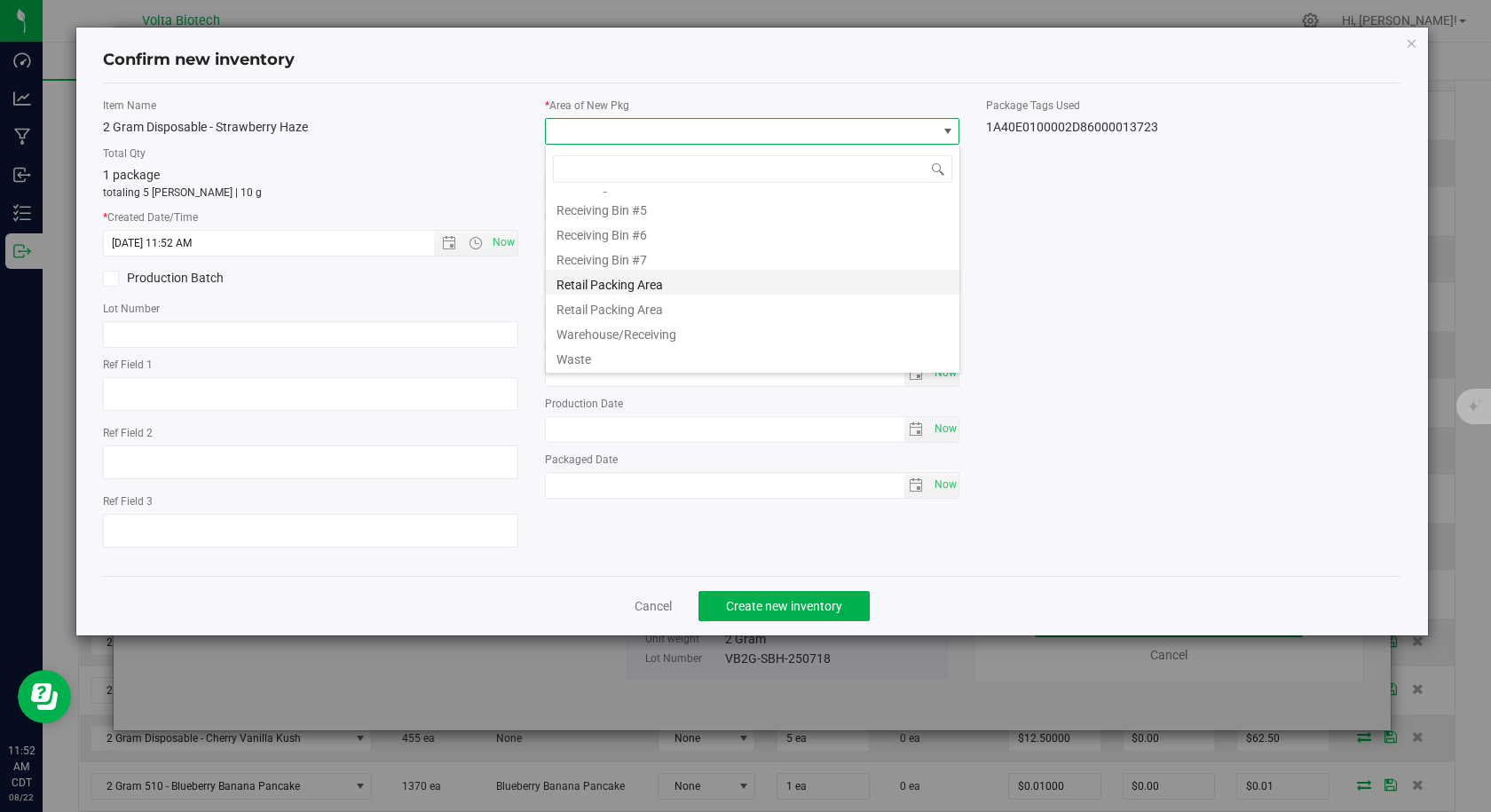
click at [638, 281] on li "Retail Packing Area" at bounding box center [752, 282] width 414 height 25
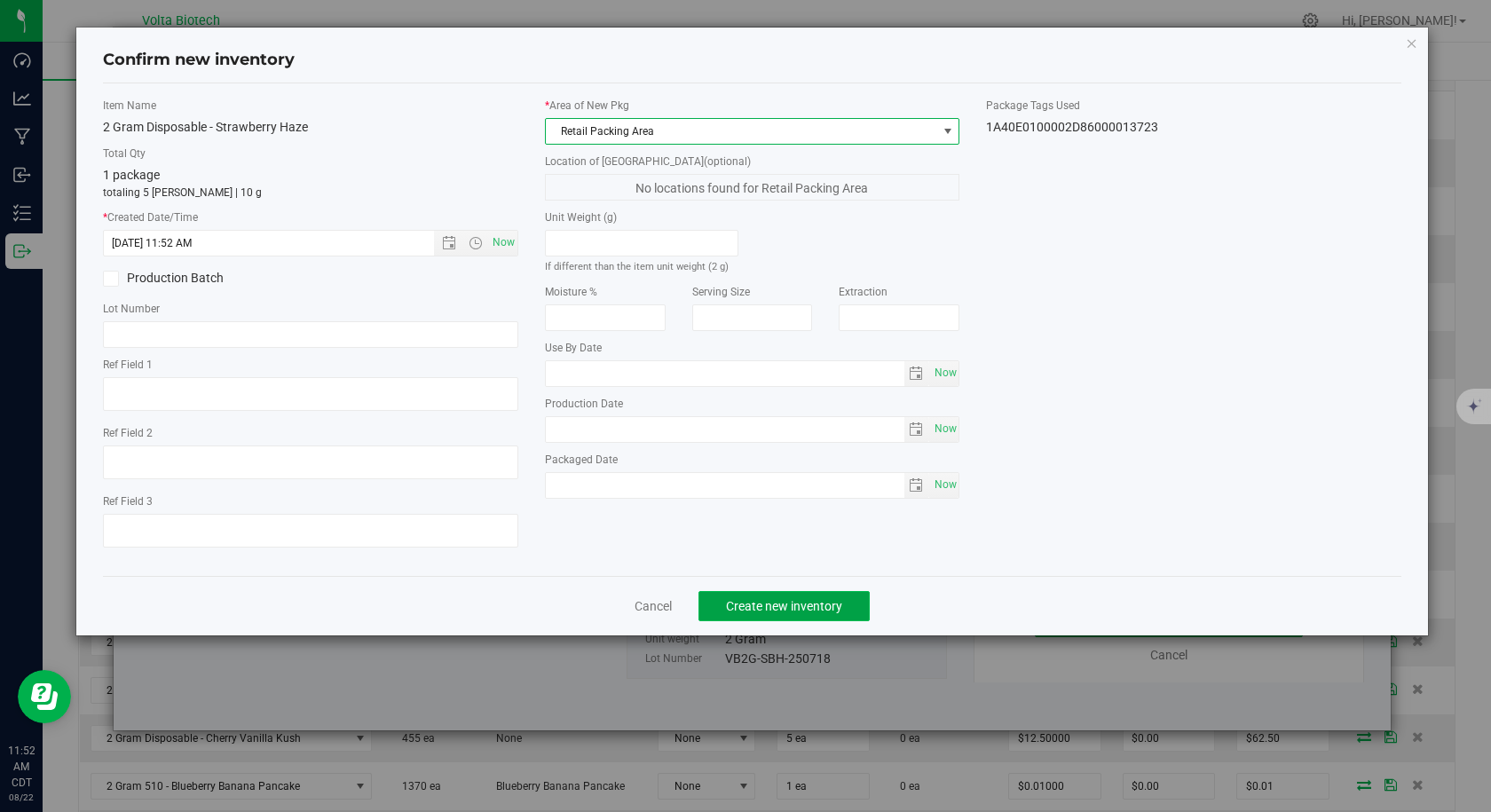
click at [800, 610] on span "Create new inventory" at bounding box center [784, 605] width 116 height 14
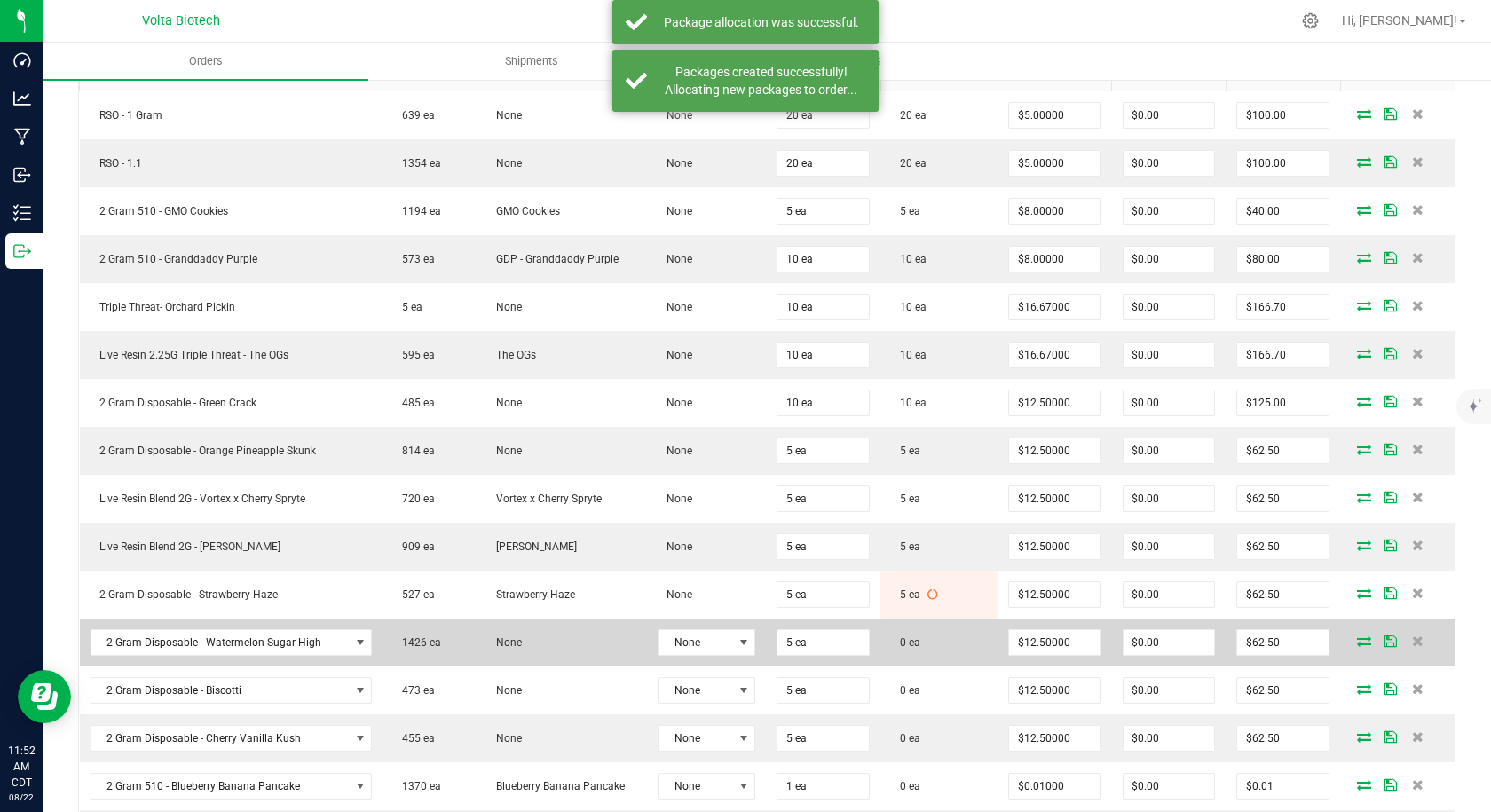
click at [1357, 637] on icon at bounding box center [1363, 641] width 14 height 11
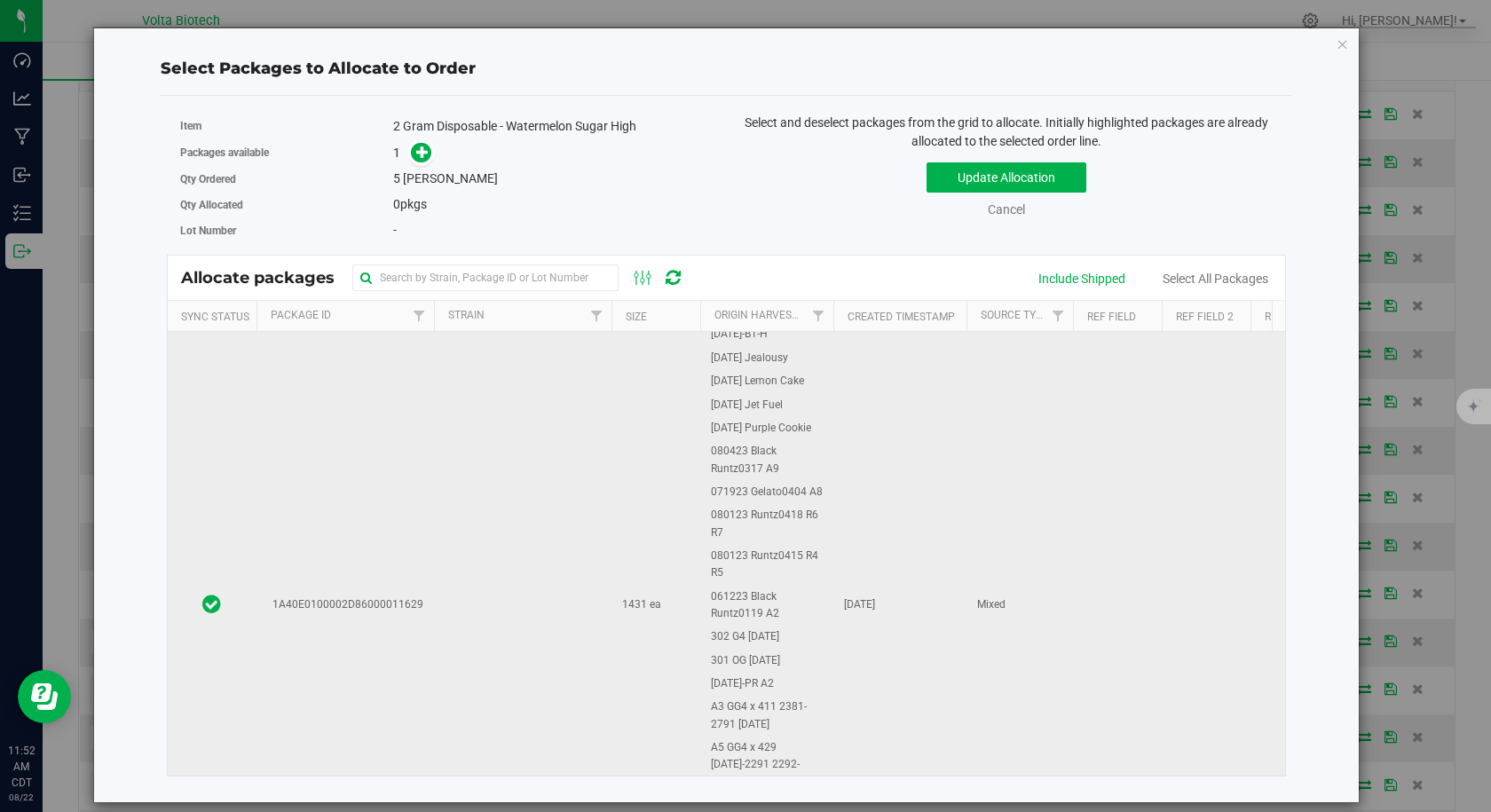
click at [455, 516] on td at bounding box center [522, 605] width 178 height 1256
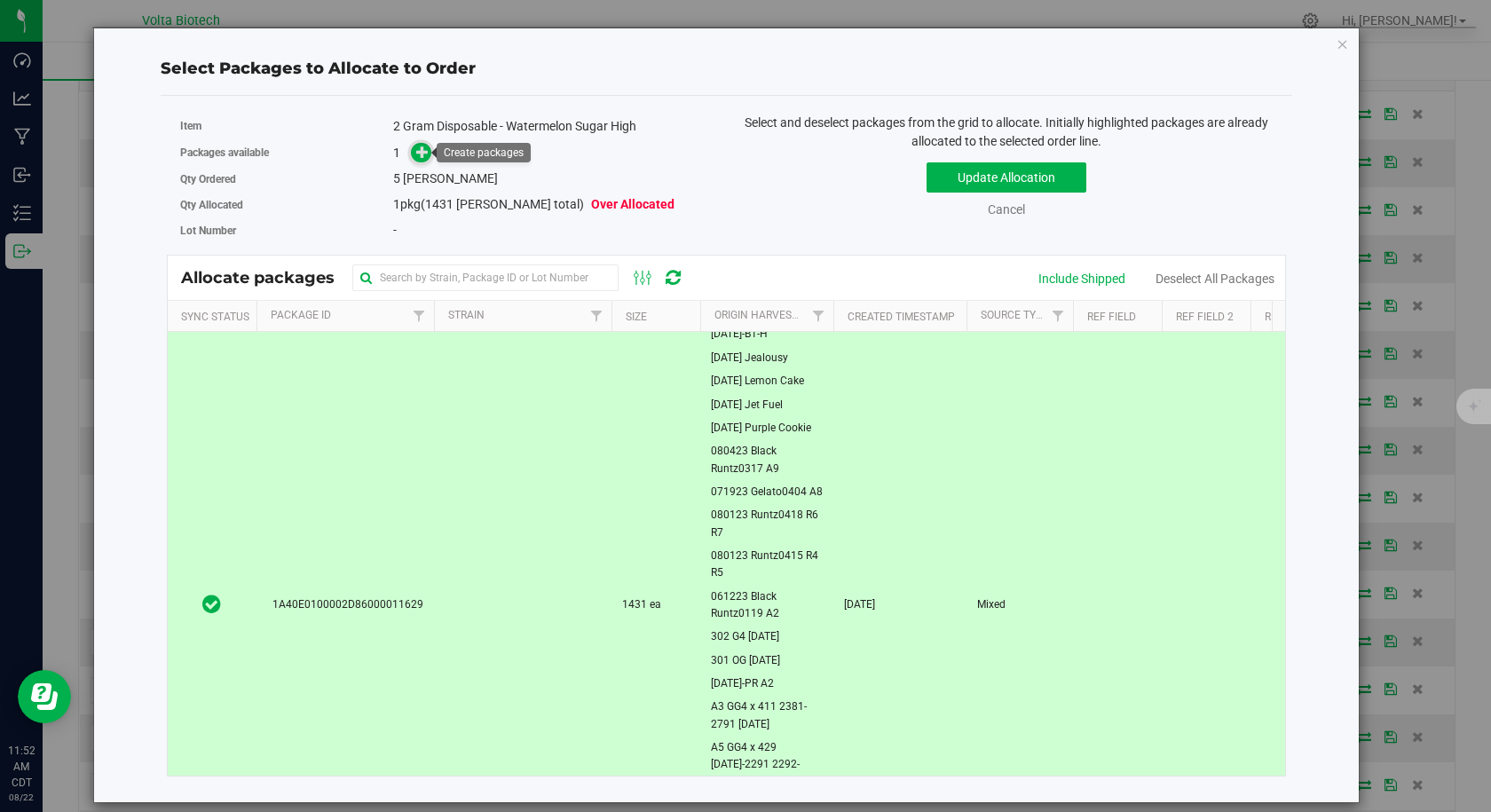
click at [419, 153] on icon at bounding box center [422, 151] width 12 height 12
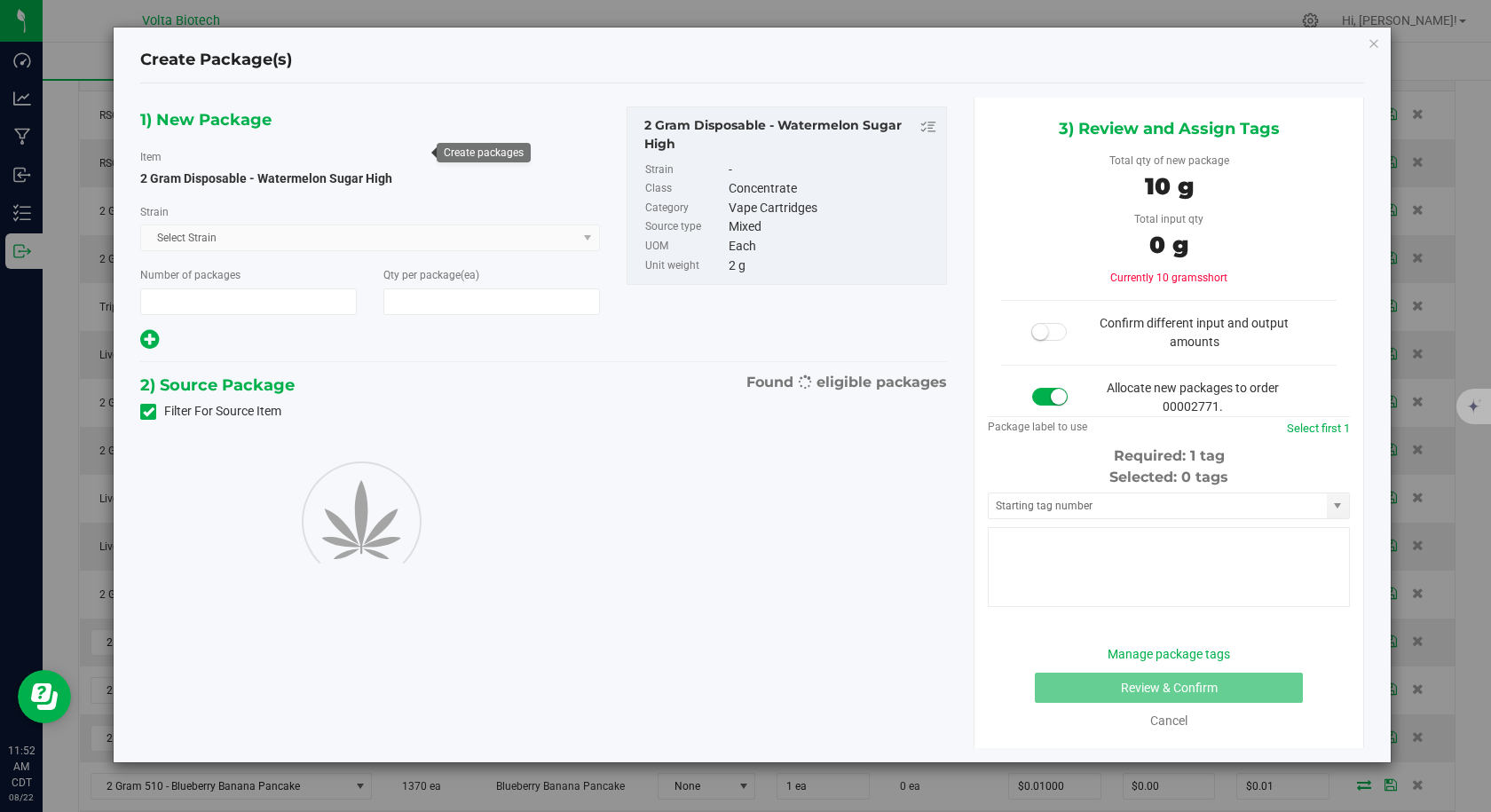
type input "1"
type input "5"
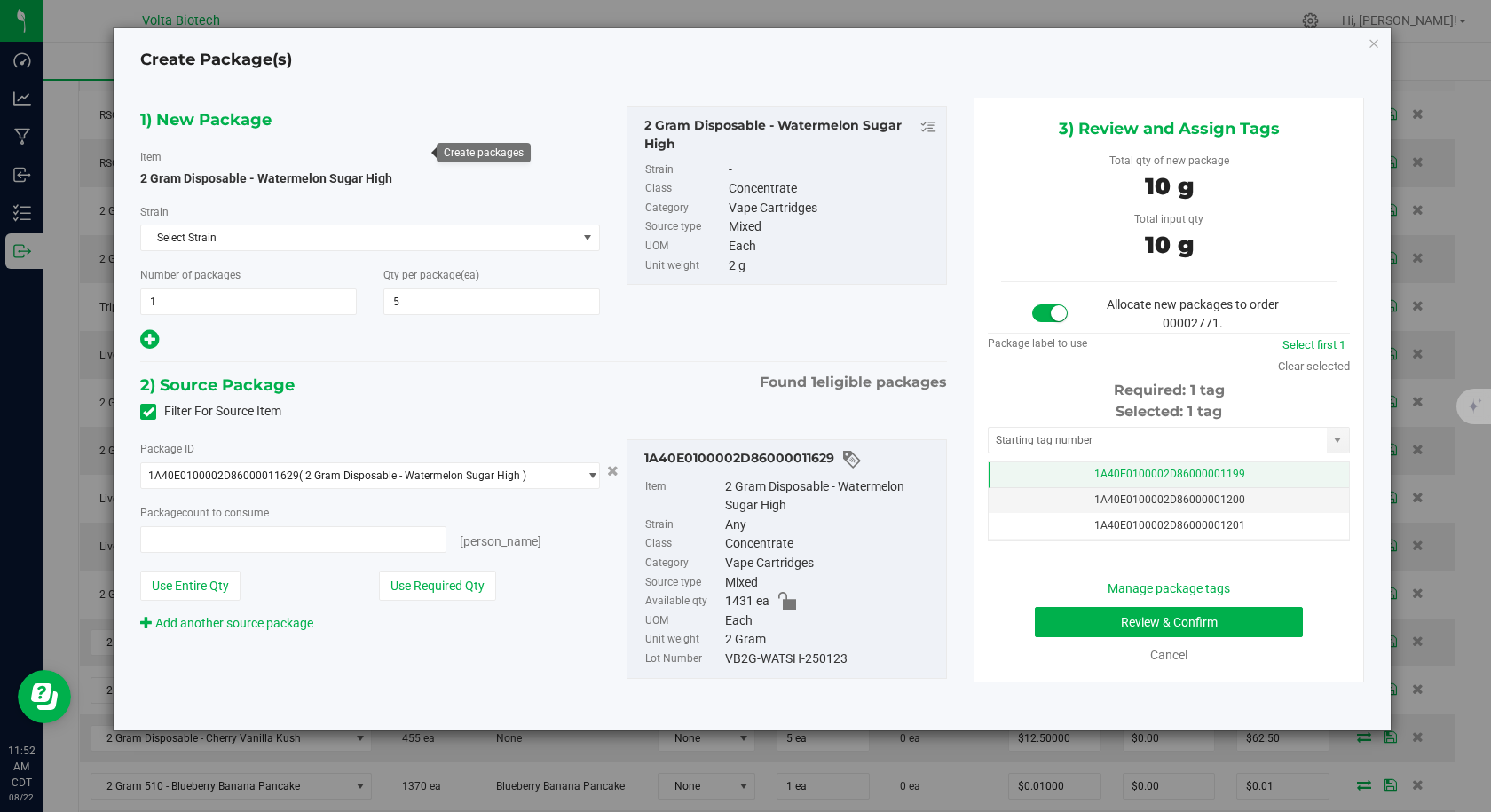
type input "5 ea"
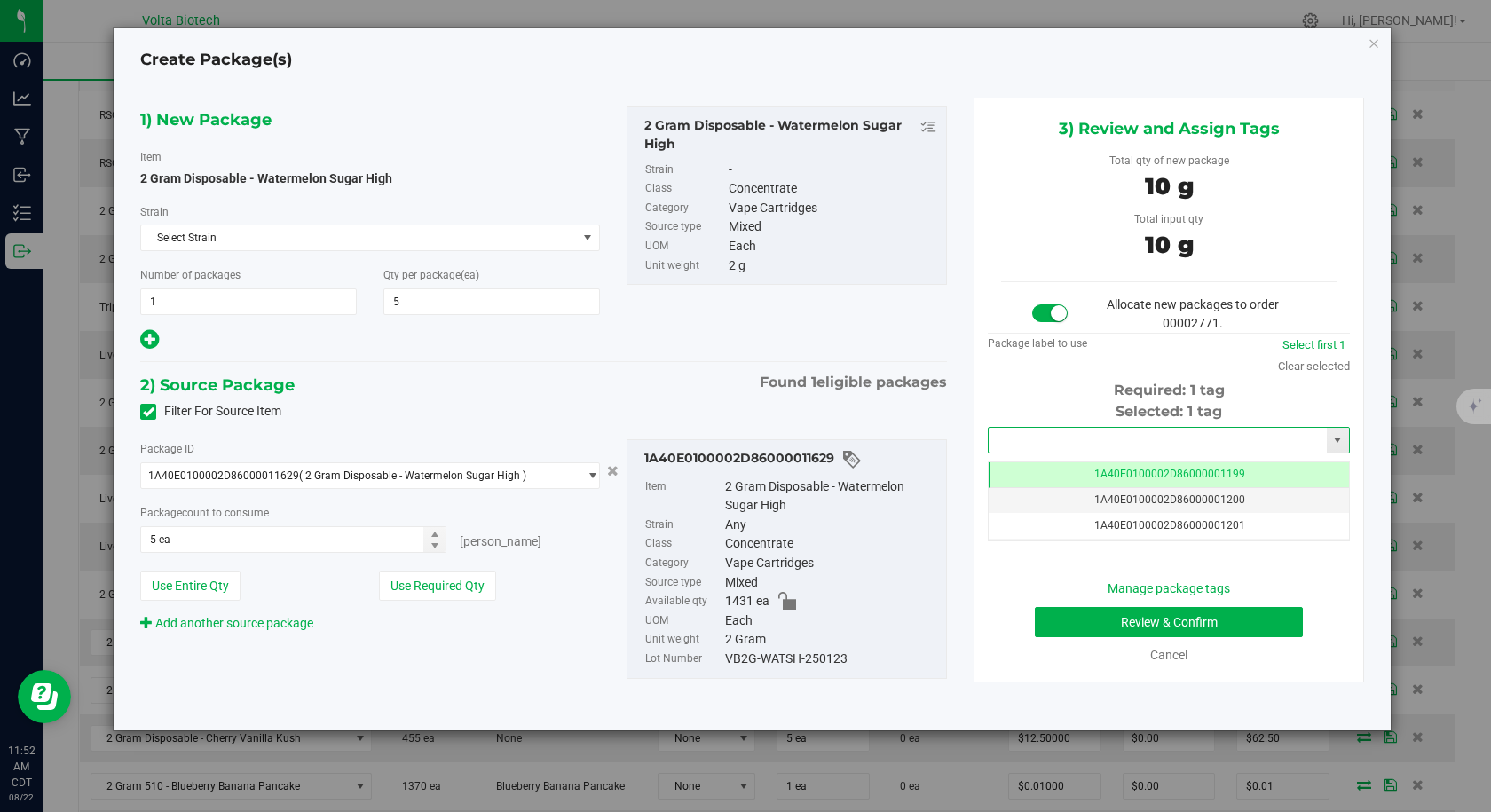
click at [1094, 441] on input "text" at bounding box center [1157, 439] width 338 height 25
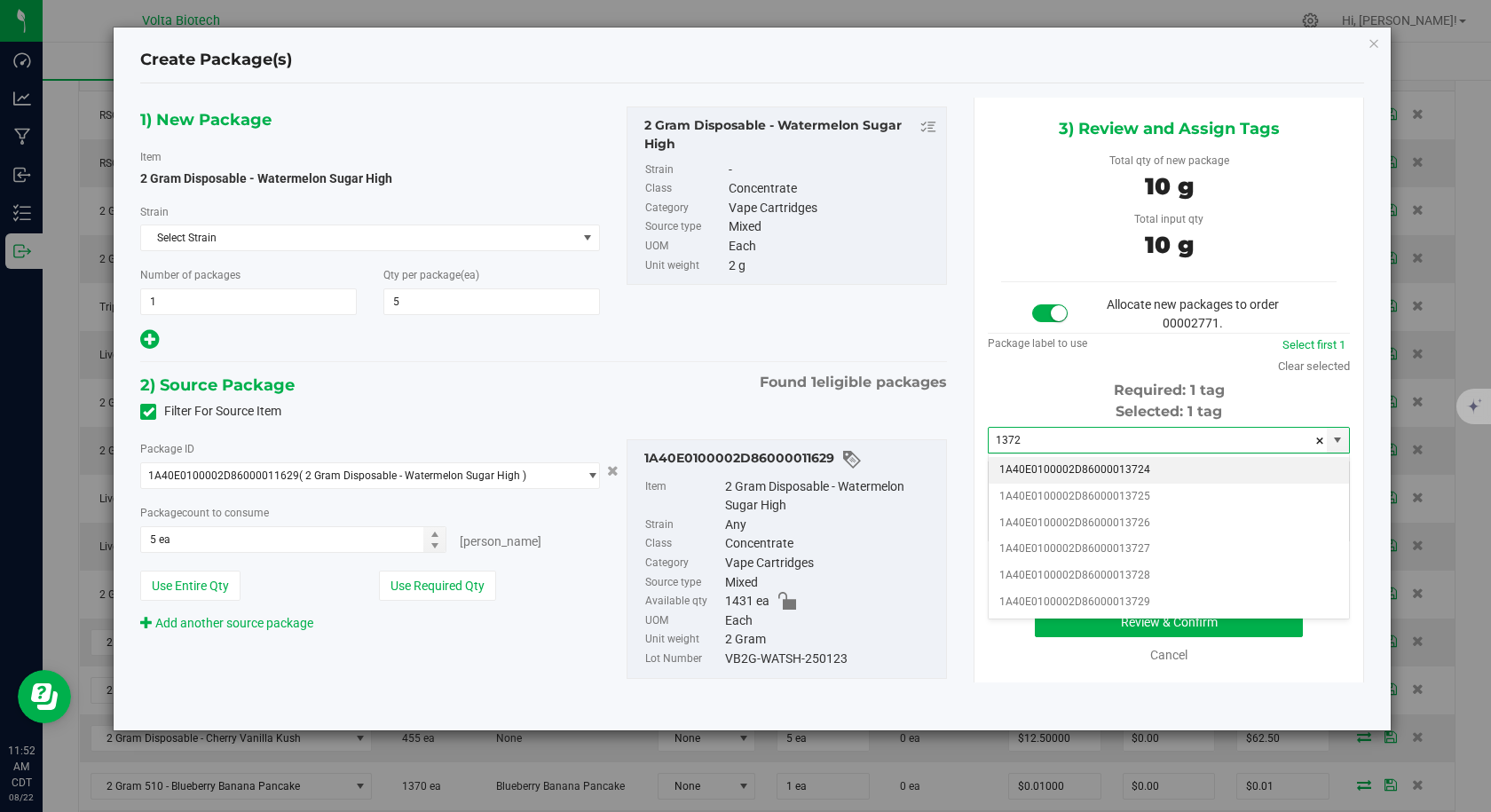
click at [1102, 467] on li "1A40E0100002D86000013724" at bounding box center [1168, 470] width 360 height 27
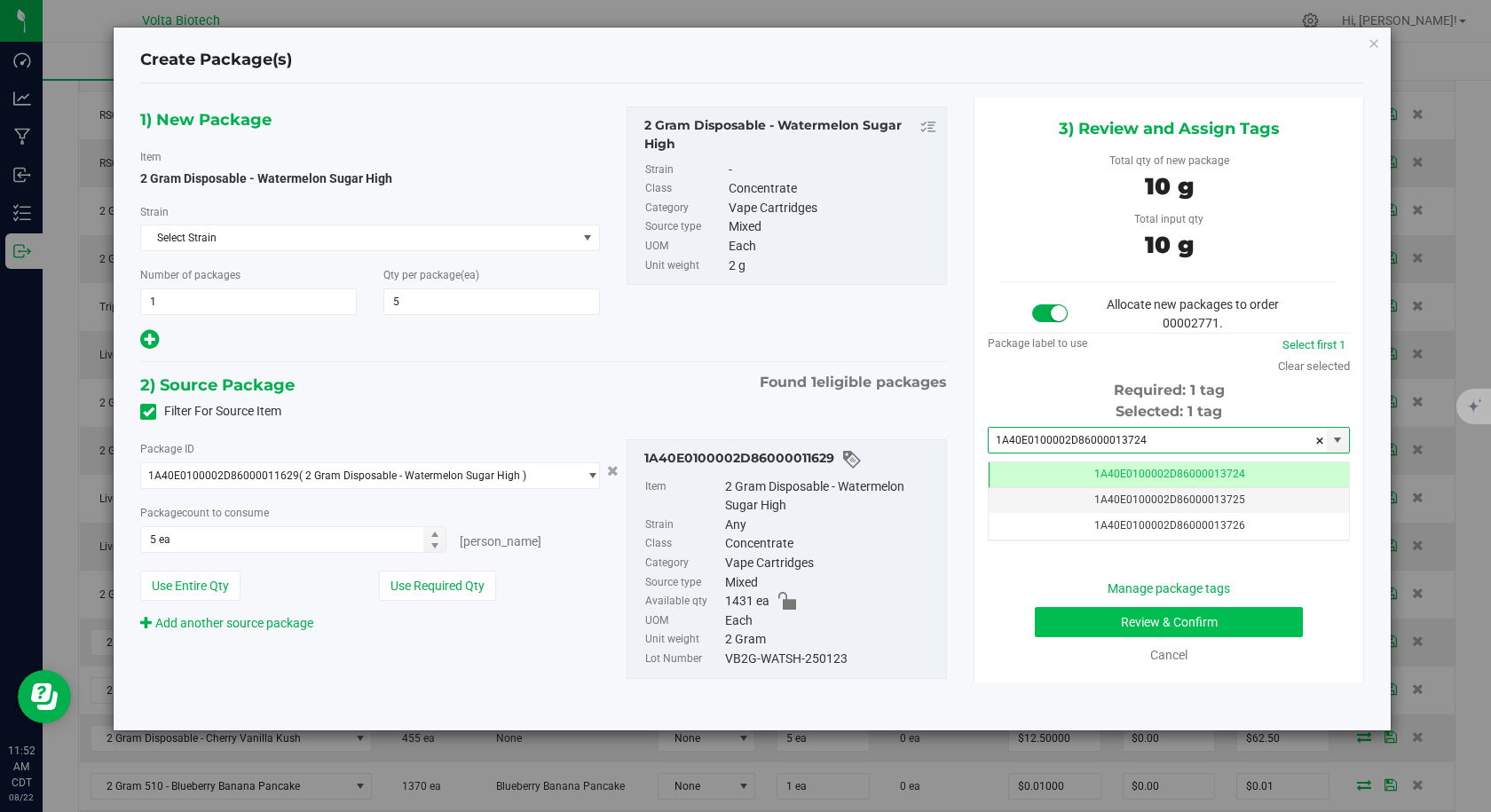
type input "1A40E0100002D86000013724"
click at [1140, 621] on button "Review & Confirm" at bounding box center [1169, 621] width 268 height 30
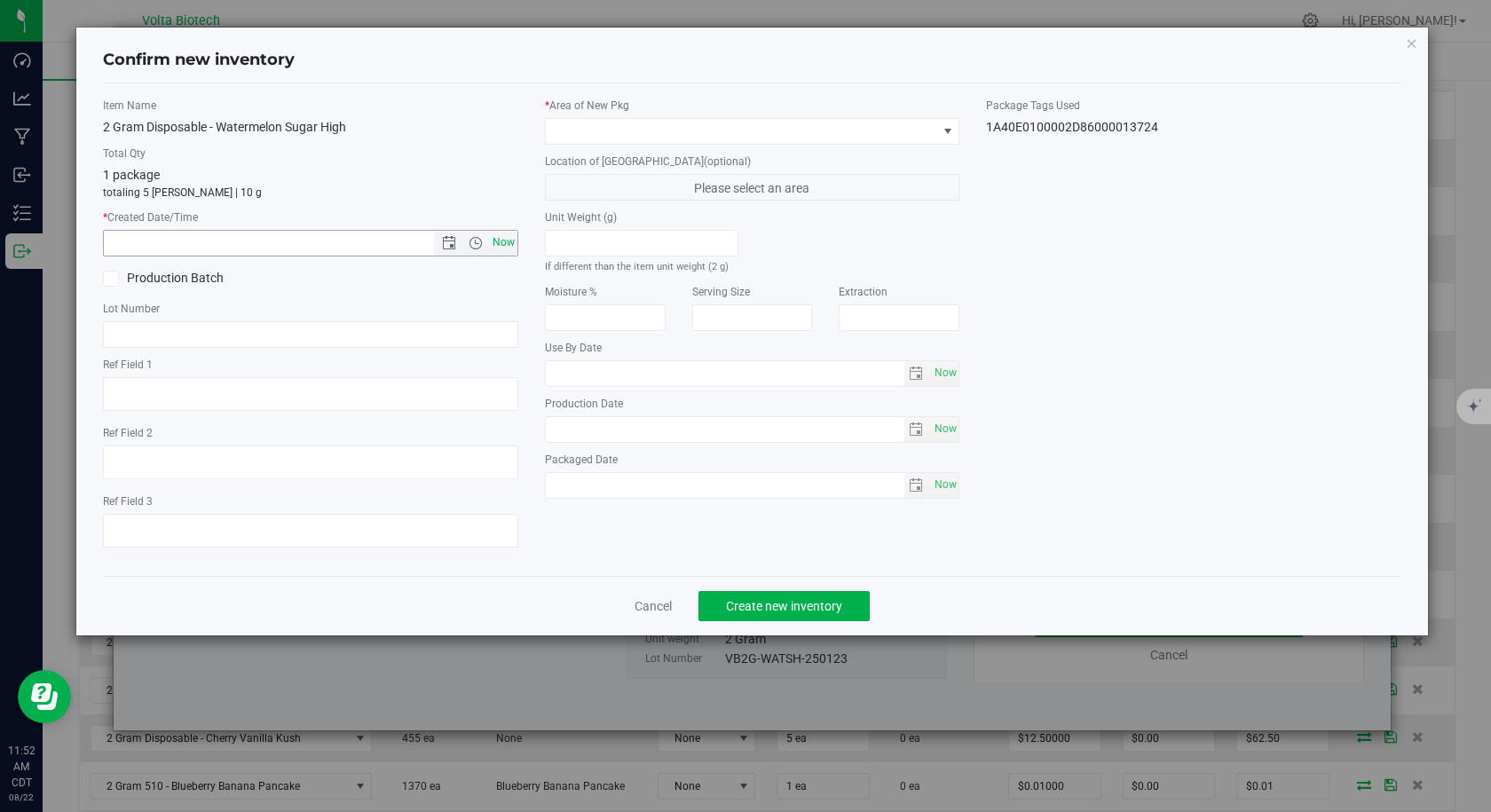
click at [504, 246] on span "Now" at bounding box center [503, 243] width 30 height 26
type input "[DATE] 11:52 AM"
click at [589, 129] on span at bounding box center [741, 131] width 391 height 25
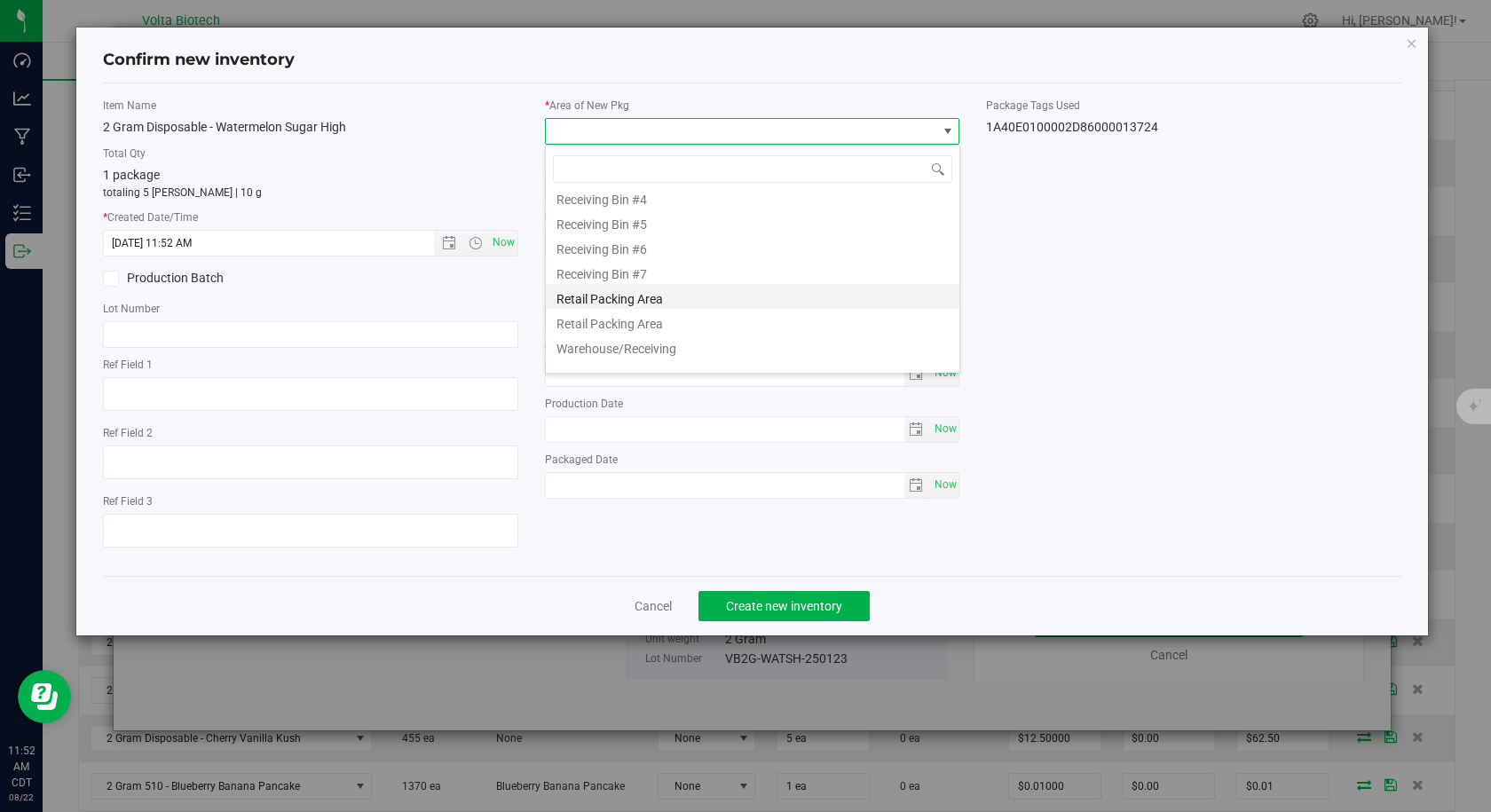
click at [631, 292] on li "Retail Packing Area" at bounding box center [752, 296] width 414 height 25
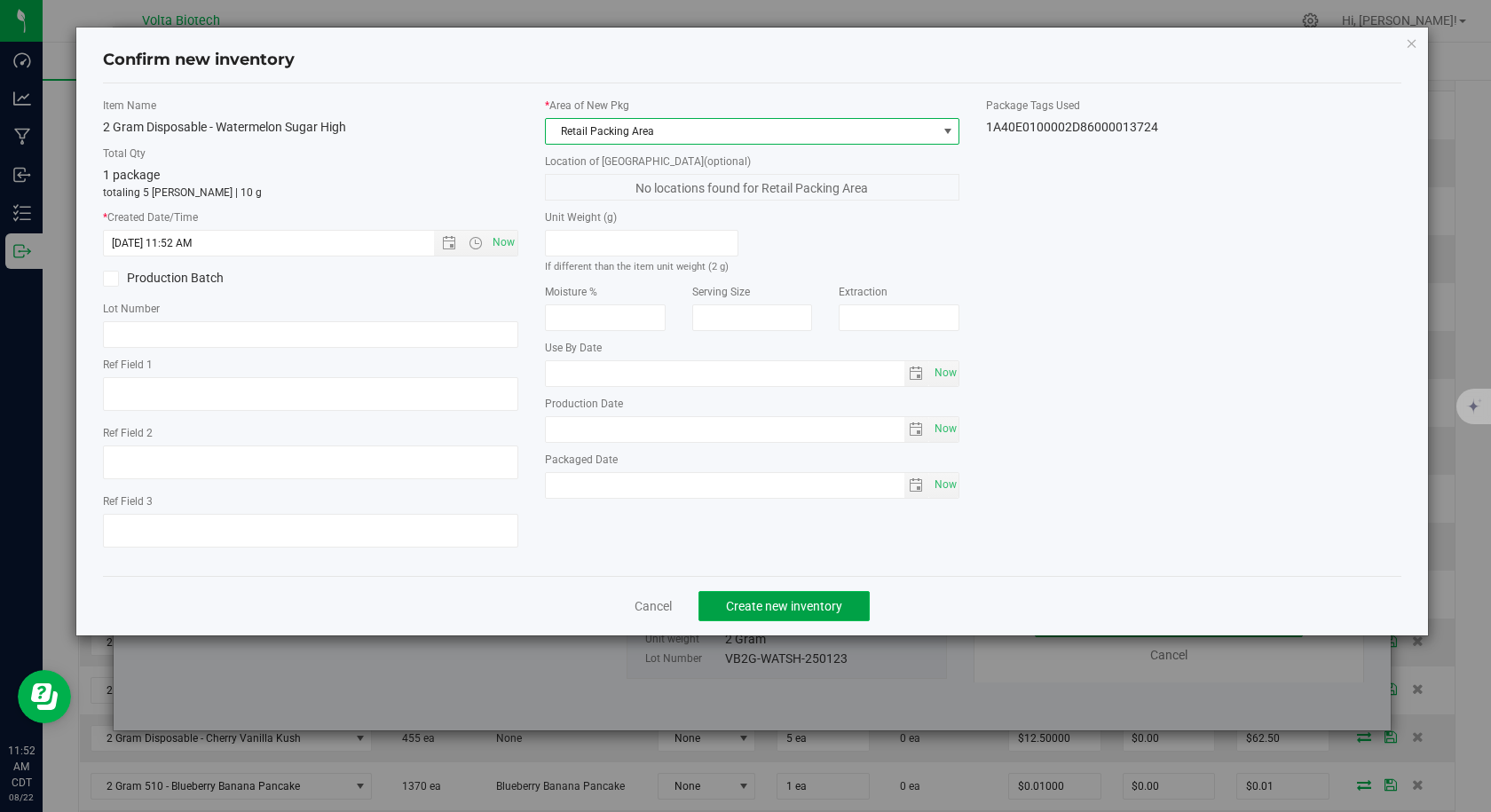
click at [743, 599] on span "Create new inventory" at bounding box center [784, 605] width 116 height 14
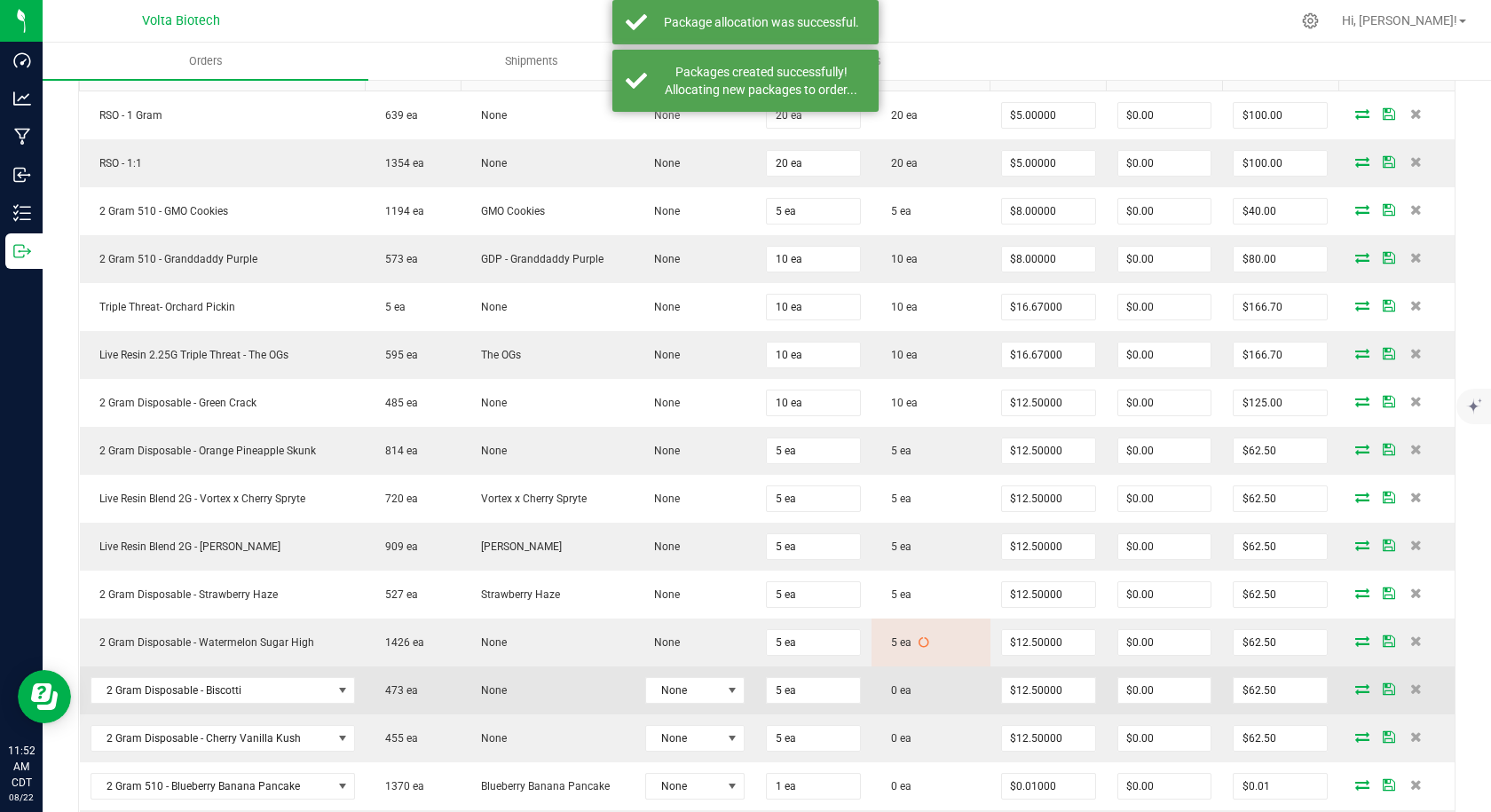
click at [1355, 688] on icon at bounding box center [1361, 689] width 14 height 11
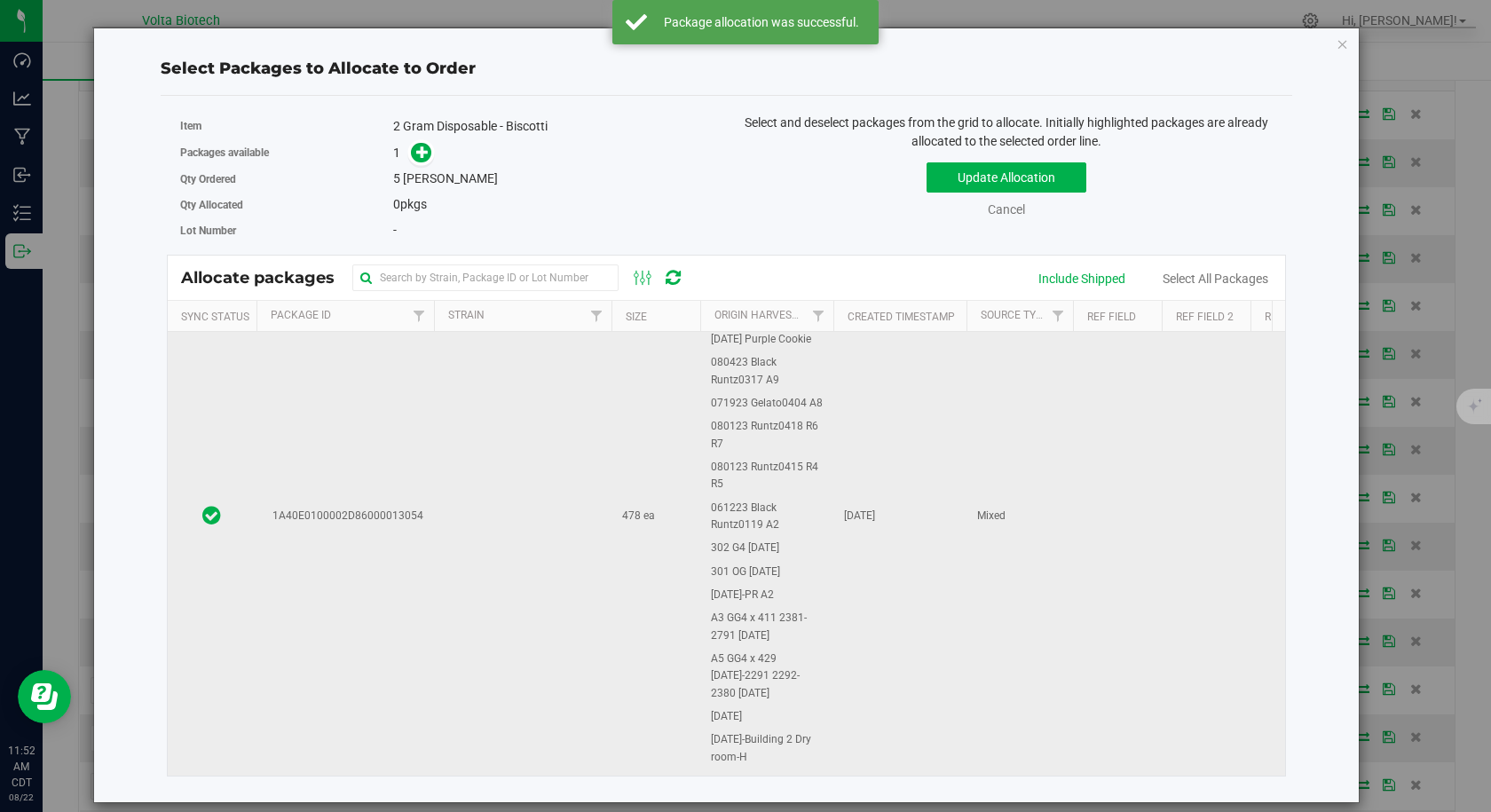
click at [440, 536] on td at bounding box center [522, 516] width 178 height 1256
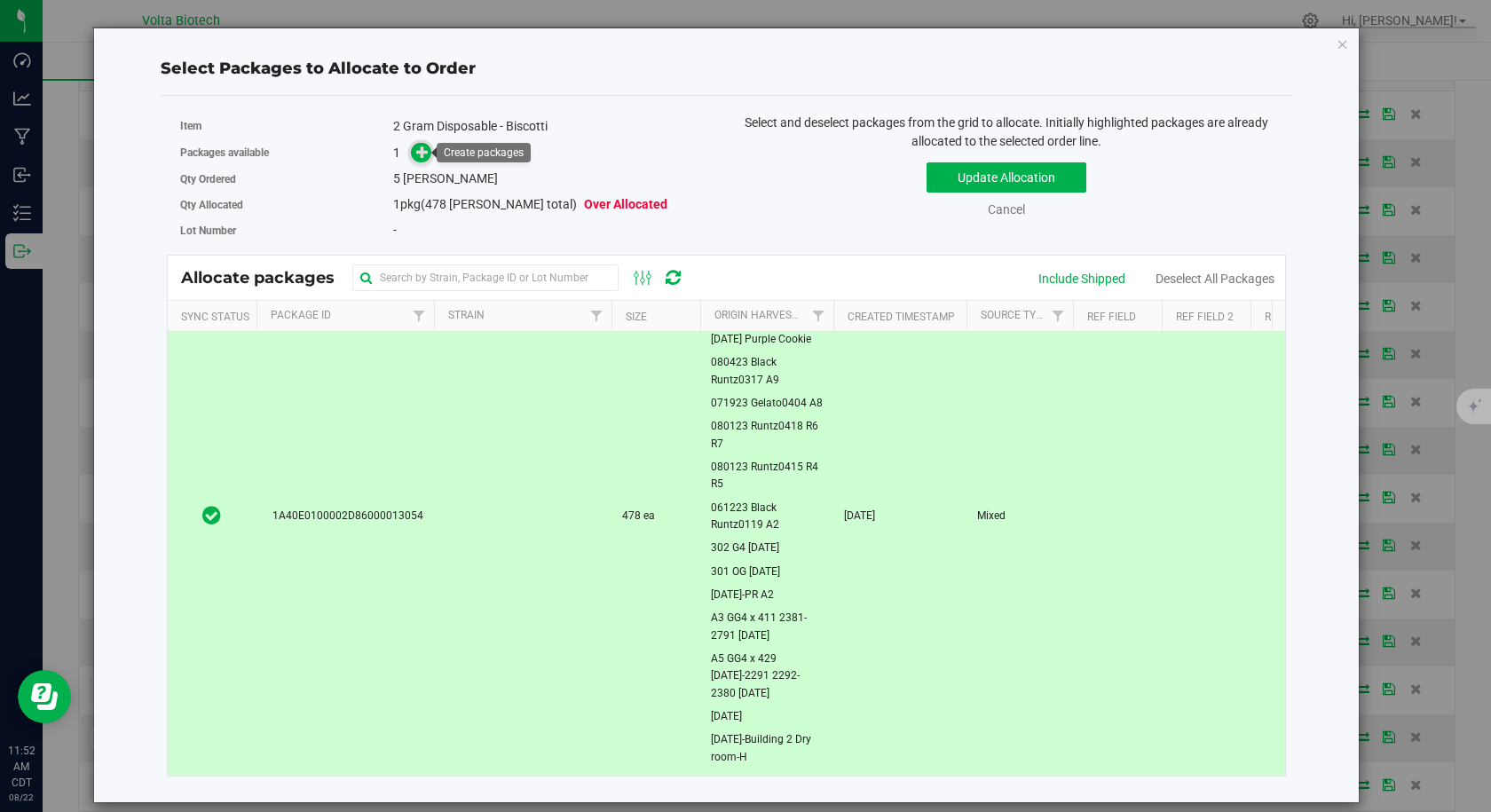
click at [422, 154] on icon at bounding box center [422, 151] width 12 height 12
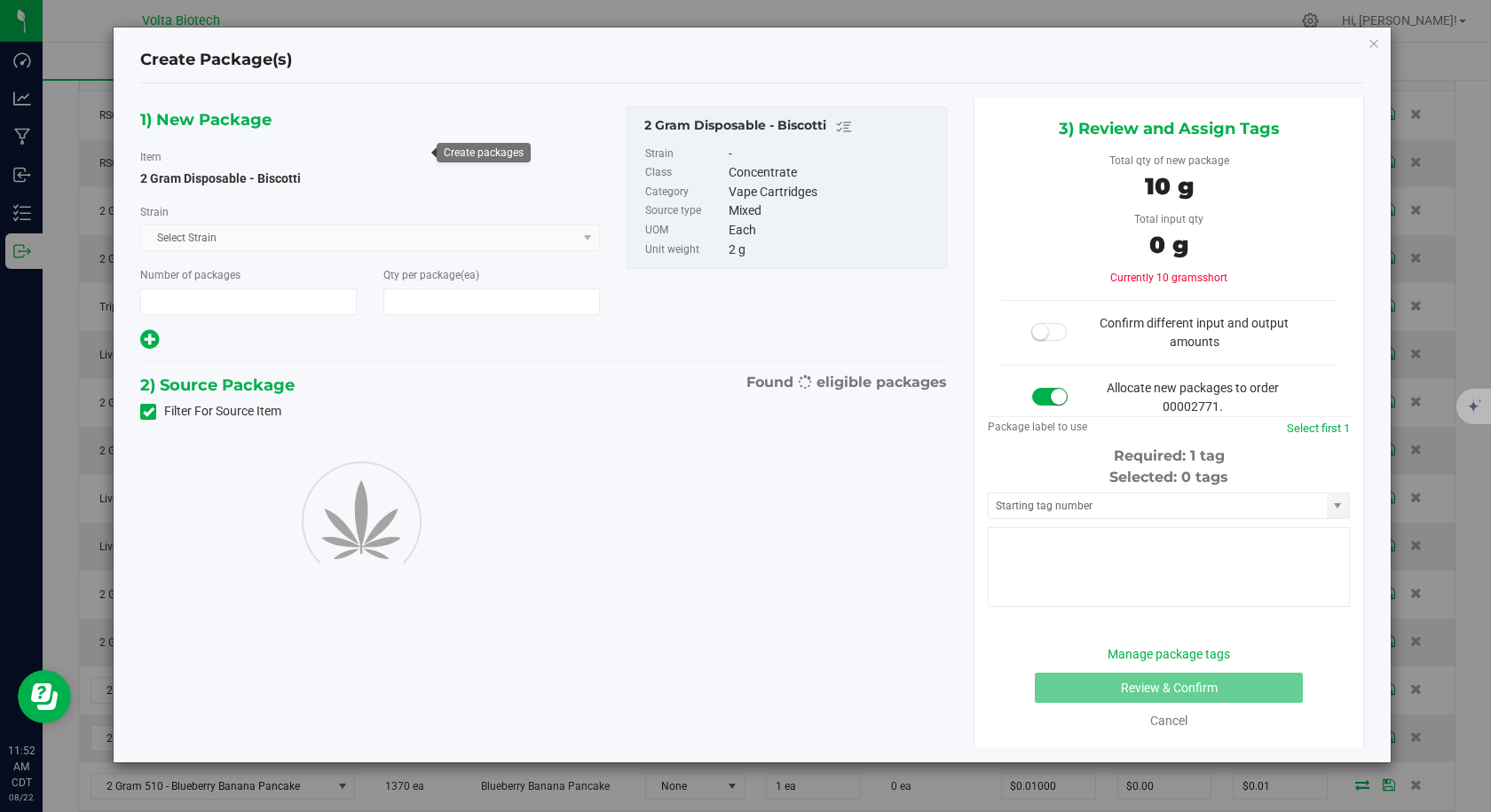
type input "1"
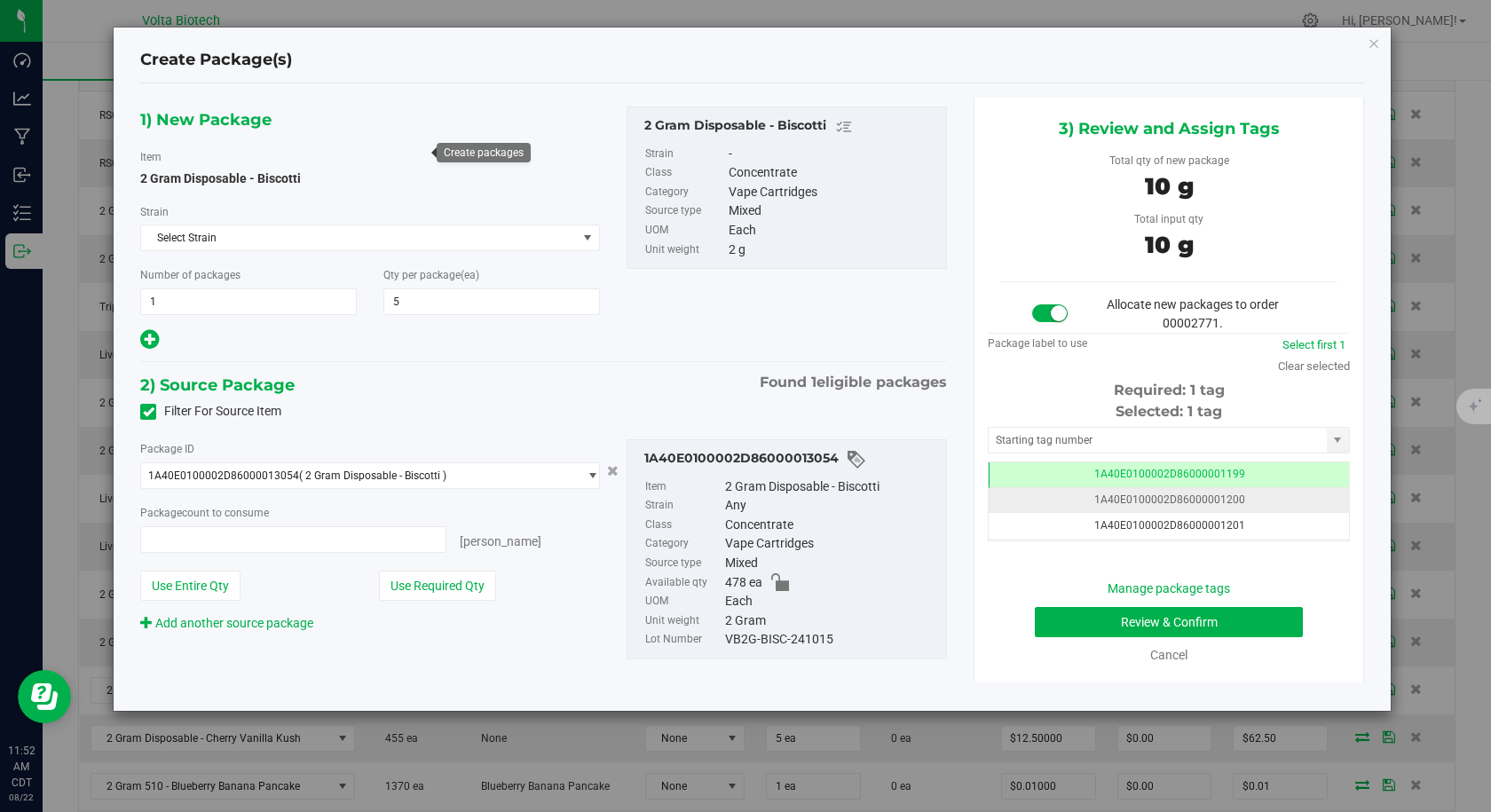
type input "5"
type input "5 ea"
click at [1012, 444] on input "text" at bounding box center [1157, 439] width 338 height 25
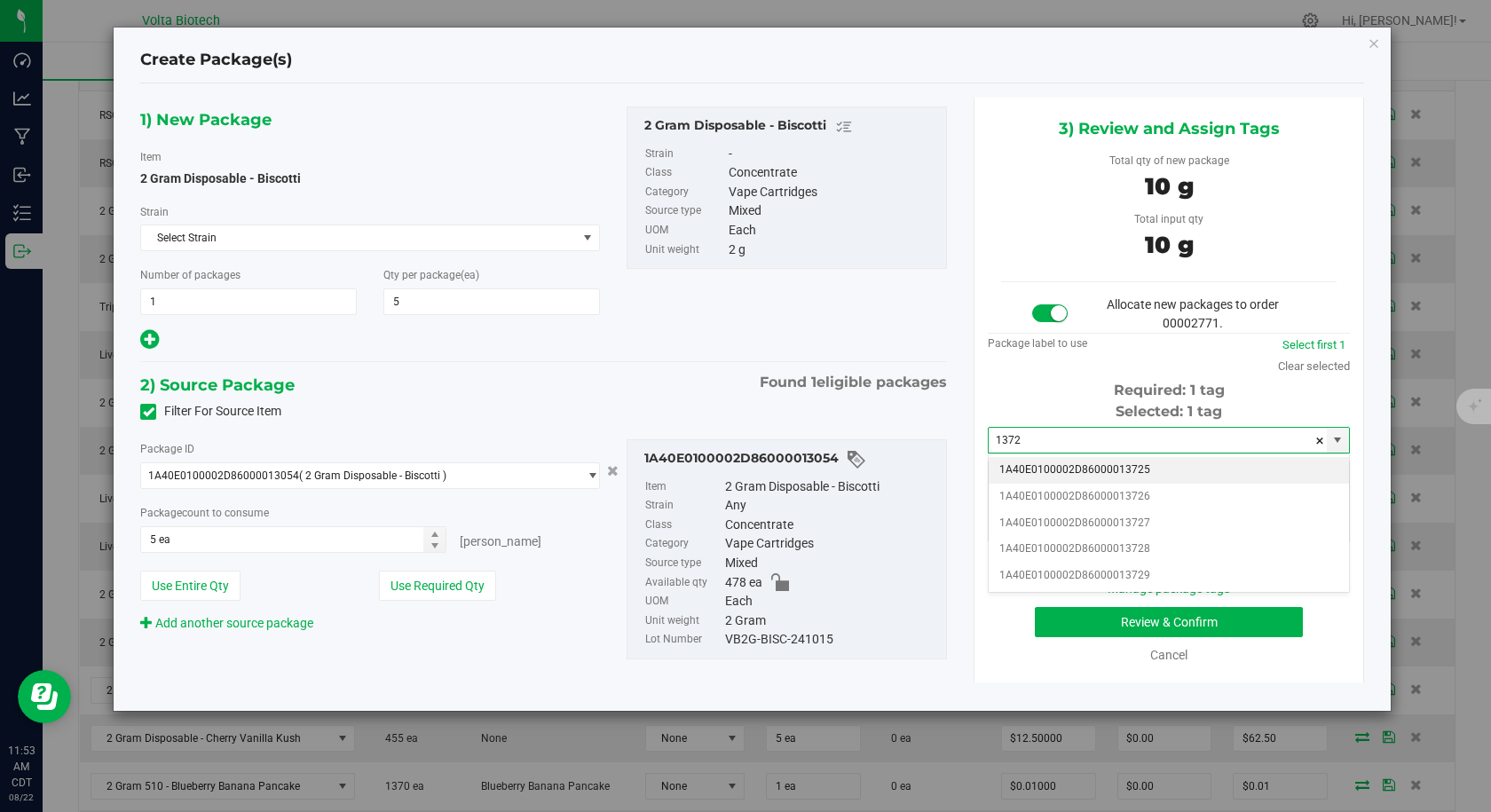
click at [1057, 468] on li "1A40E0100002D86000013725" at bounding box center [1168, 470] width 360 height 27
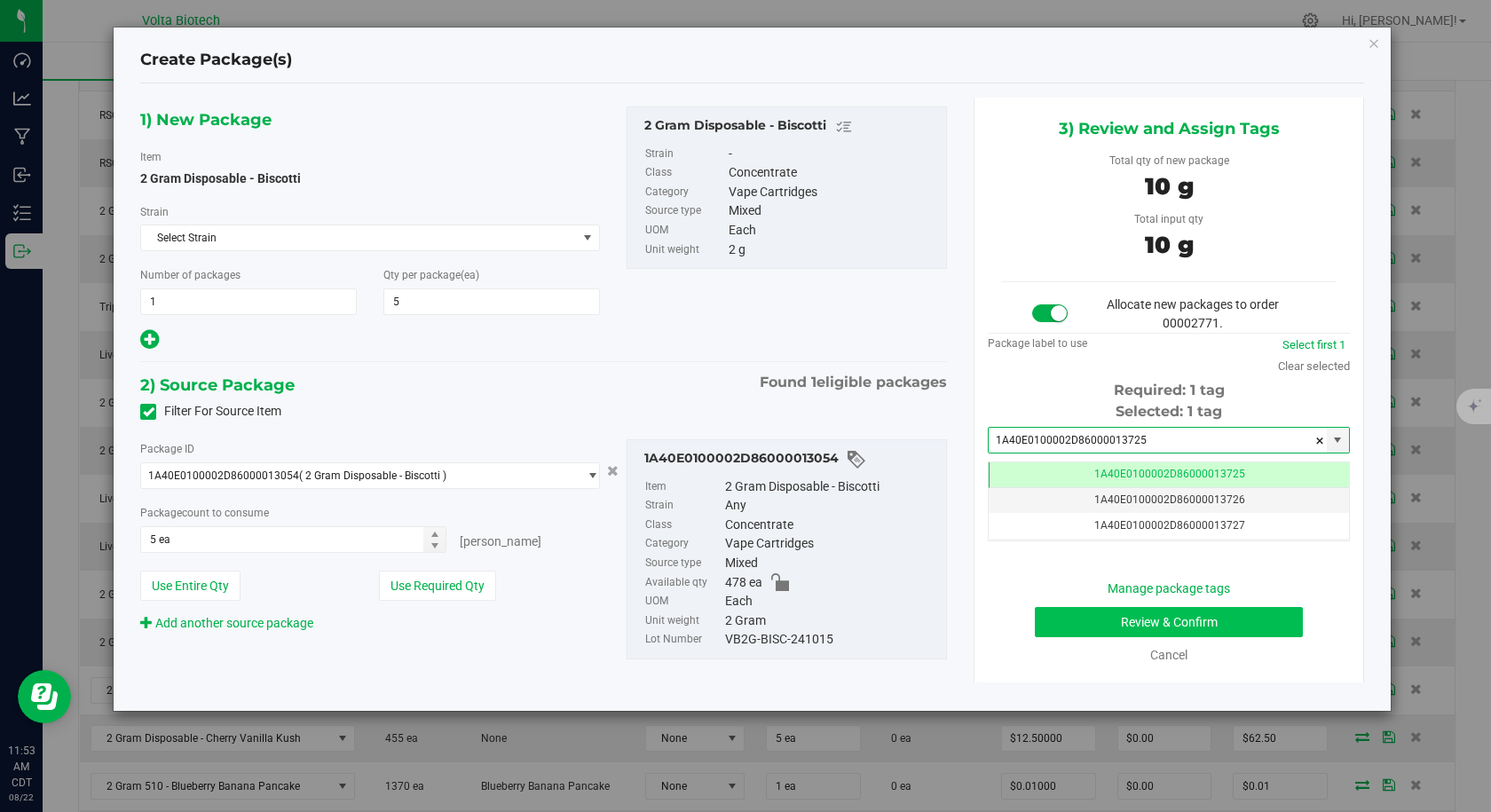
type input "1A40E0100002D86000013725"
click at [1179, 617] on button "Review & Confirm" at bounding box center [1169, 621] width 268 height 30
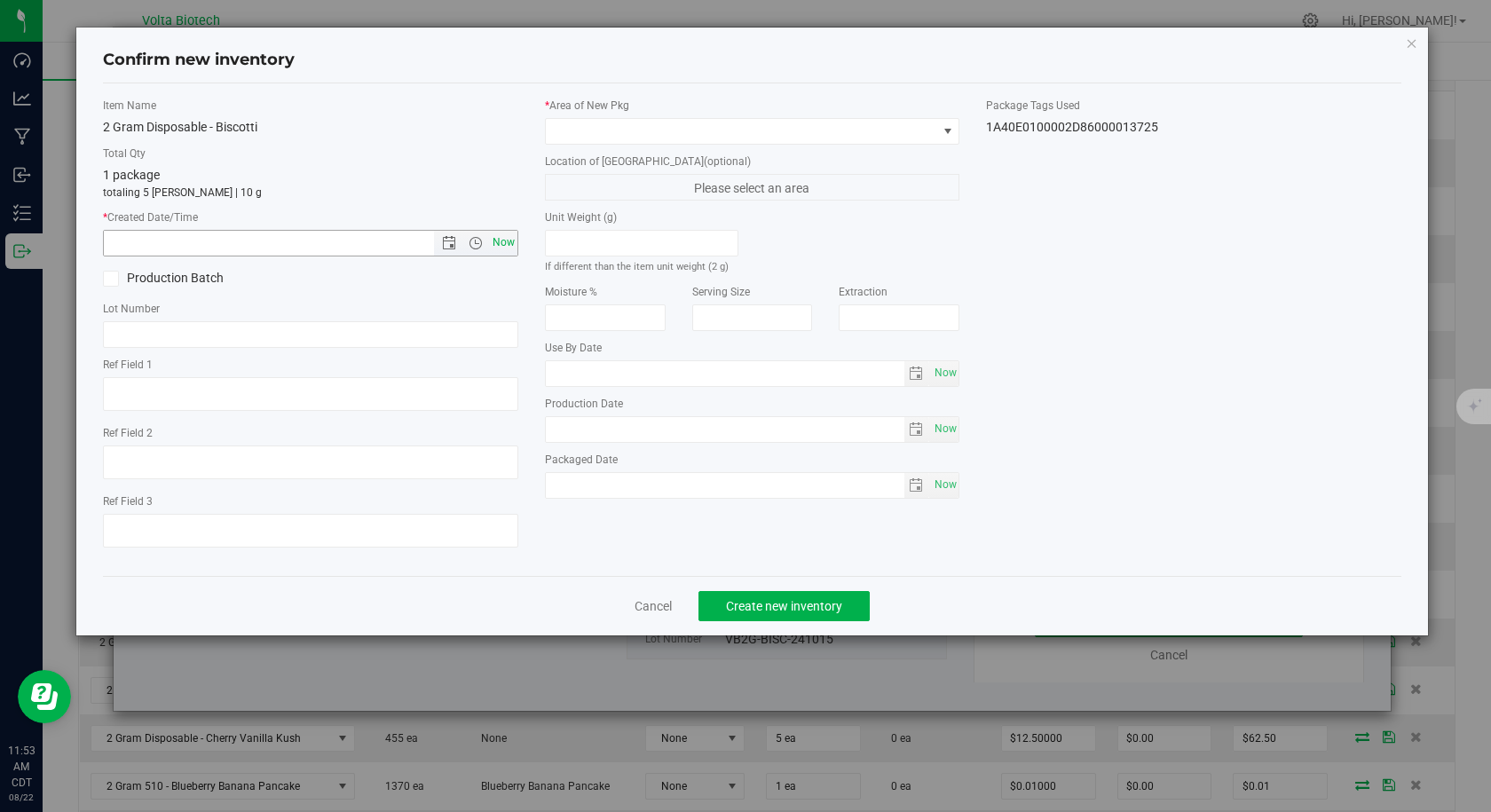
click at [504, 245] on span "Now" at bounding box center [503, 243] width 30 height 26
type input "[DATE] 11:53 AM"
click at [586, 119] on span at bounding box center [741, 131] width 391 height 25
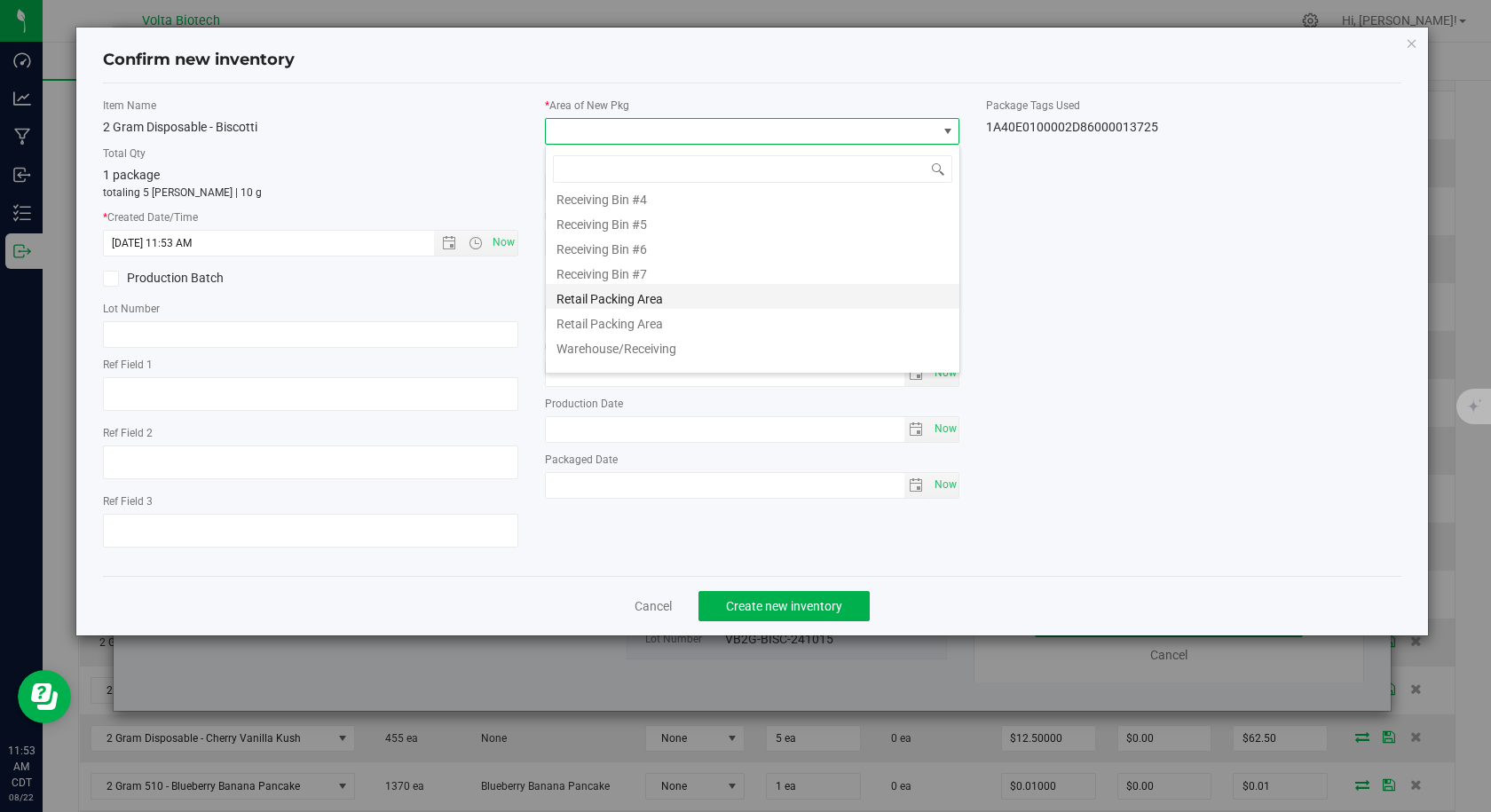
click at [678, 296] on li "Retail Packing Area" at bounding box center [752, 296] width 414 height 25
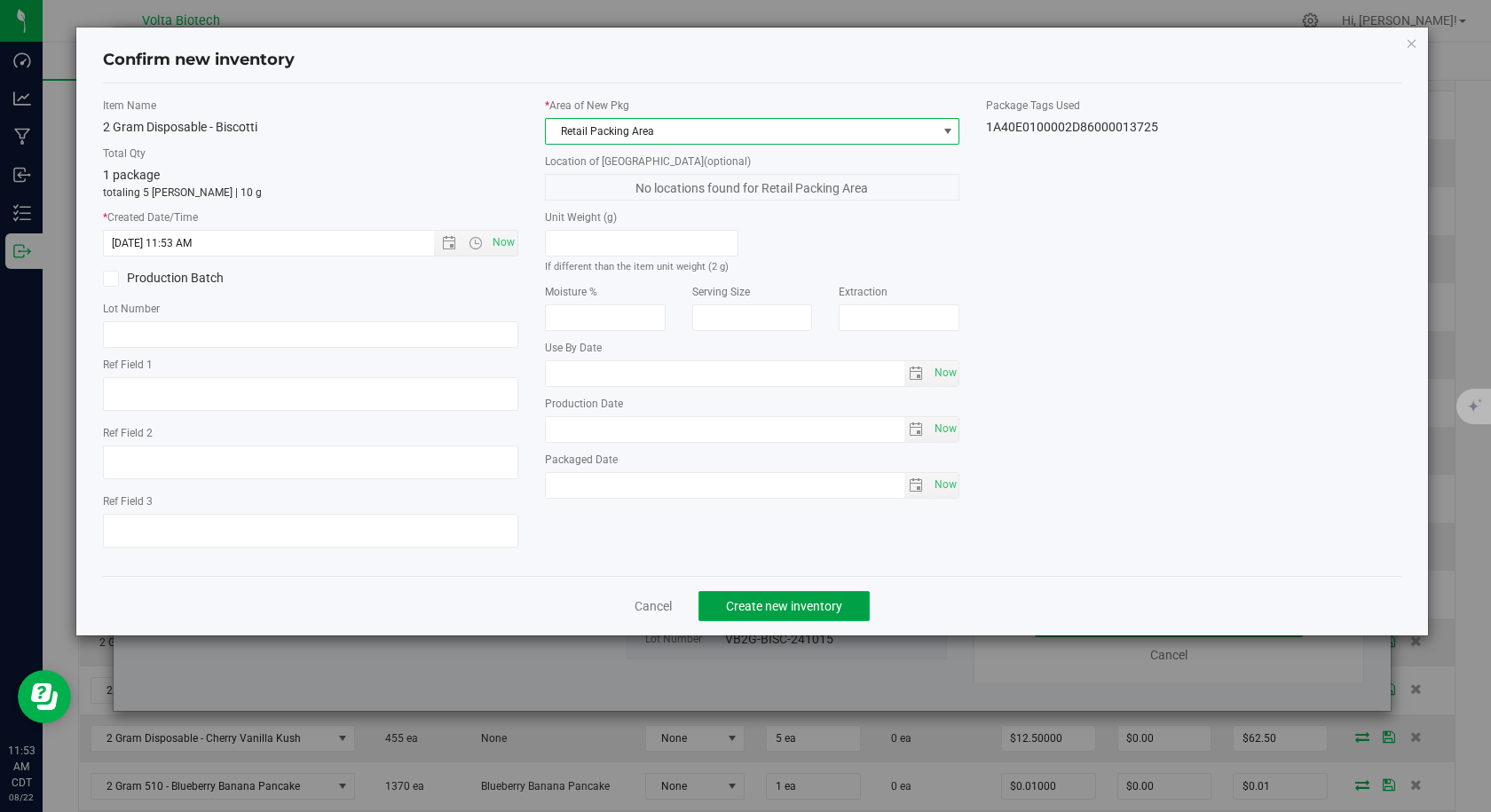
click at [754, 598] on span "Create new inventory" at bounding box center [784, 605] width 116 height 14
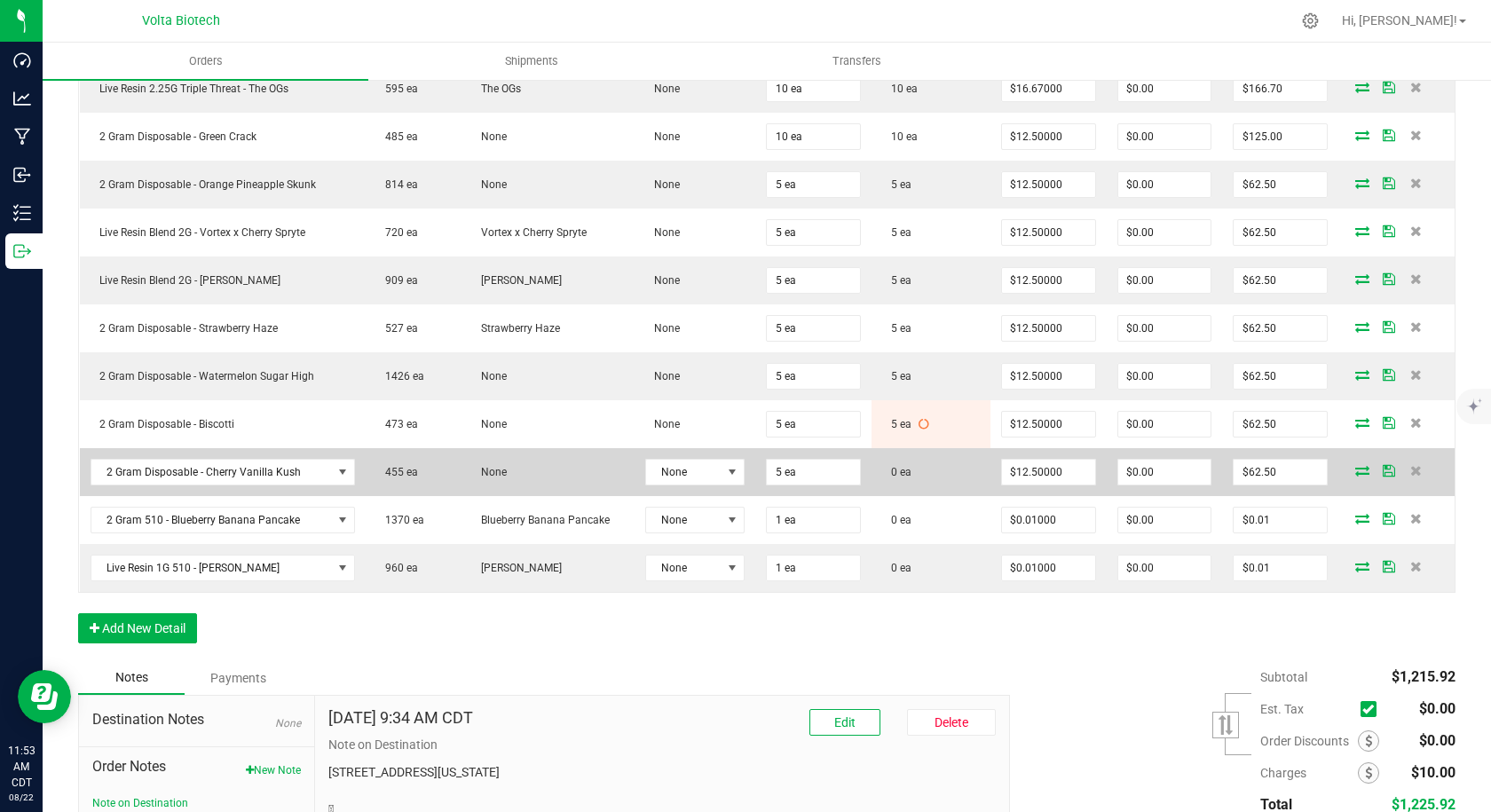
click at [1355, 469] on icon at bounding box center [1361, 470] width 14 height 11
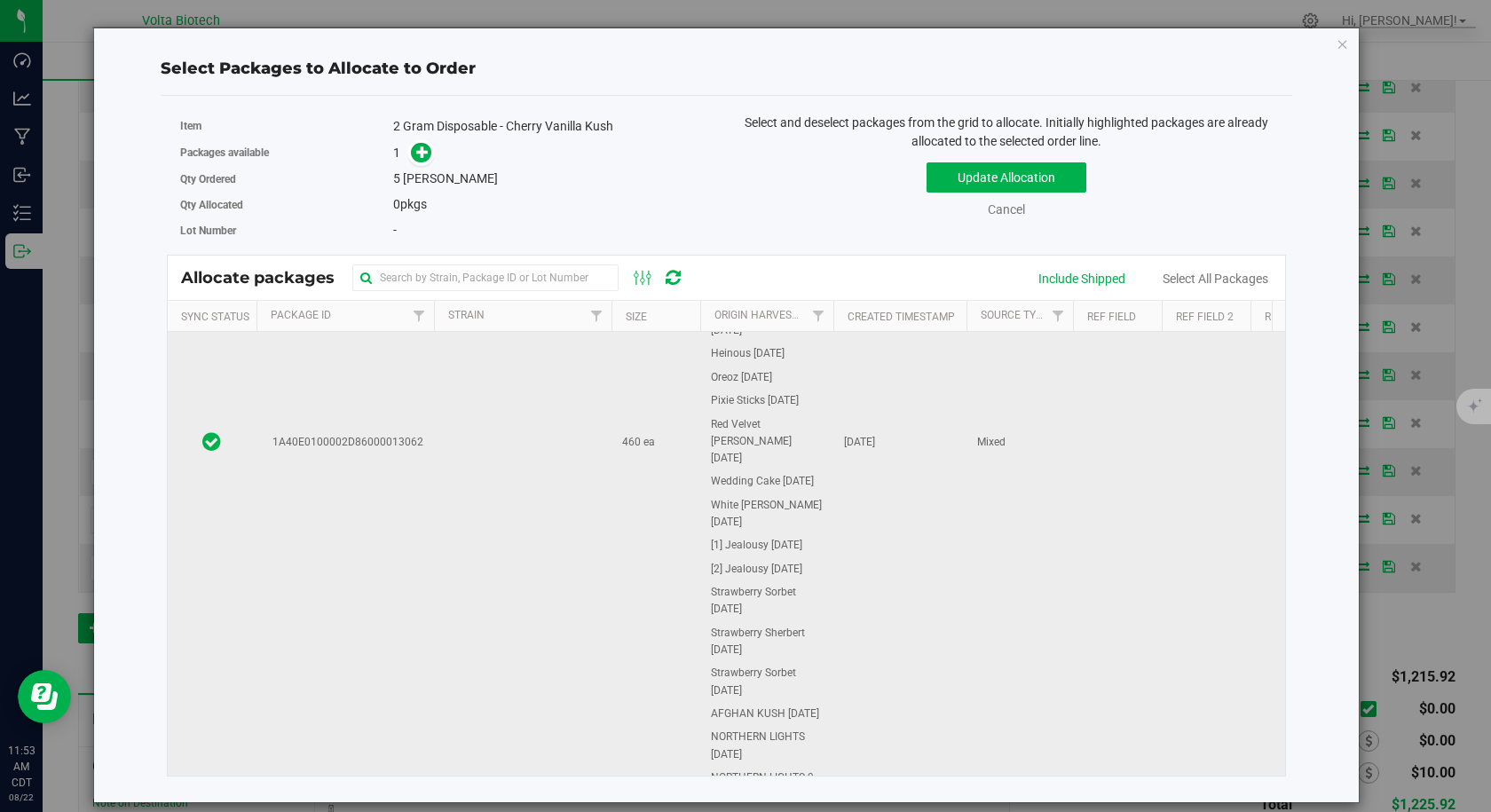
click at [392, 434] on span "1A40E0100002D86000013062" at bounding box center [344, 442] width 157 height 17
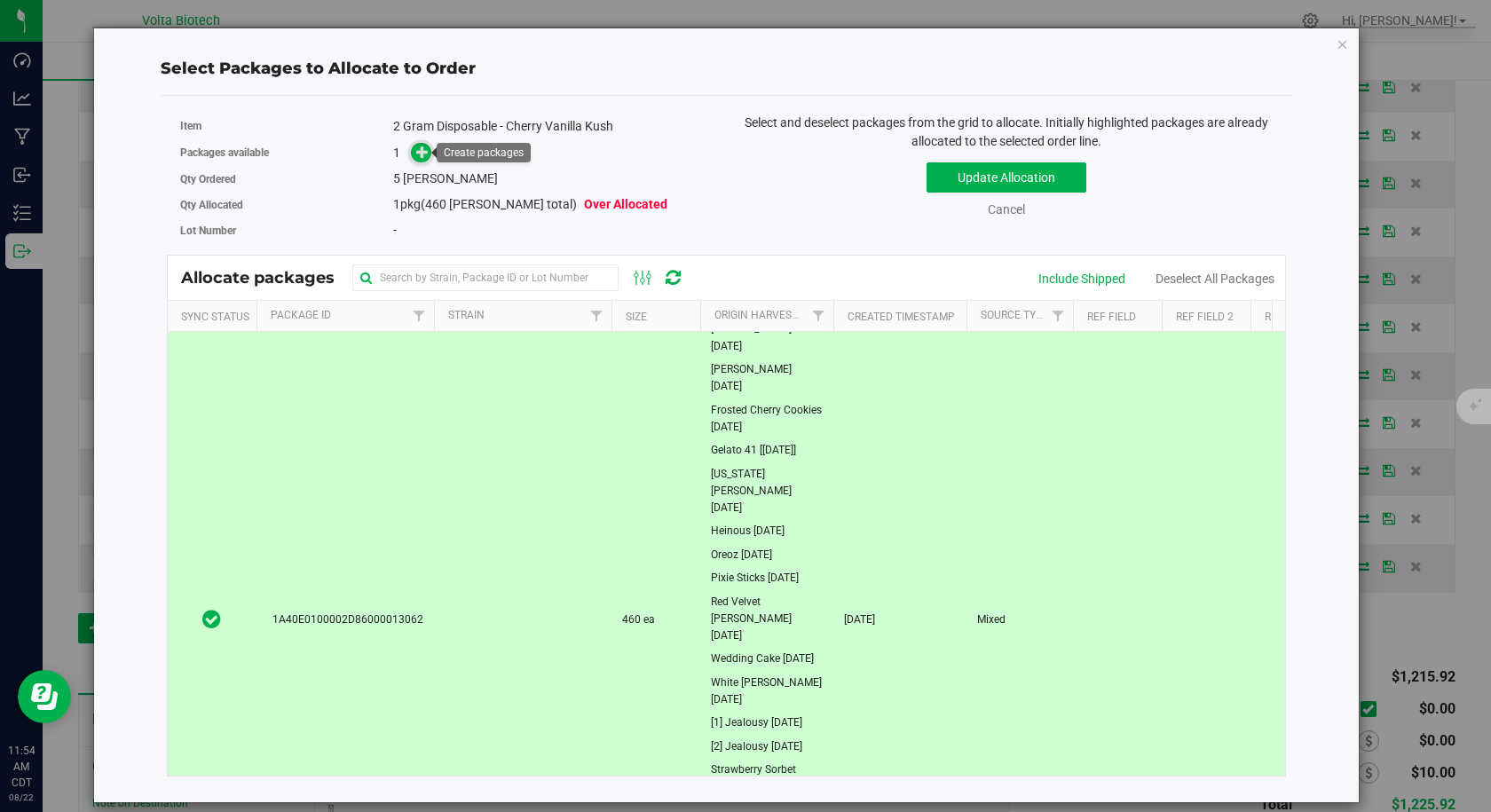
click at [422, 157] on icon at bounding box center [422, 151] width 12 height 12
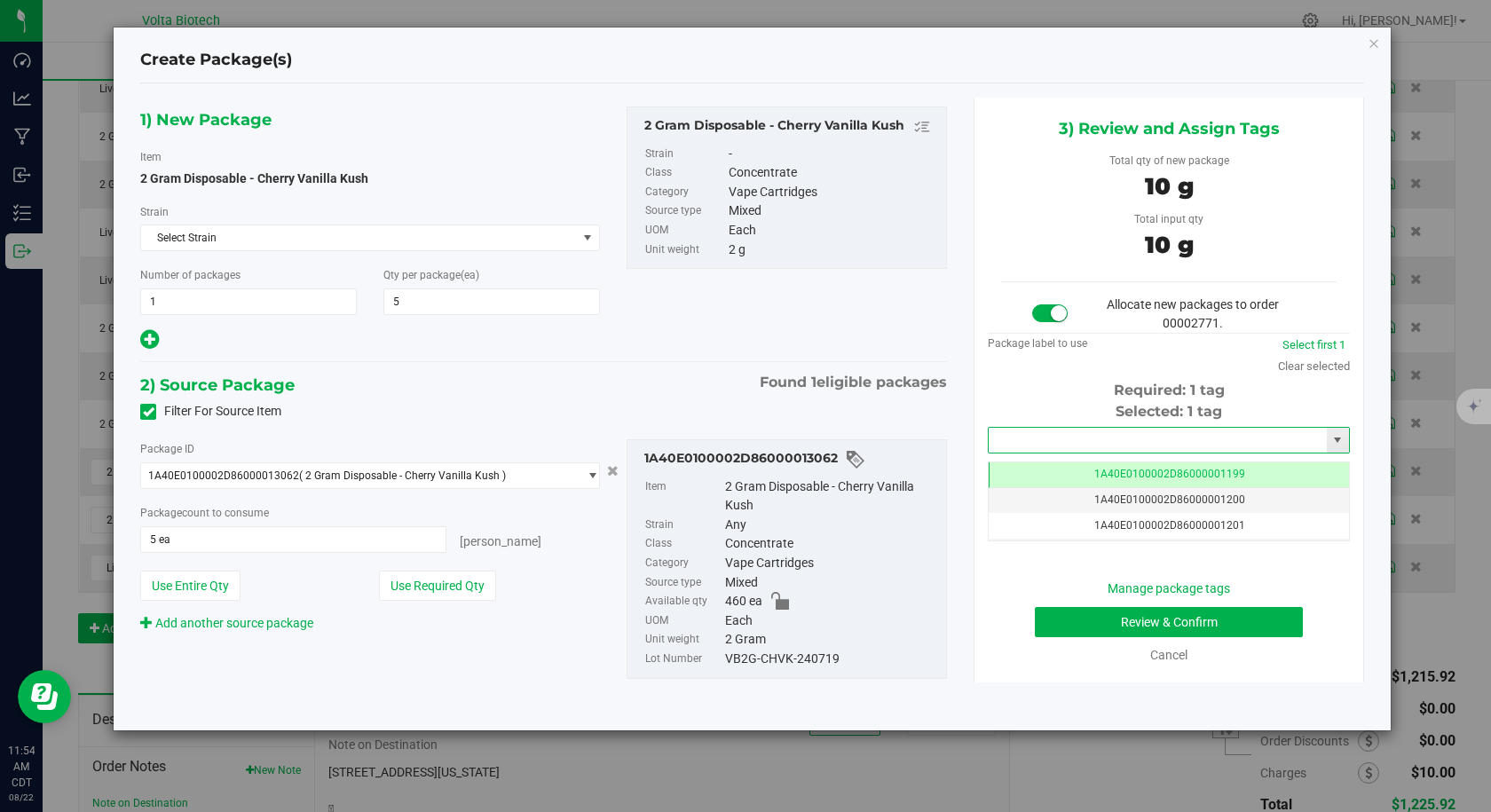
click at [1004, 440] on input "text" at bounding box center [1157, 439] width 338 height 25
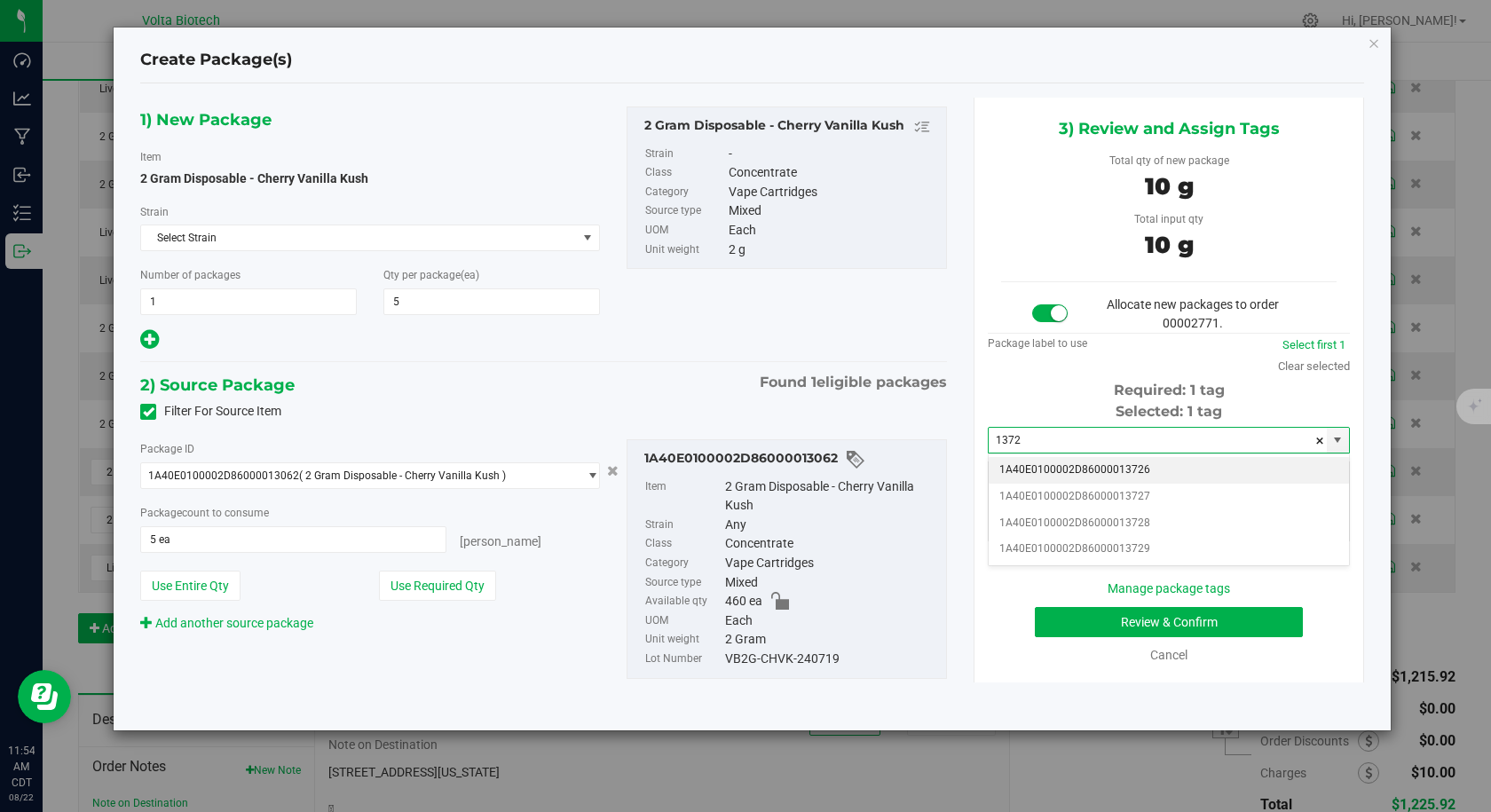
click at [1009, 472] on li "1A40E0100002D86000013726" at bounding box center [1168, 470] width 360 height 27
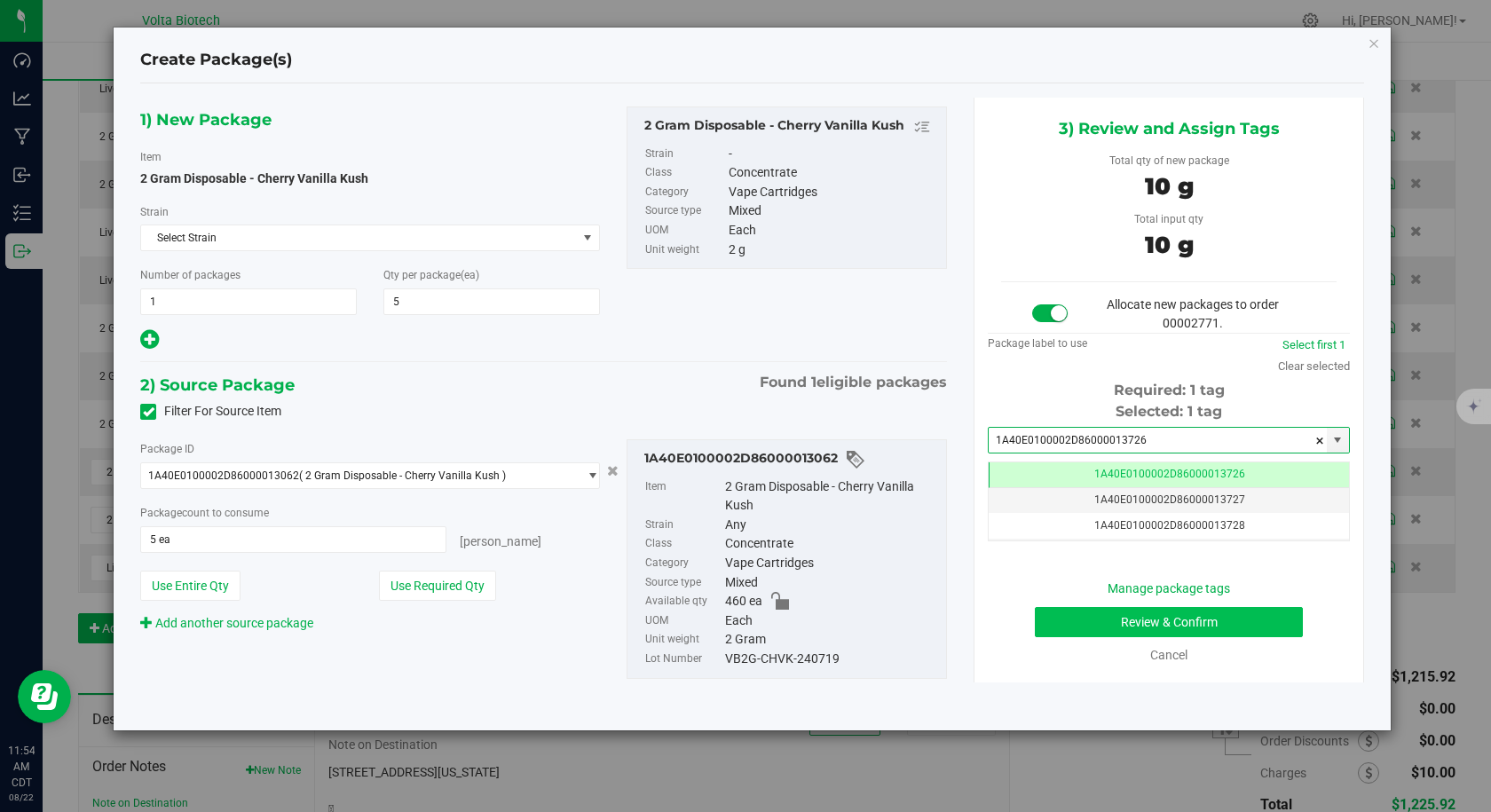
type input "1A40E0100002D86000013726"
click at [1044, 625] on button "Review & Confirm" at bounding box center [1169, 621] width 268 height 30
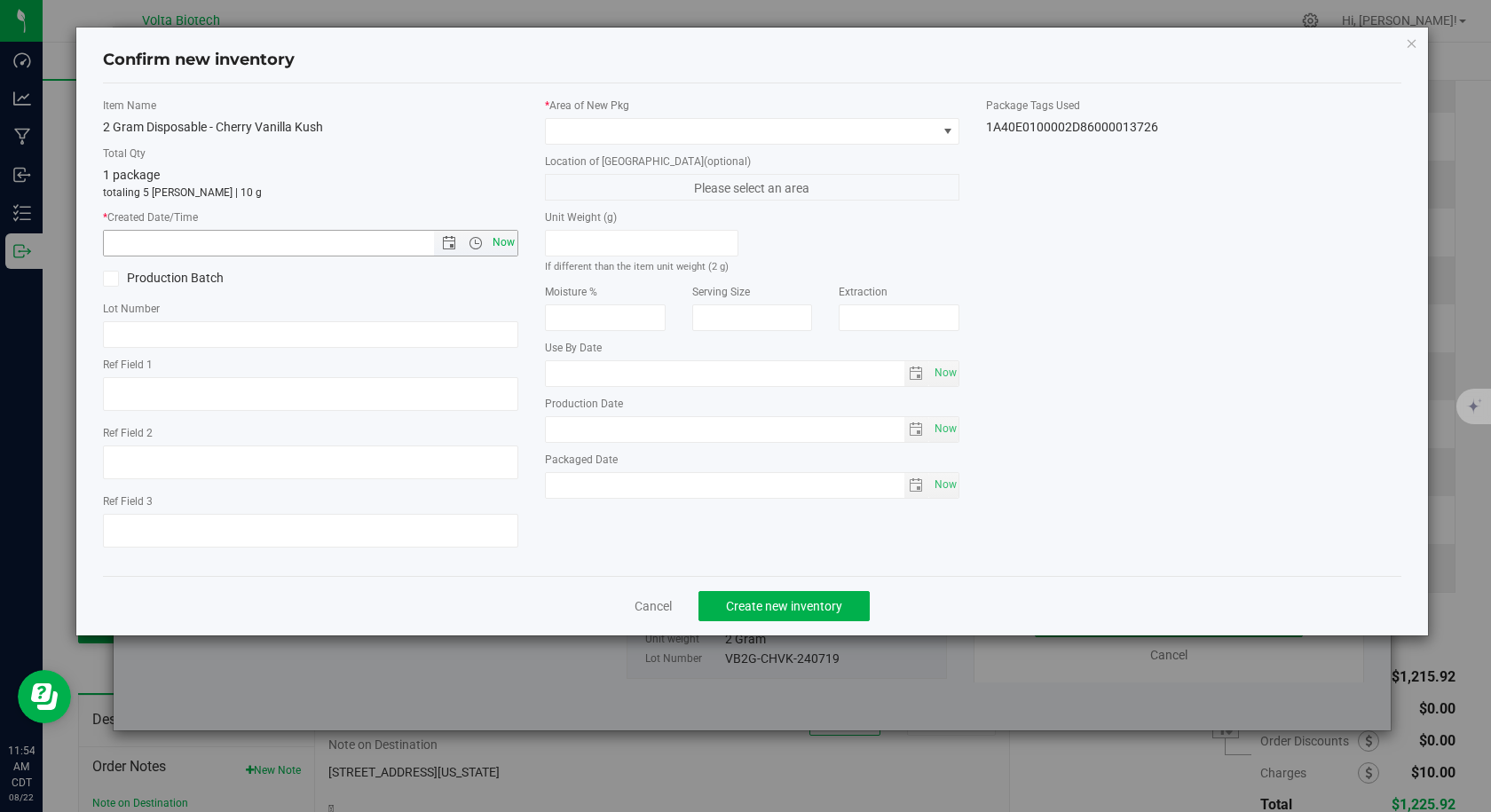
click at [500, 238] on span "Now" at bounding box center [503, 243] width 30 height 26
type input "[DATE] 11:54 AM"
click at [595, 128] on span at bounding box center [741, 131] width 391 height 25
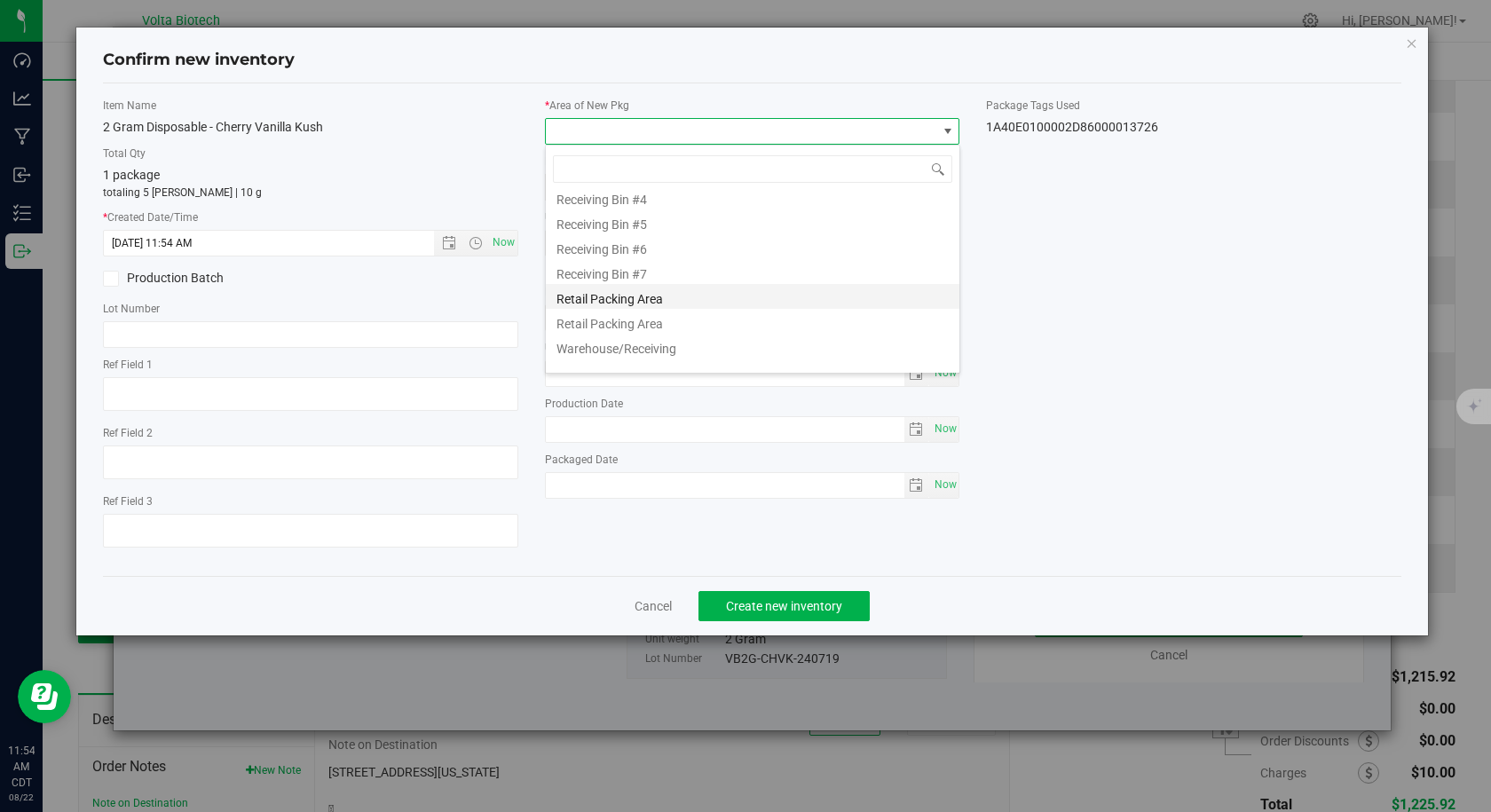
click at [662, 304] on li "Retail Packing Area" at bounding box center [752, 296] width 414 height 25
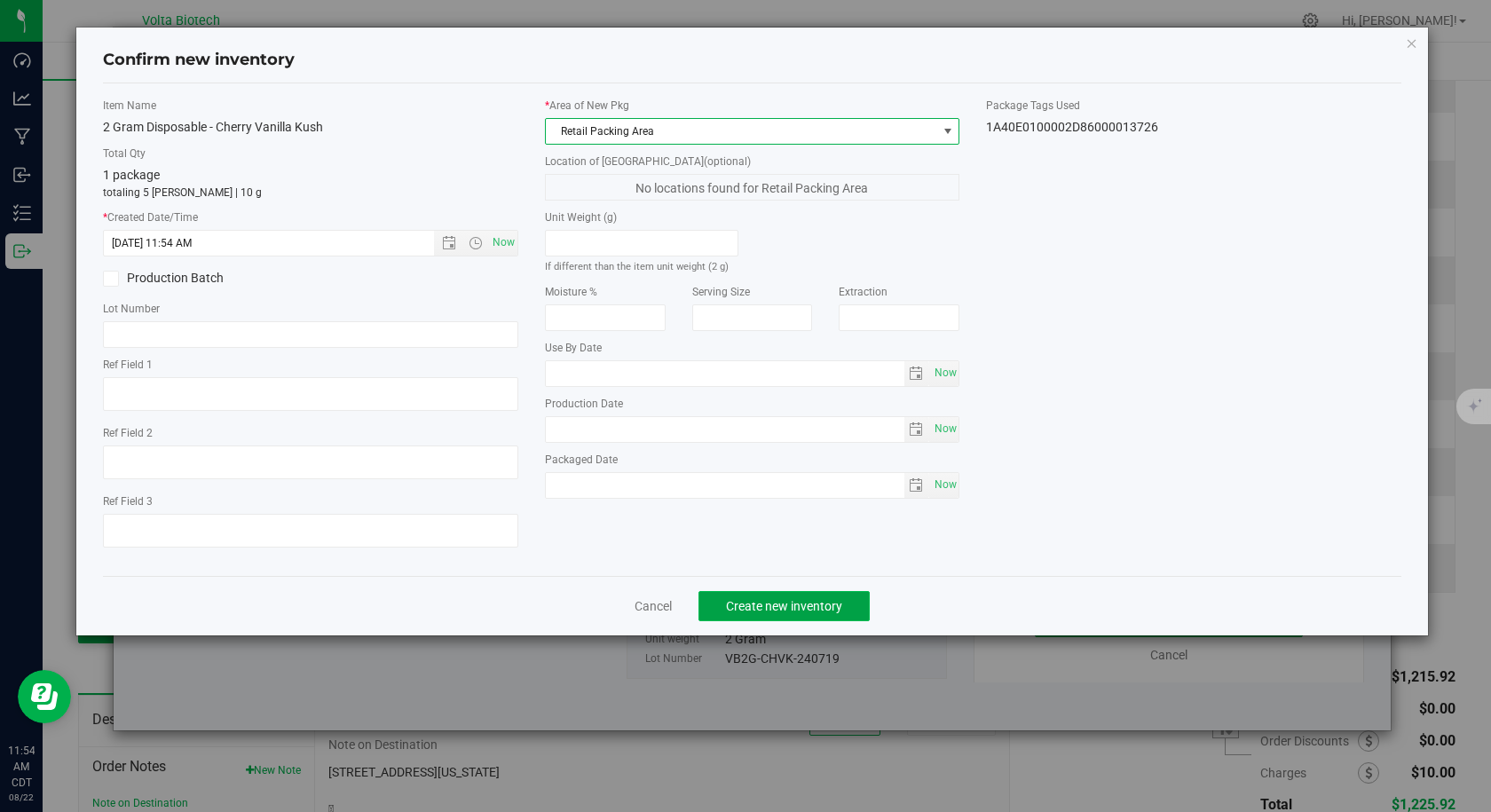
click at [769, 618] on button "Create new inventory" at bounding box center [784, 606] width 171 height 30
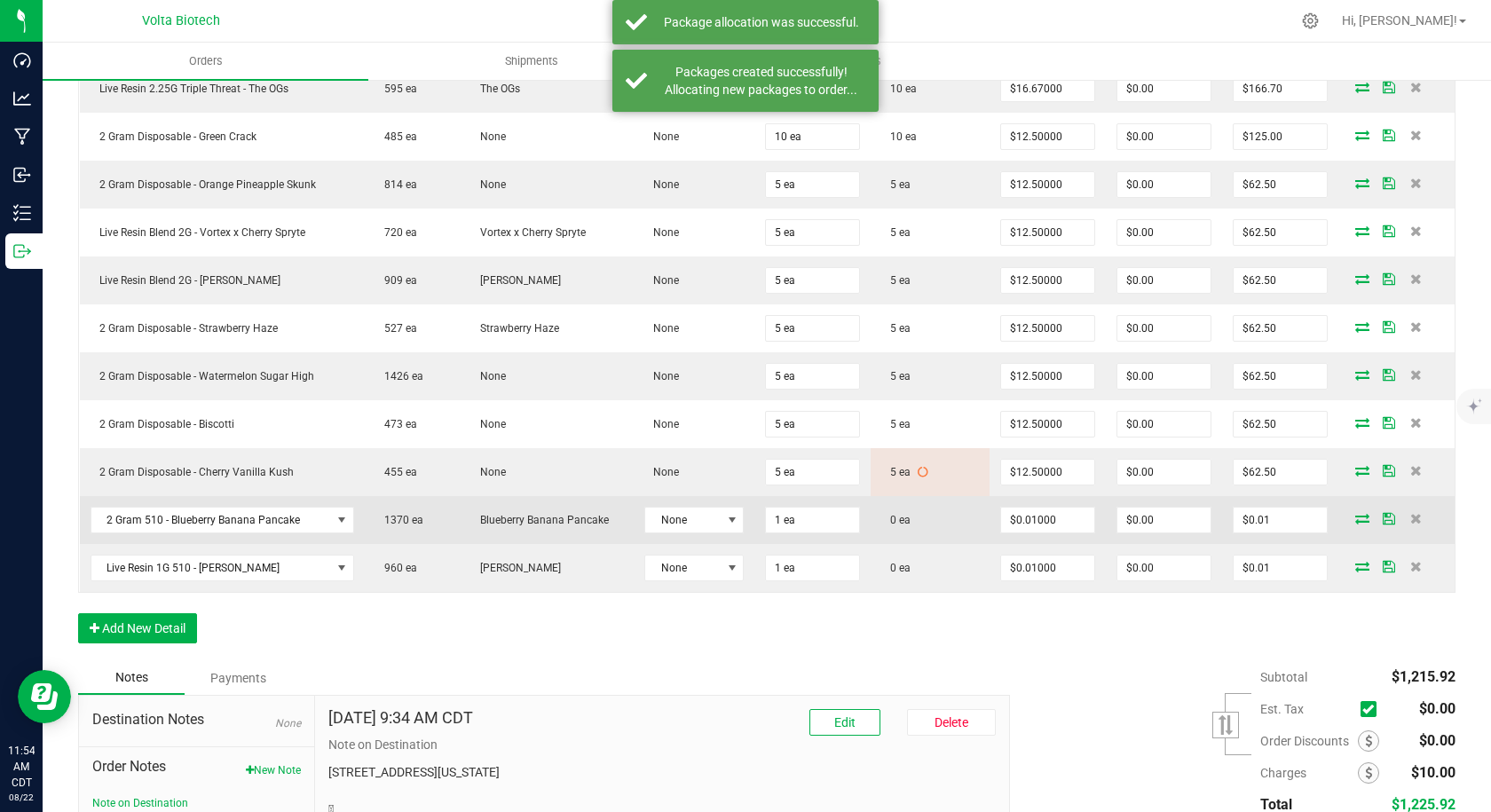
click at [1355, 520] on icon at bounding box center [1361, 518] width 14 height 11
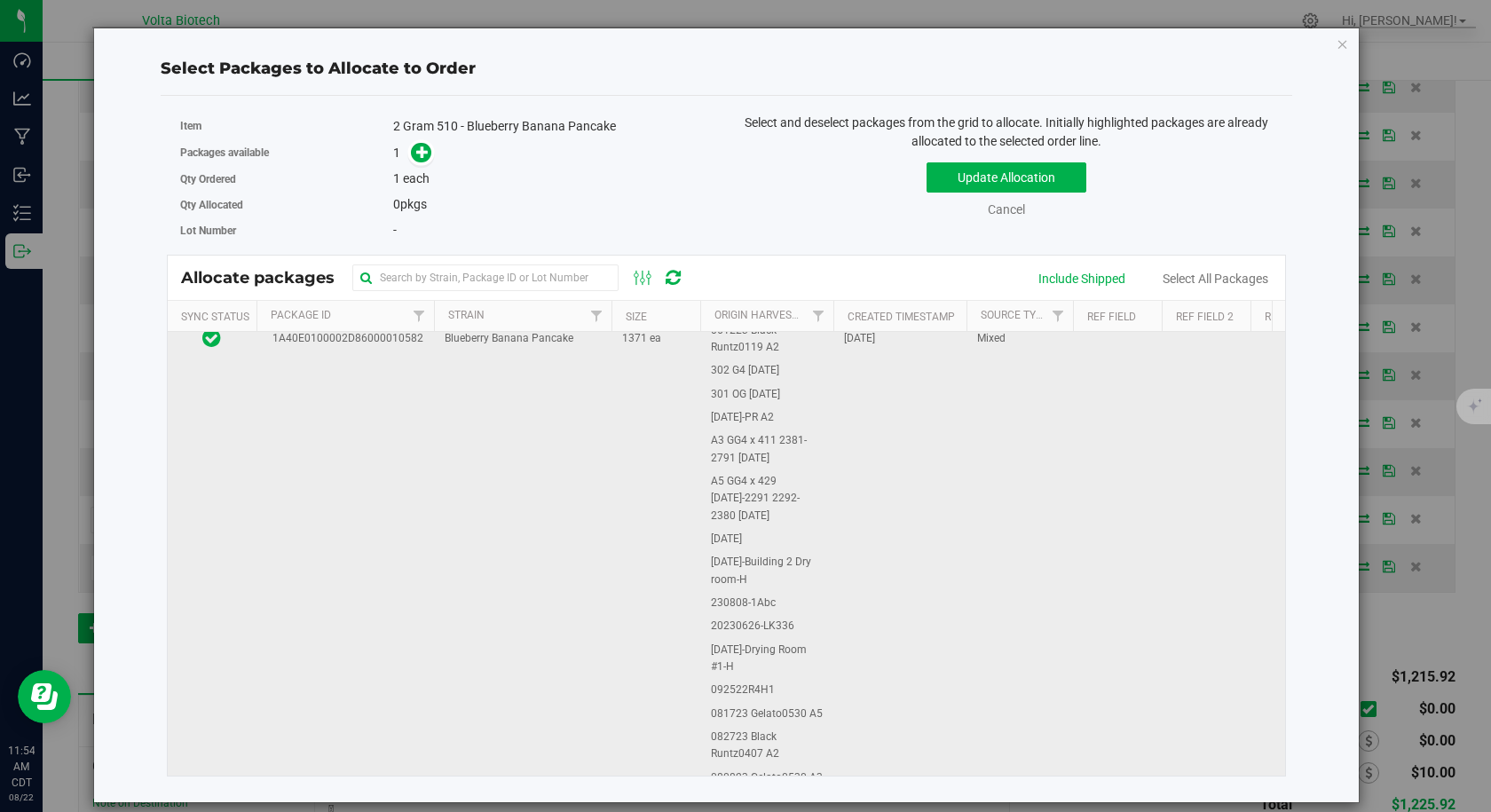
click at [354, 431] on td "1A40E0100002D86000010582" at bounding box center [344, 339] width 178 height 1256
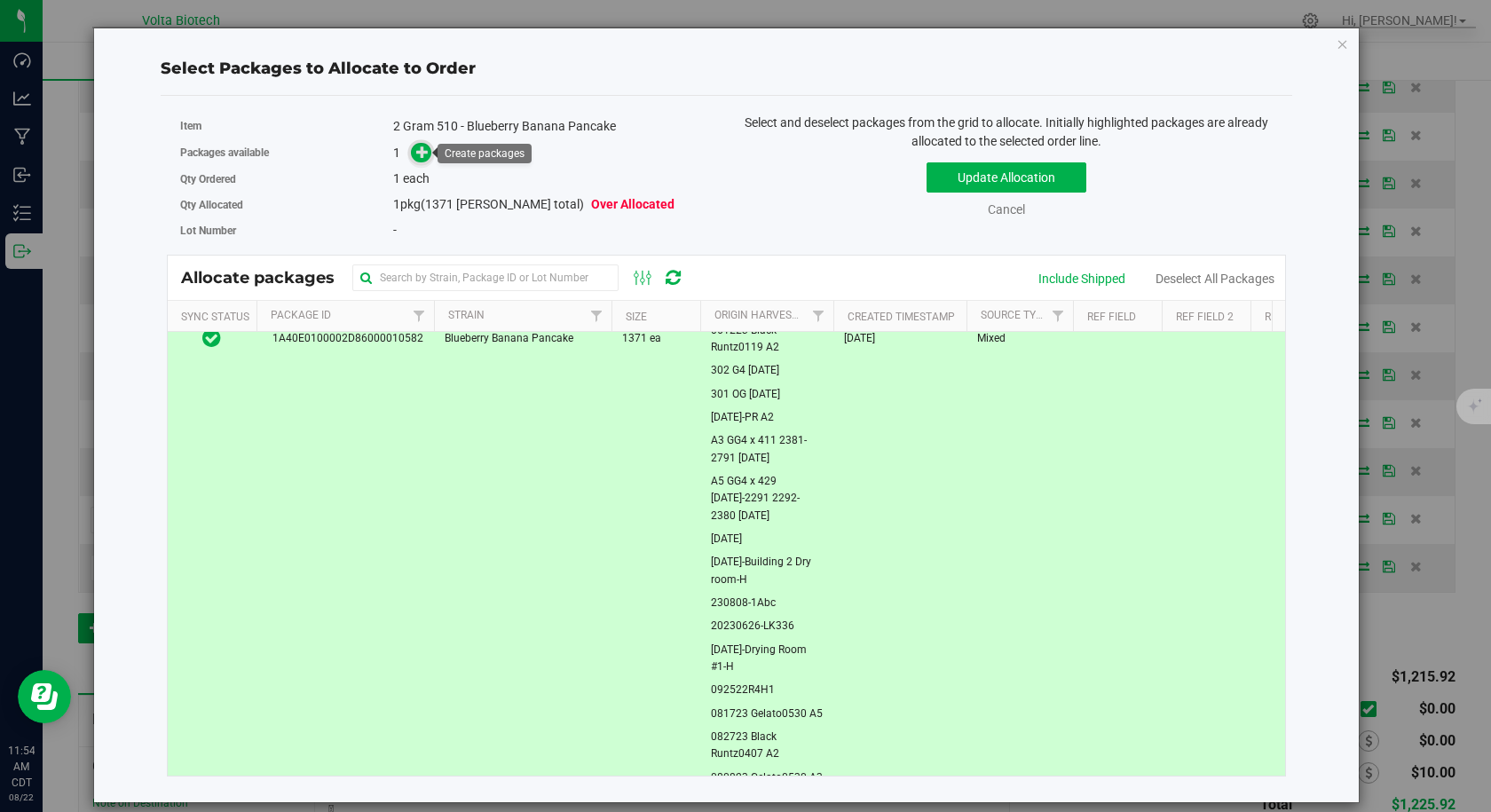
click at [424, 154] on icon at bounding box center [422, 151] width 12 height 12
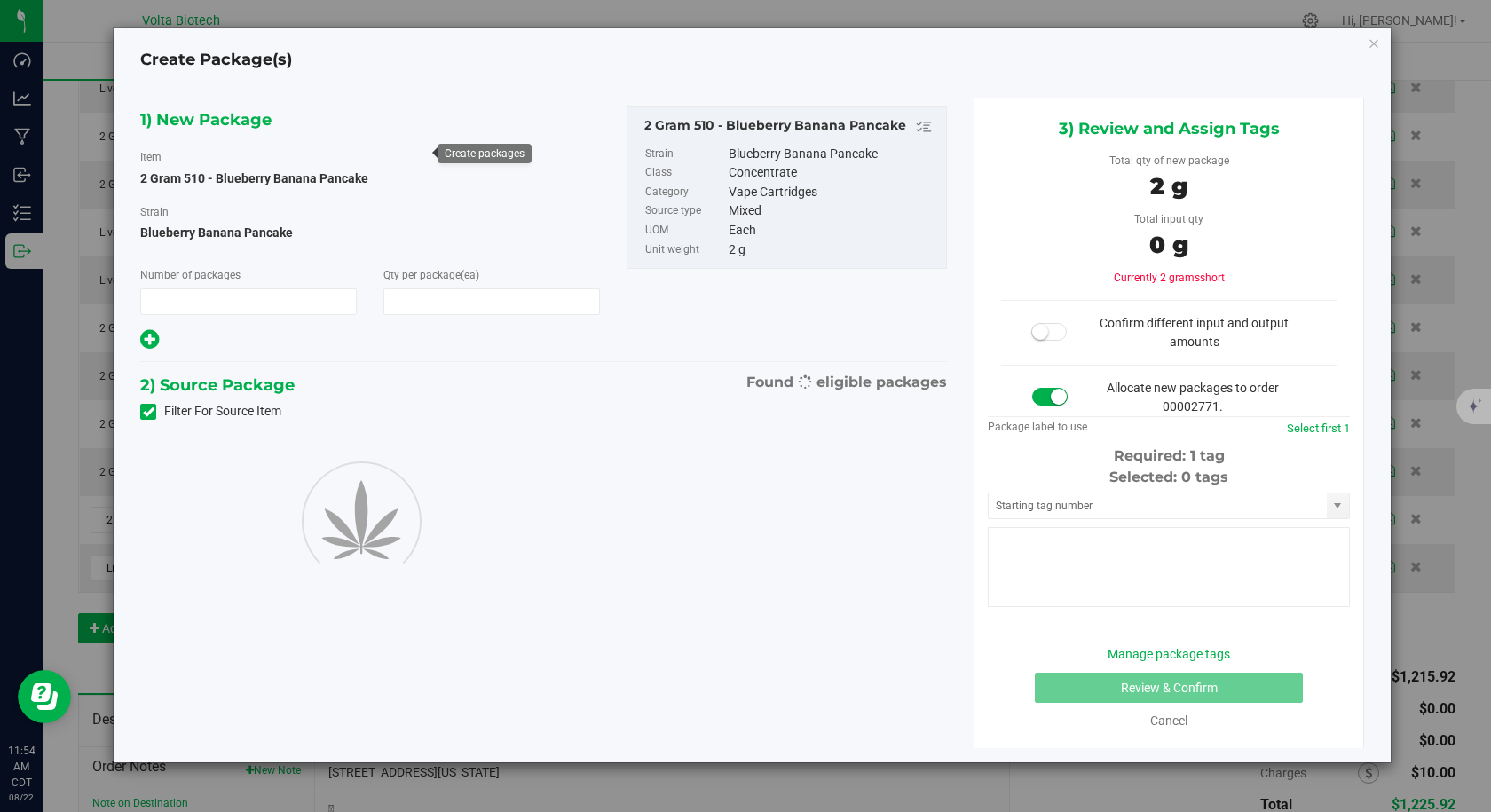
type input "1"
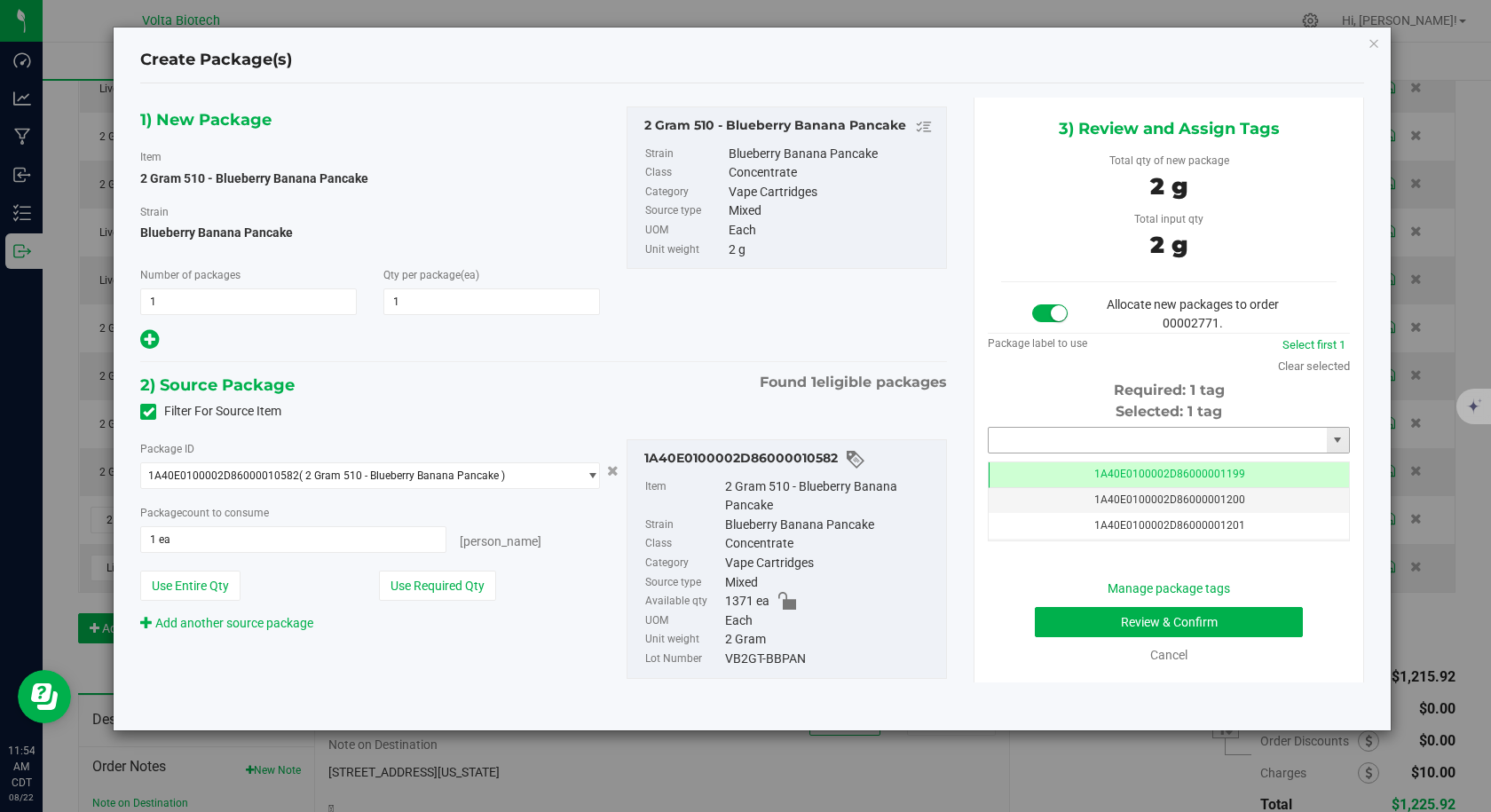
click at [1035, 442] on input "text" at bounding box center [1157, 439] width 338 height 25
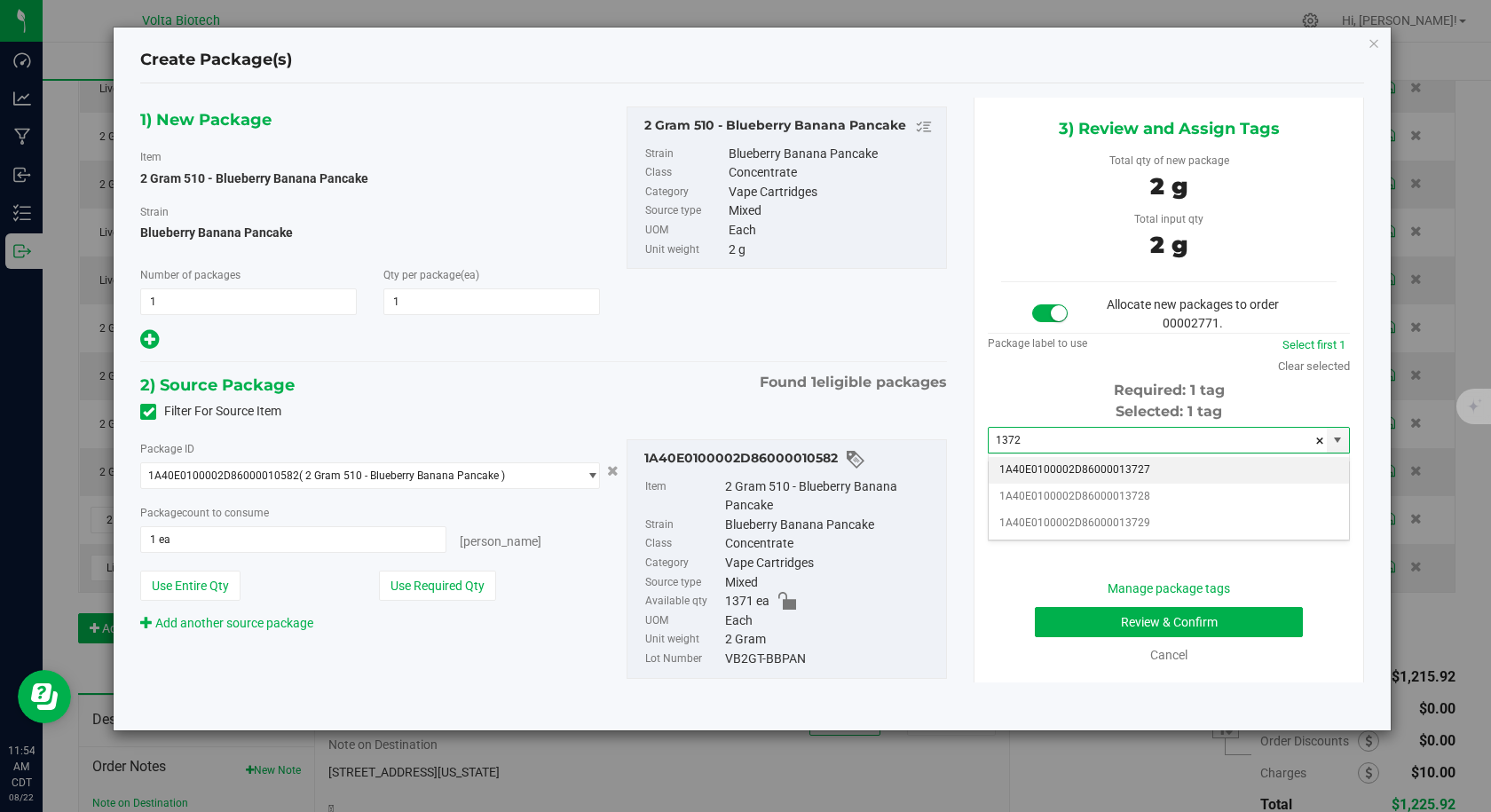
click at [1031, 459] on li "1A40E0100002D86000013727" at bounding box center [1168, 470] width 360 height 27
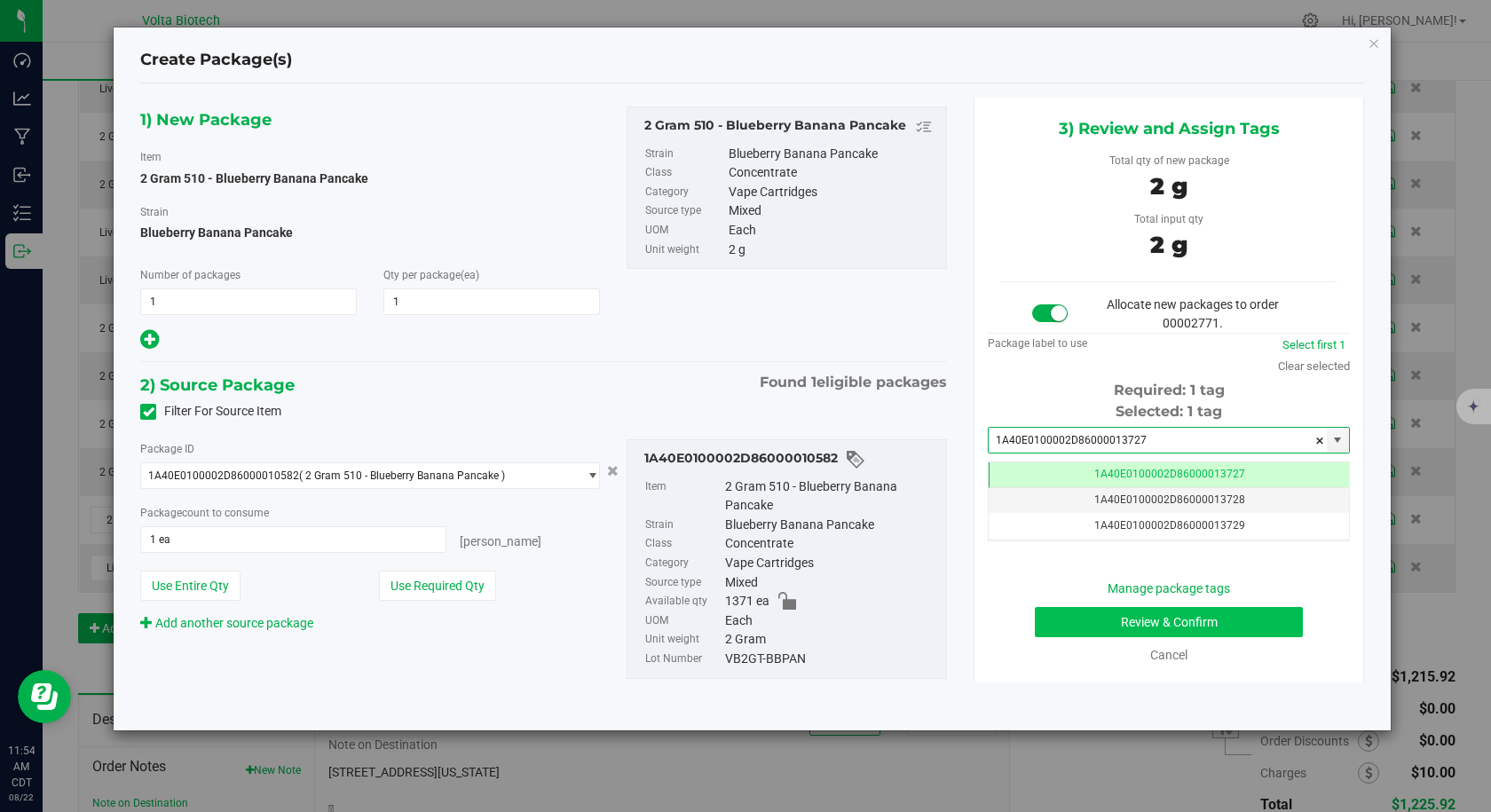
type input "1A40E0100002D86000013727"
click at [1079, 613] on button "Review & Confirm" at bounding box center [1169, 621] width 268 height 30
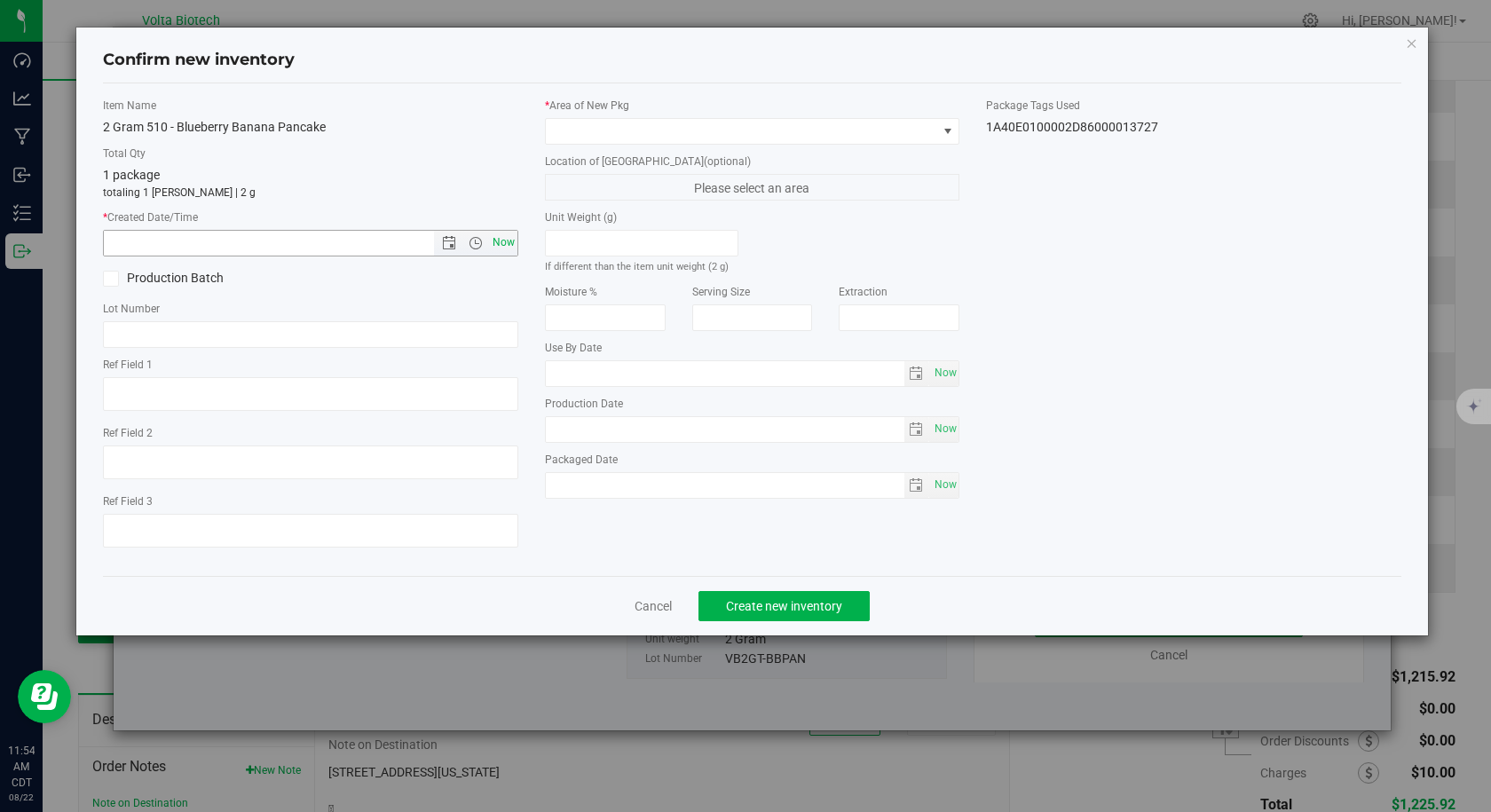
click at [493, 240] on span "Now" at bounding box center [503, 243] width 30 height 26
type input "[DATE] 11:54 AM"
click at [558, 133] on span at bounding box center [741, 131] width 391 height 25
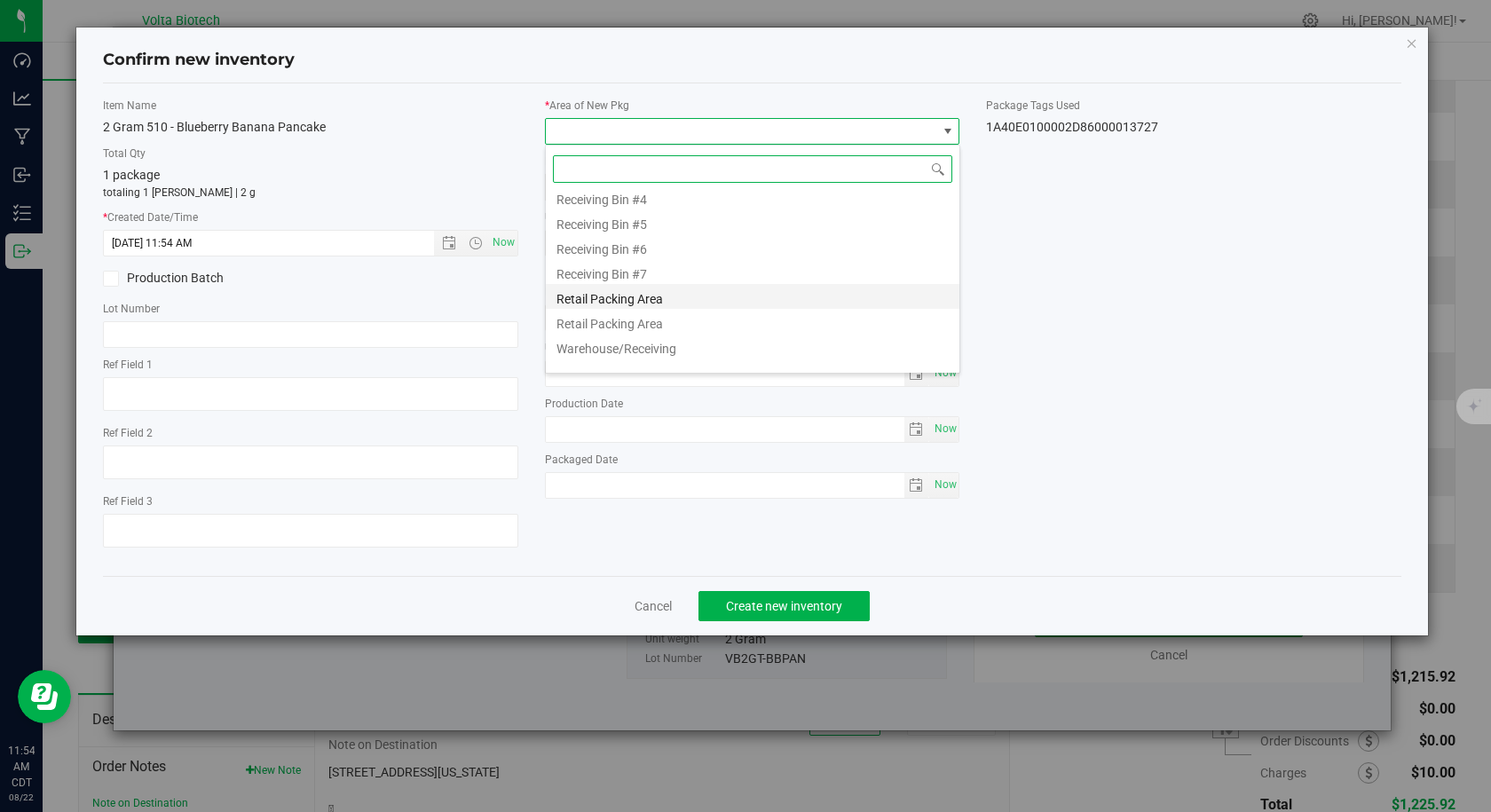
click at [635, 293] on li "Retail Packing Area" at bounding box center [752, 296] width 414 height 25
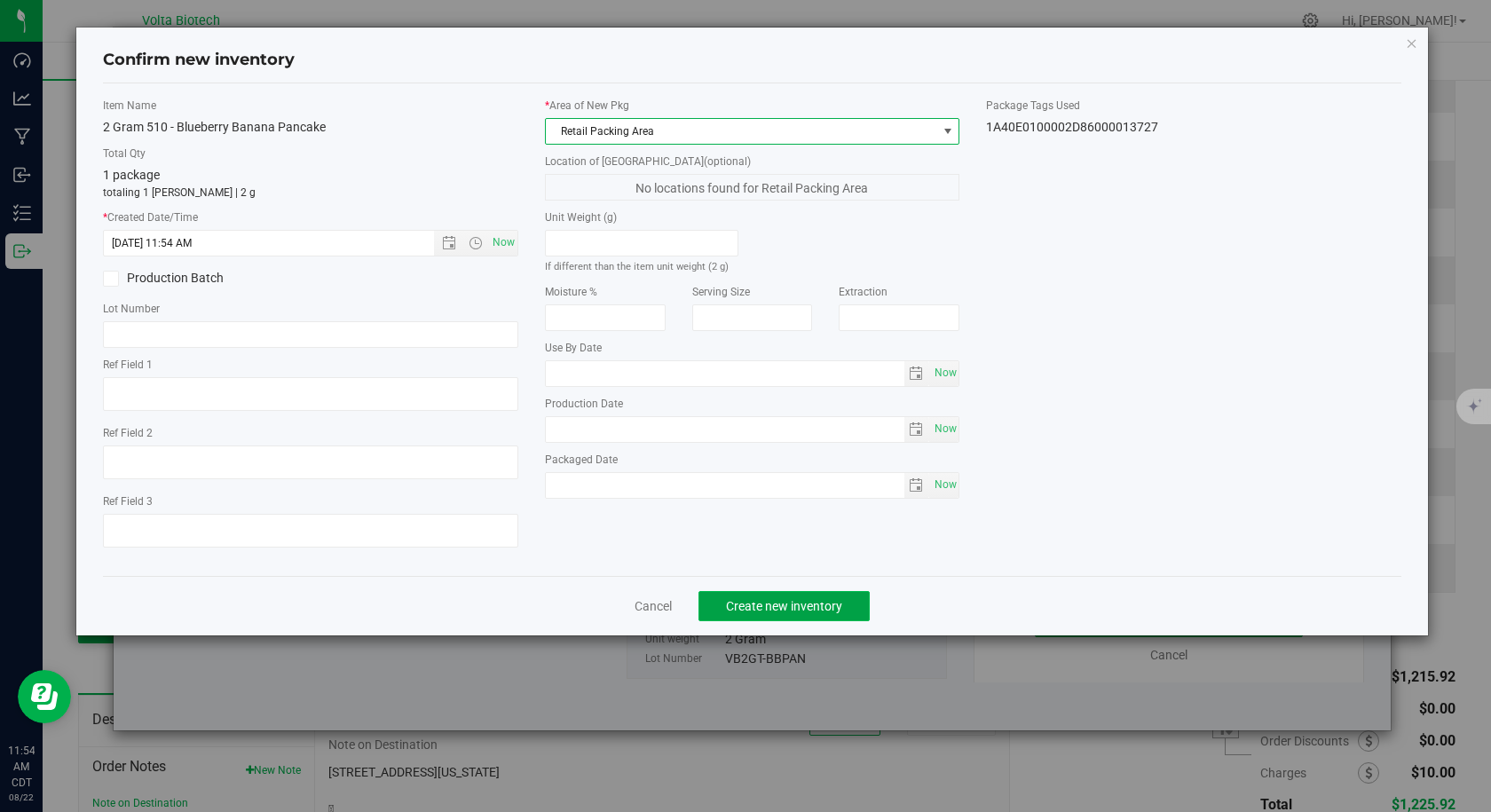
click at [775, 606] on span "Create new inventory" at bounding box center [784, 605] width 116 height 14
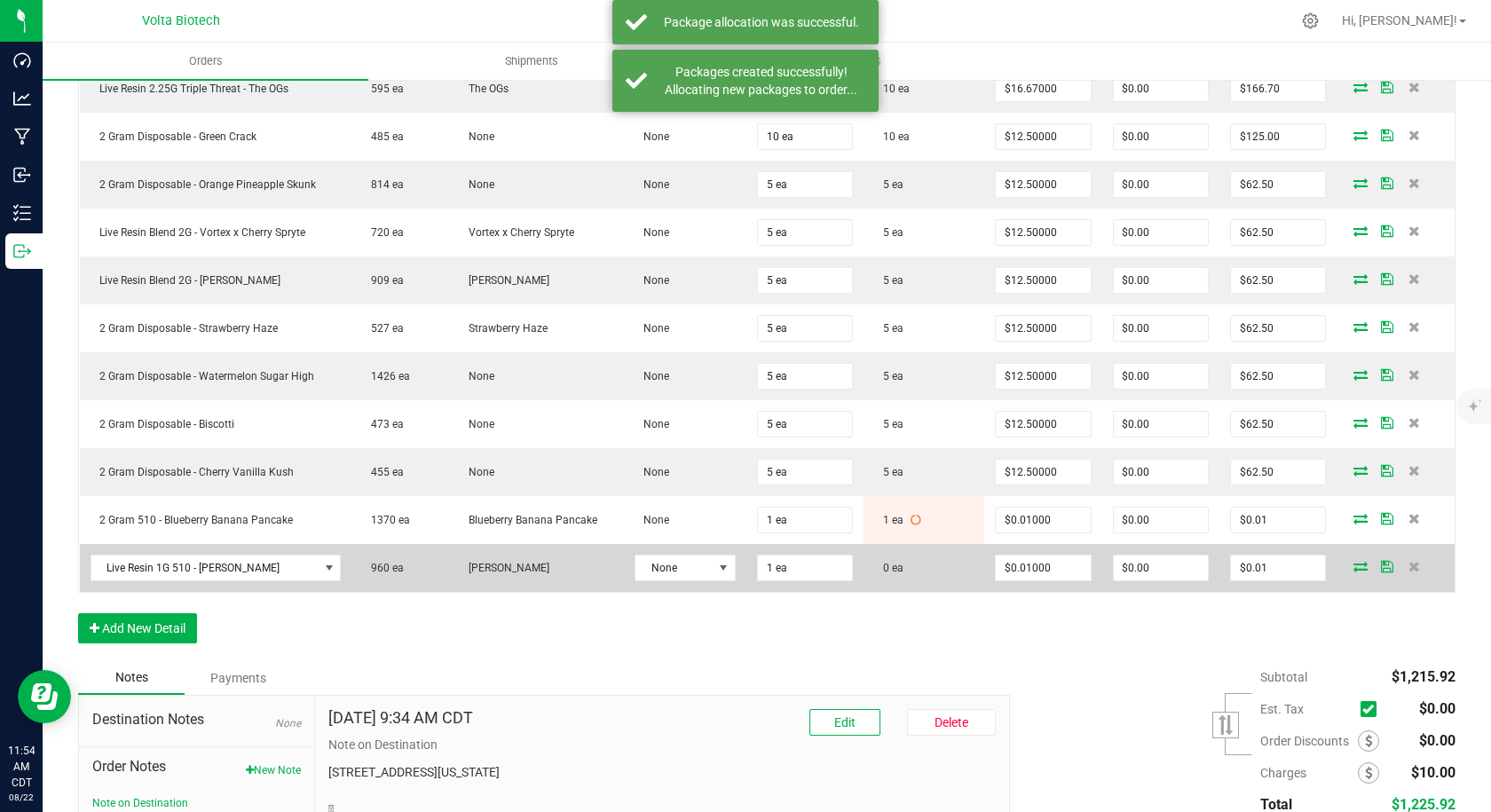
click at [1354, 564] on icon at bounding box center [1360, 566] width 14 height 11
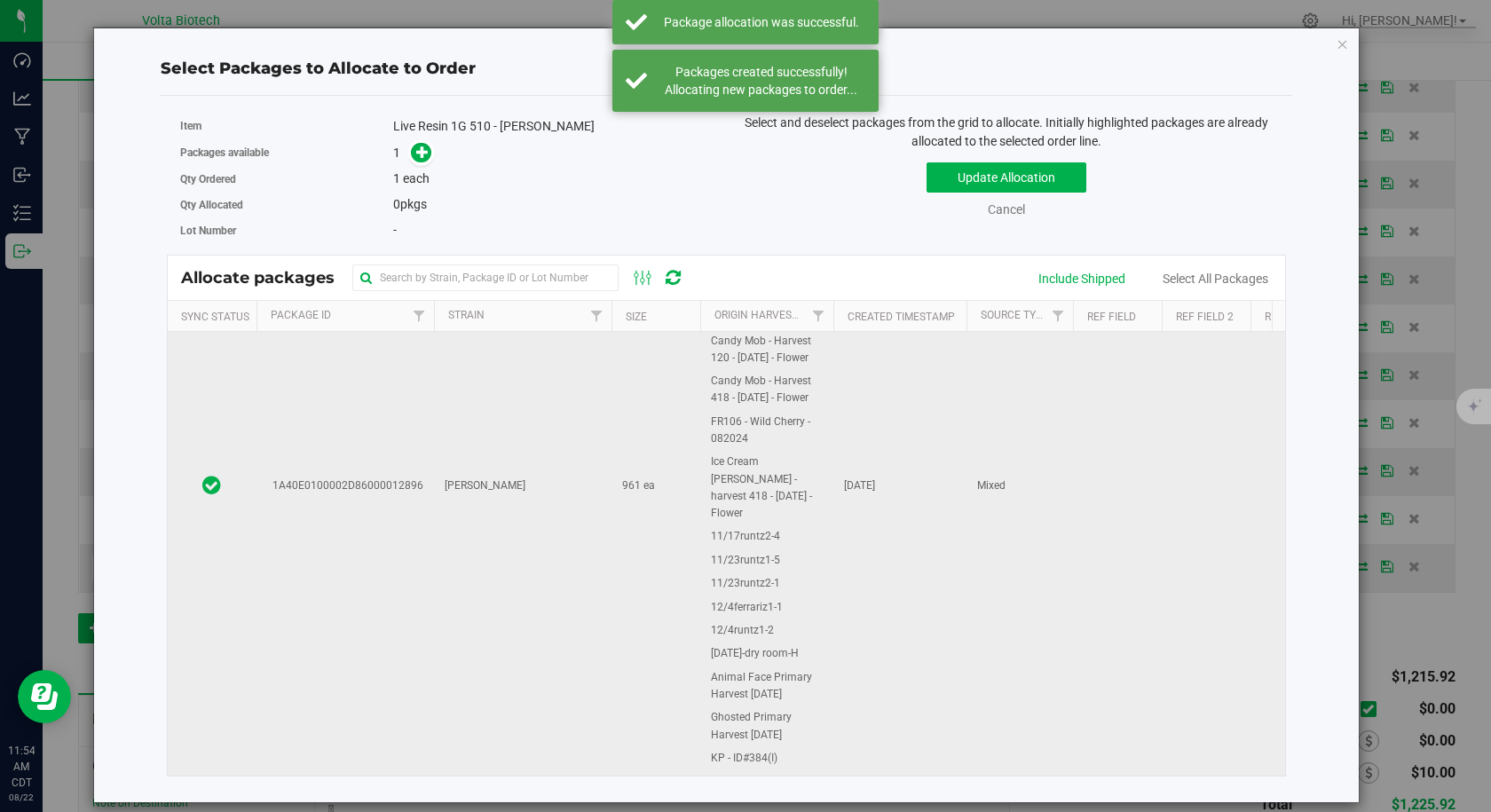
click at [374, 494] on span "1A40E0100002D86000012896" at bounding box center [344, 485] width 157 height 17
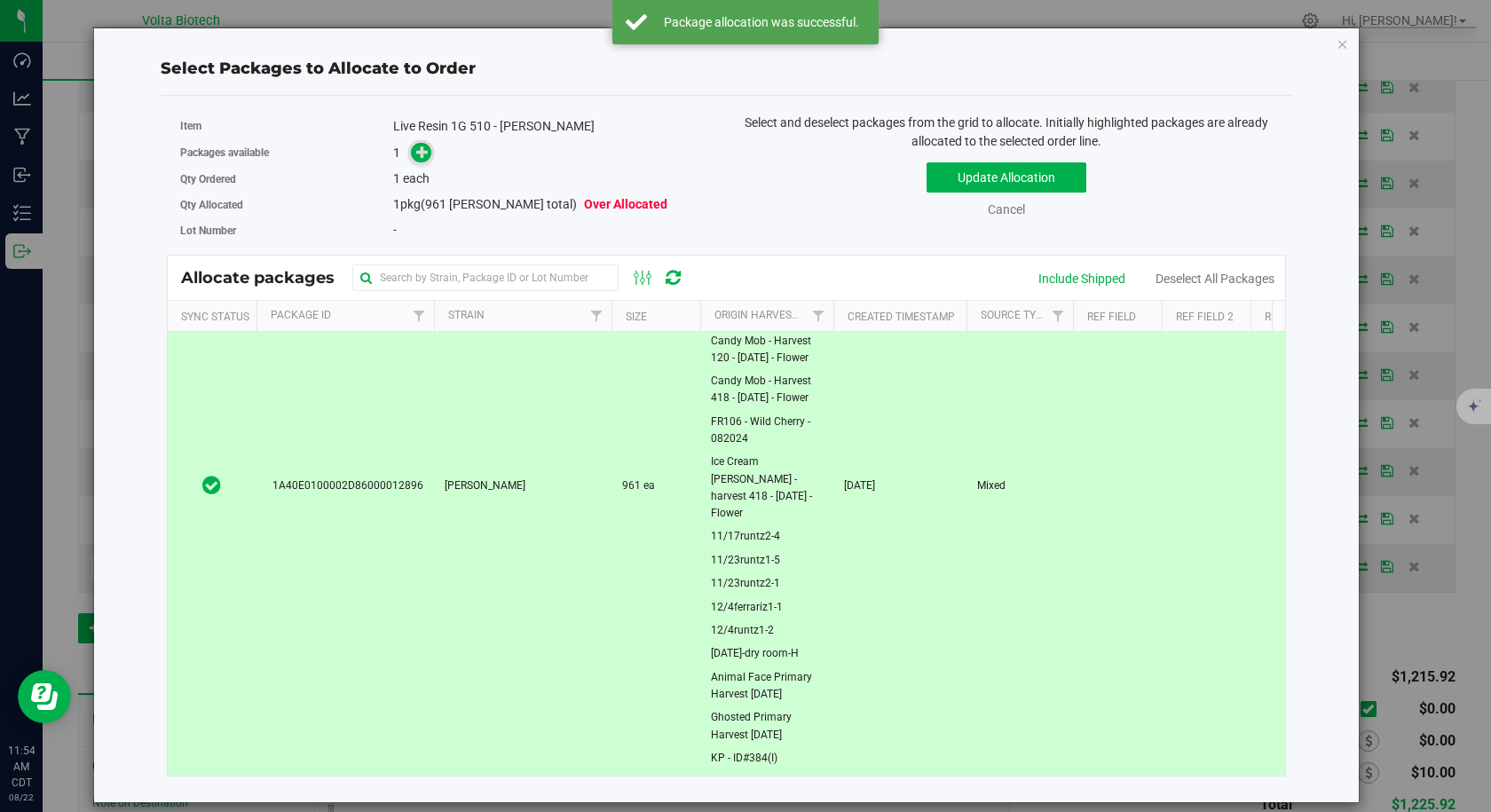
click at [422, 153] on icon at bounding box center [422, 151] width 12 height 12
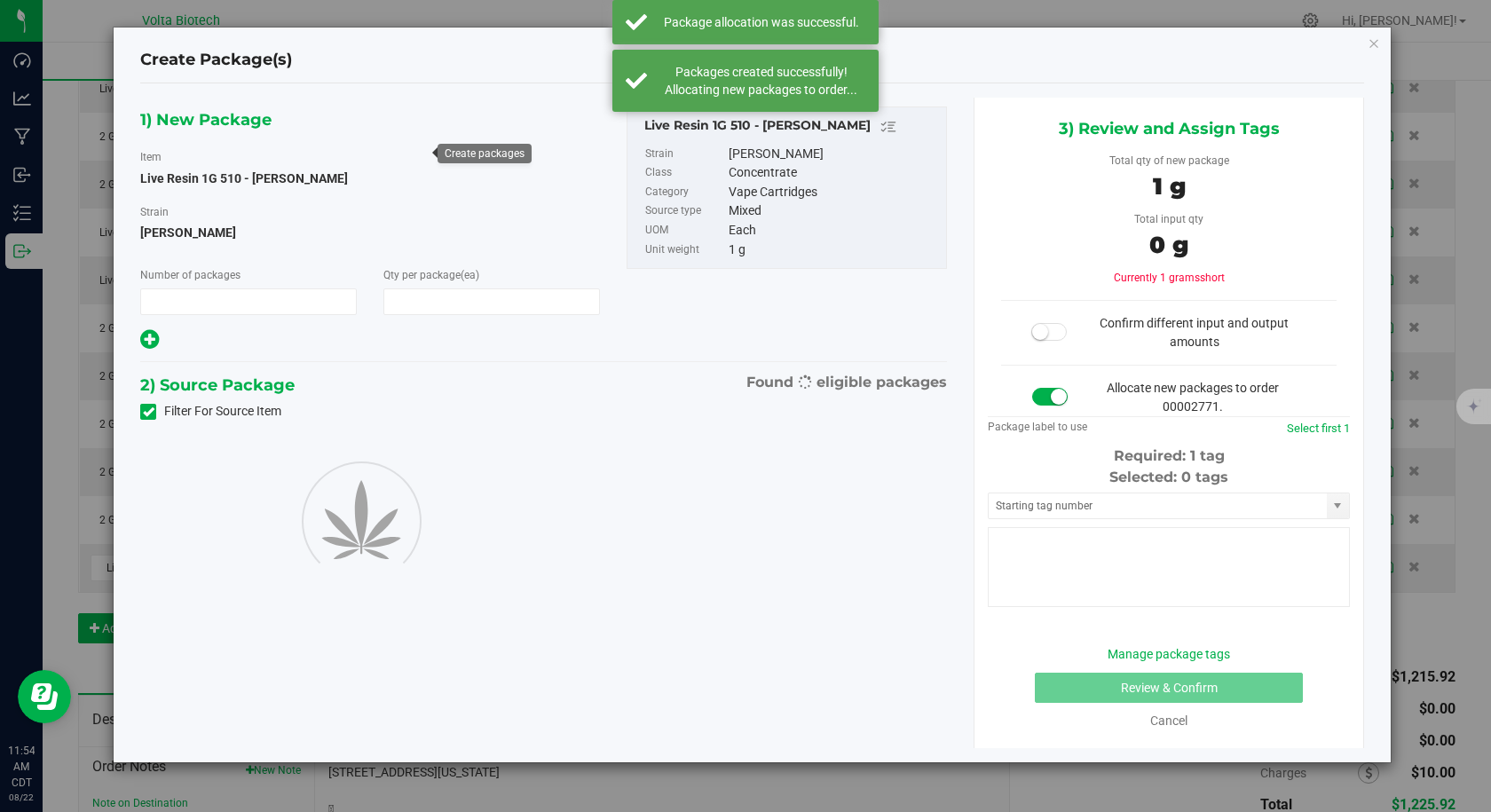
type input "1"
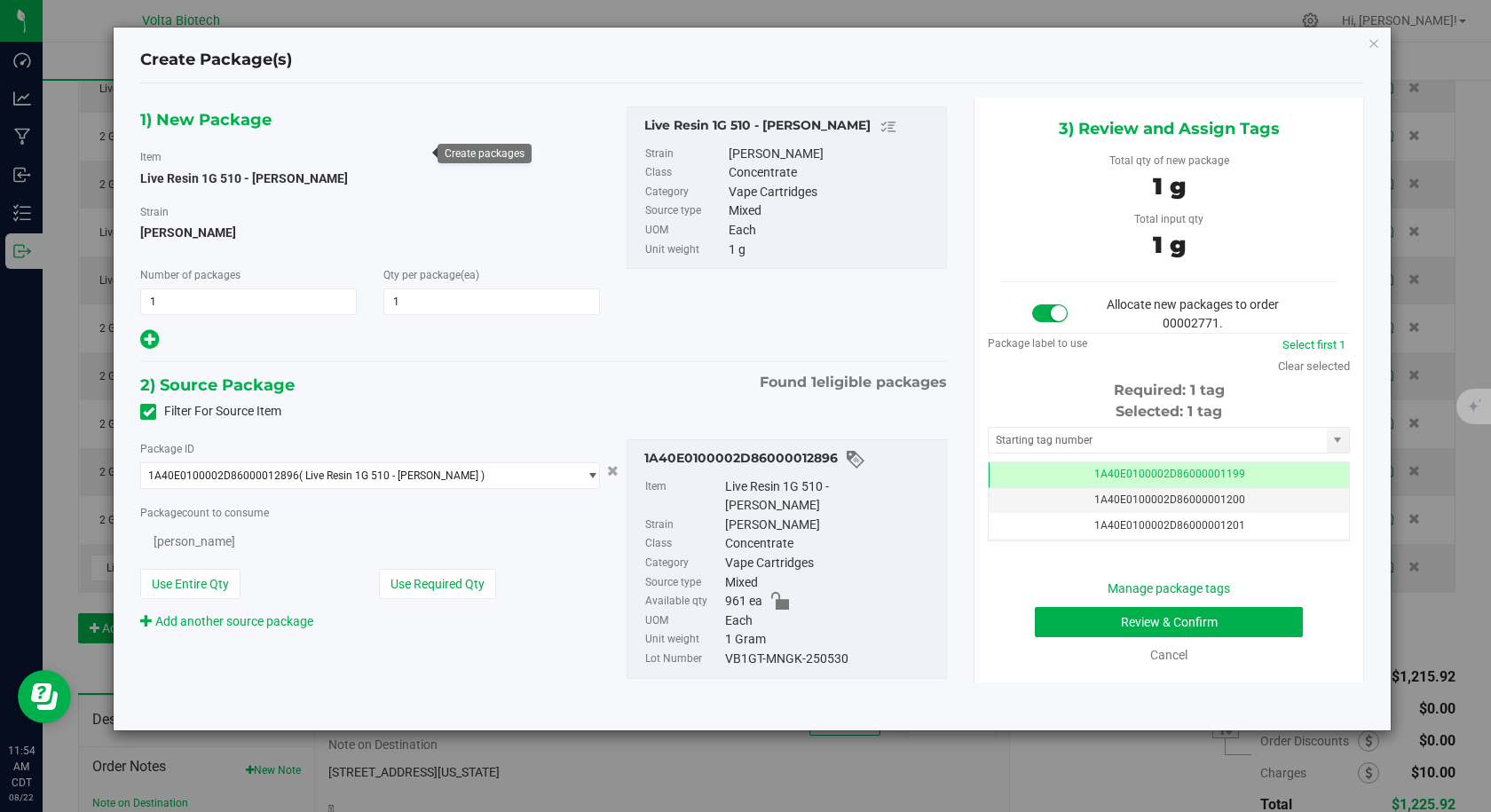
type input "1"
click at [1054, 437] on input "text" at bounding box center [1157, 439] width 338 height 25
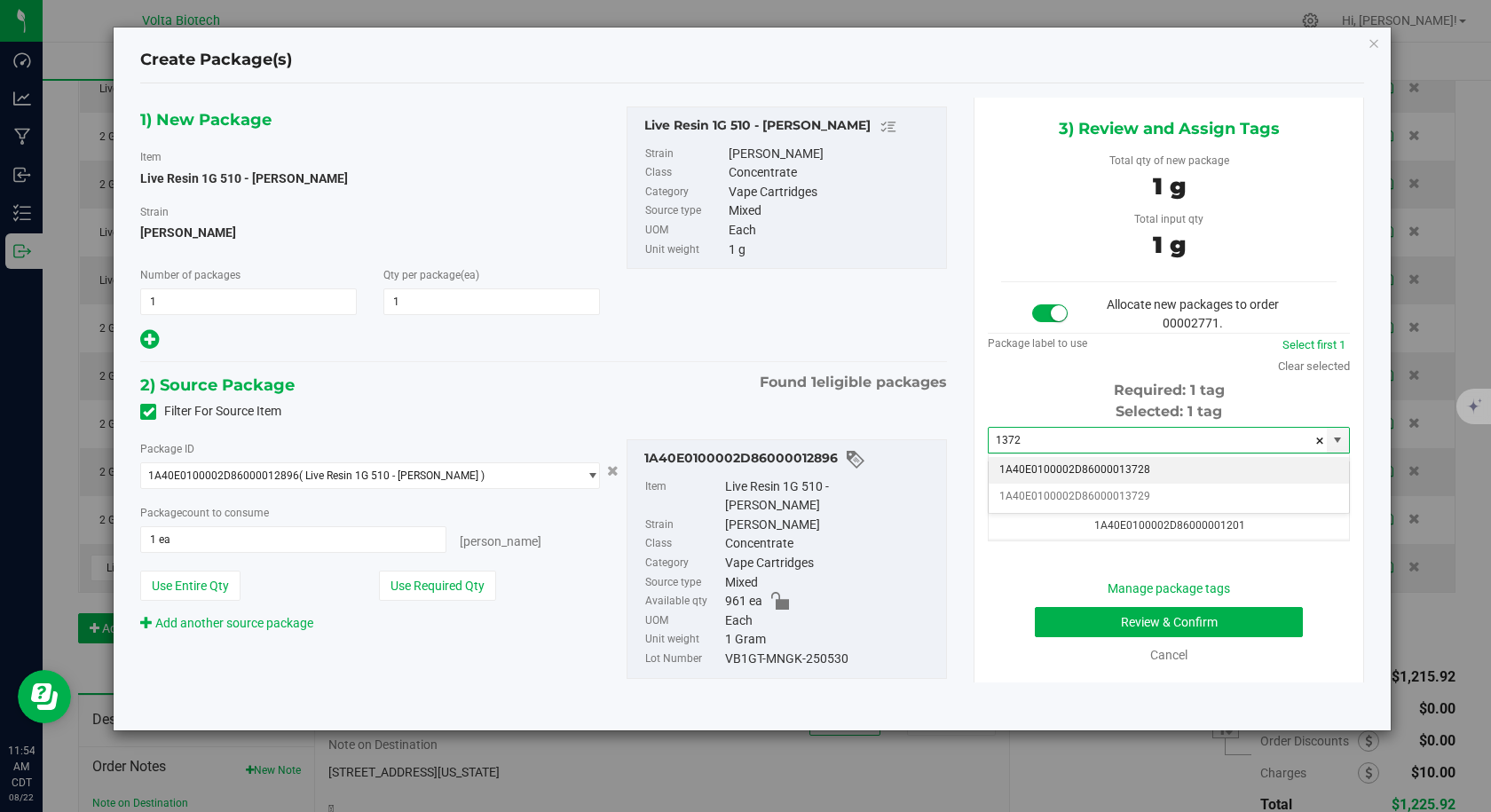
click at [1061, 470] on li "1A40E0100002D86000013728" at bounding box center [1168, 470] width 360 height 27
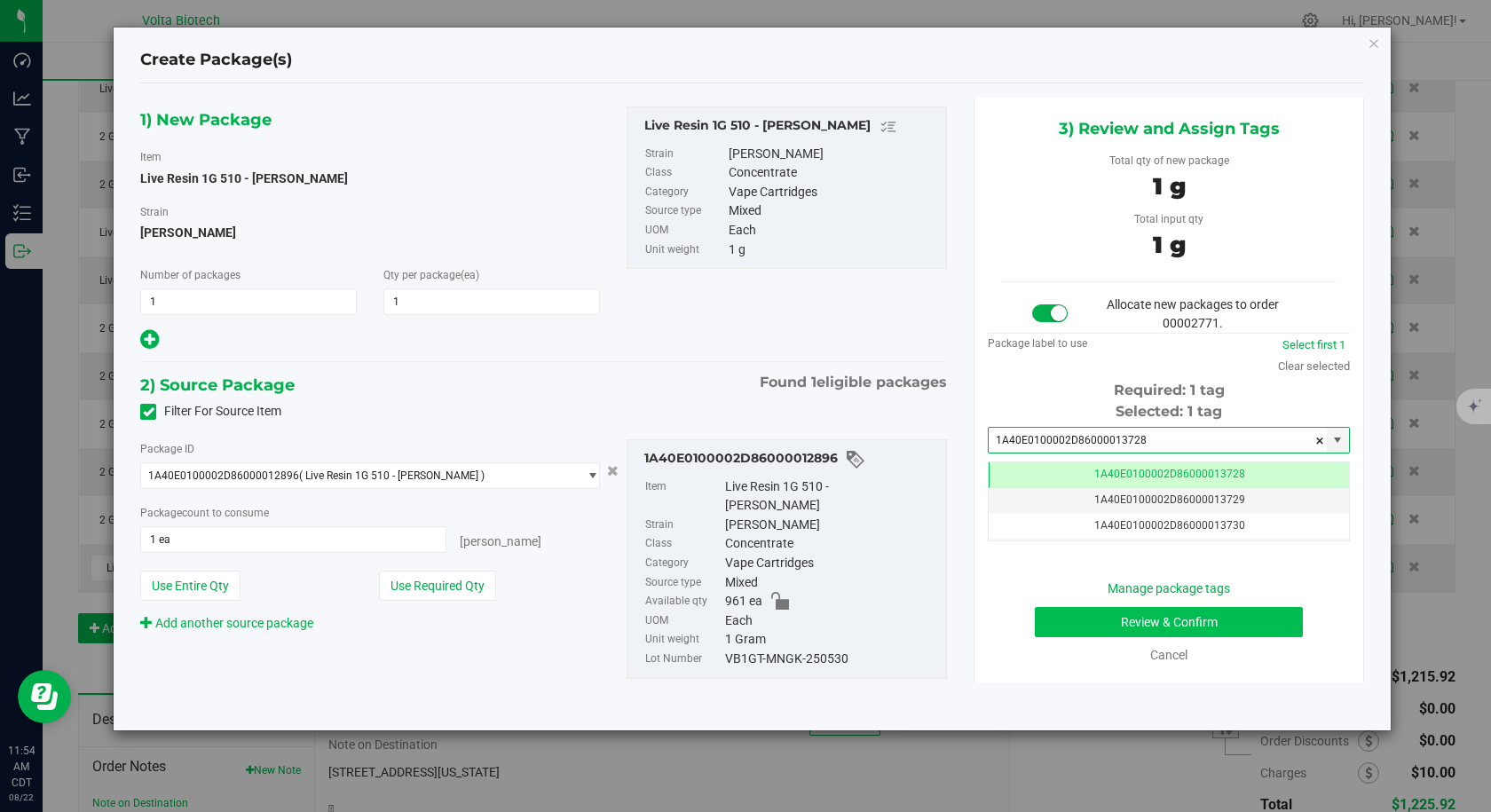
type input "1A40E0100002D86000013728"
click at [1097, 620] on button "Review & Confirm" at bounding box center [1169, 621] width 268 height 30
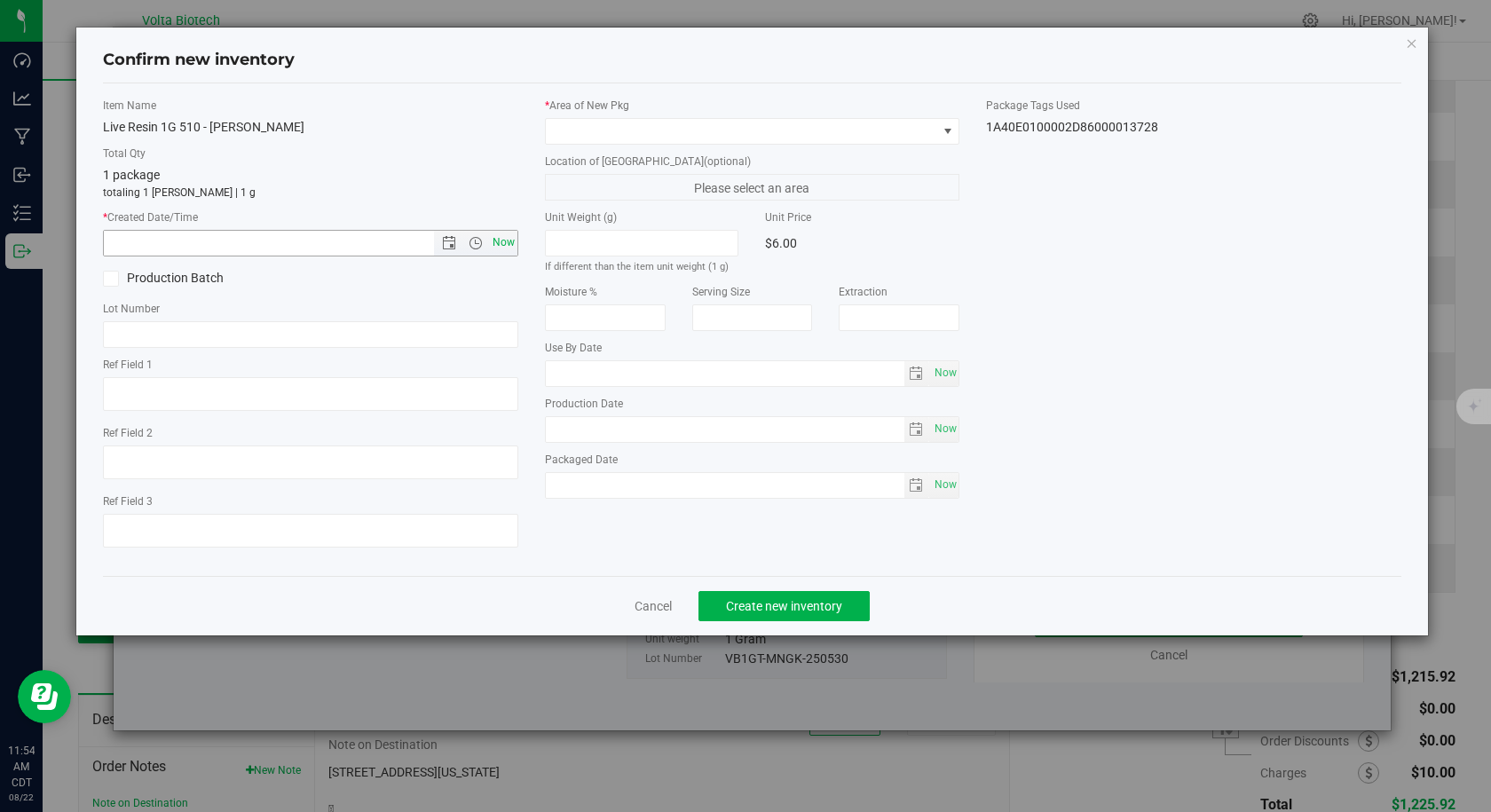
click at [505, 249] on span "Now" at bounding box center [503, 243] width 30 height 26
type input "[DATE] 11:54 AM"
click at [616, 126] on span at bounding box center [741, 131] width 391 height 25
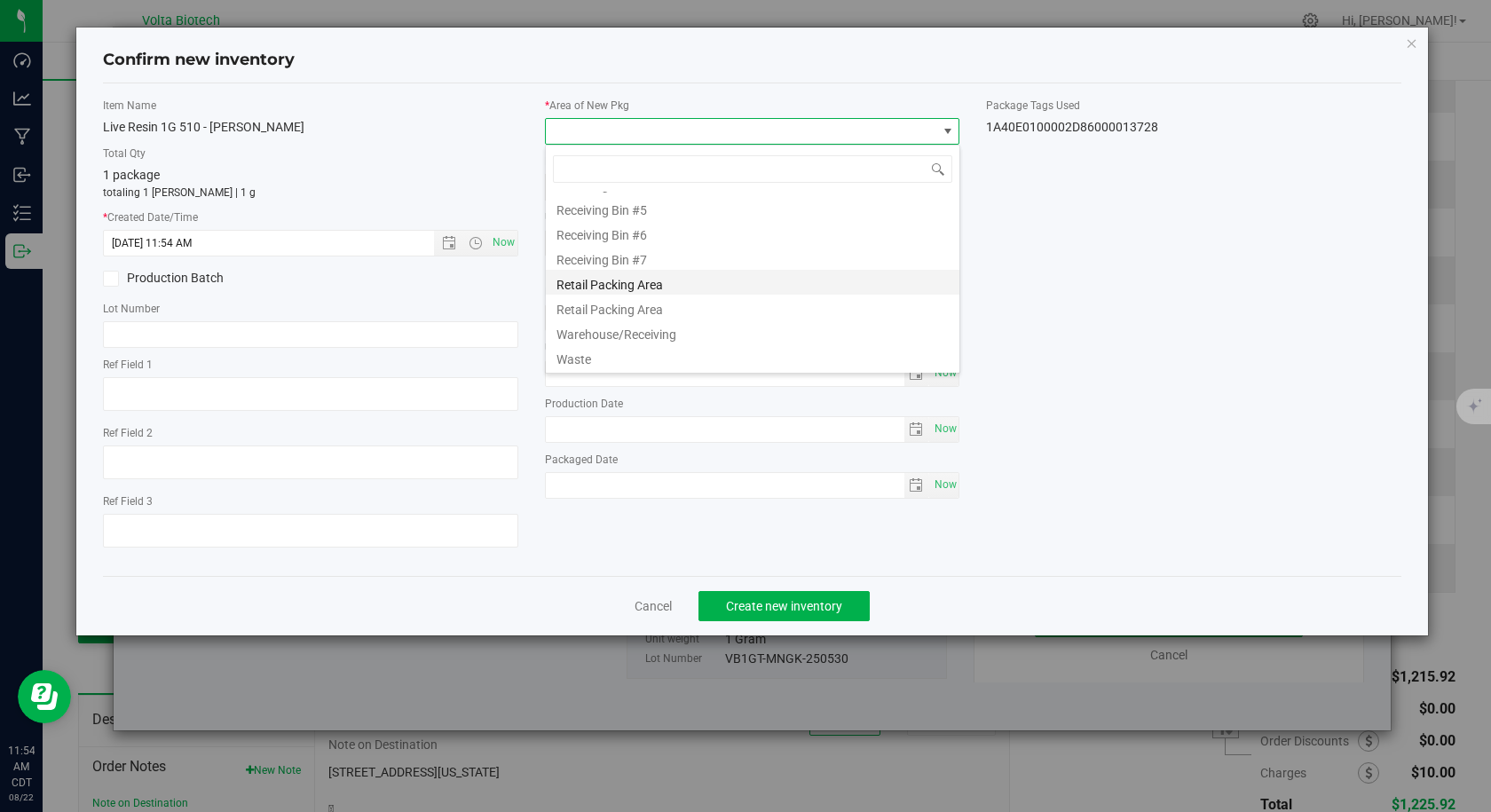
click at [654, 284] on li "Retail Packing Area" at bounding box center [752, 282] width 414 height 25
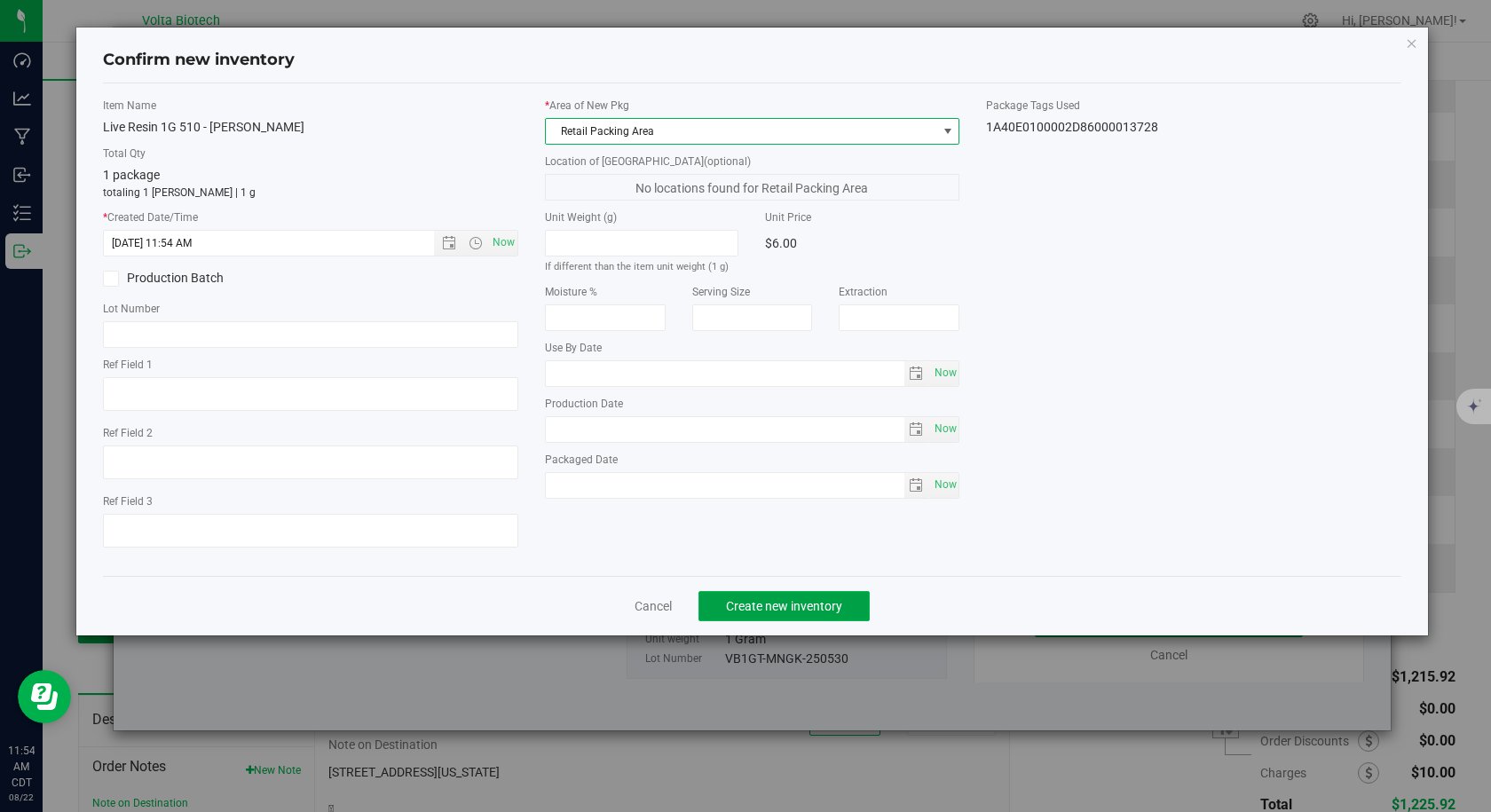
click at [736, 601] on span "Create new inventory" at bounding box center [784, 605] width 116 height 14
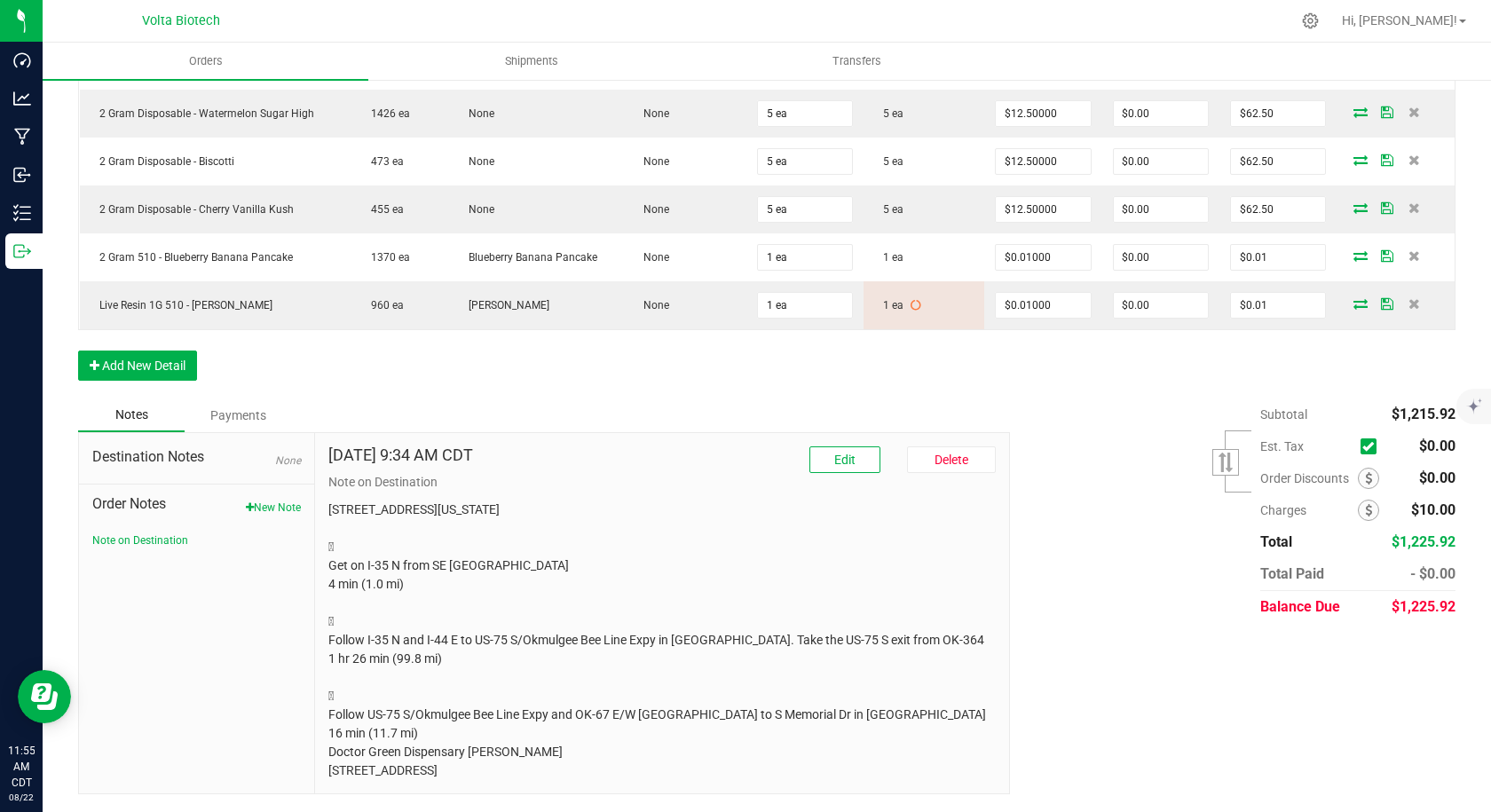
drag, startPoint x: 588, startPoint y: 770, endPoint x: 317, endPoint y: 496, distance: 385.4
click at [317, 496] on div "[DATE] 9:34 AM CDT Edit [GEOGRAPHIC_DATA] Note on Destination [STREET_ADDRESS][…" at bounding box center [662, 612] width 694 height 360
copy p "[STREET_ADDRESS][US_STATE]  Get on I-35 N from [GEOGRAPHIC_DATA] 4 min (1.0 mi…"
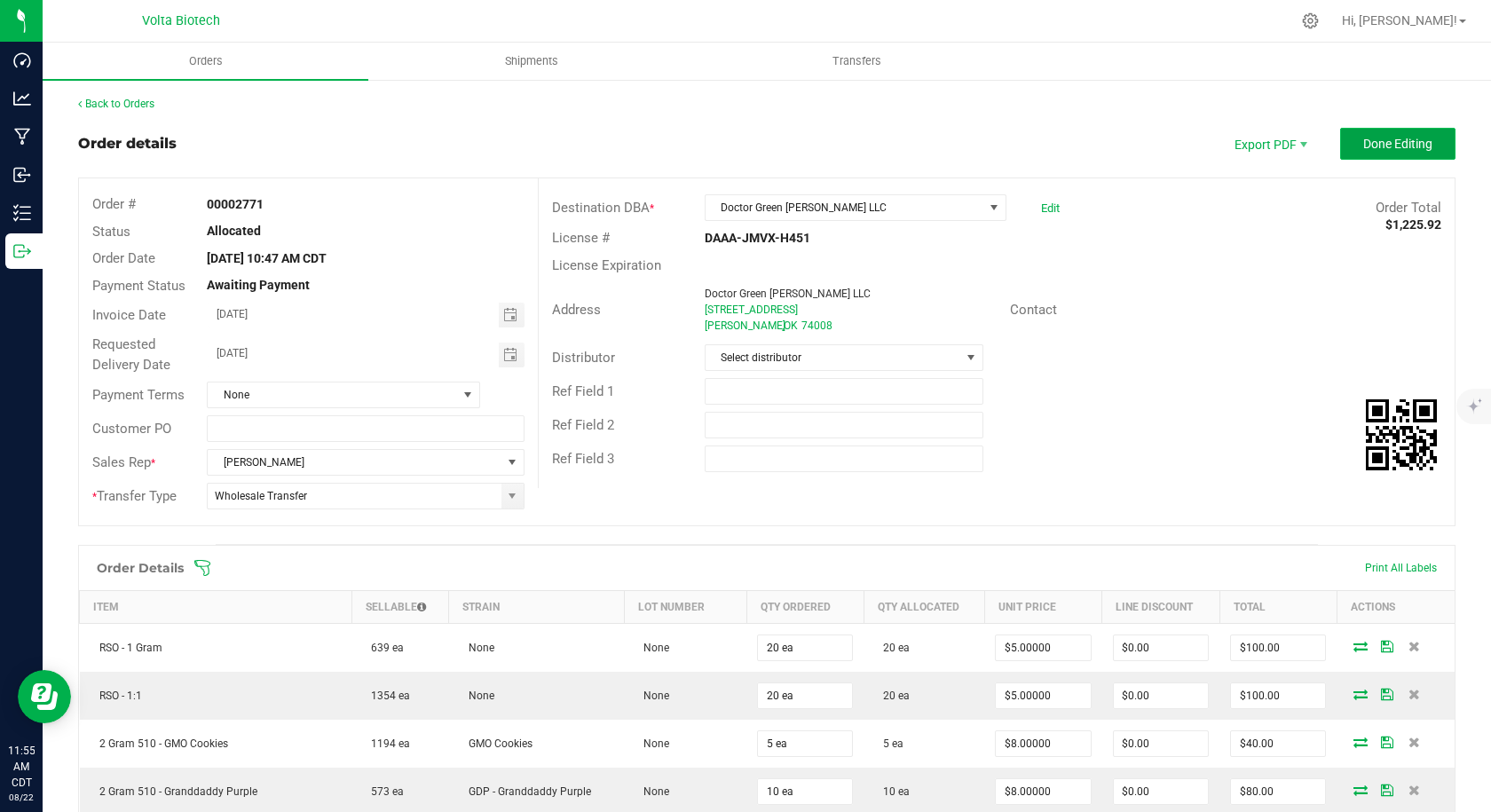
click at [1380, 140] on span "Done Editing" at bounding box center [1397, 143] width 69 height 14
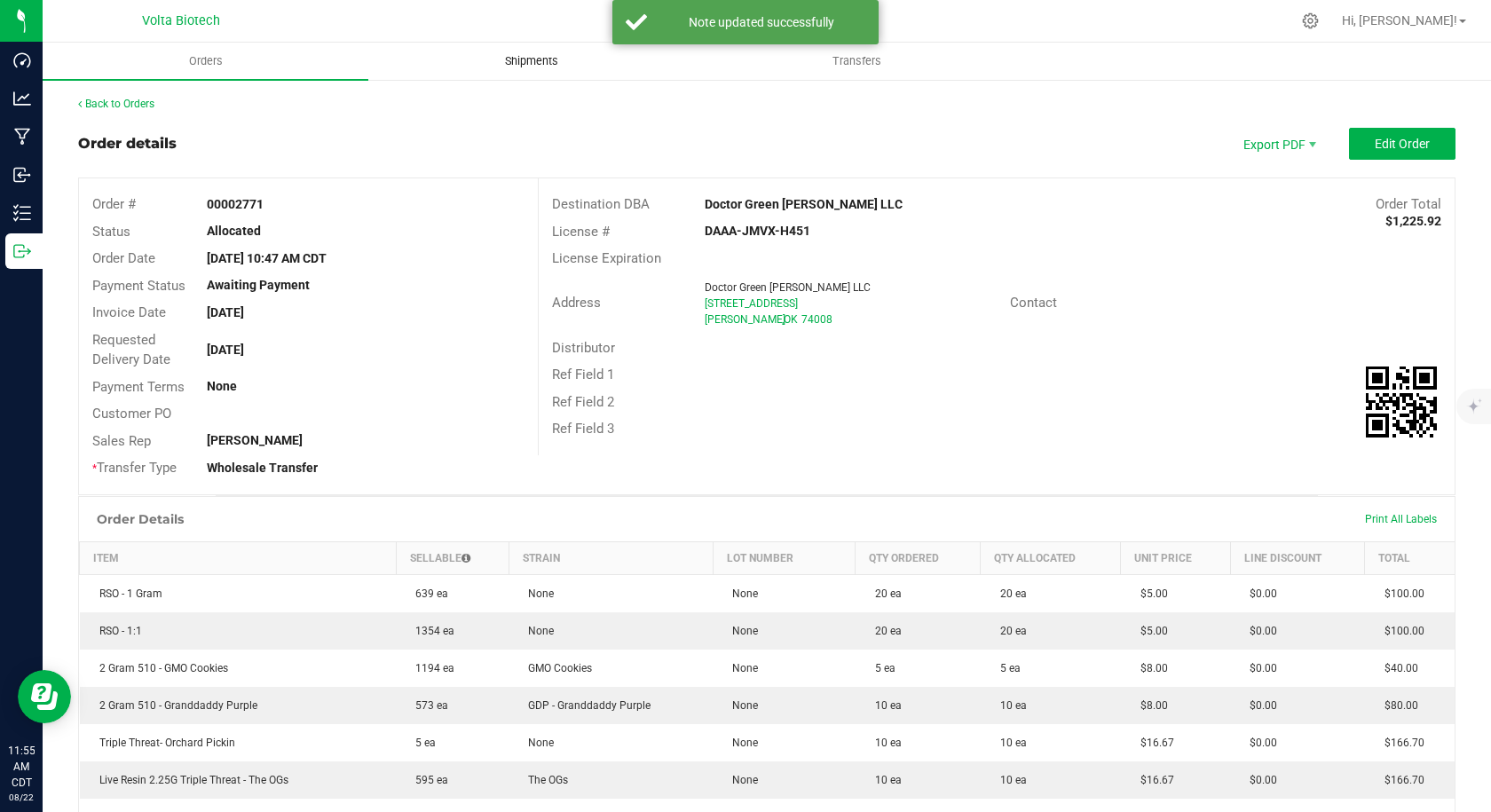
click at [525, 62] on span "Shipments" at bounding box center [531, 61] width 101 height 16
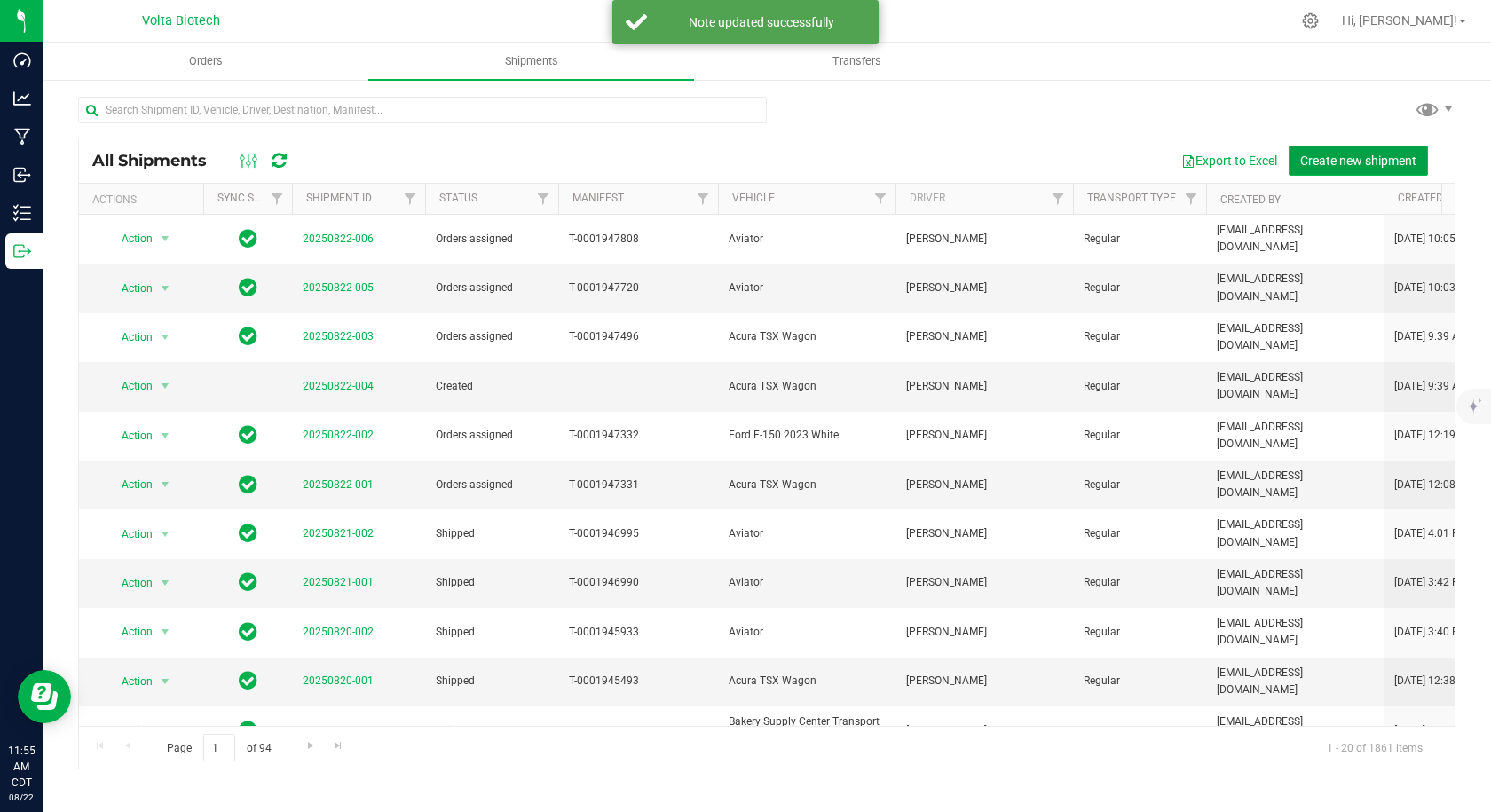
click at [1371, 168] on button "Create new shipment" at bounding box center [1357, 160] width 139 height 30
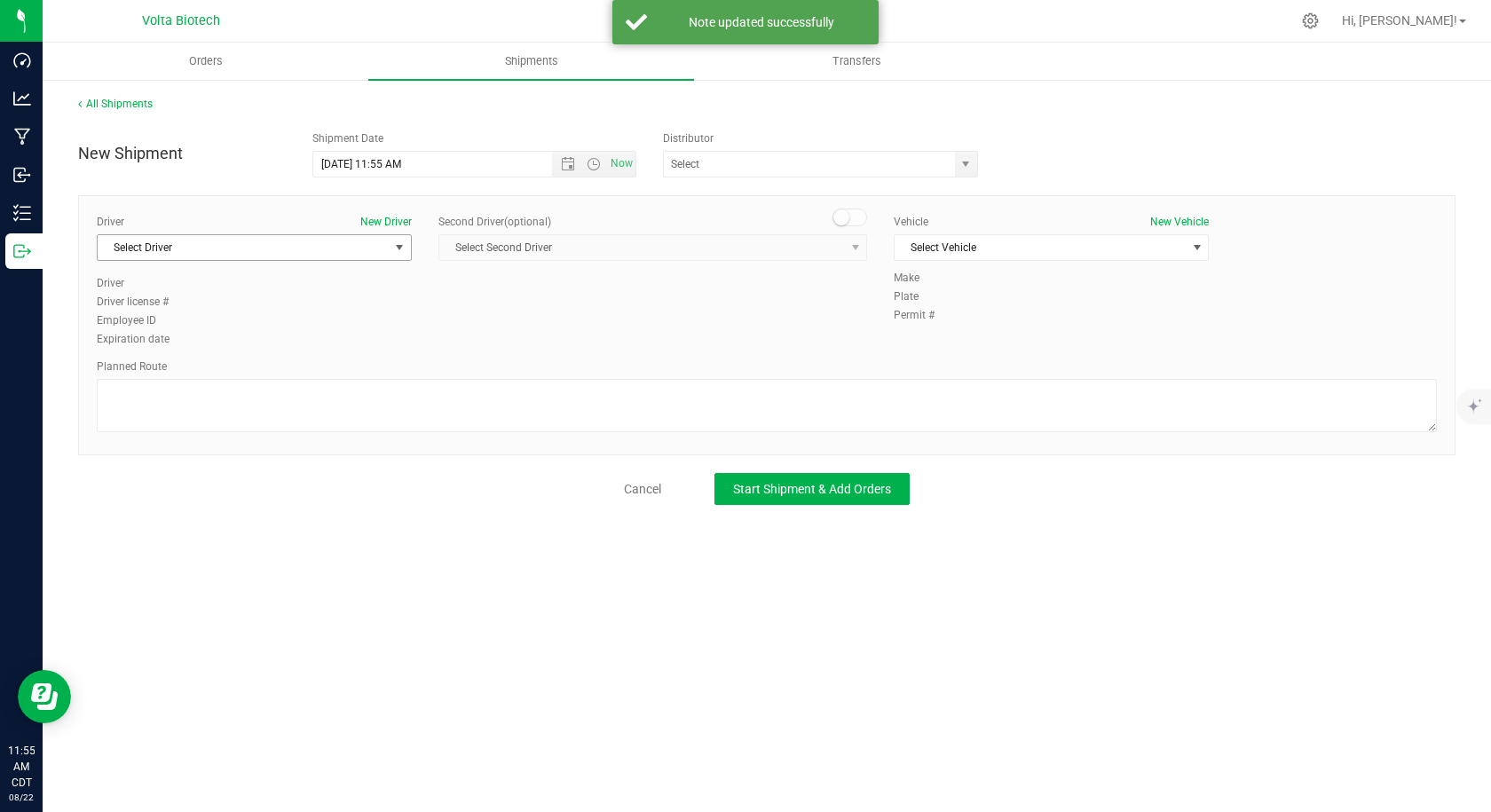
click at [399, 245] on span "select" at bounding box center [399, 247] width 14 height 14
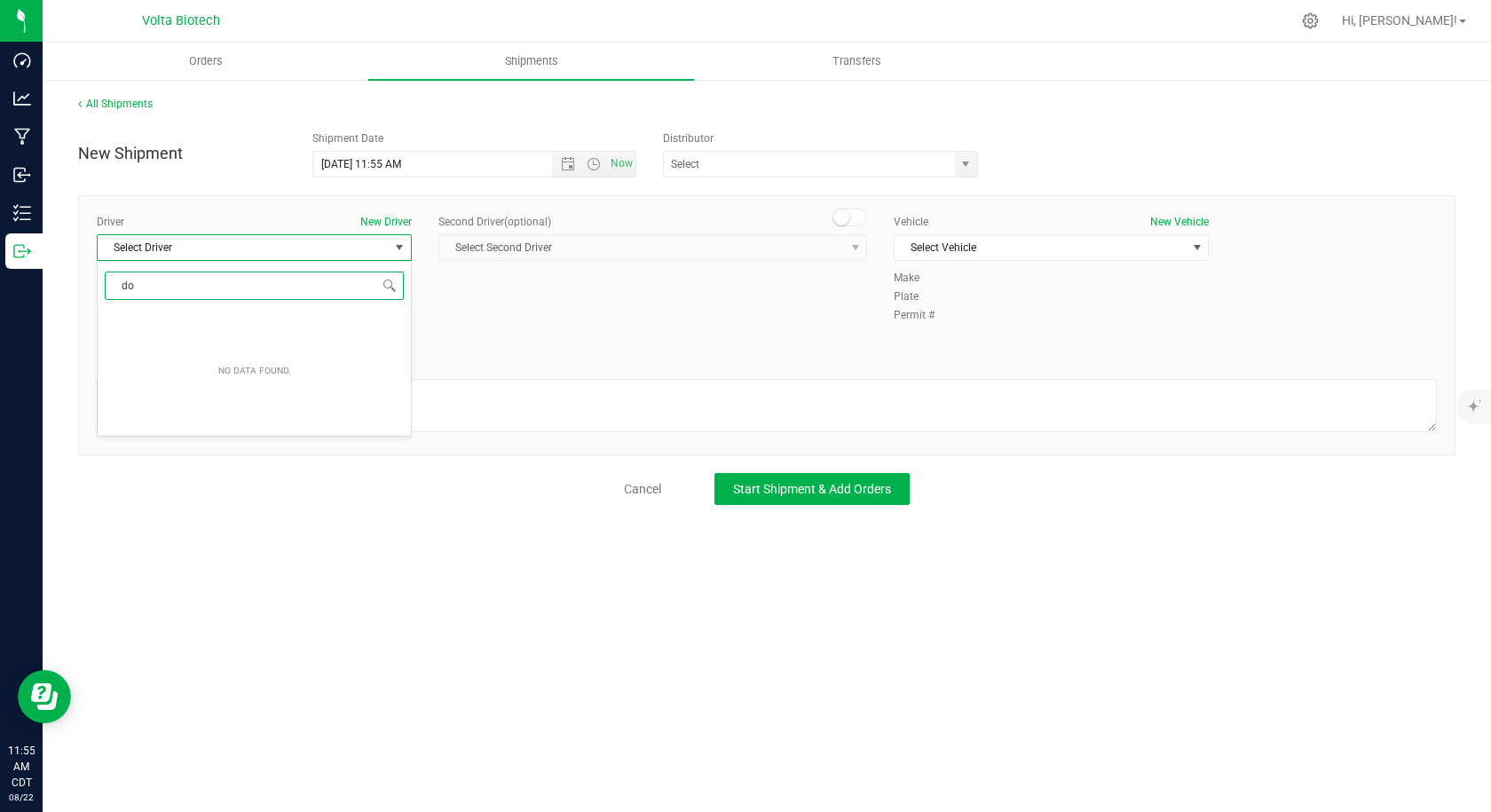
type input "d"
click at [185, 315] on li "[PERSON_NAME]" at bounding box center [254, 321] width 313 height 27
type input "cro"
click at [955, 247] on span "Select Vehicle" at bounding box center [1040, 247] width 291 height 25
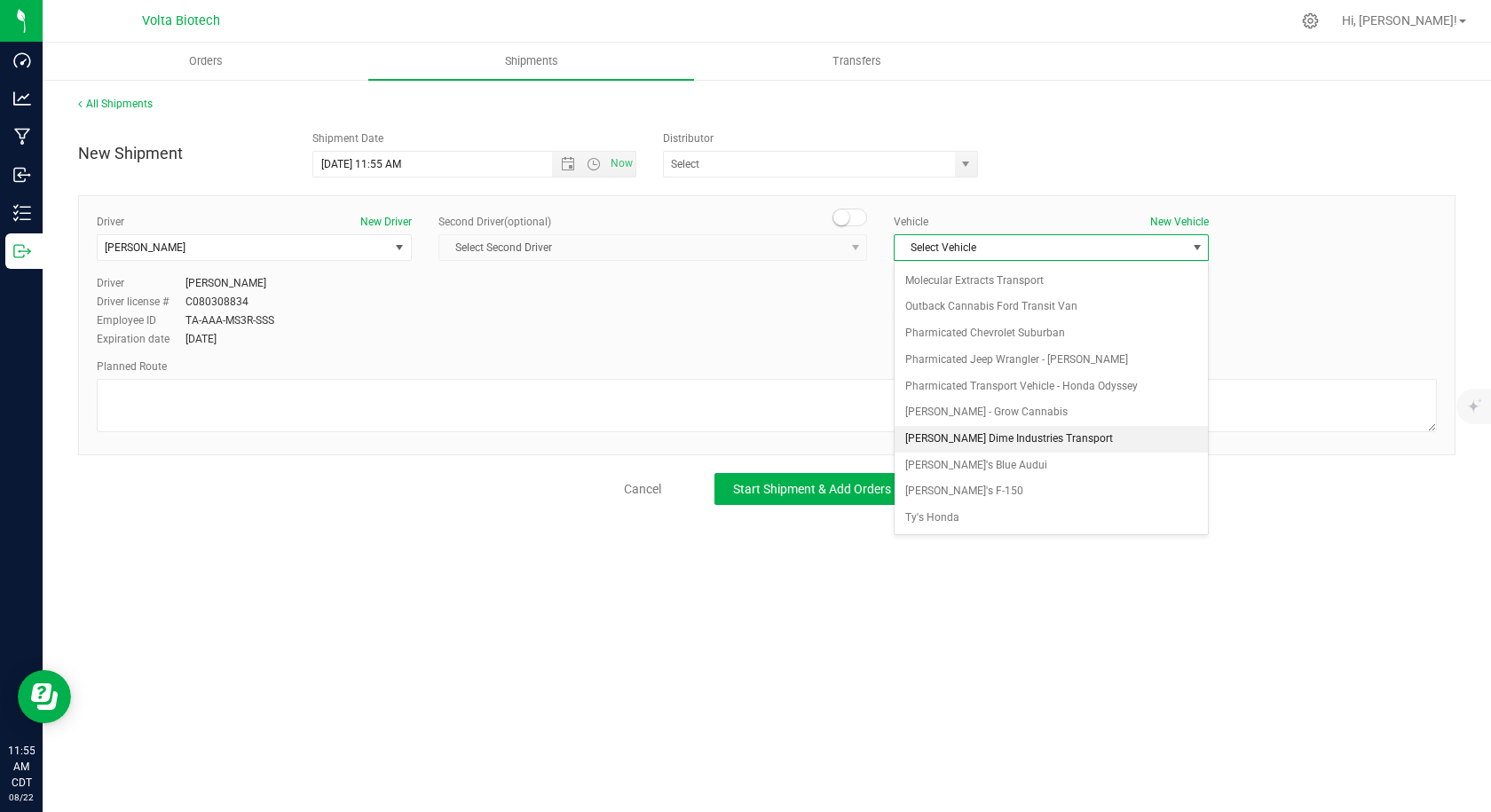
scroll to position [106, 0]
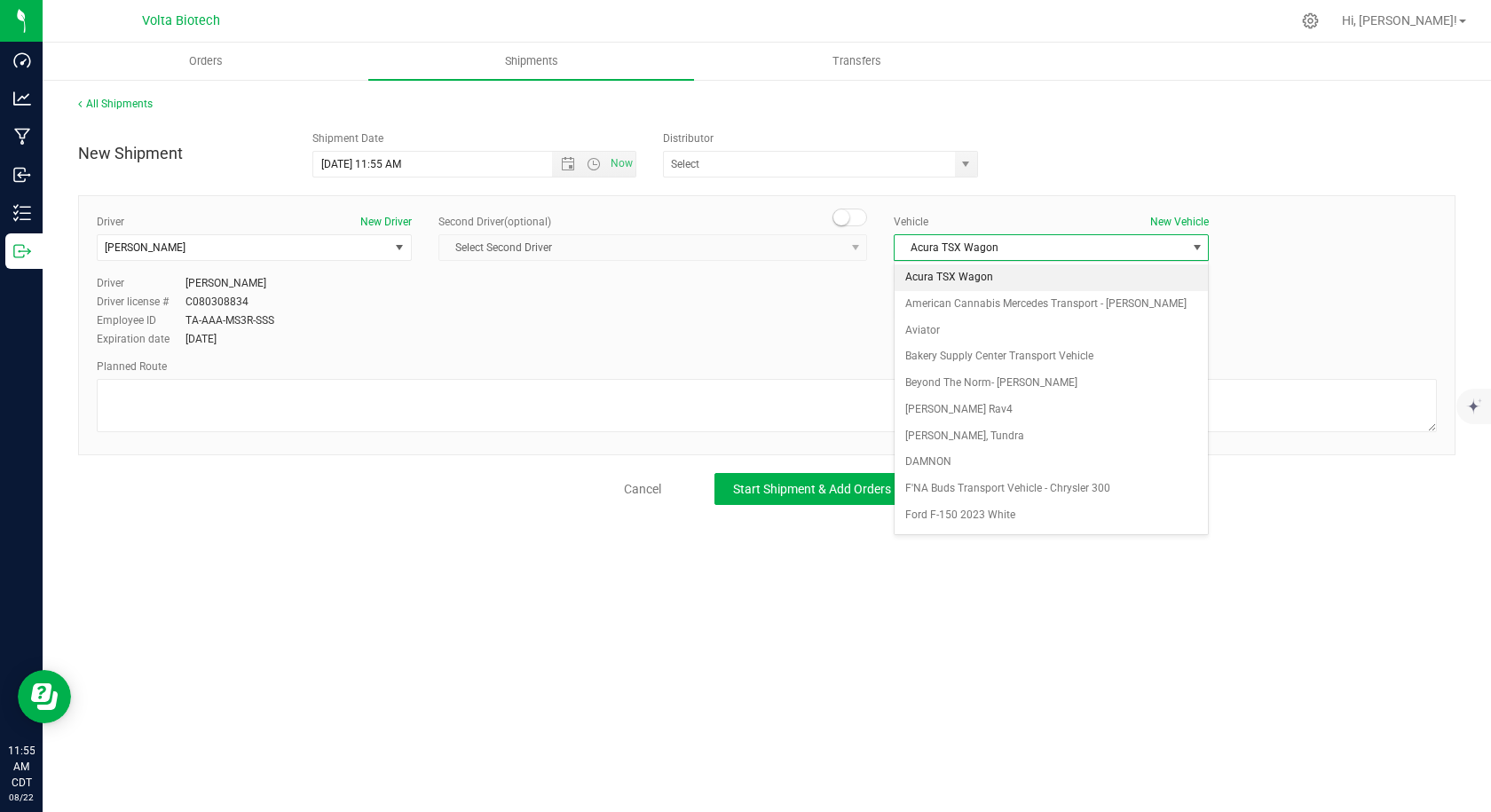
click at [994, 282] on li "Acura TSX Wagon" at bounding box center [1051, 277] width 313 height 27
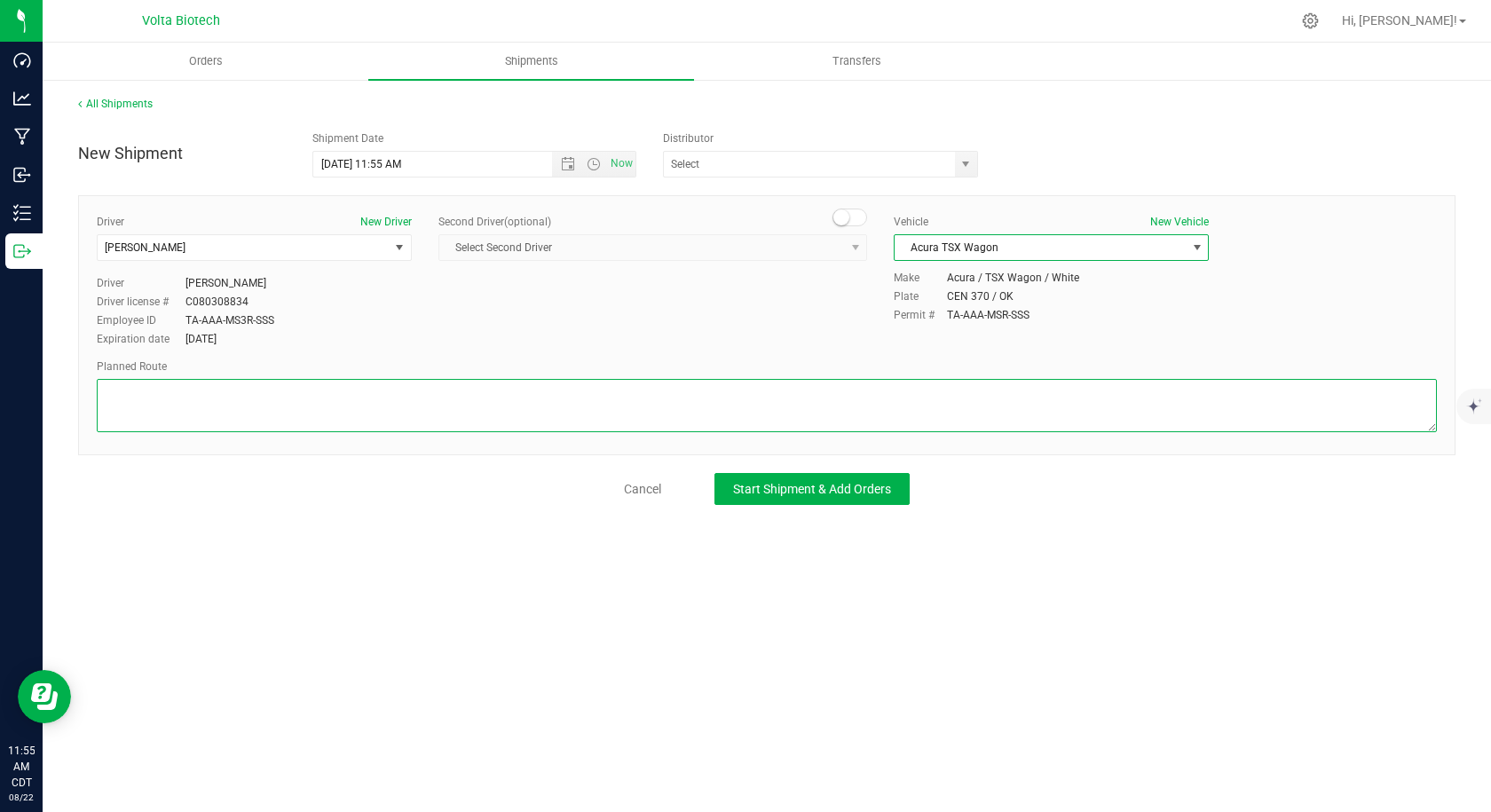
click at [635, 412] on textarea at bounding box center [766, 405] width 1340 height 53
paste textarea "[STREET_ADDRESS][US_STATE]  Get on I-35 N from SE [GEOGRAPHIC_DATA] 4 min (1.0…"
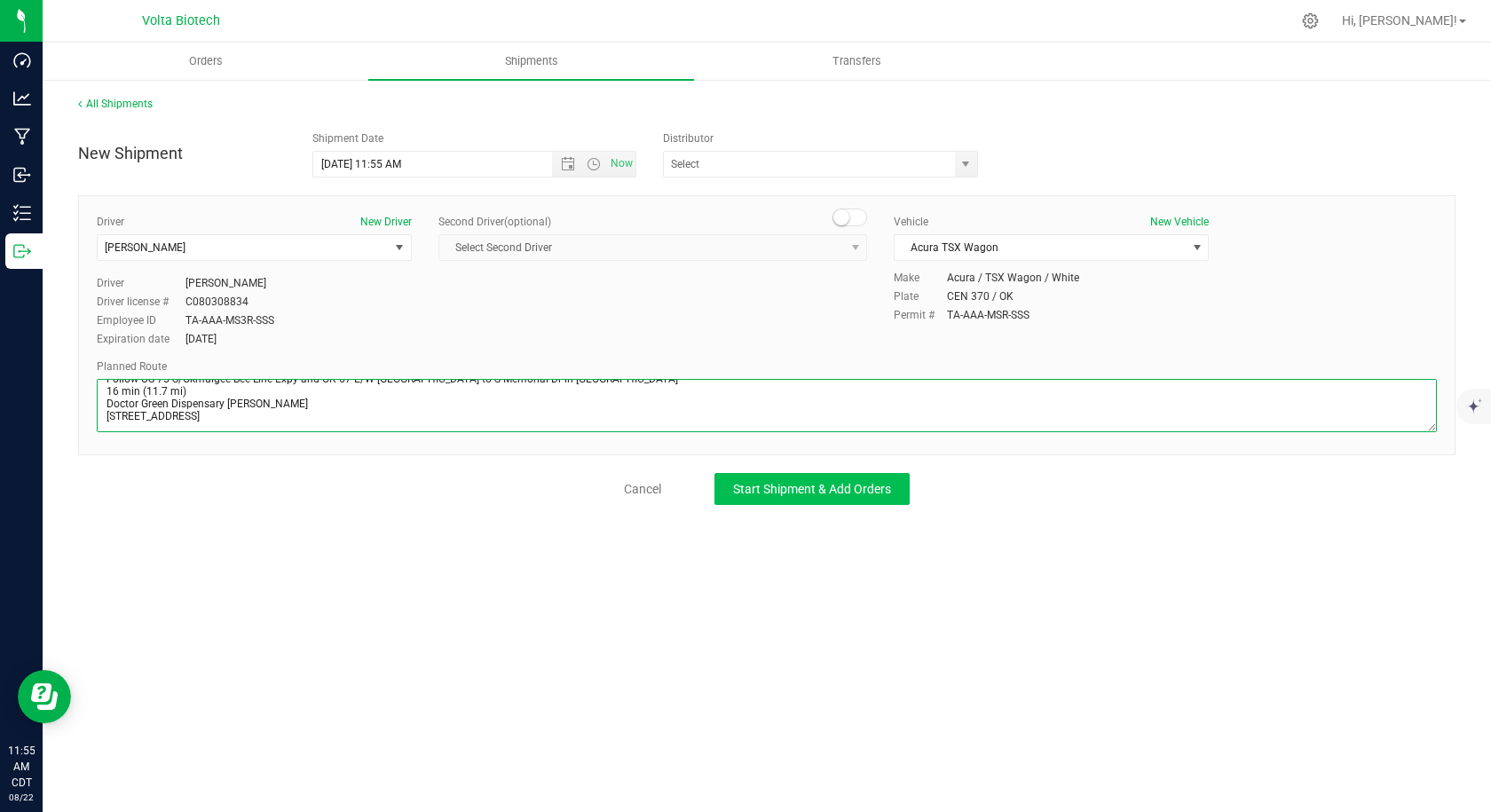
type textarea "[STREET_ADDRESS][US_STATE]  Get on I-35 N from SE [GEOGRAPHIC_DATA] 4 min (1.0…"
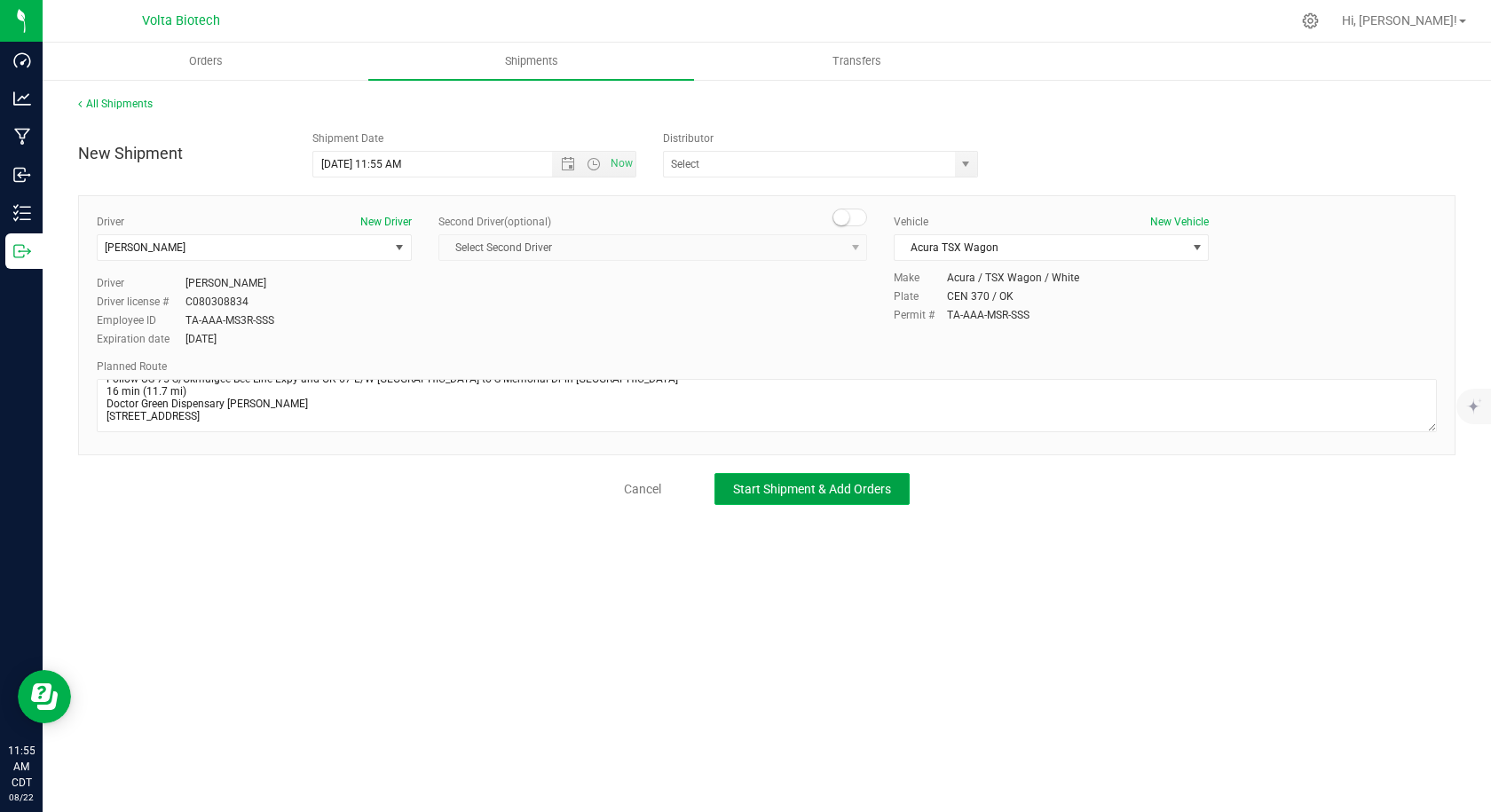
click at [756, 498] on button "Start Shipment & Add Orders" at bounding box center [812, 489] width 195 height 32
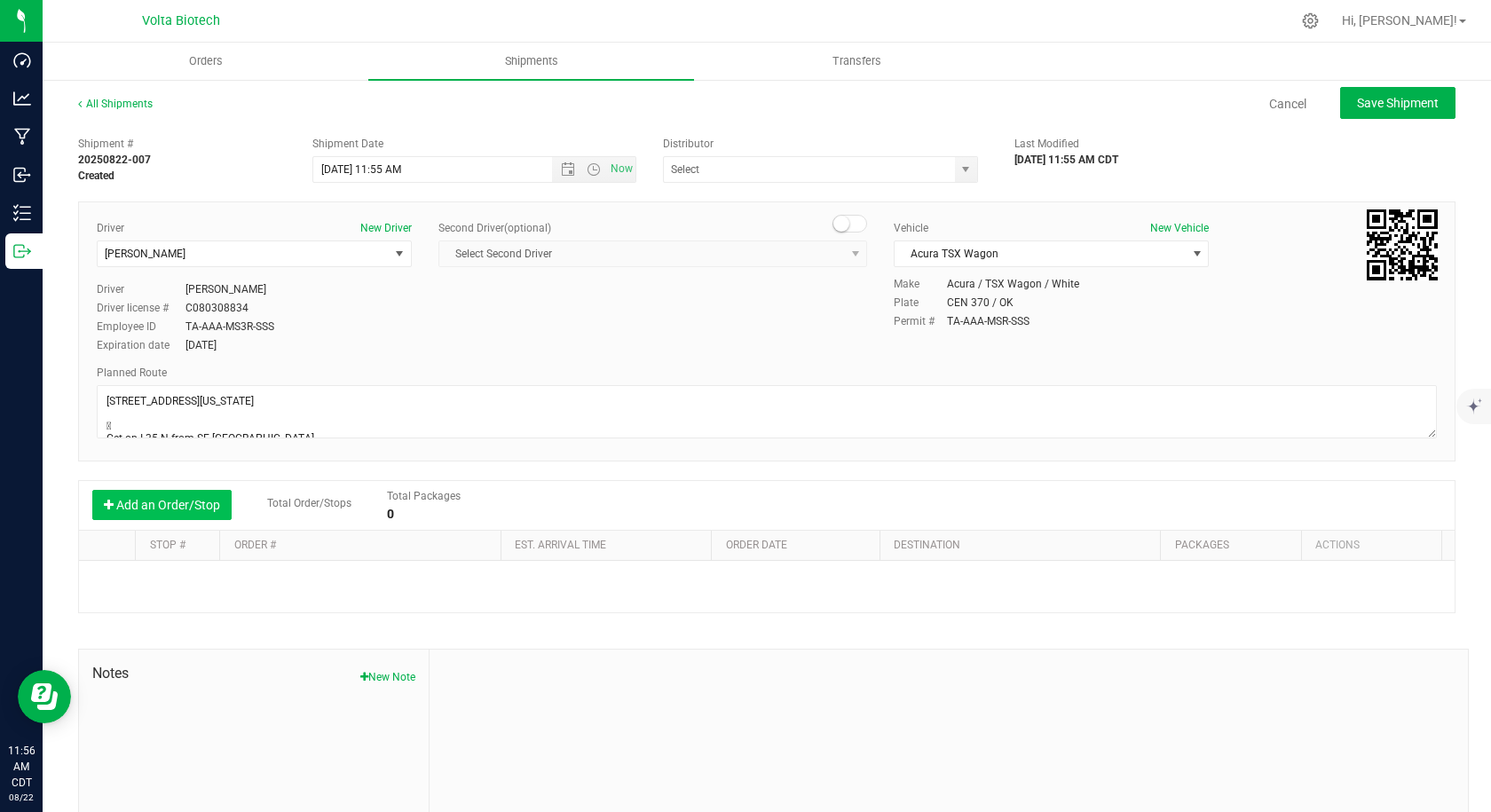
click at [196, 505] on button "Add an Order/Stop" at bounding box center [161, 505] width 139 height 30
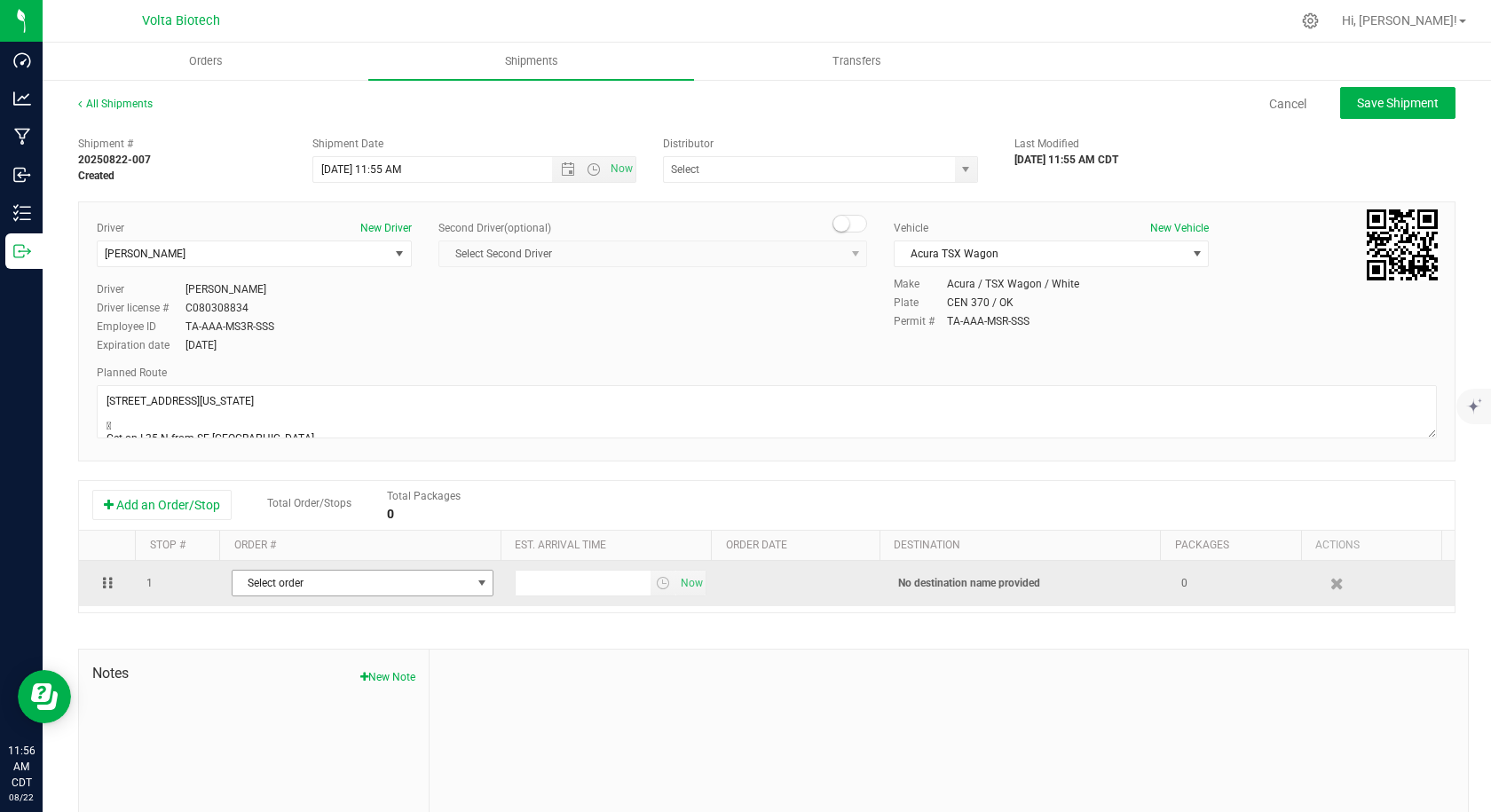
click at [340, 586] on span "Select order" at bounding box center [351, 583] width 239 height 25
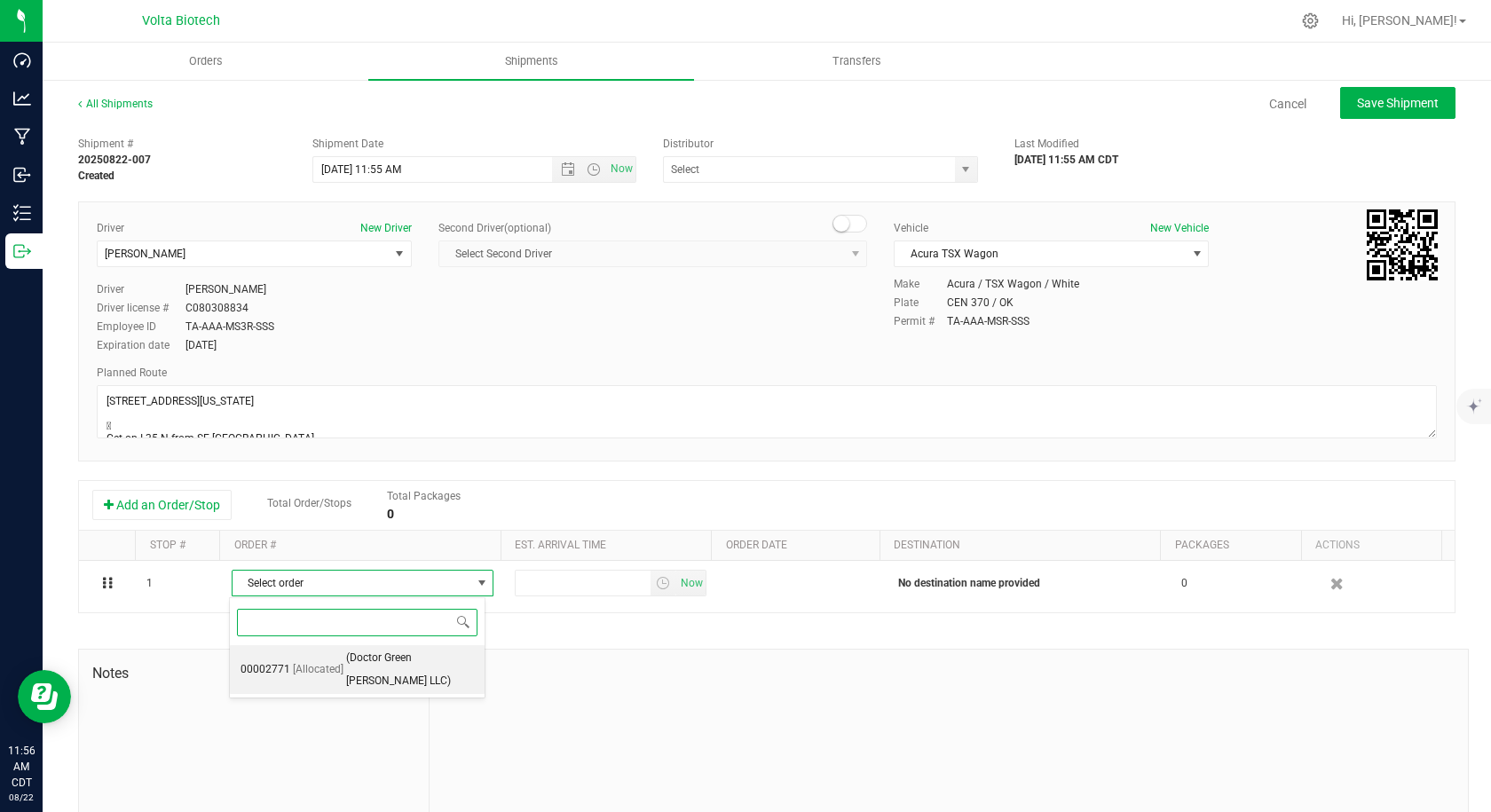
click at [340, 658] on span "[Allocated]" at bounding box center [318, 669] width 51 height 23
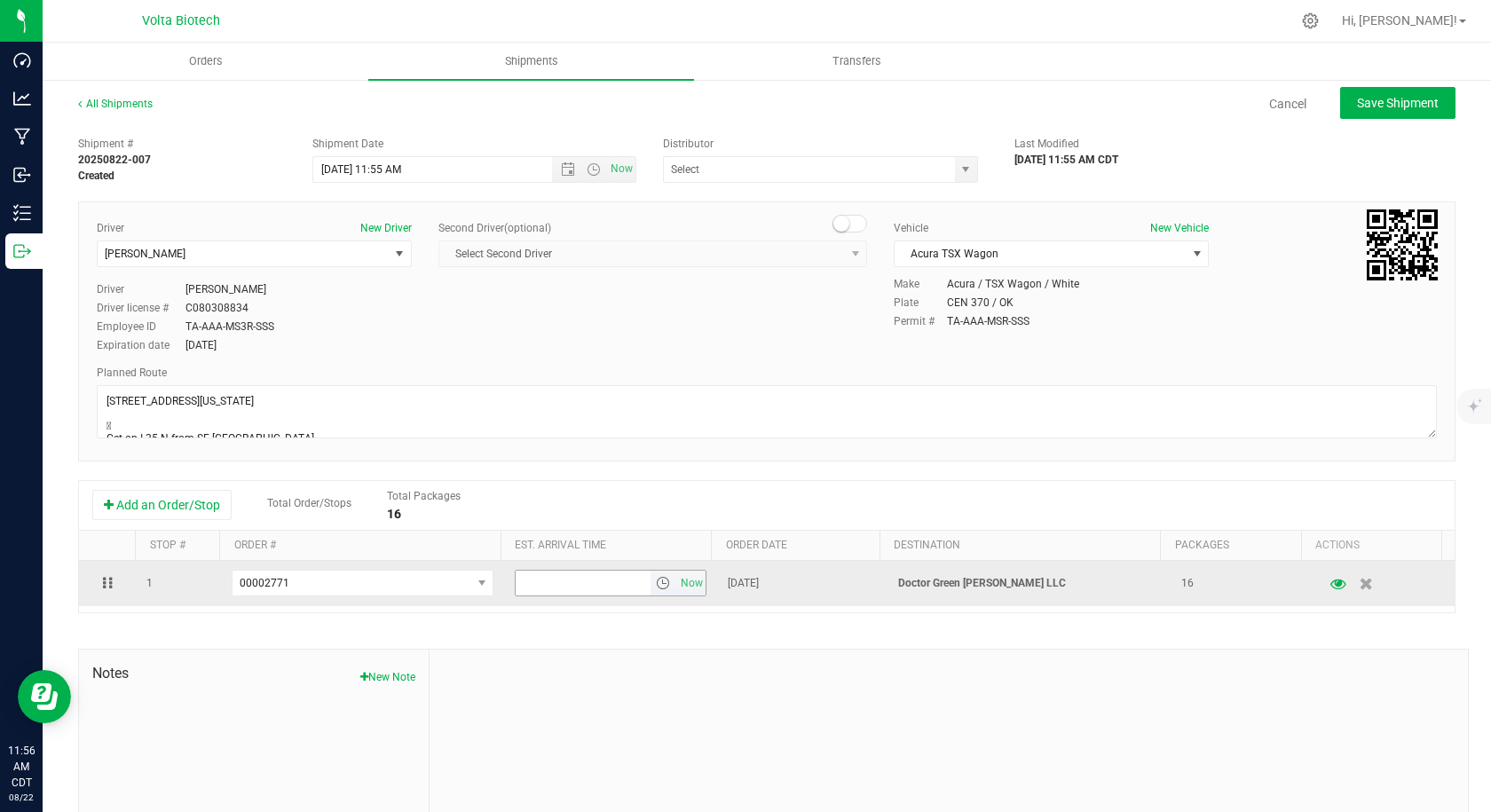
click at [656, 586] on span "select" at bounding box center [662, 582] width 14 height 14
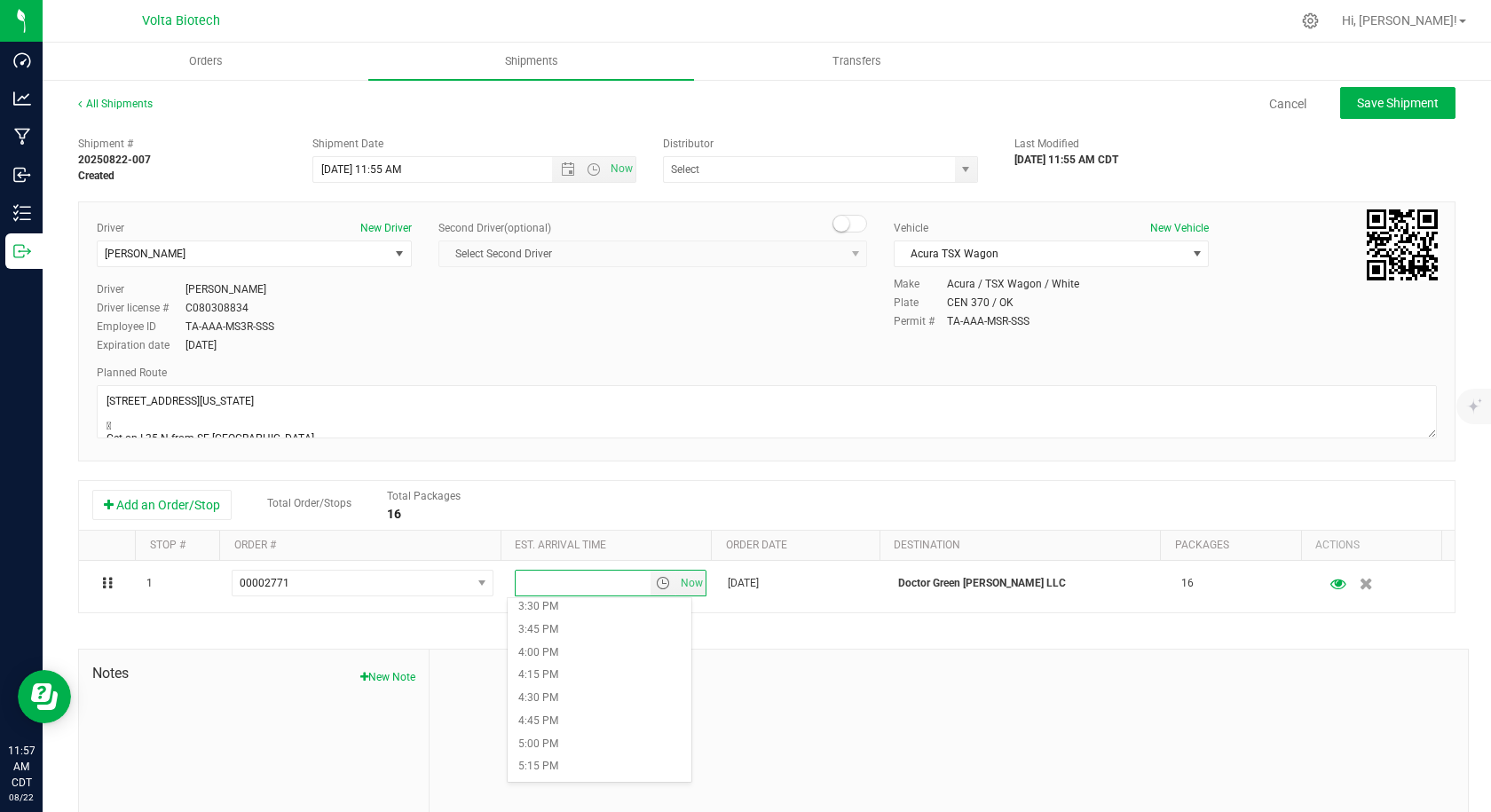
scroll to position [1686, 0]
click at [569, 653] on li "7:00 PM" at bounding box center [599, 659] width 183 height 23
click at [1367, 105] on span "Save Shipment" at bounding box center [1397, 102] width 82 height 14
type input "[DATE] 4:55 PM"
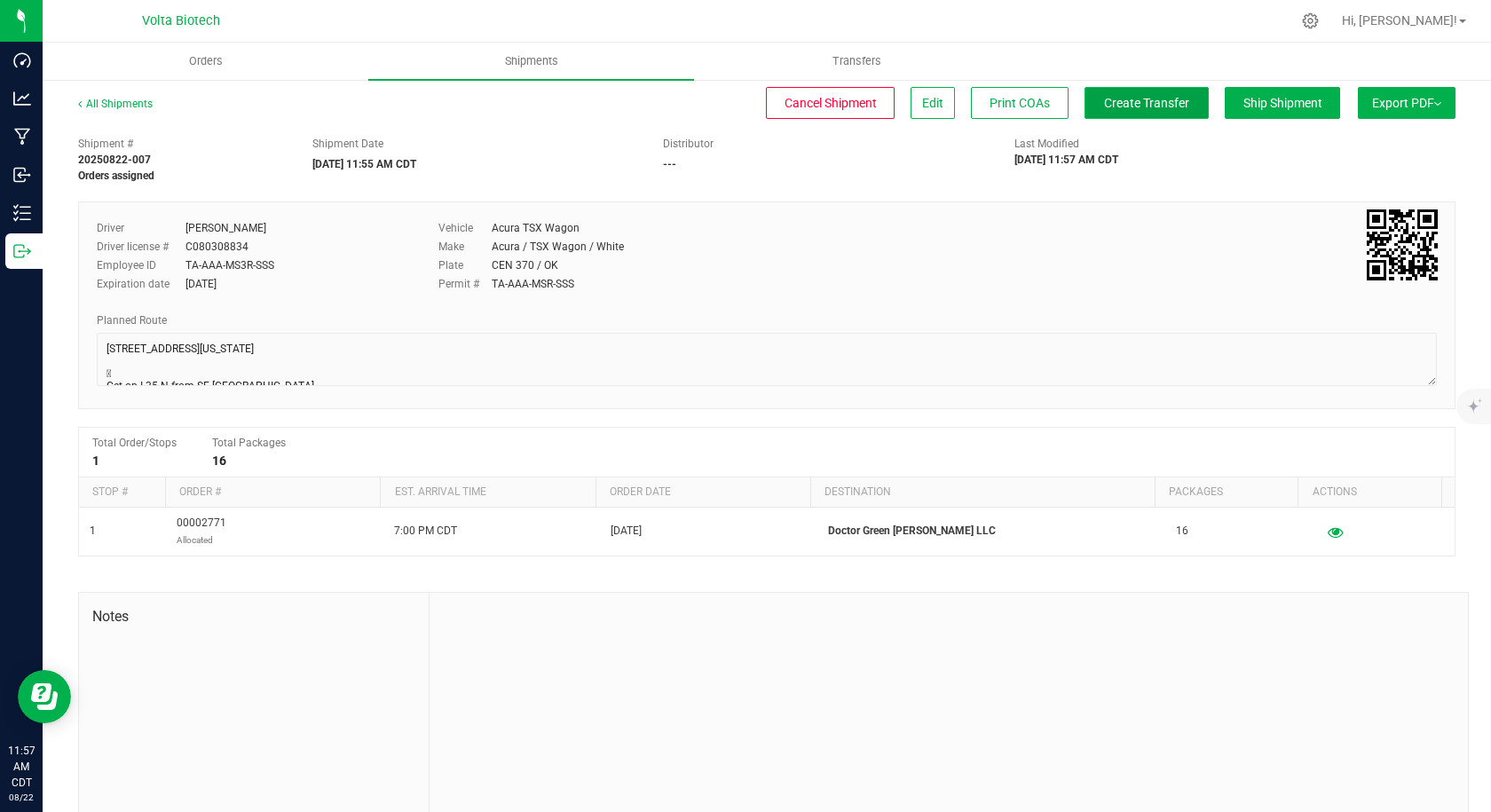
click at [1147, 113] on button "Create Transfer" at bounding box center [1147, 102] width 124 height 32
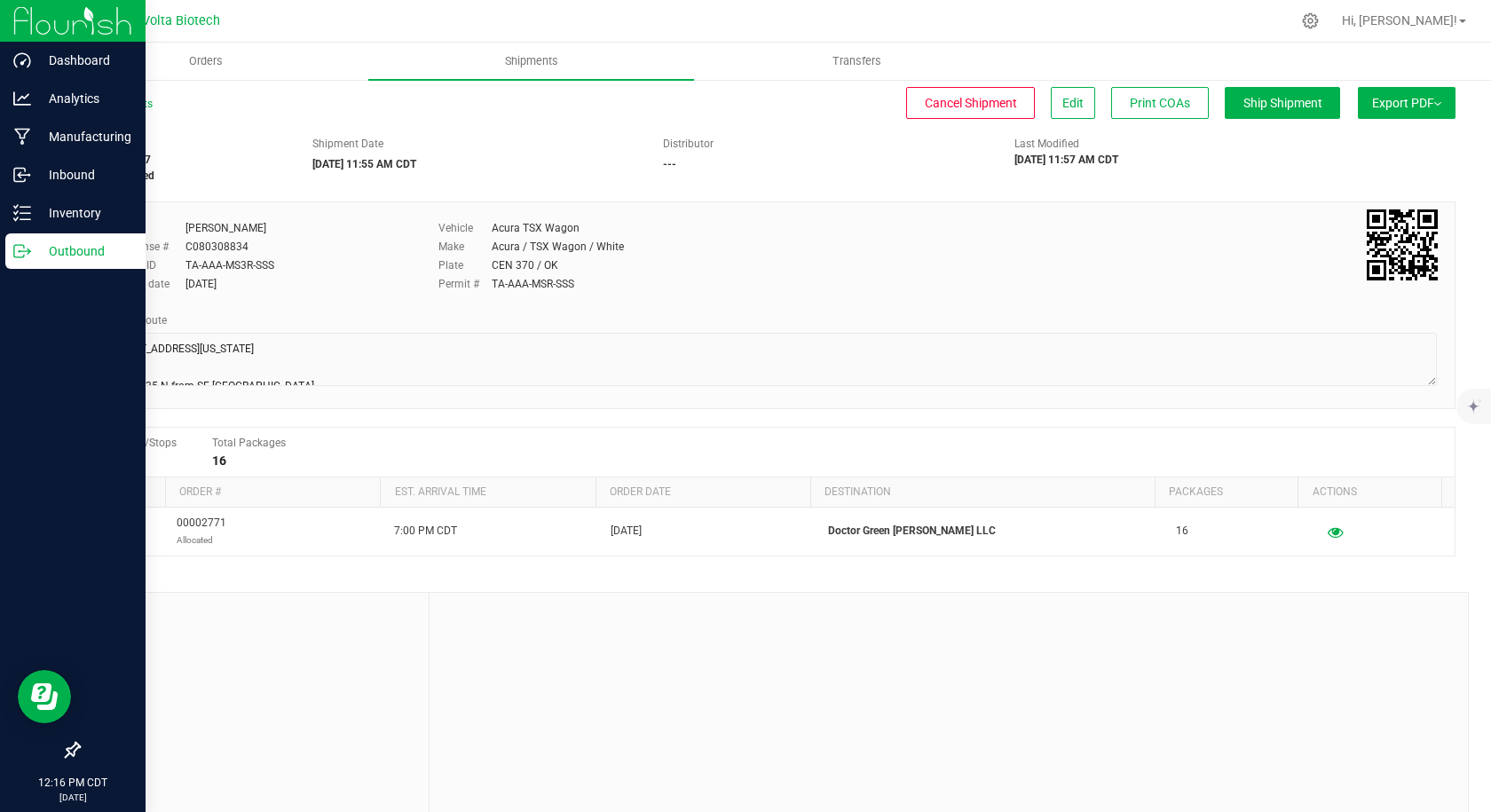
click at [18, 250] on icon at bounding box center [21, 250] width 17 height 17
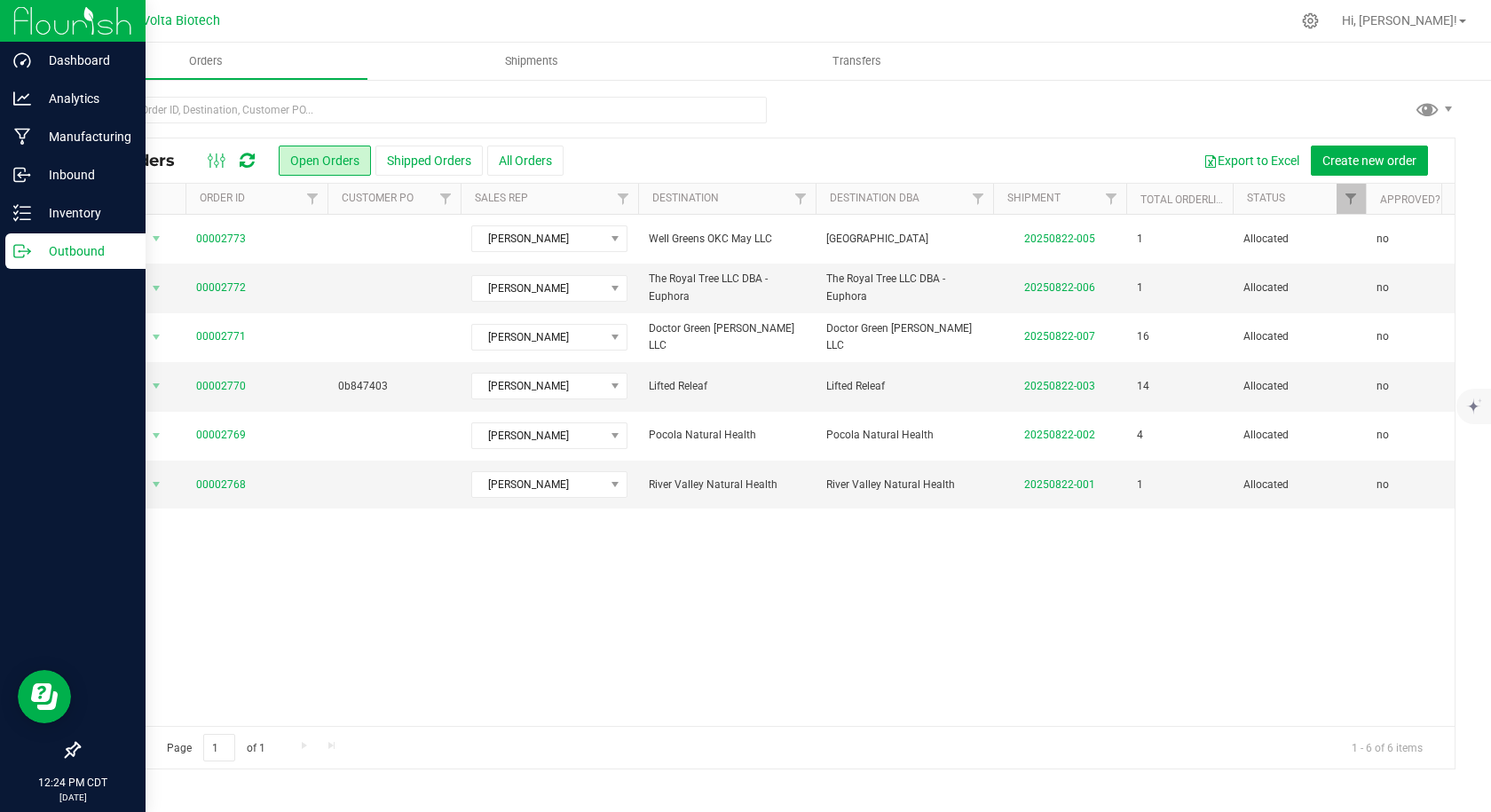
click at [26, 252] on icon at bounding box center [21, 250] width 17 height 17
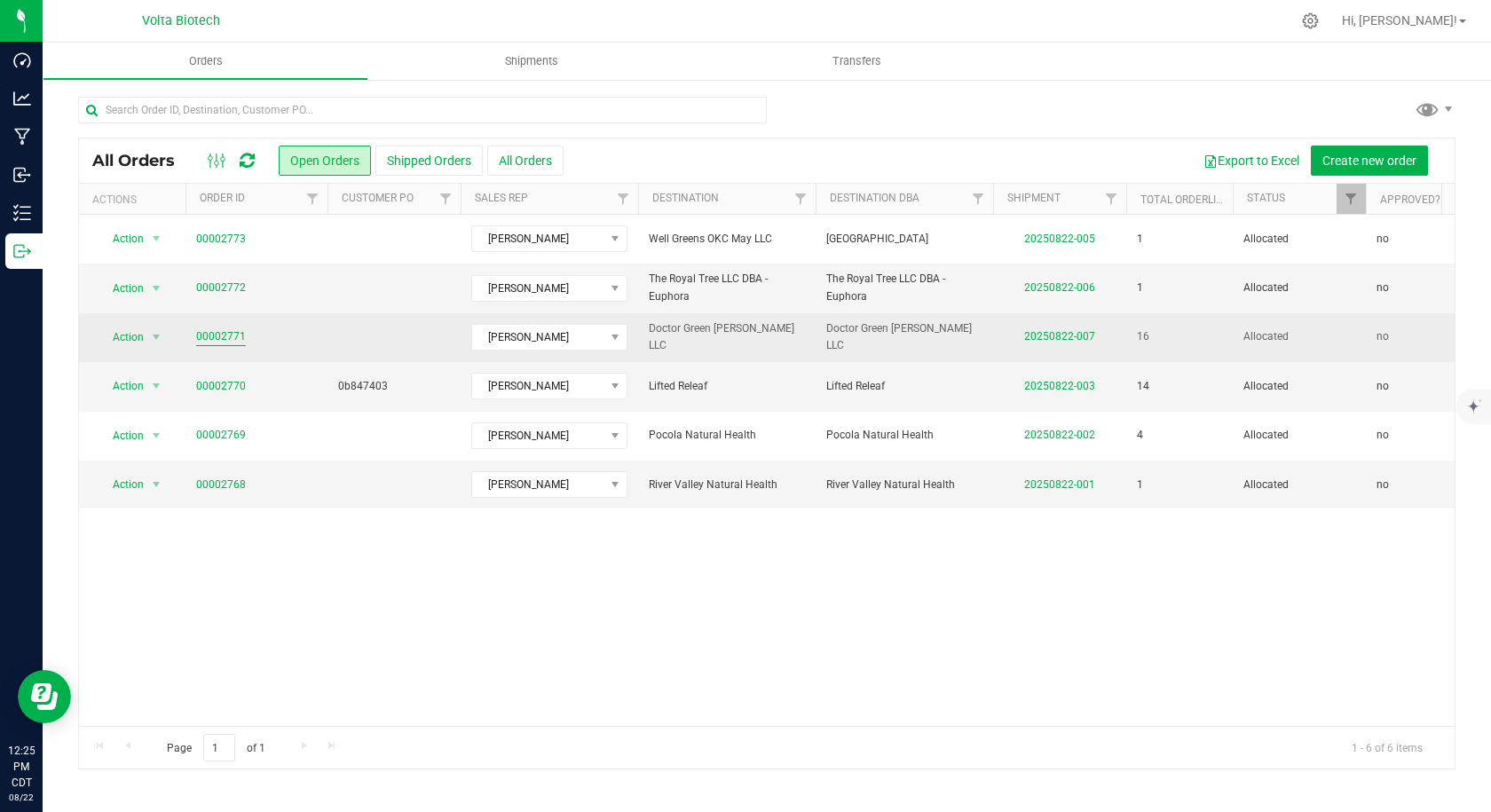
click at [200, 329] on link "00002771" at bounding box center [221, 337] width 50 height 17
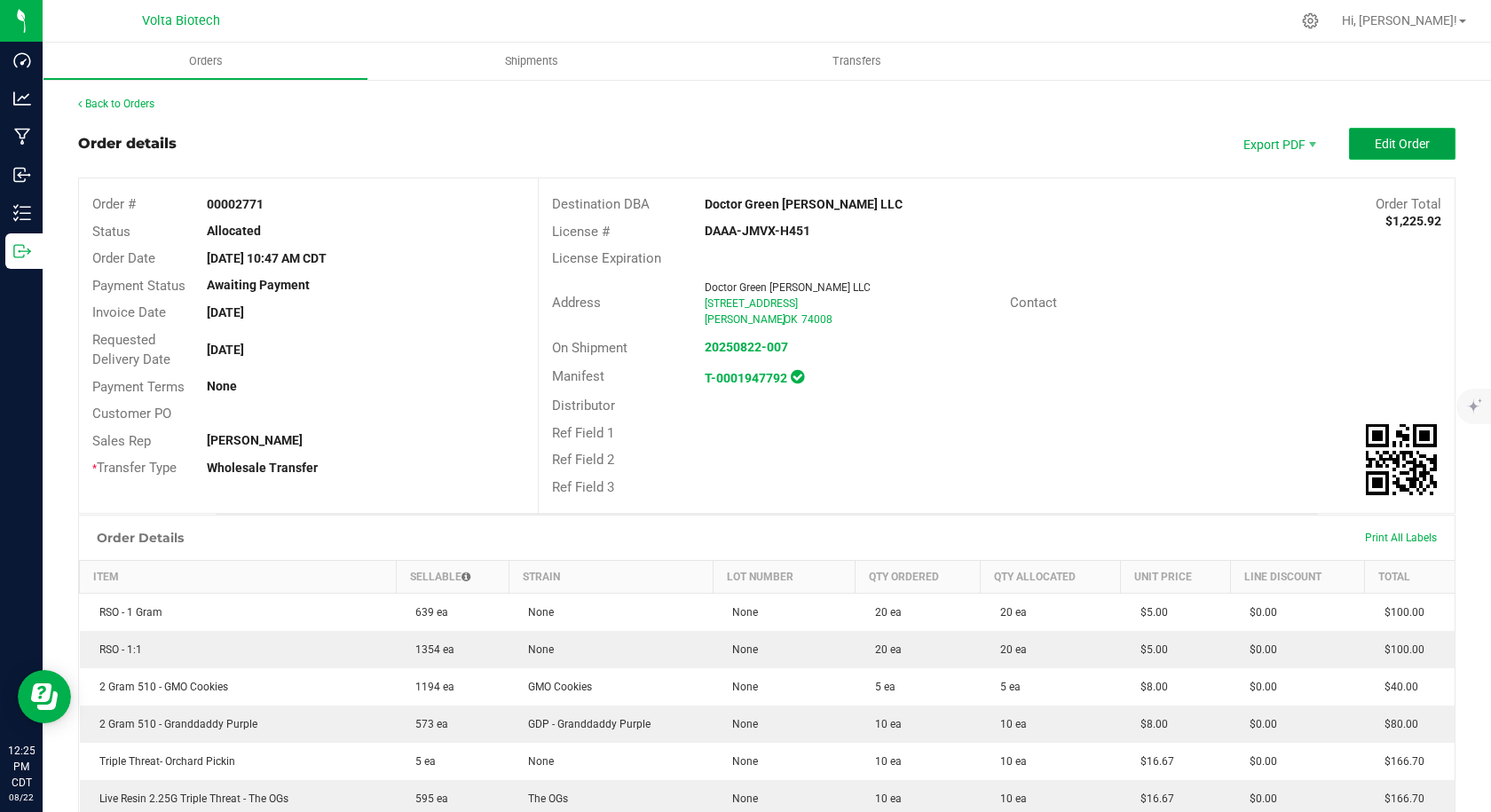
click at [1391, 151] on span "Edit Order" at bounding box center [1403, 143] width 55 height 14
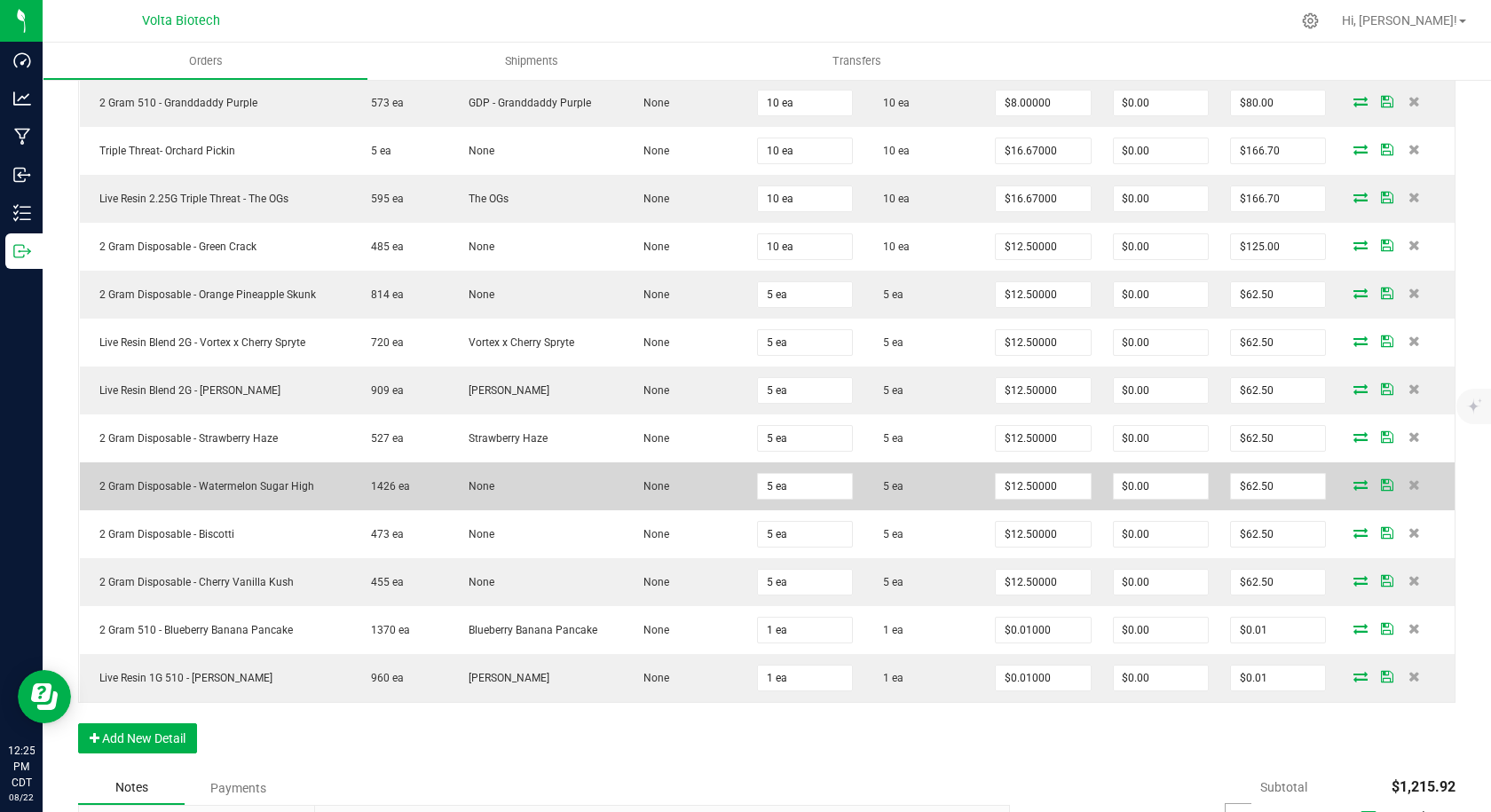
scroll to position [354, 0]
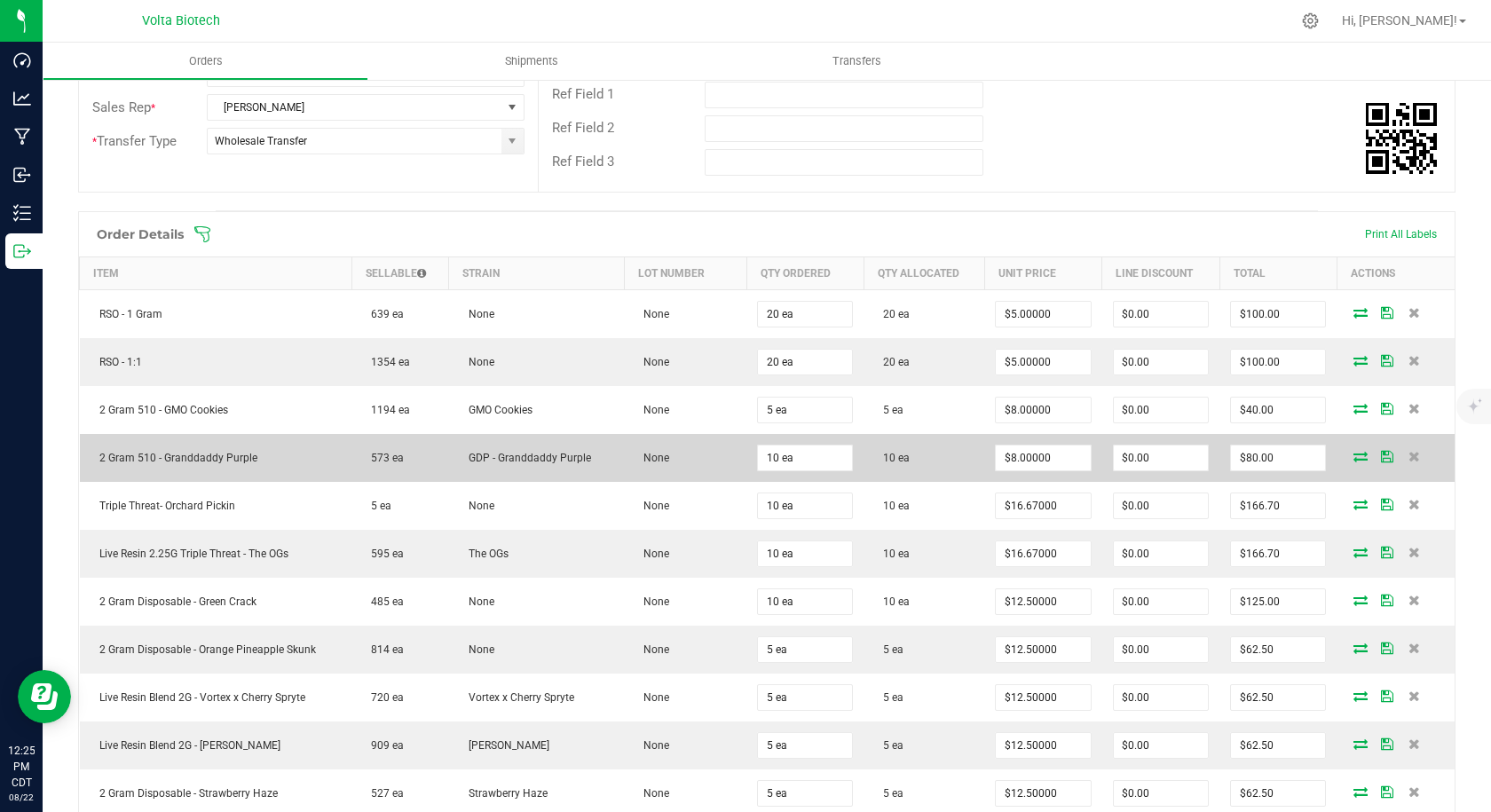
click at [1354, 455] on icon at bounding box center [1360, 457] width 14 height 11
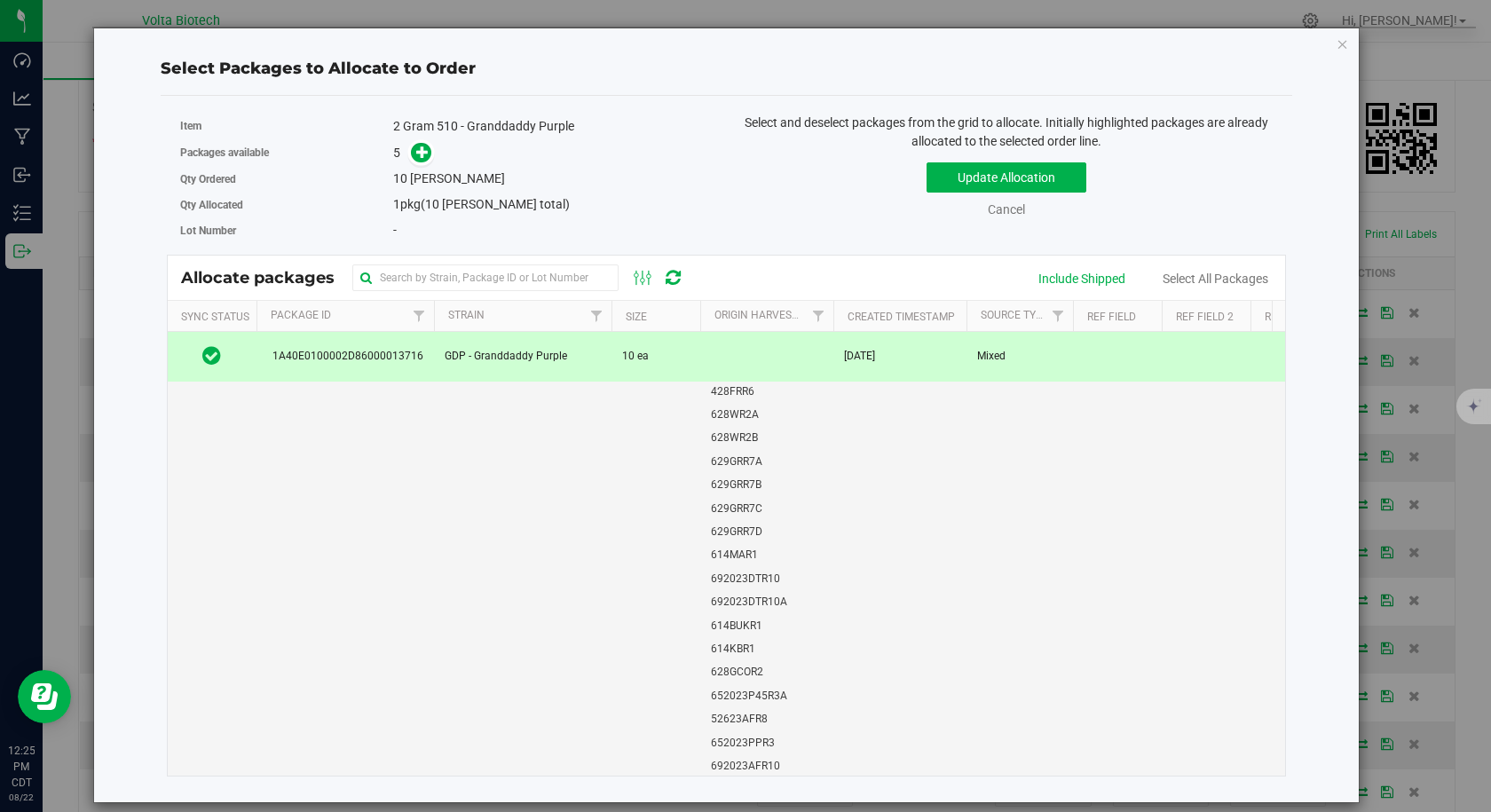
click at [398, 354] on span "1A40E0100002D86000013716" at bounding box center [344, 356] width 157 height 17
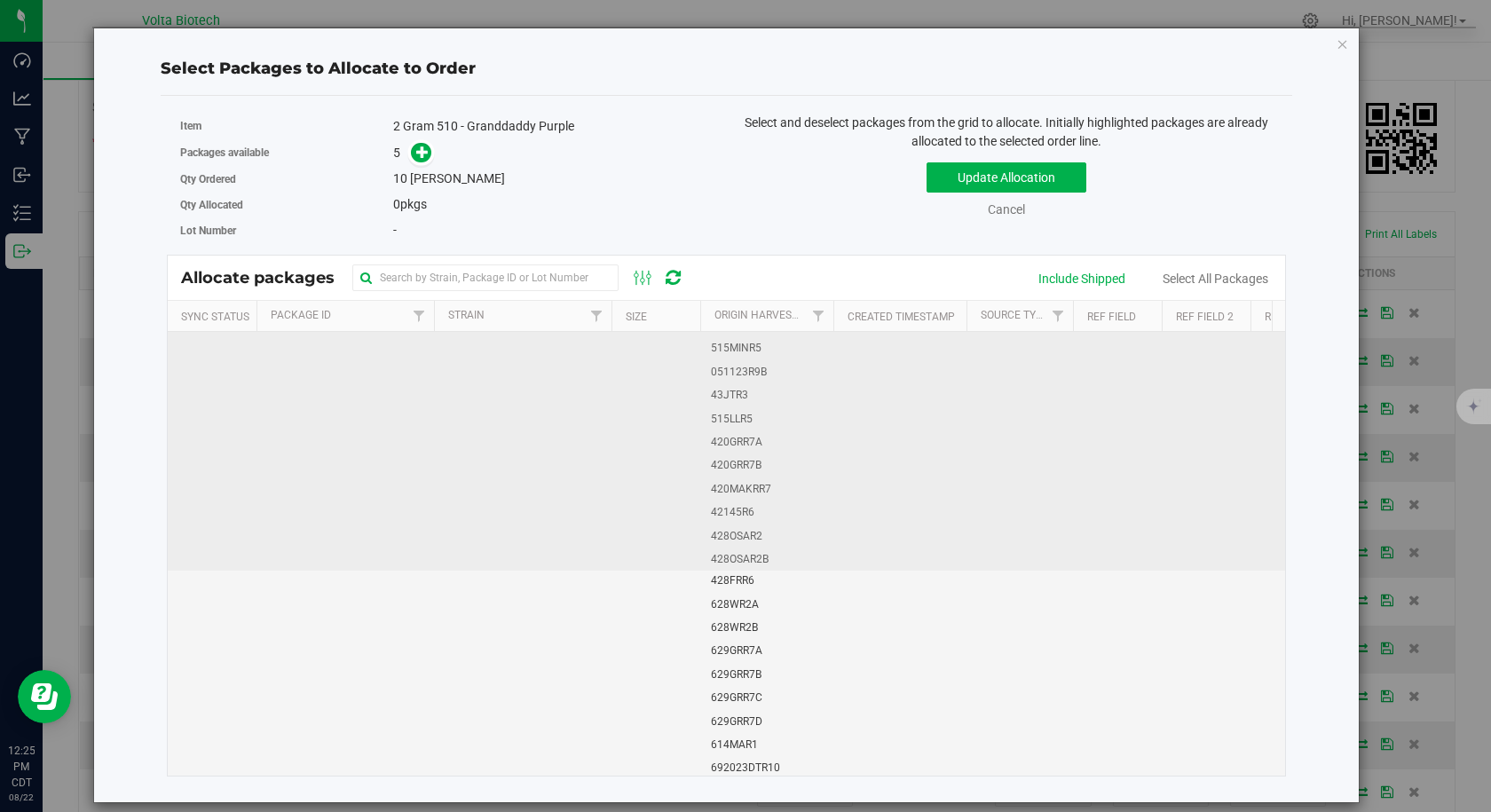
scroll to position [2306, 0]
click at [359, 516] on td "1A40E0100002D86000013371" at bounding box center [344, 528] width 178 height 982
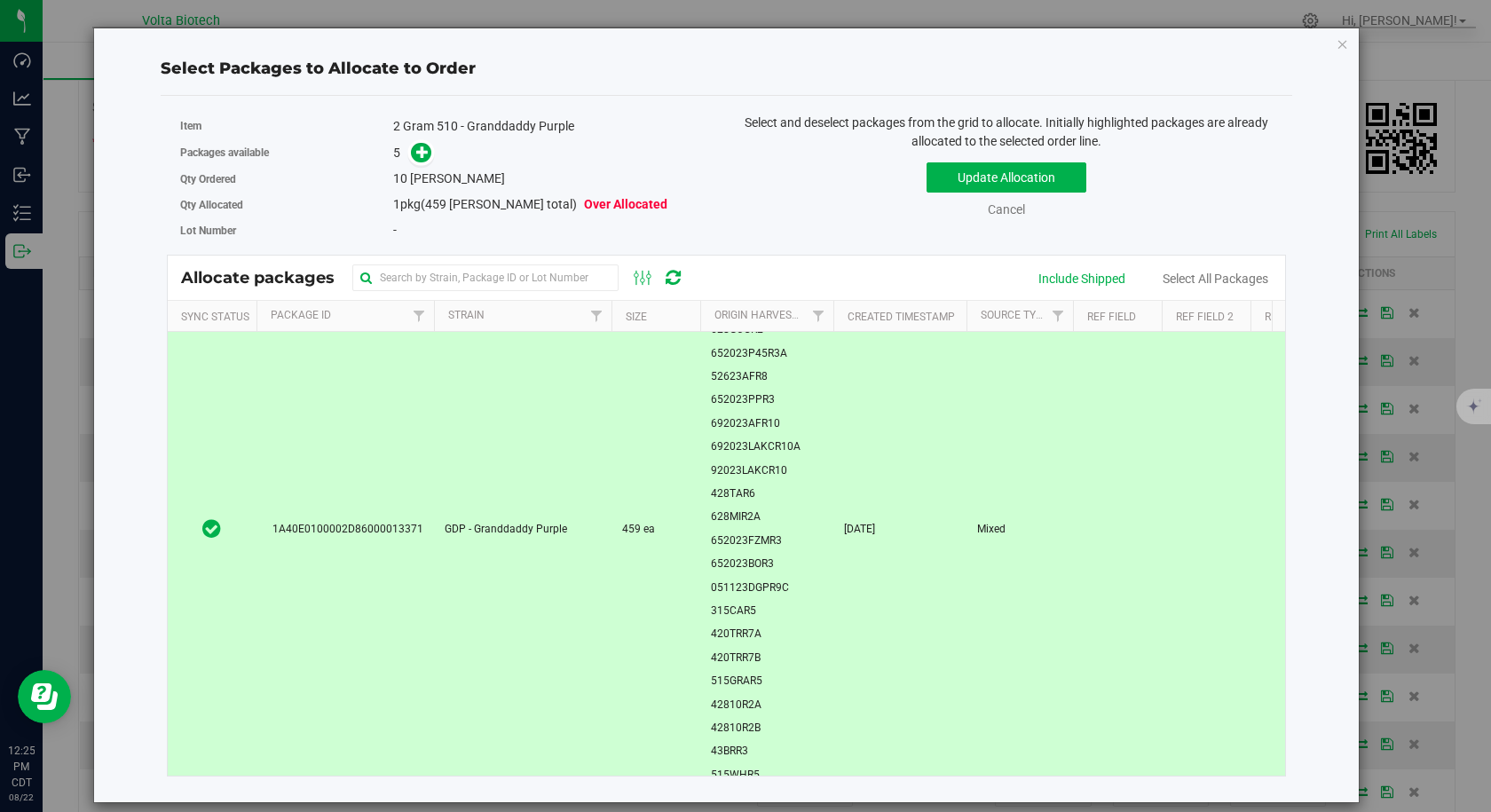
click at [469, 514] on td "GDP - Granddaddy Purple" at bounding box center [522, 528] width 178 height 982
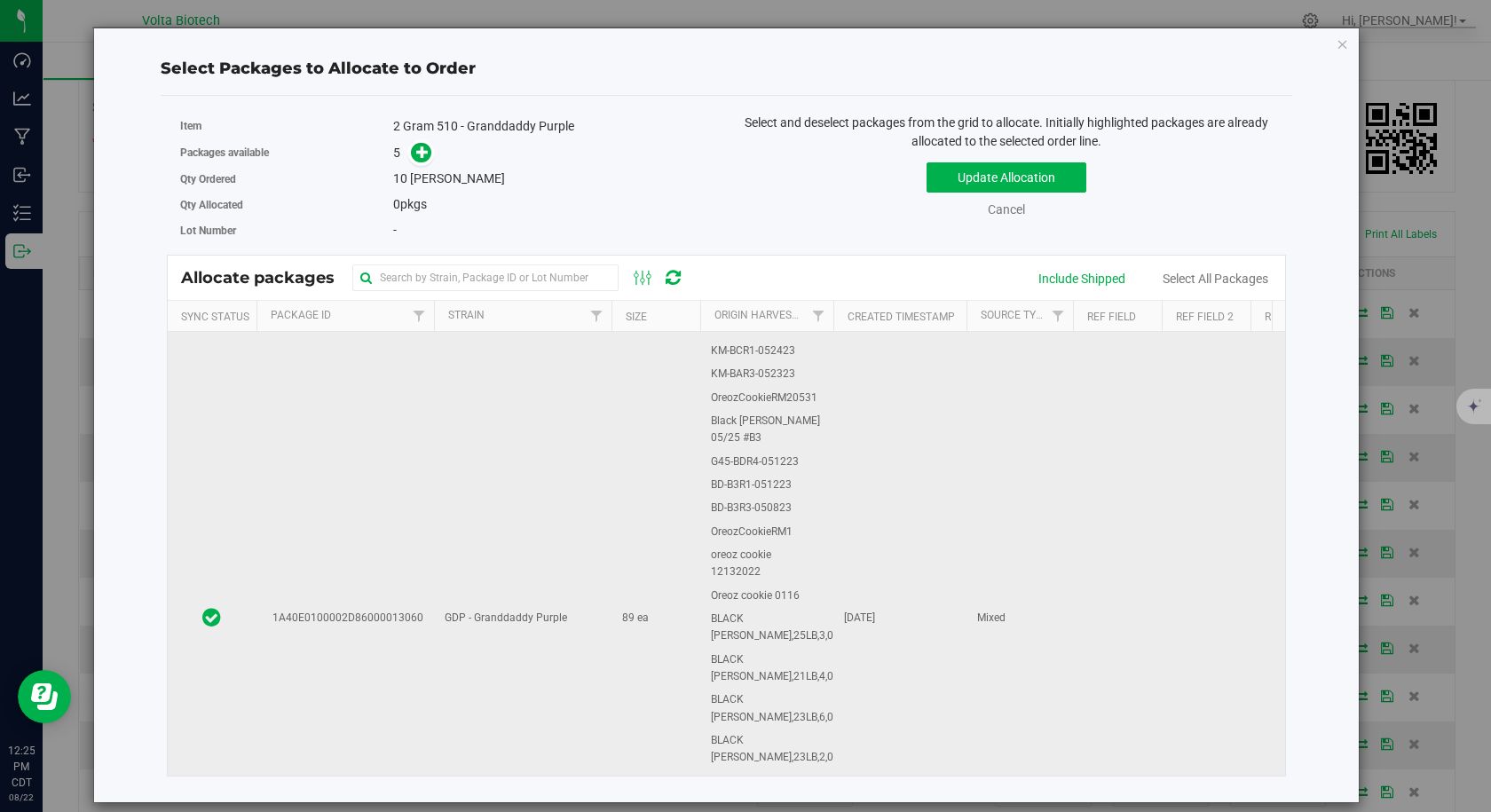
scroll to position [3548, 0]
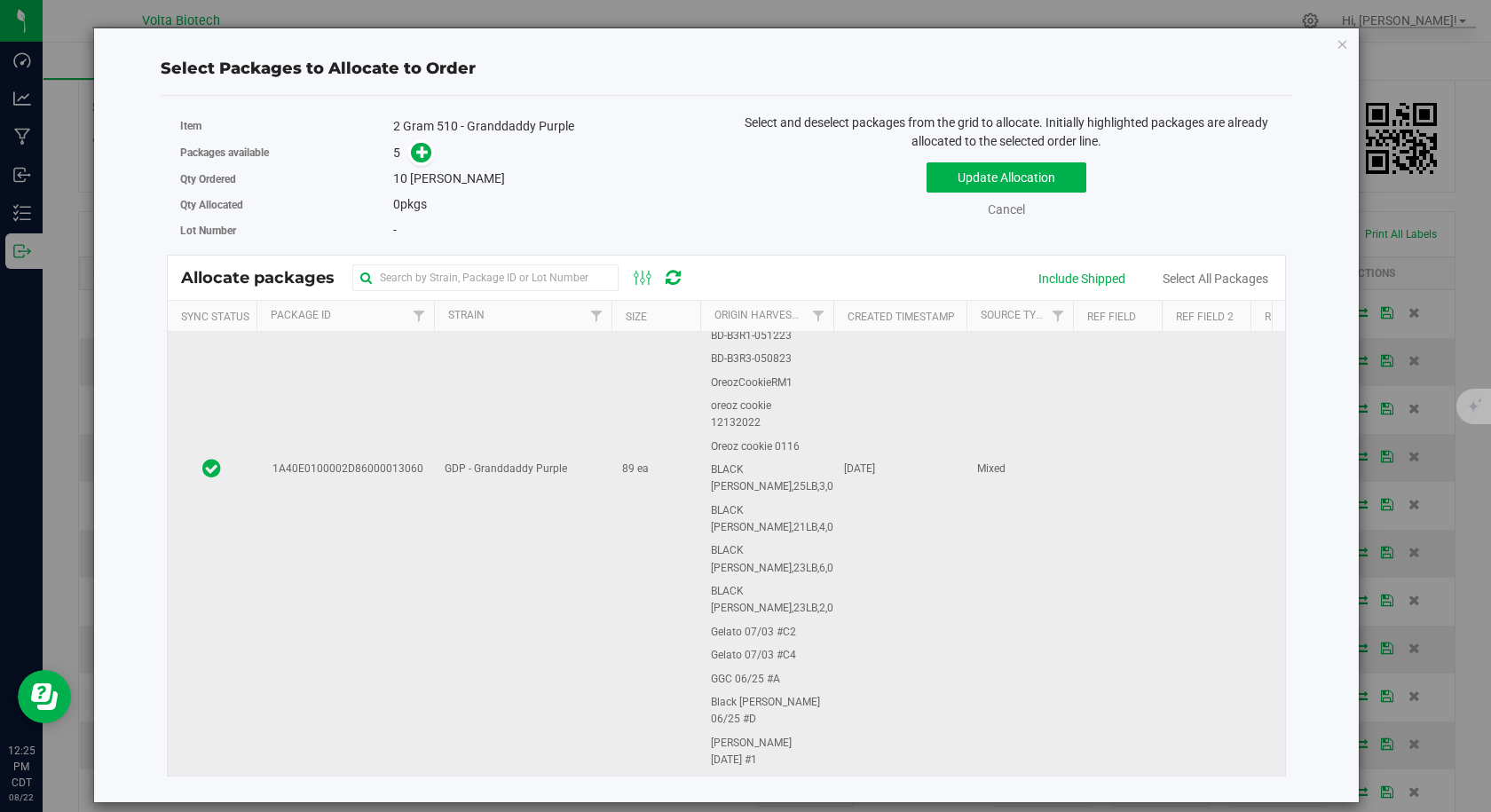
click at [390, 520] on td "1A40E0100002D86000013060" at bounding box center [344, 469] width 178 height 1381
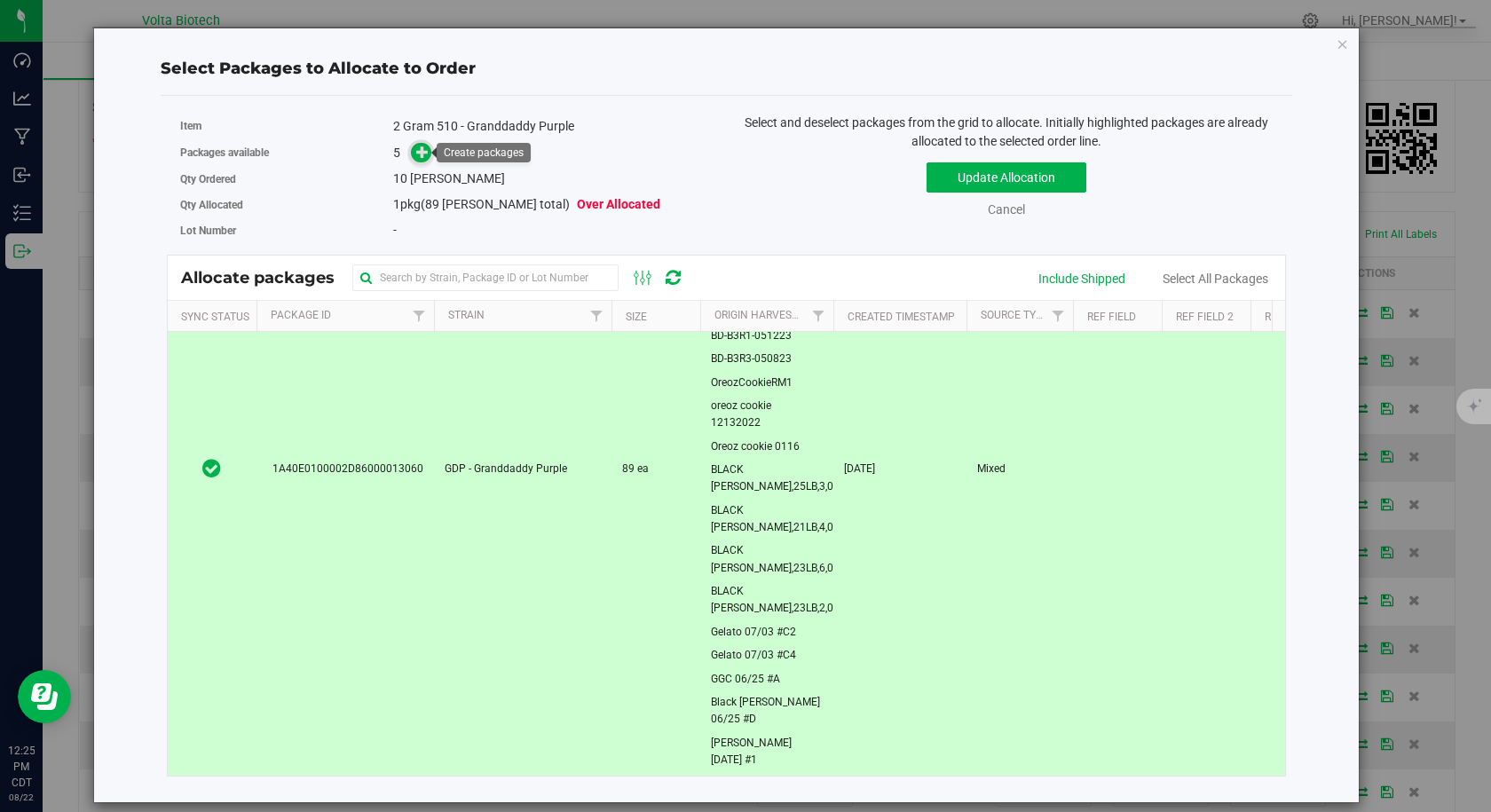
click at [430, 150] on span at bounding box center [421, 153] width 20 height 20
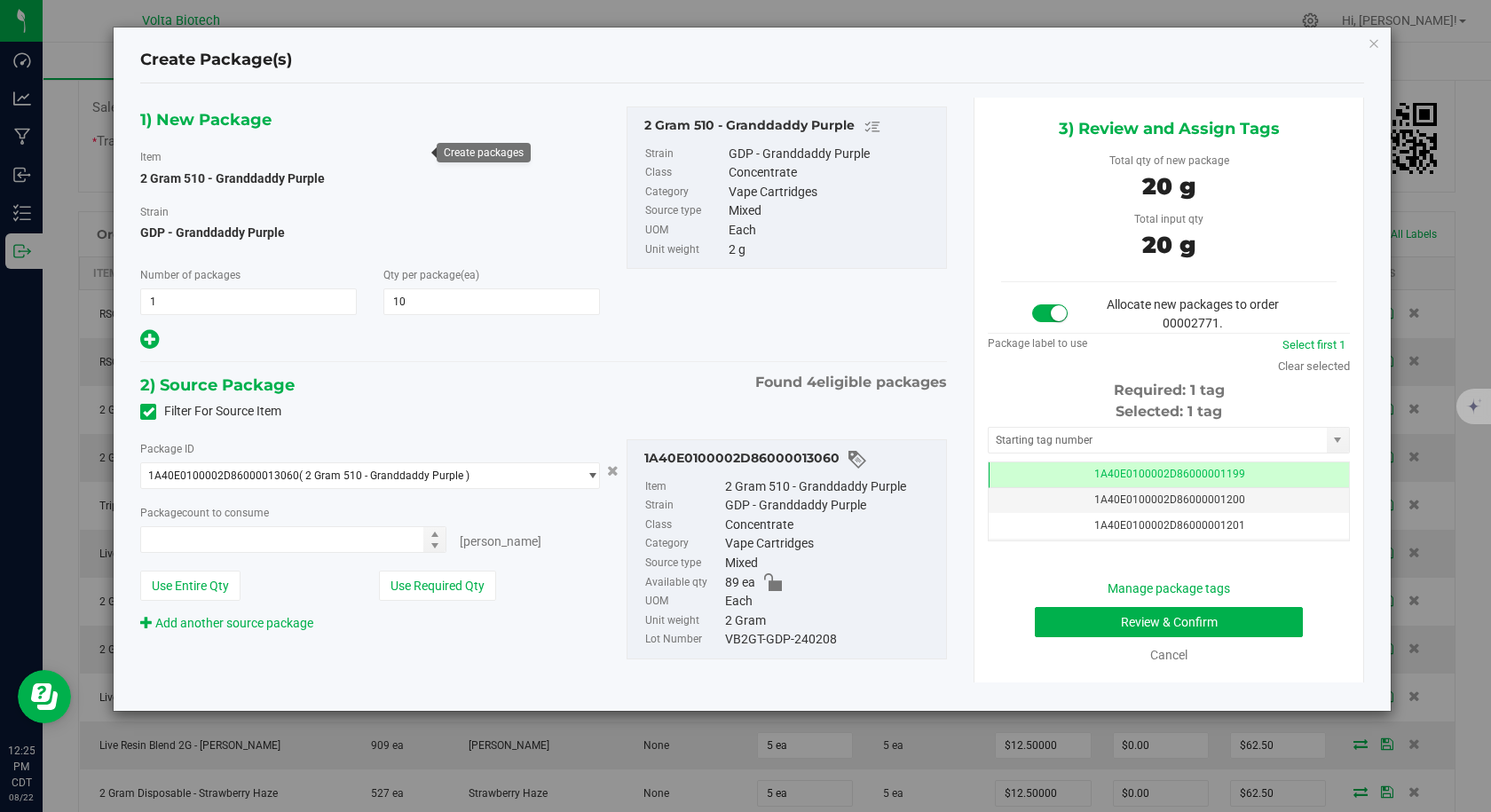
type input "10"
type input "10 ea"
click at [1031, 446] on input "text" at bounding box center [1157, 439] width 338 height 25
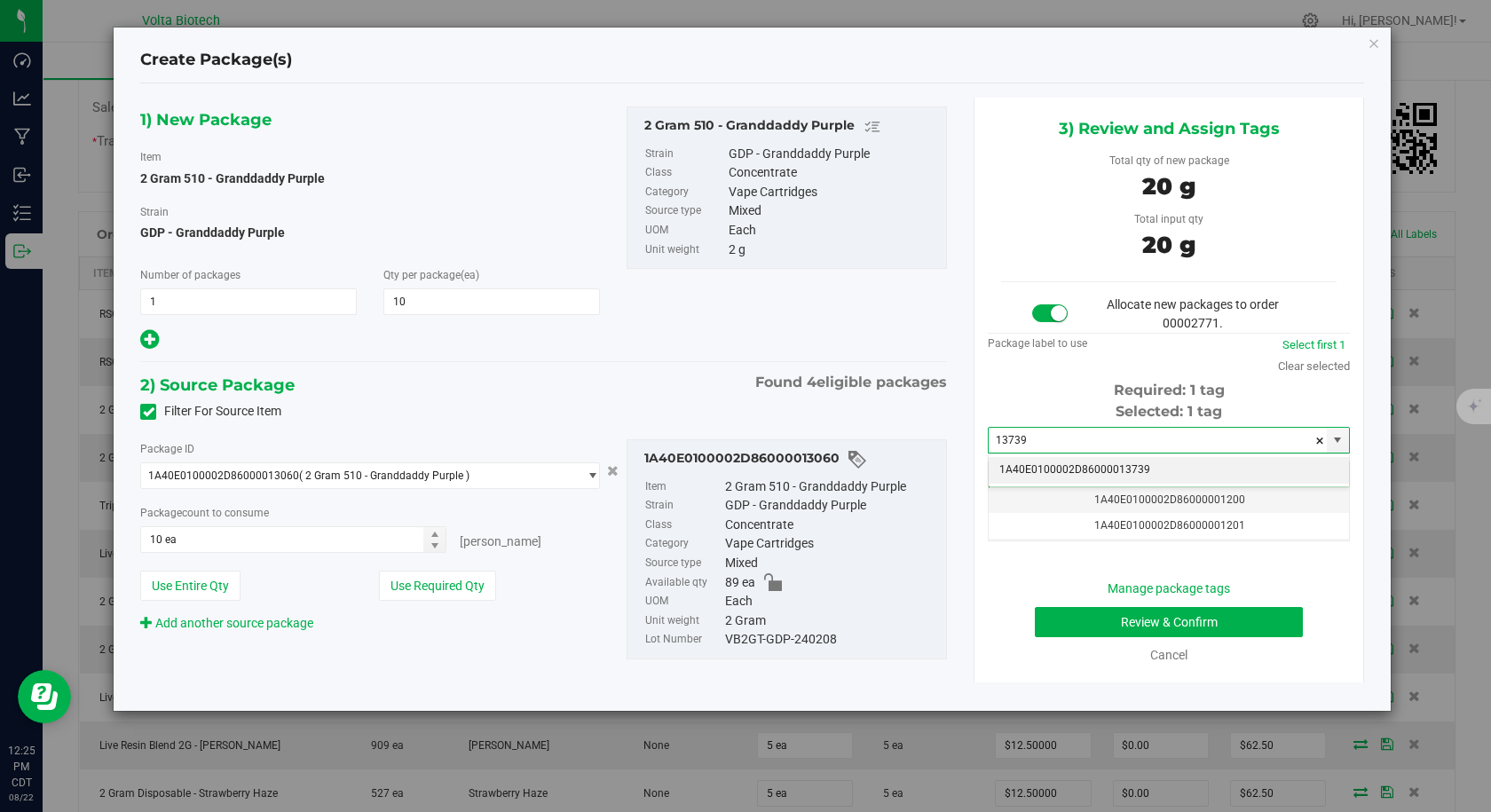
click at [1026, 460] on li "1A40E0100002D86000013739" at bounding box center [1168, 470] width 360 height 27
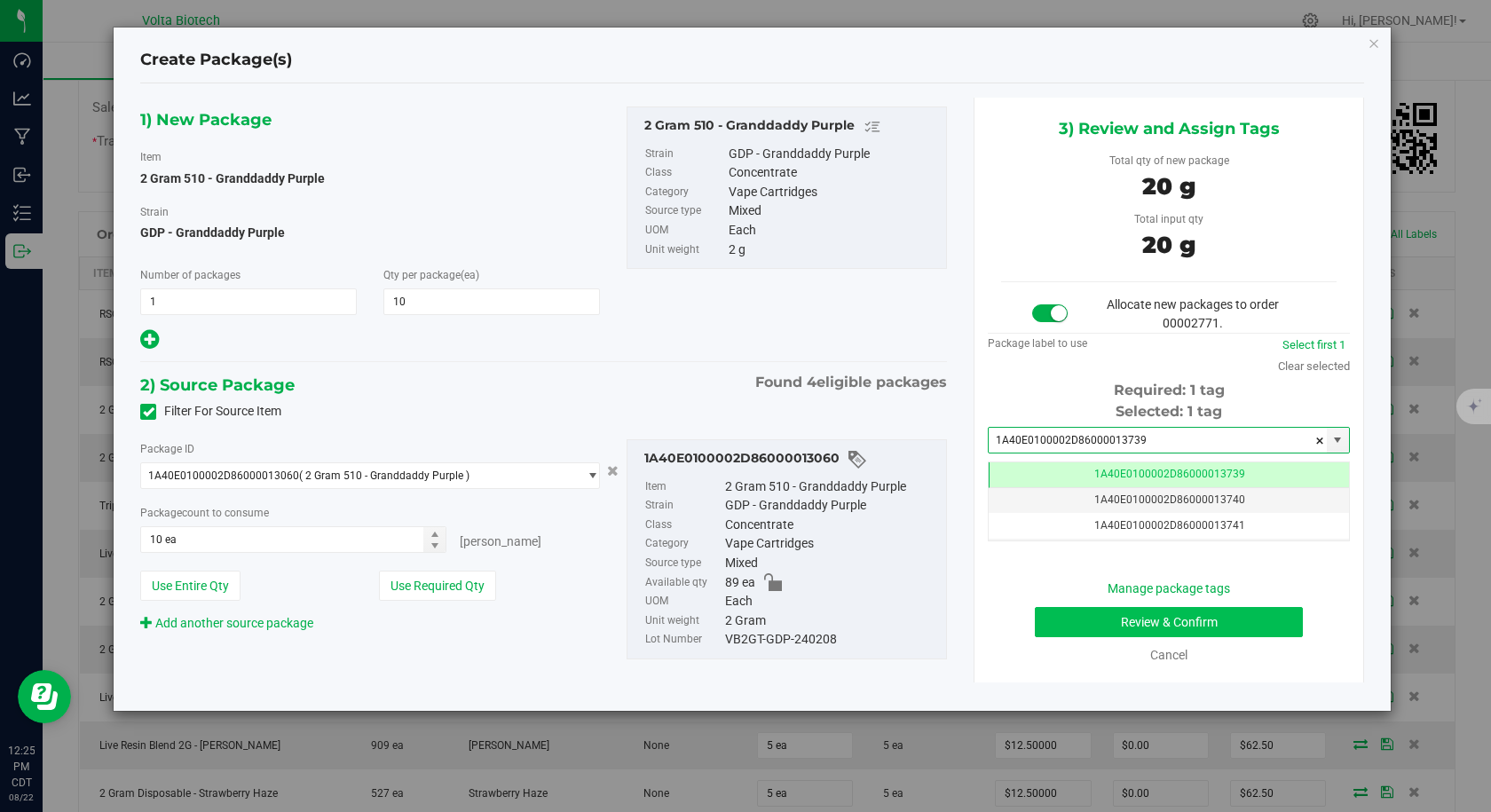
type input "1A40E0100002D86000013739"
click at [1079, 617] on button "Review & Confirm" at bounding box center [1169, 621] width 268 height 30
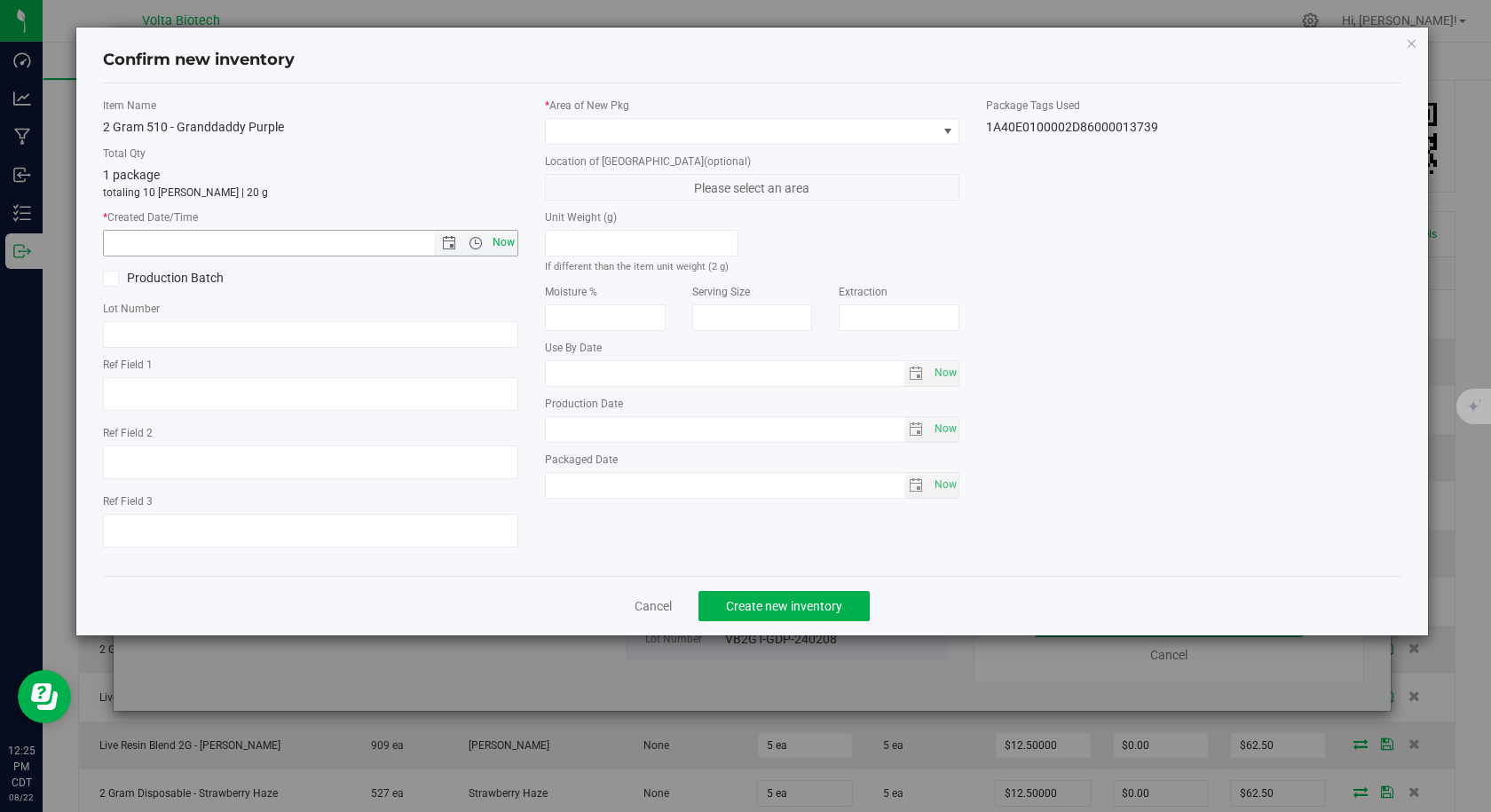
click at [505, 242] on span "Now" at bounding box center [503, 243] width 30 height 26
type input "[DATE] 12:25 PM"
click at [637, 134] on span at bounding box center [741, 131] width 391 height 25
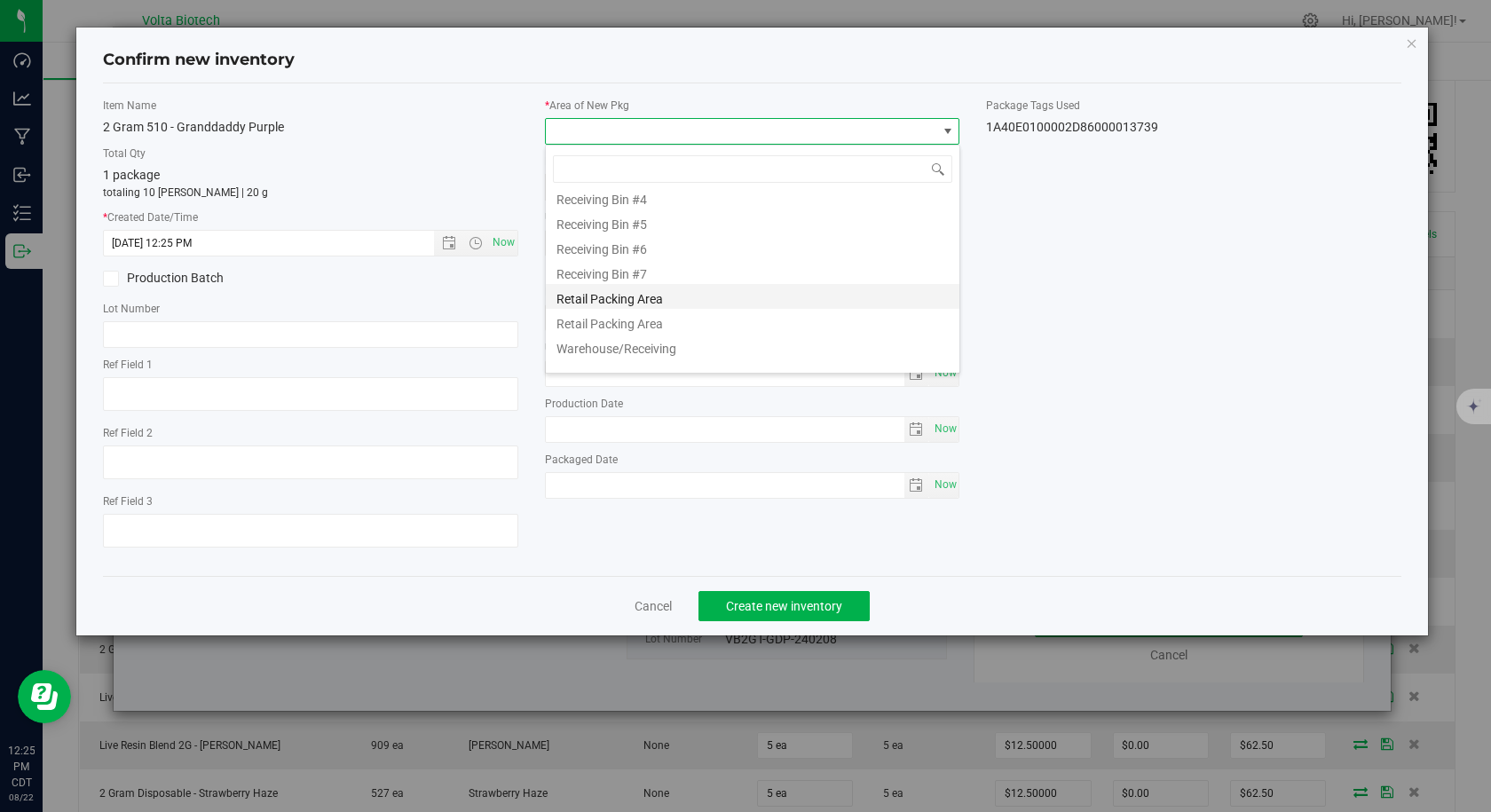
click at [659, 306] on li "Retail Packing Area" at bounding box center [752, 296] width 414 height 25
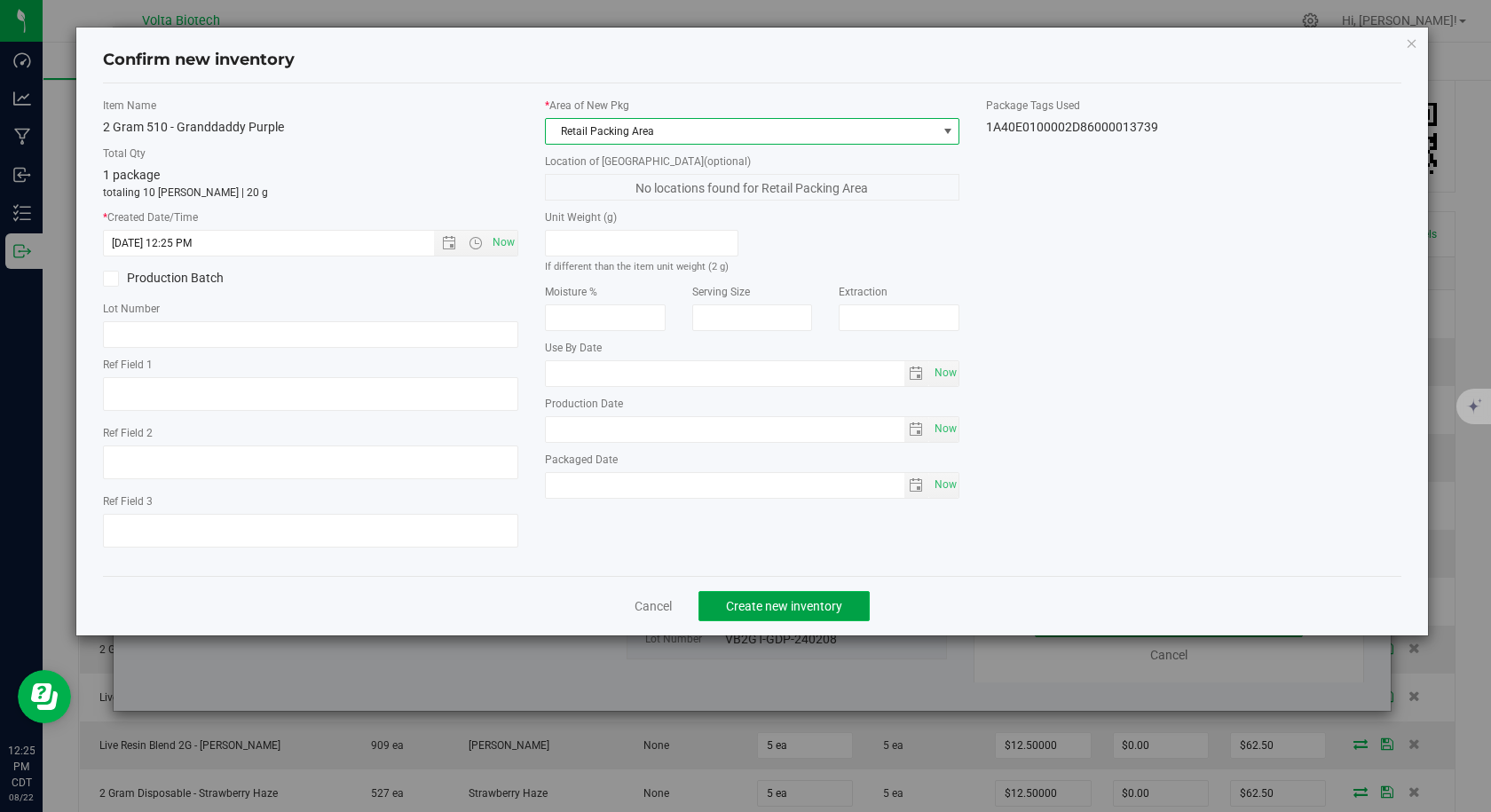
click at [765, 606] on span "Create new inventory" at bounding box center [784, 605] width 116 height 14
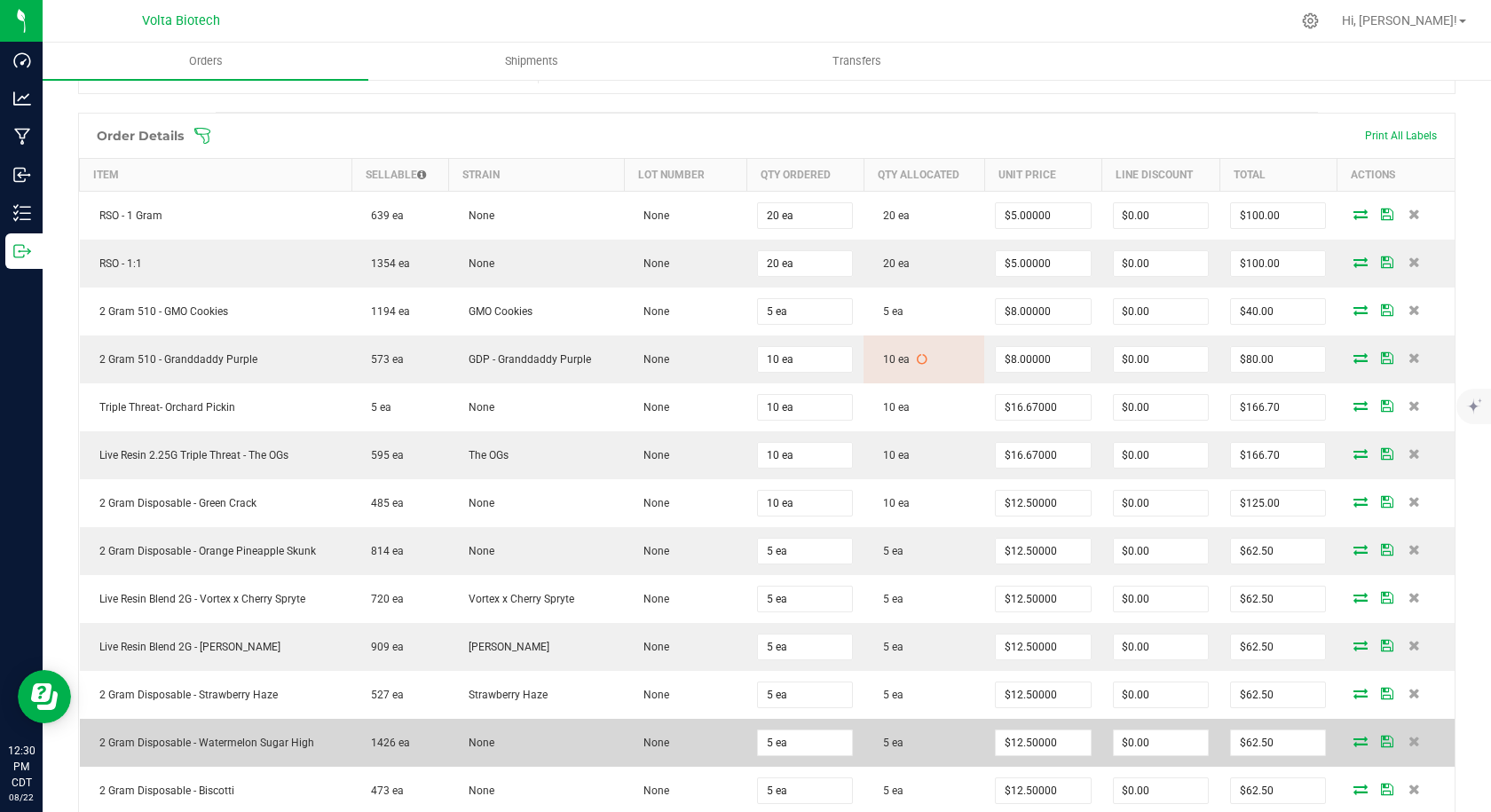
scroll to position [444, 0]
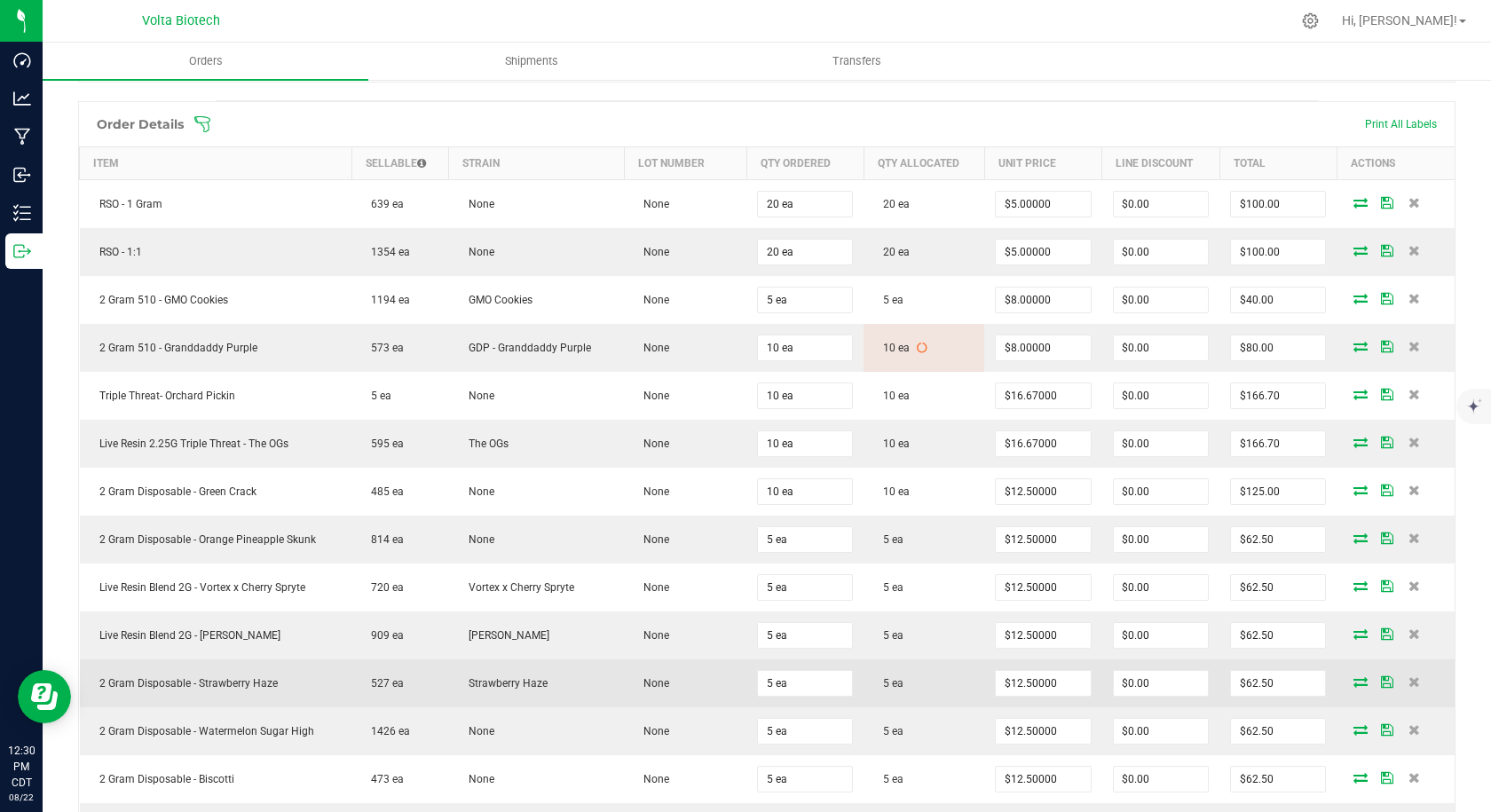
click at [1354, 678] on icon at bounding box center [1360, 681] width 14 height 11
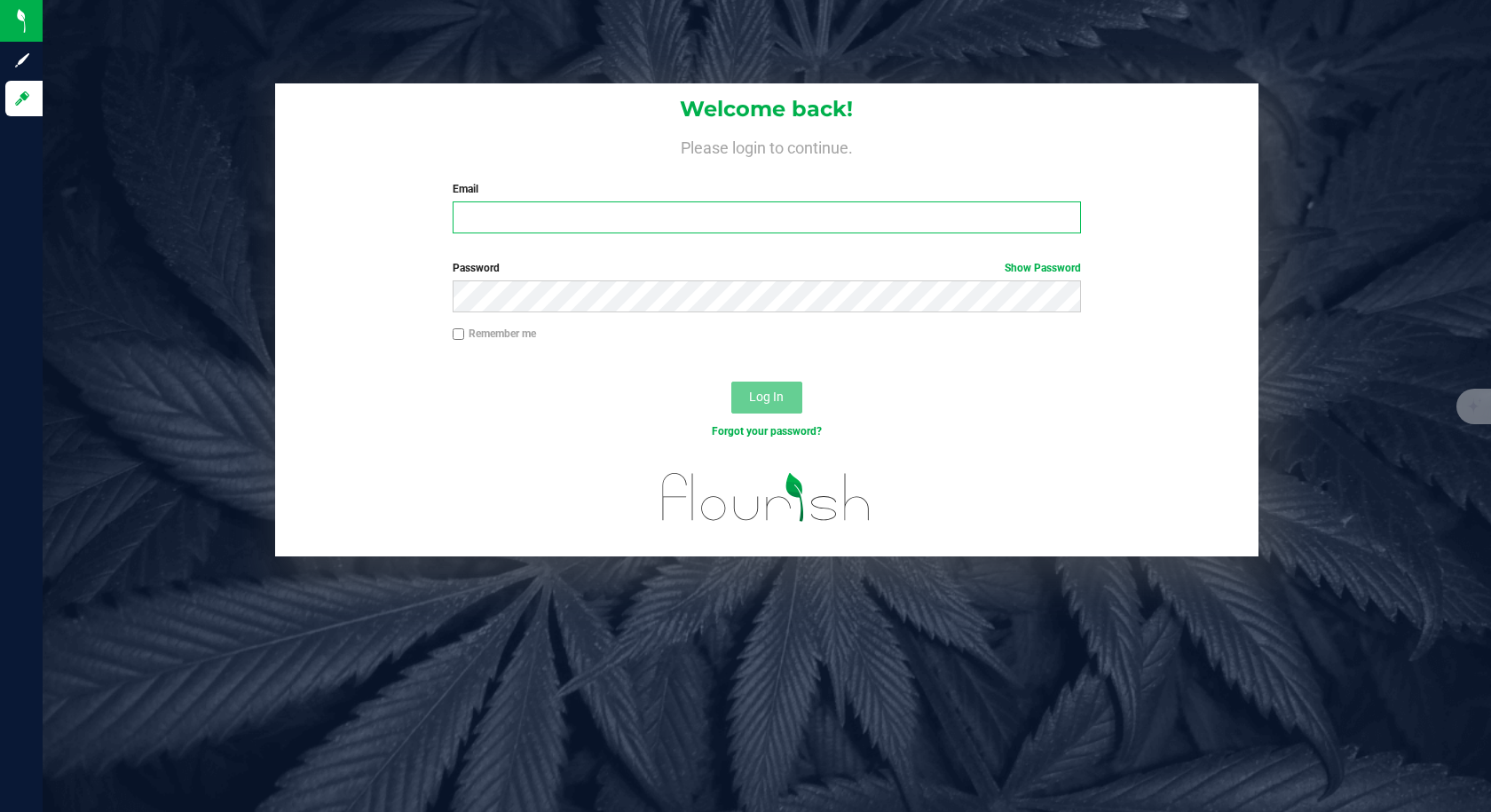
type input "[EMAIL_ADDRESS][DOMAIN_NAME]"
click at [781, 396] on span "Log In" at bounding box center [766, 396] width 35 height 14
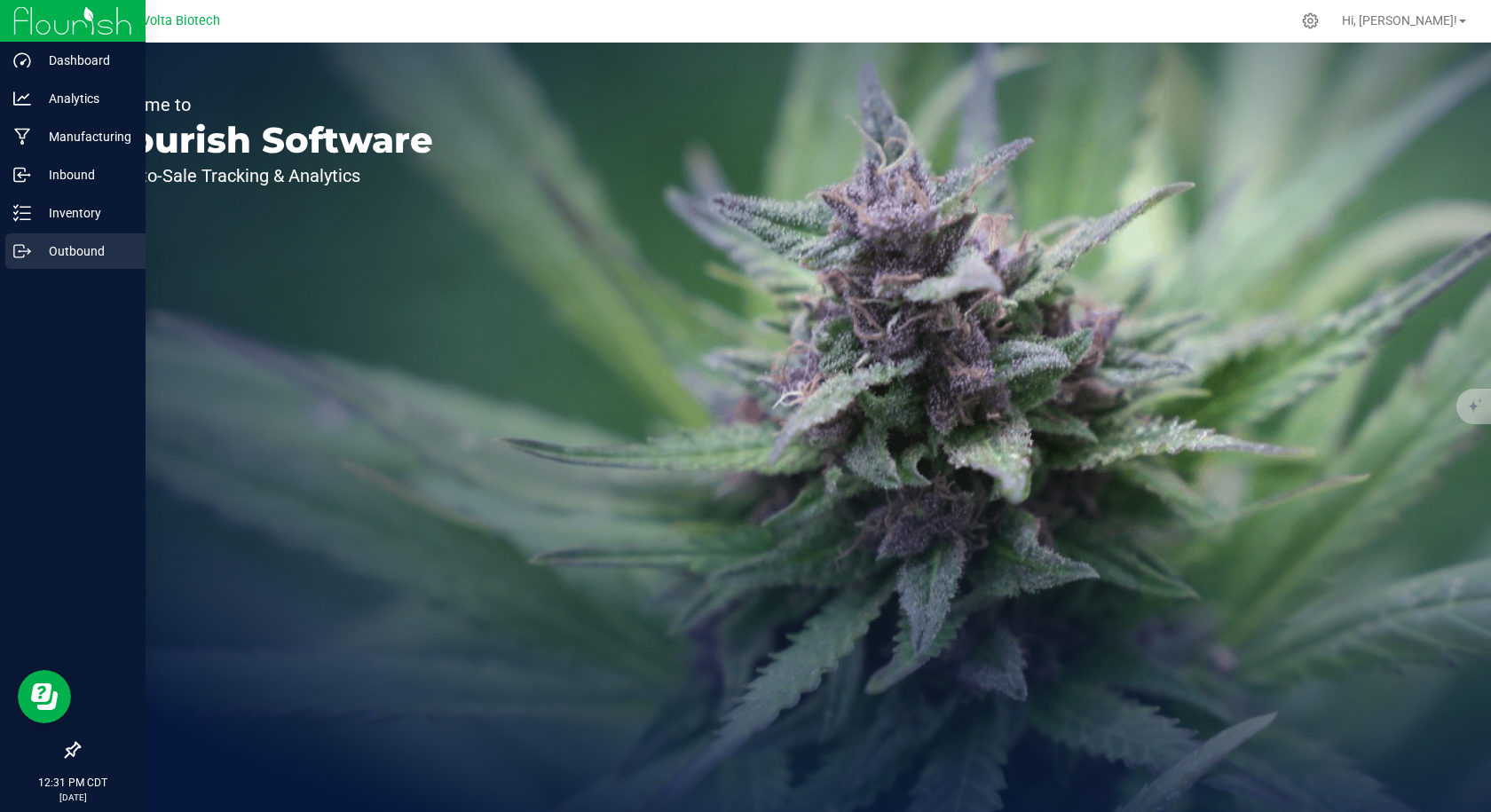
click at [24, 248] on icon at bounding box center [18, 250] width 10 height 12
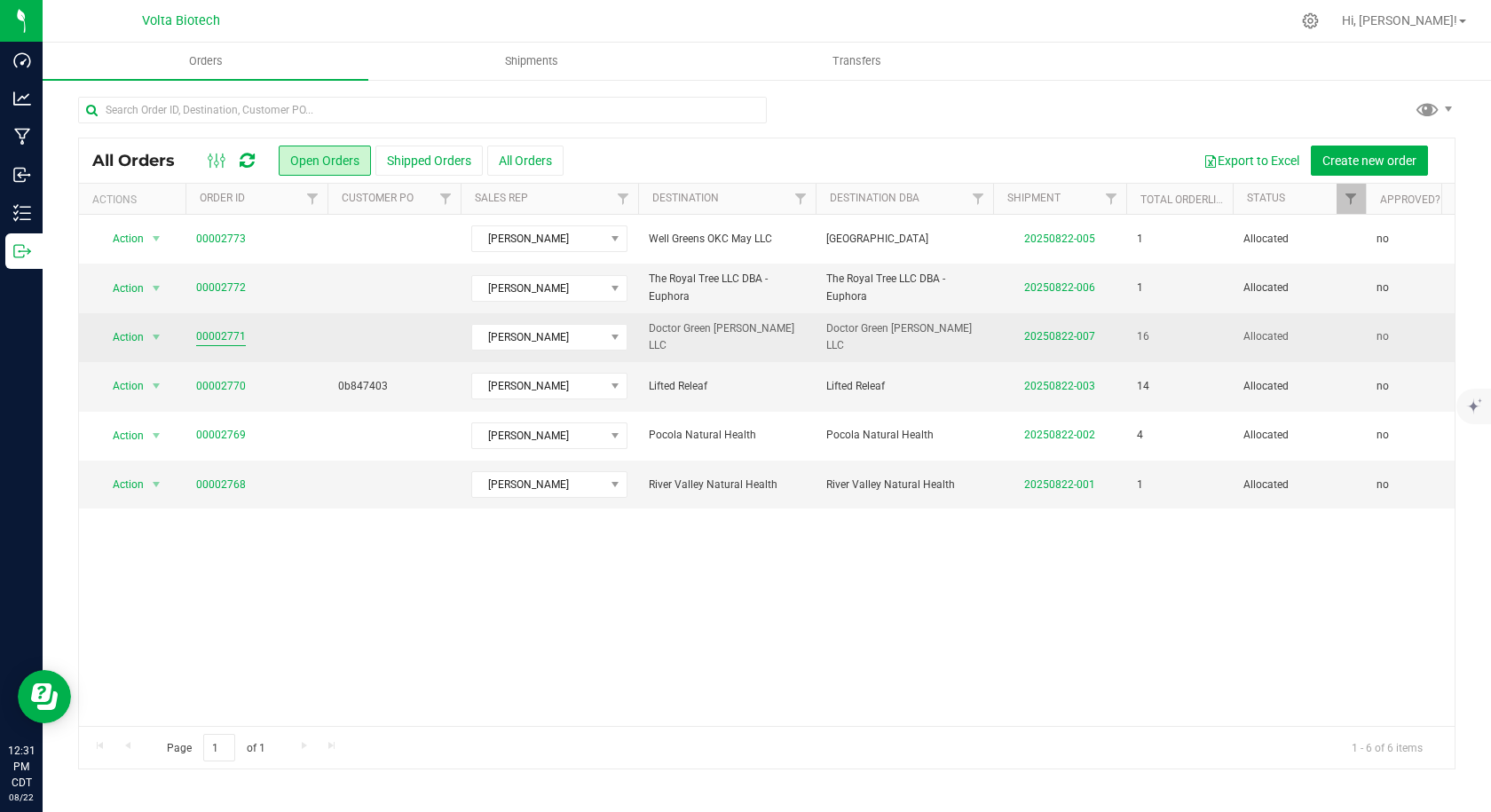
click at [216, 343] on link "00002771" at bounding box center [221, 337] width 50 height 17
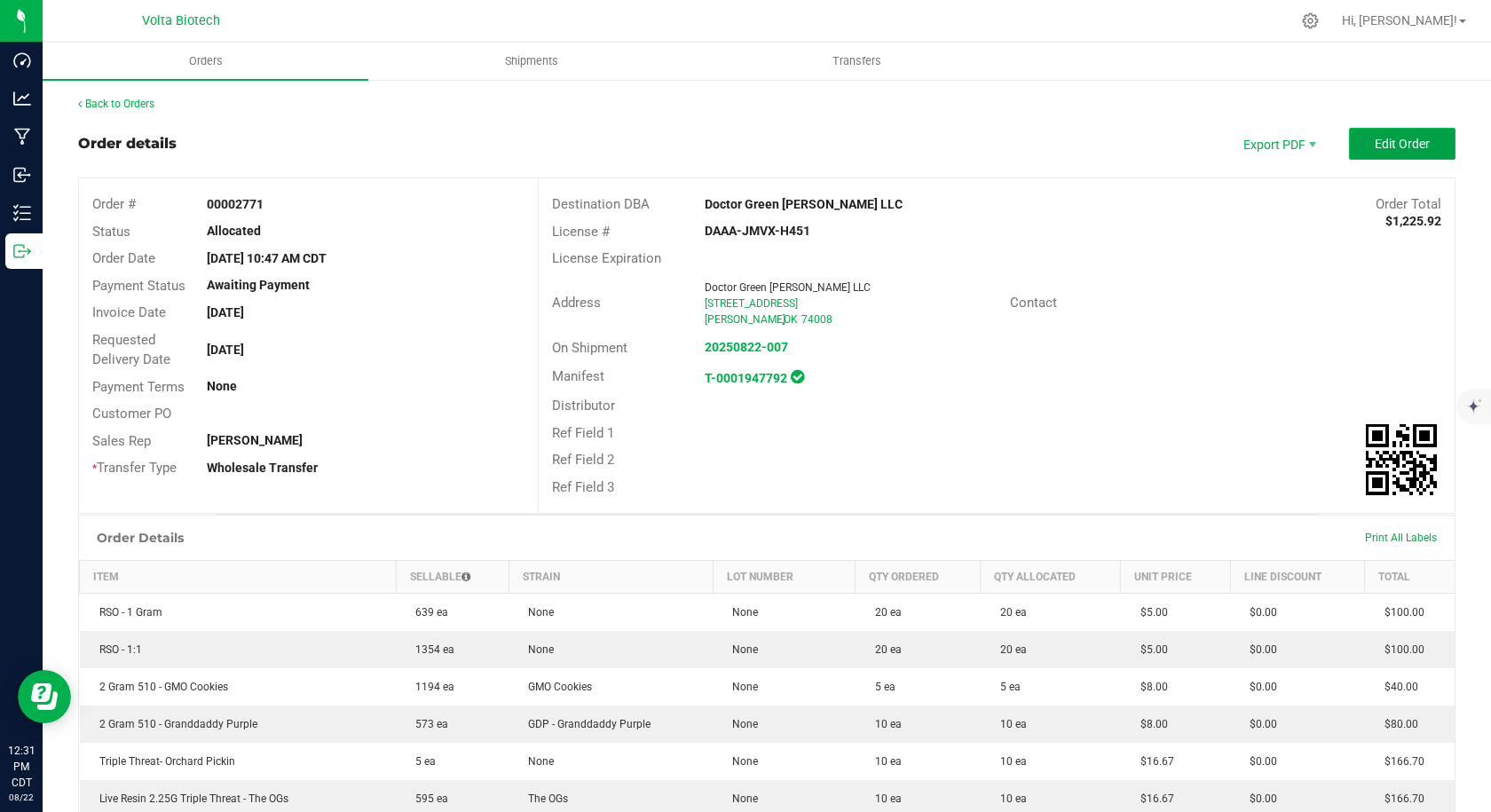
click at [1375, 146] on span "Edit Order" at bounding box center [1403, 143] width 55 height 14
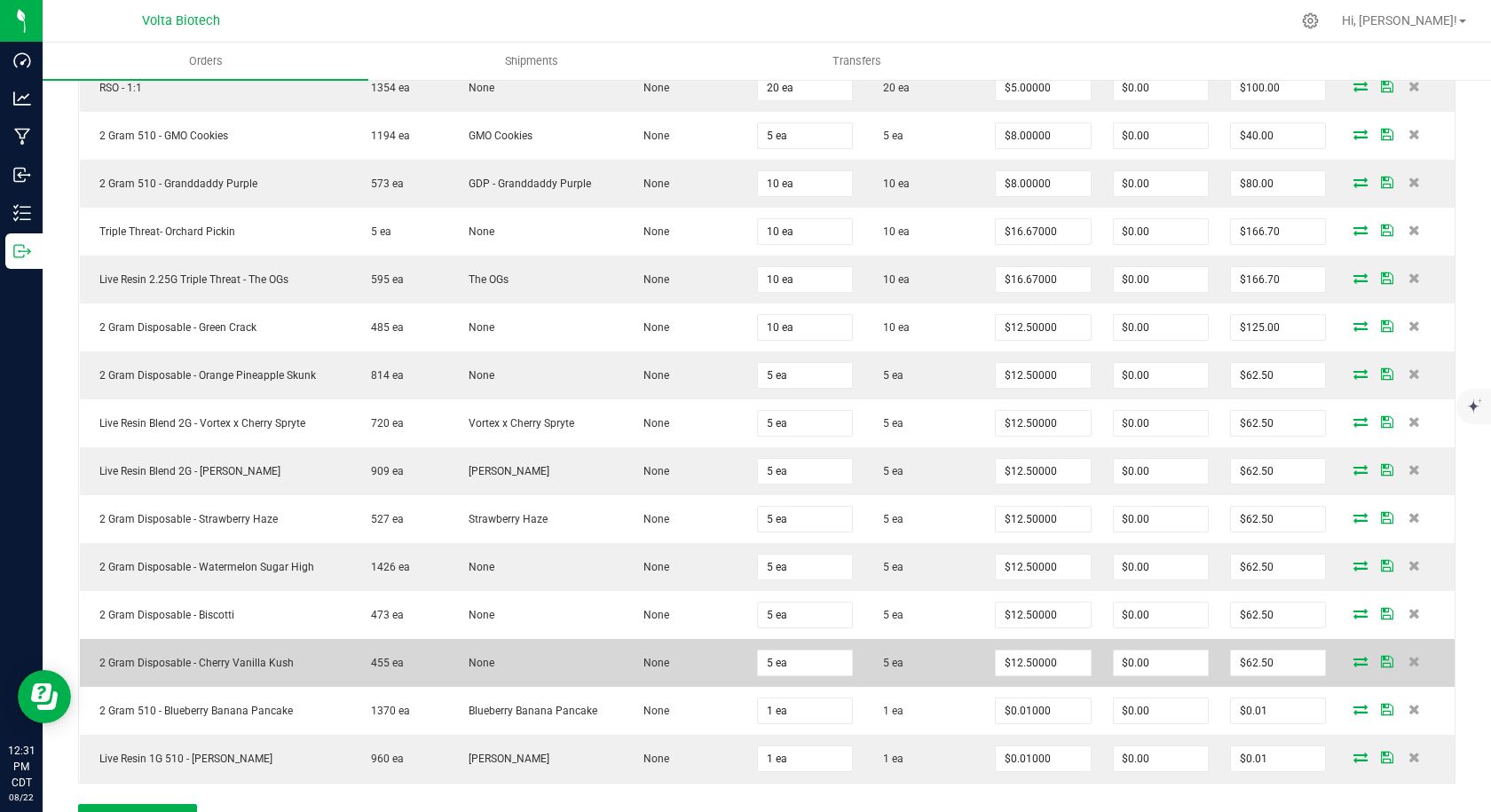
scroll to position [710, 0]
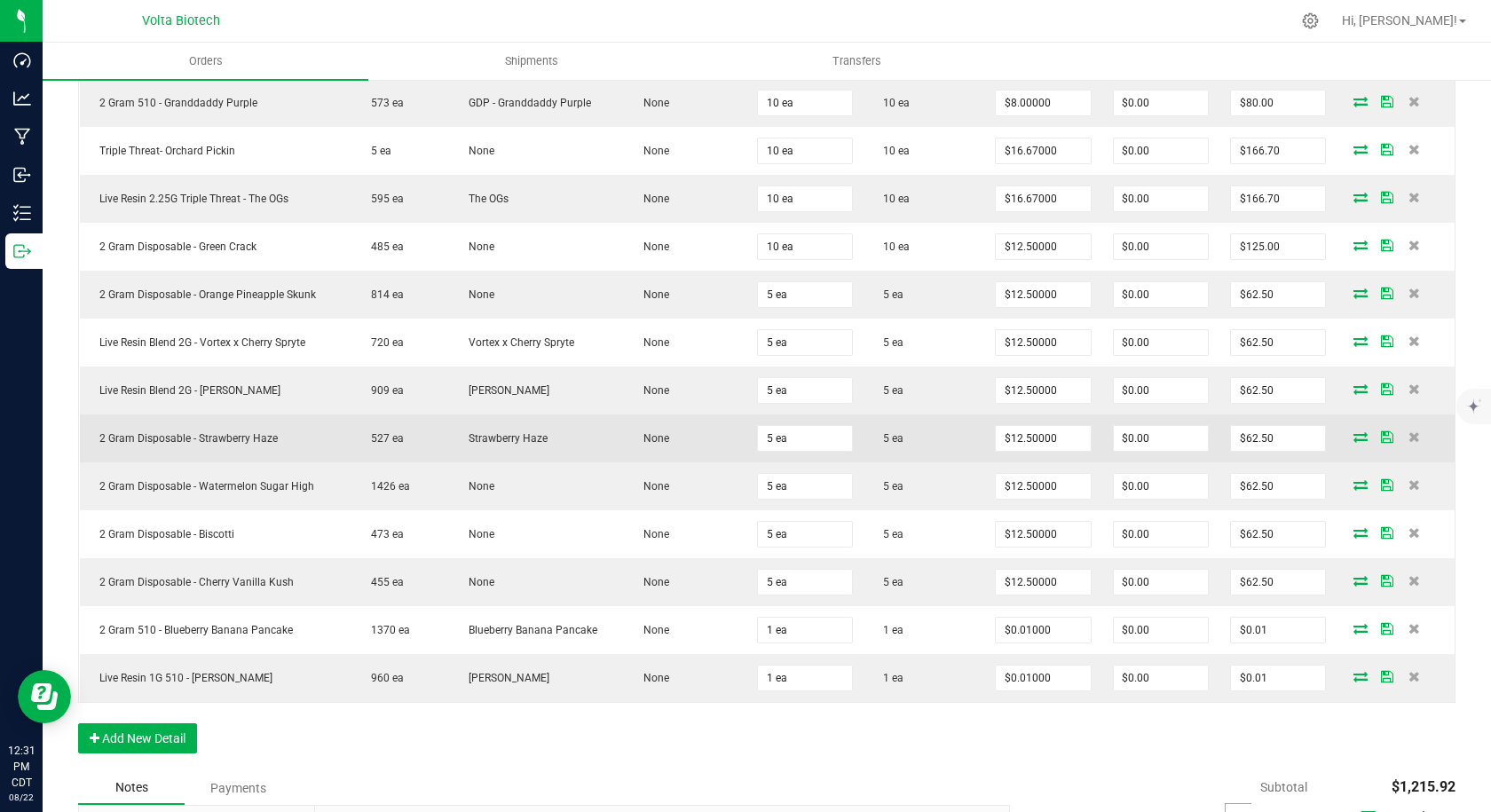
click at [1354, 440] on icon at bounding box center [1360, 436] width 14 height 11
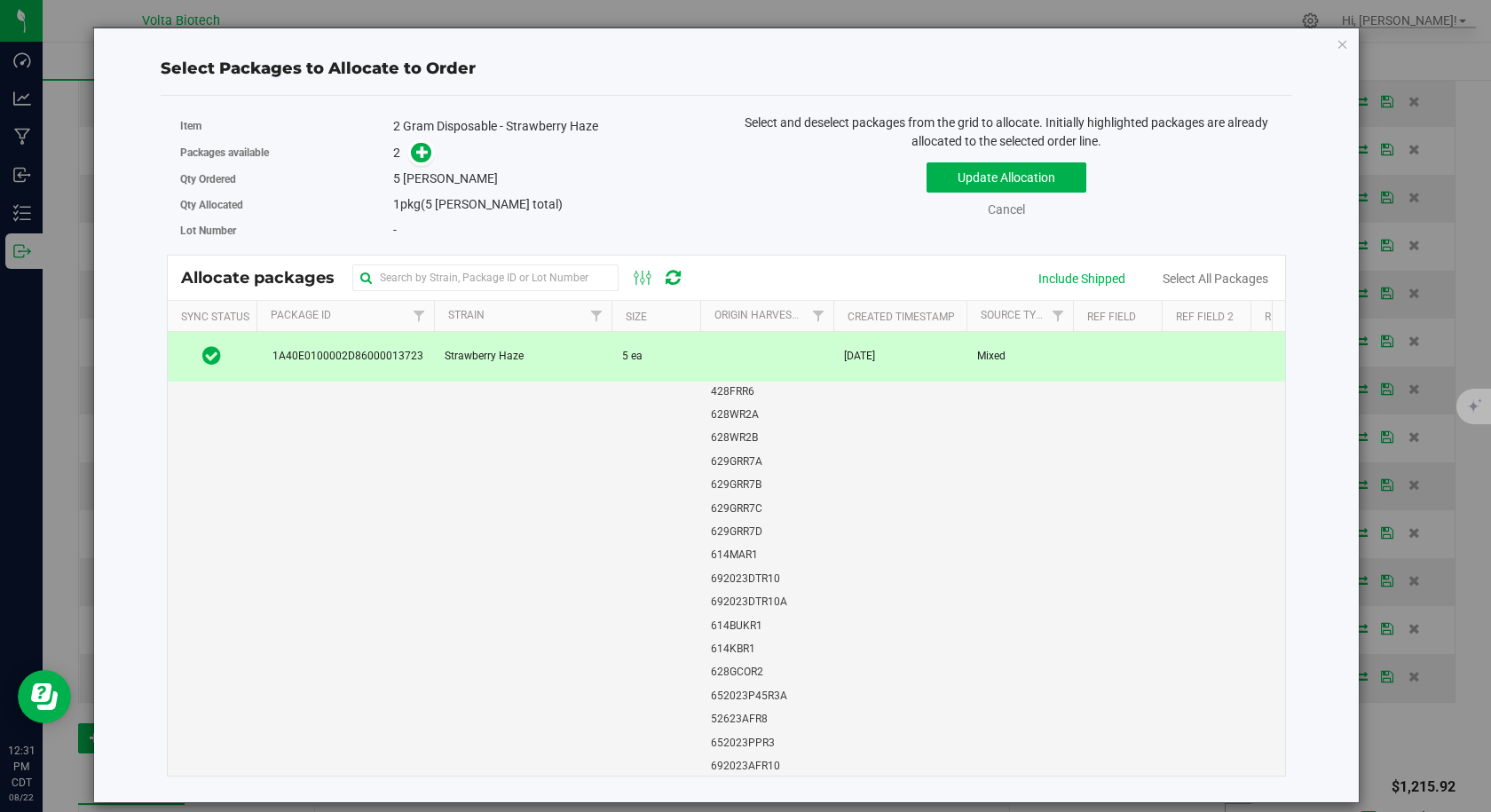
click at [395, 354] on span "1A40E0100002D86000013723" at bounding box center [344, 356] width 157 height 17
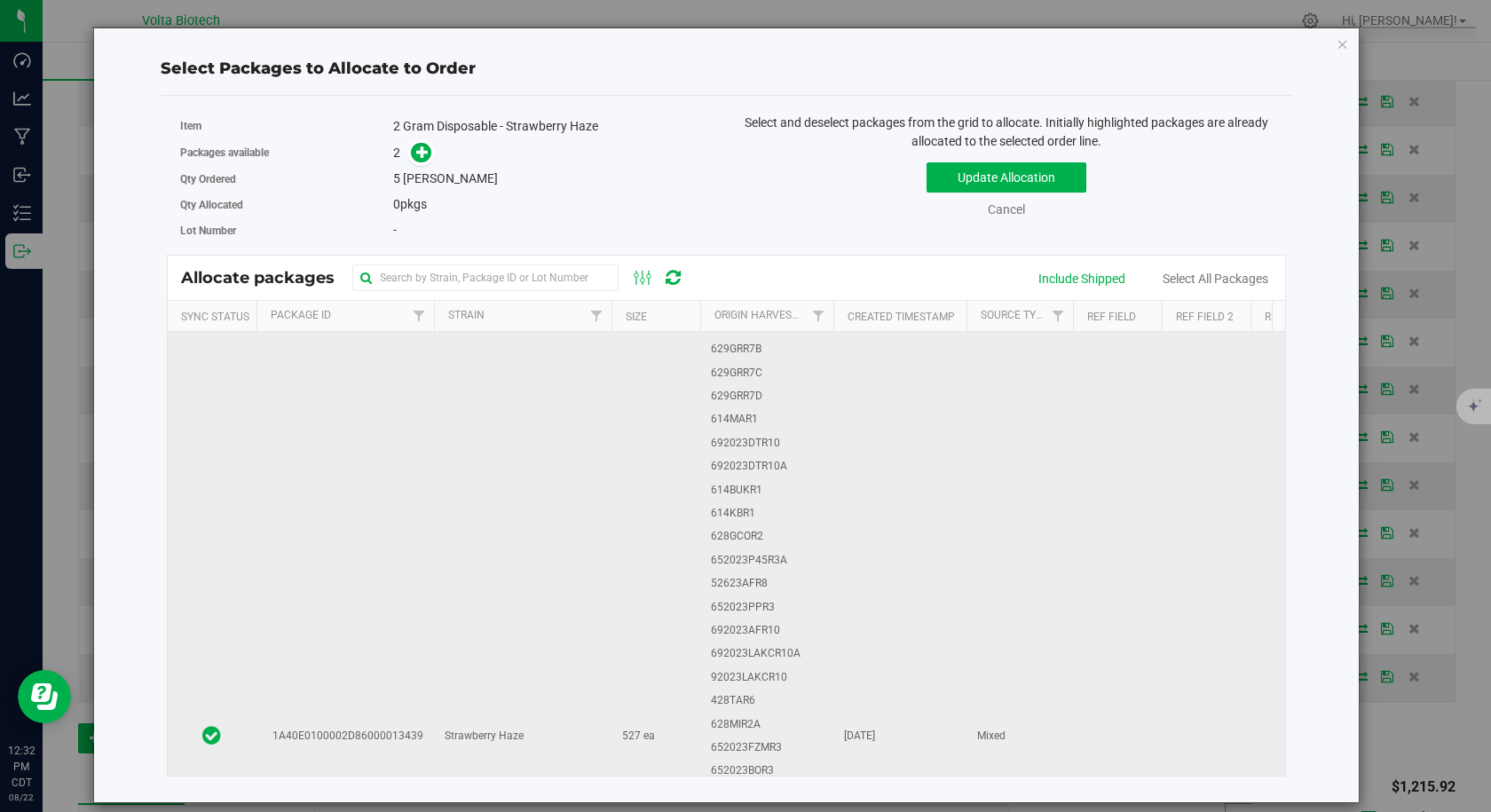
scroll to position [0, 0]
